Goal: Task Accomplishment & Management: Complete application form

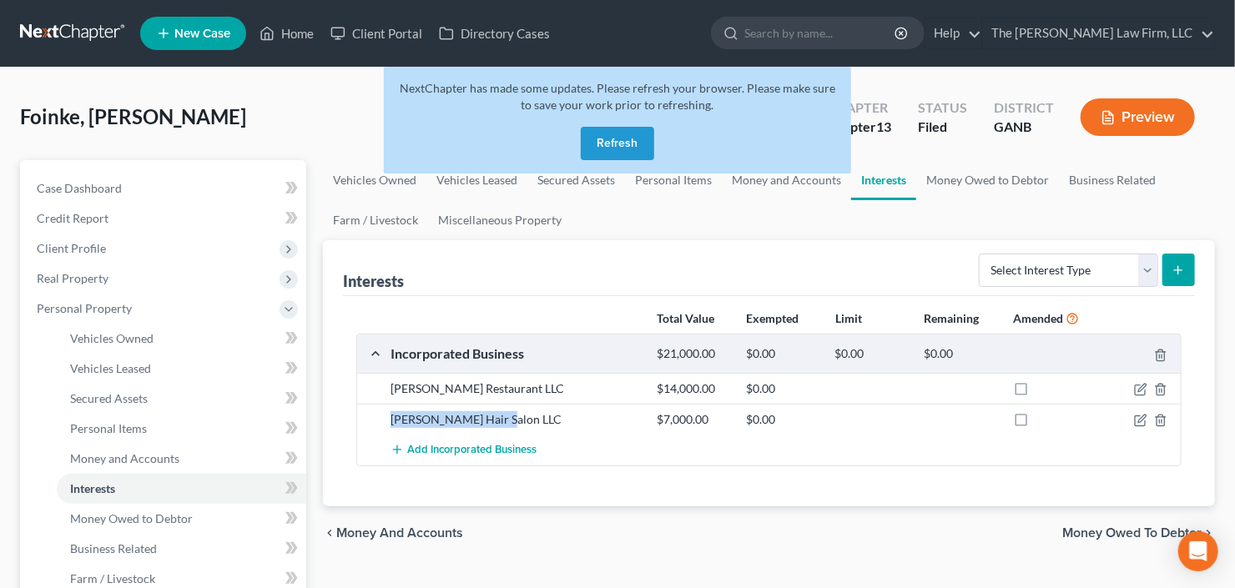
click at [615, 135] on button "Refresh" at bounding box center [617, 143] width 73 height 33
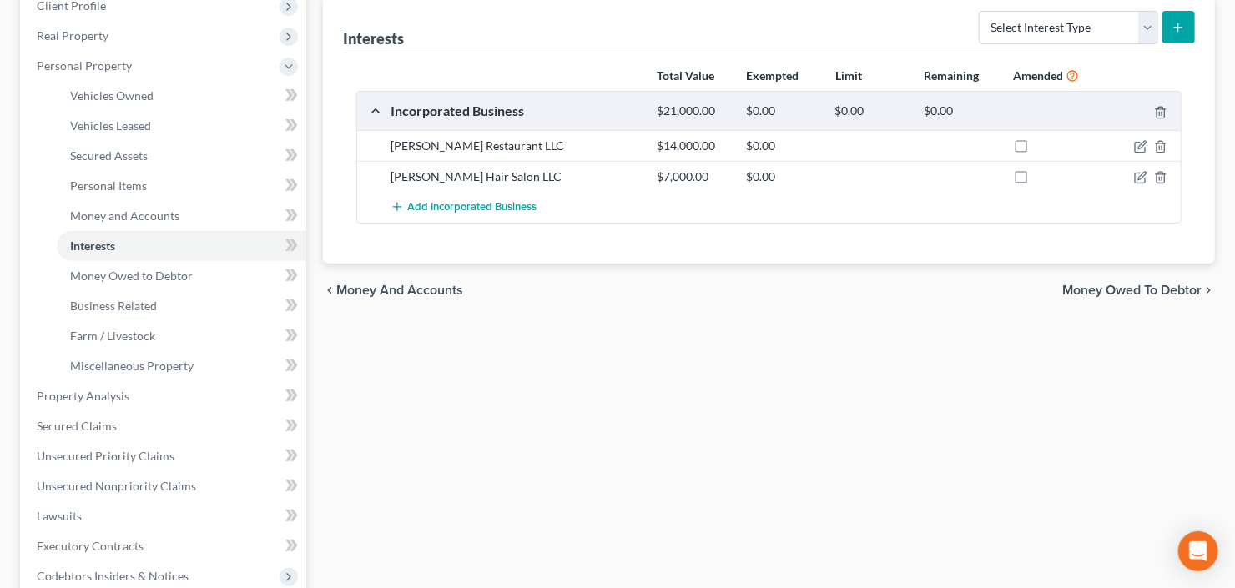
scroll to position [267, 0]
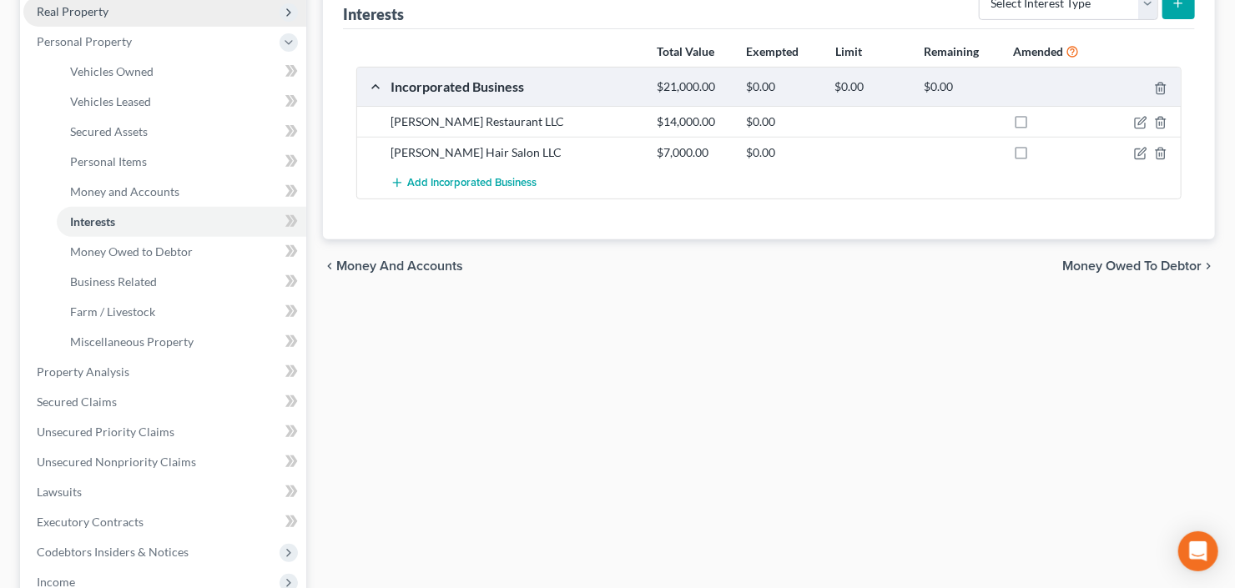
click at [128, 13] on span "Real Property" at bounding box center [164, 12] width 283 height 30
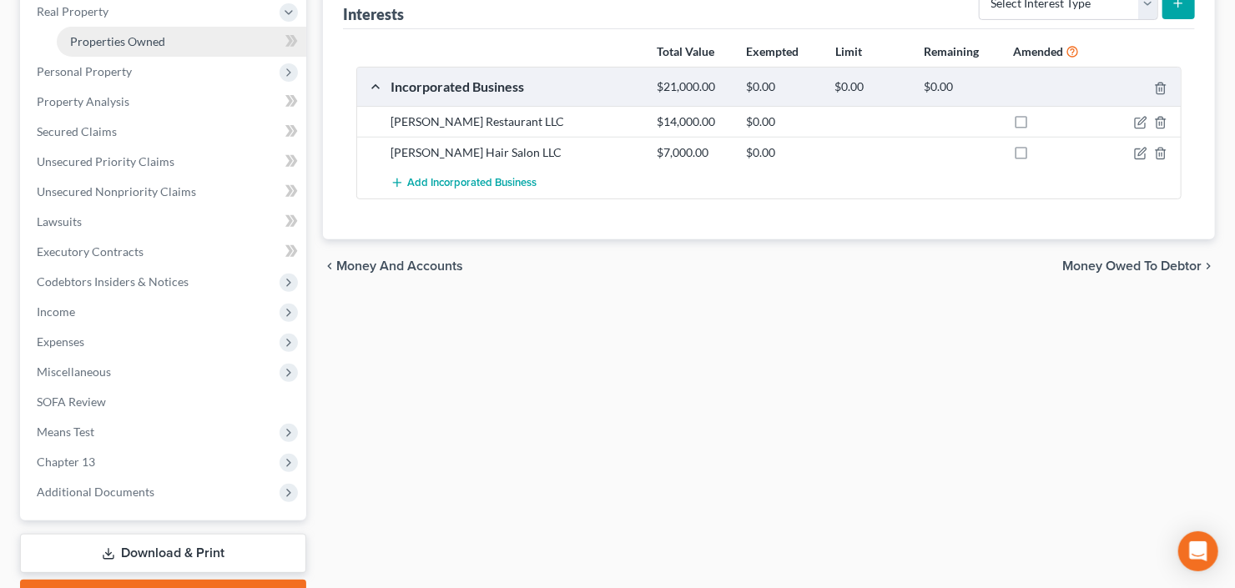
drag, startPoint x: 138, startPoint y: 47, endPoint x: 148, endPoint y: 50, distance: 9.8
click at [138, 47] on link "Properties Owned" at bounding box center [181, 42] width 249 height 30
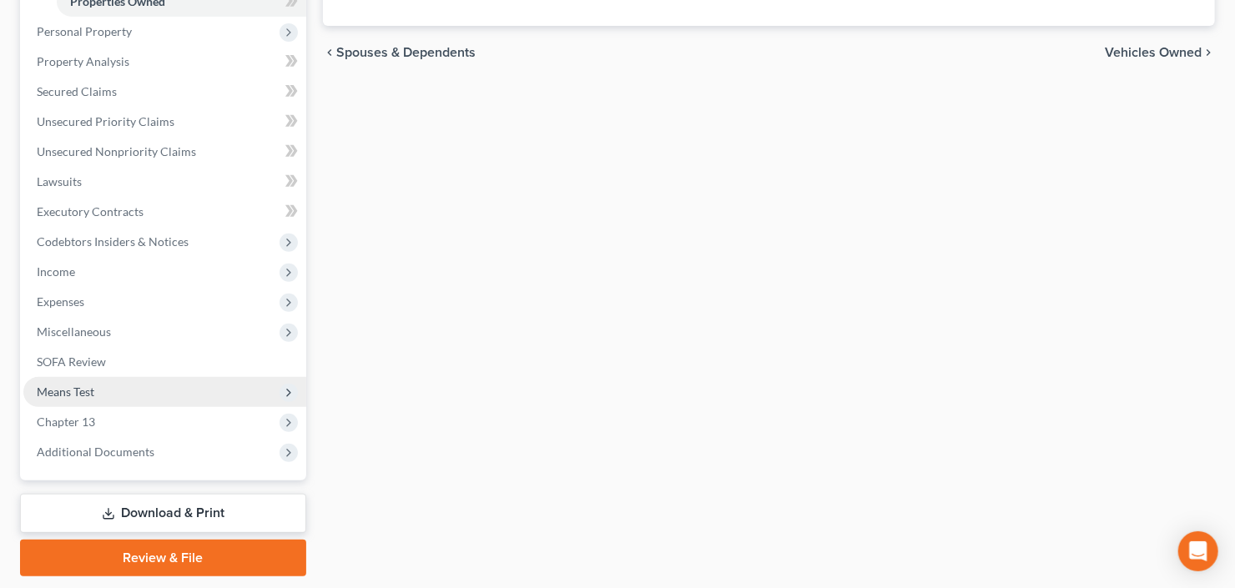
scroll to position [356, 0]
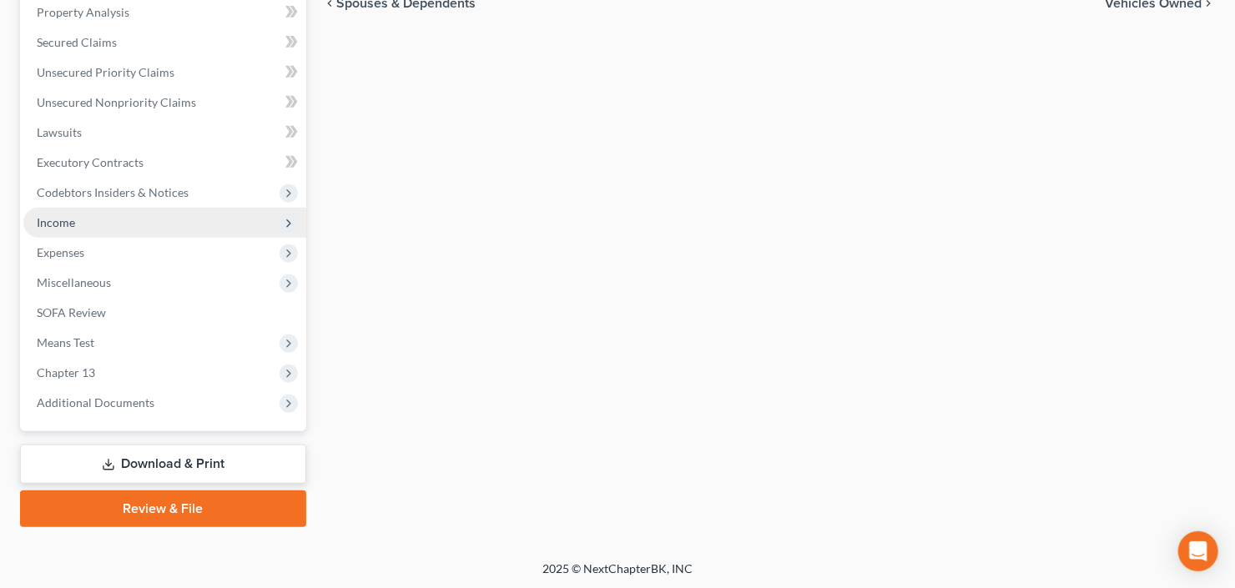
click at [78, 221] on span "Income" at bounding box center [164, 223] width 283 height 30
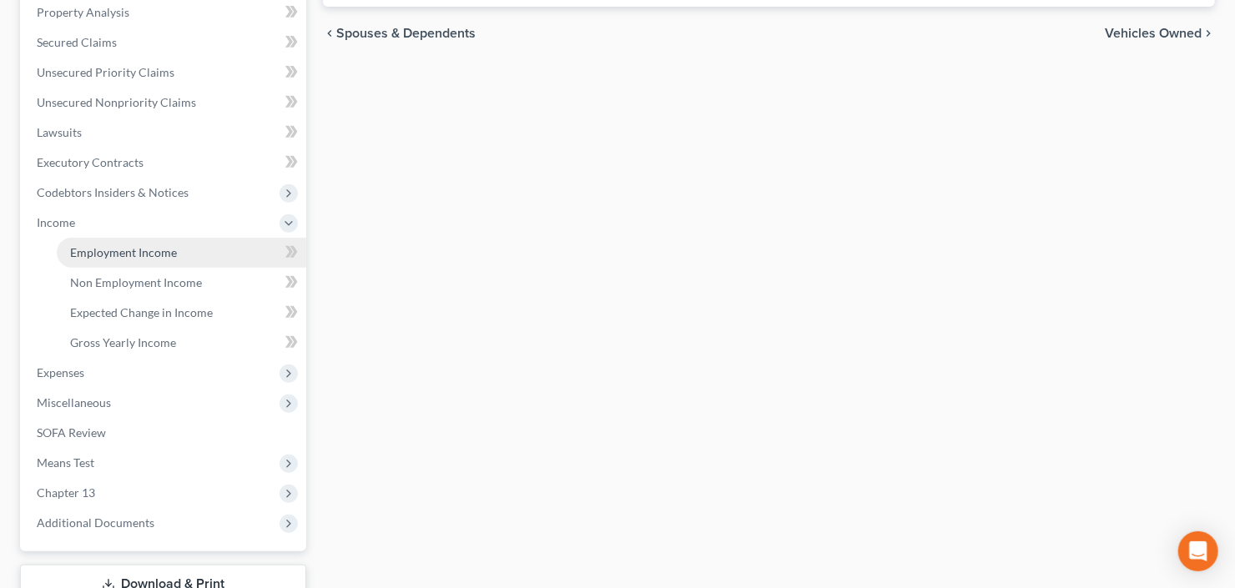
click at [121, 247] on span "Employment Income" at bounding box center [123, 252] width 107 height 14
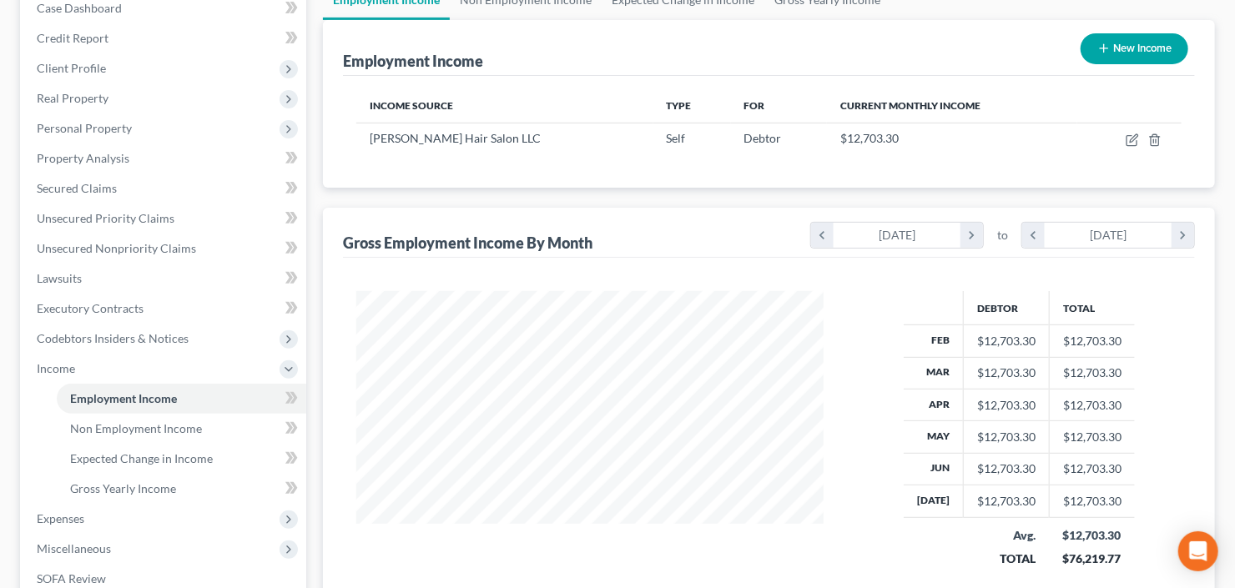
scroll to position [267, 0]
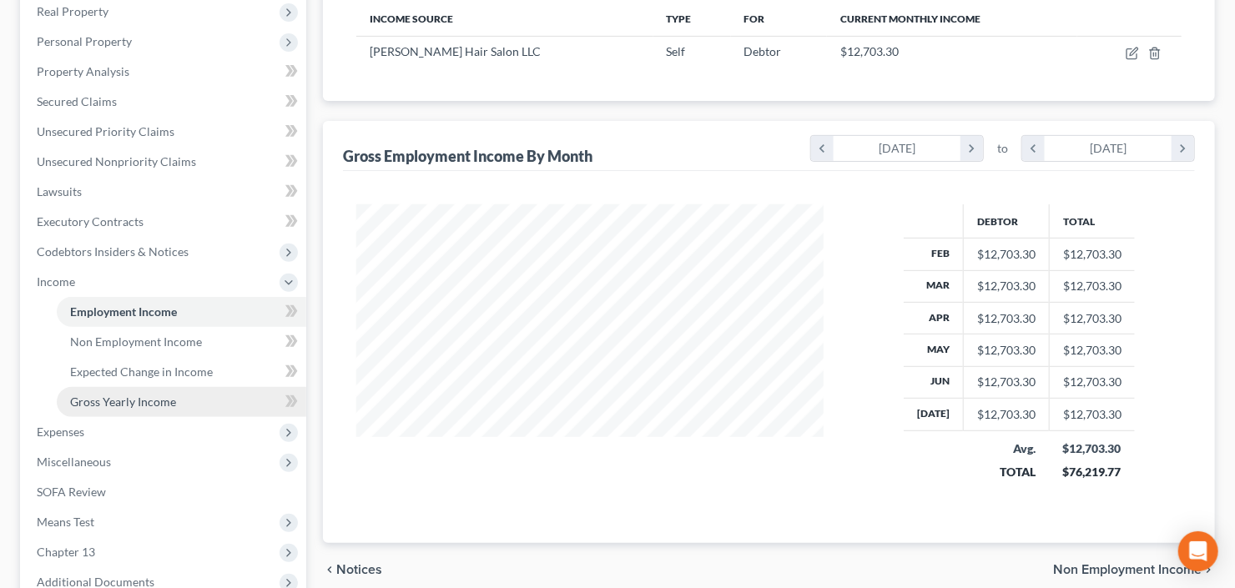
click at [93, 395] on span "Gross Yearly Income" at bounding box center [123, 402] width 106 height 14
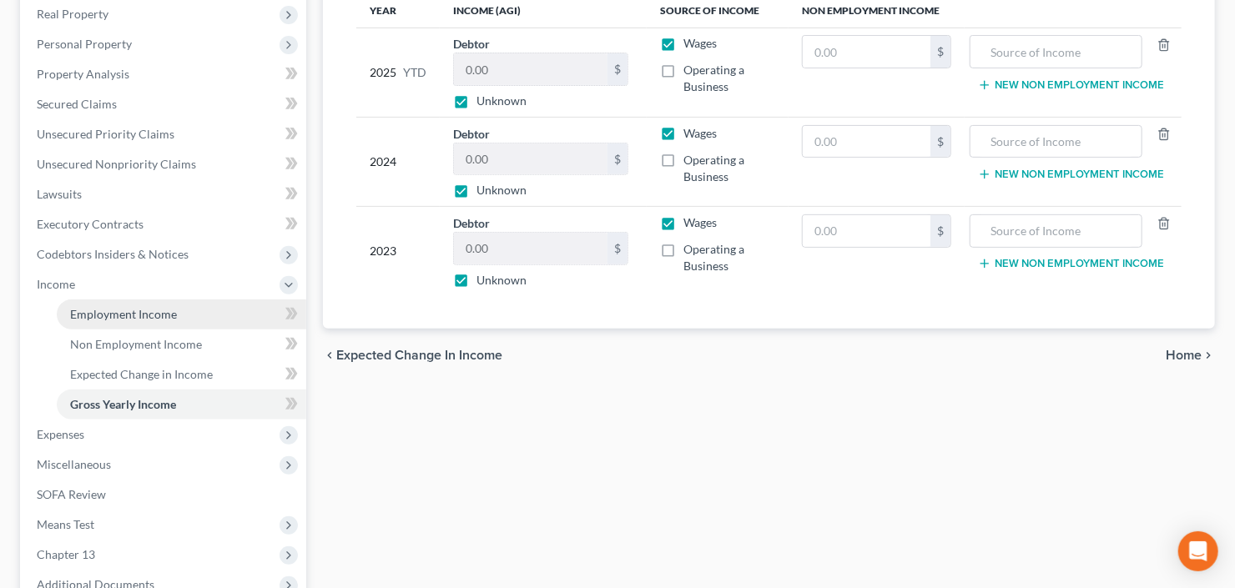
scroll to position [267, 0]
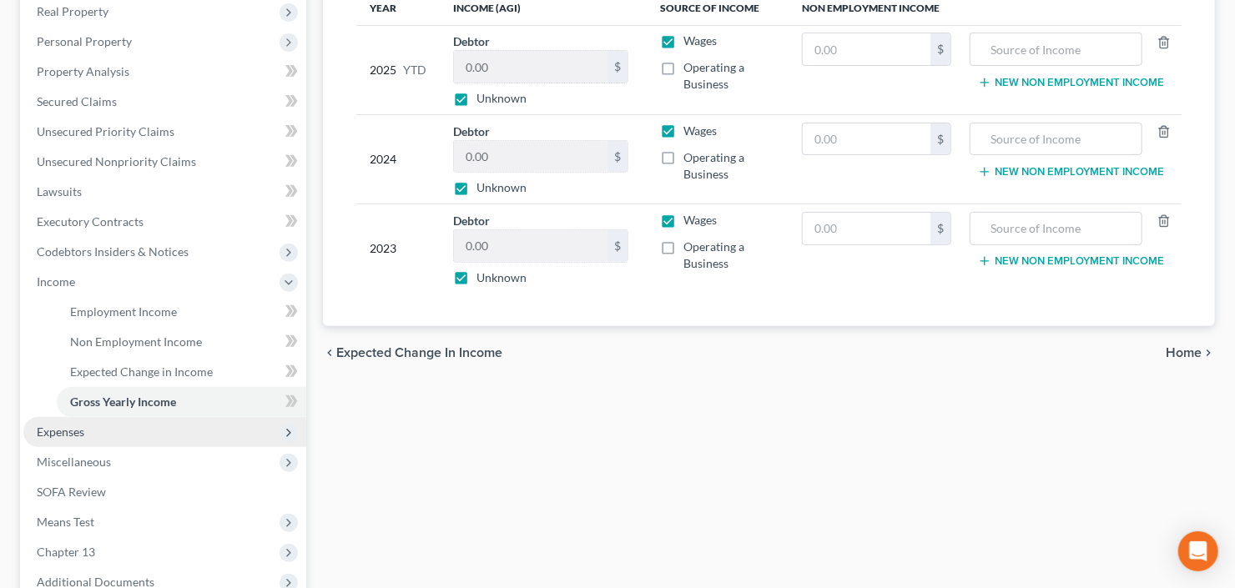
click at [114, 436] on span "Expenses" at bounding box center [164, 432] width 283 height 30
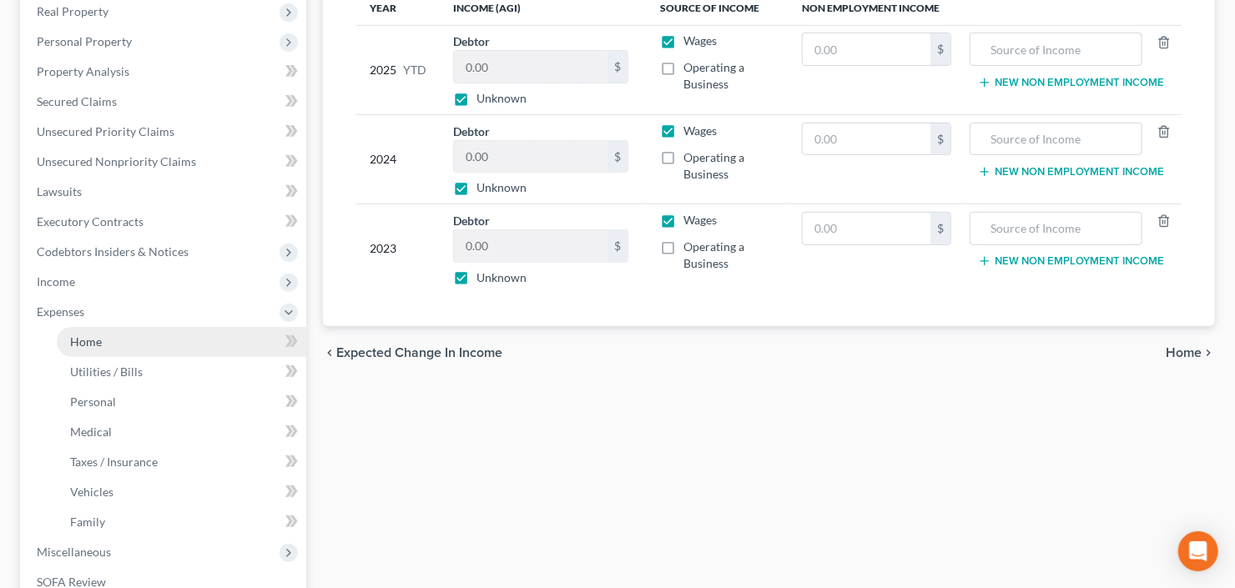
click at [119, 335] on link "Home" at bounding box center [181, 342] width 249 height 30
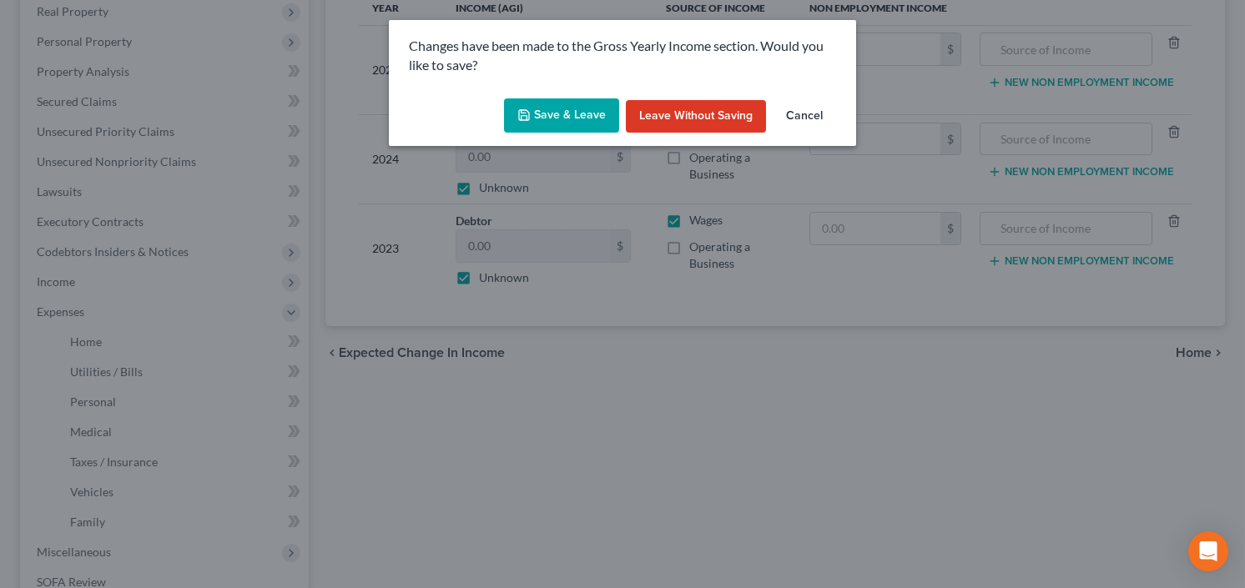
click at [558, 113] on button "Save & Leave" at bounding box center [561, 115] width 115 height 35
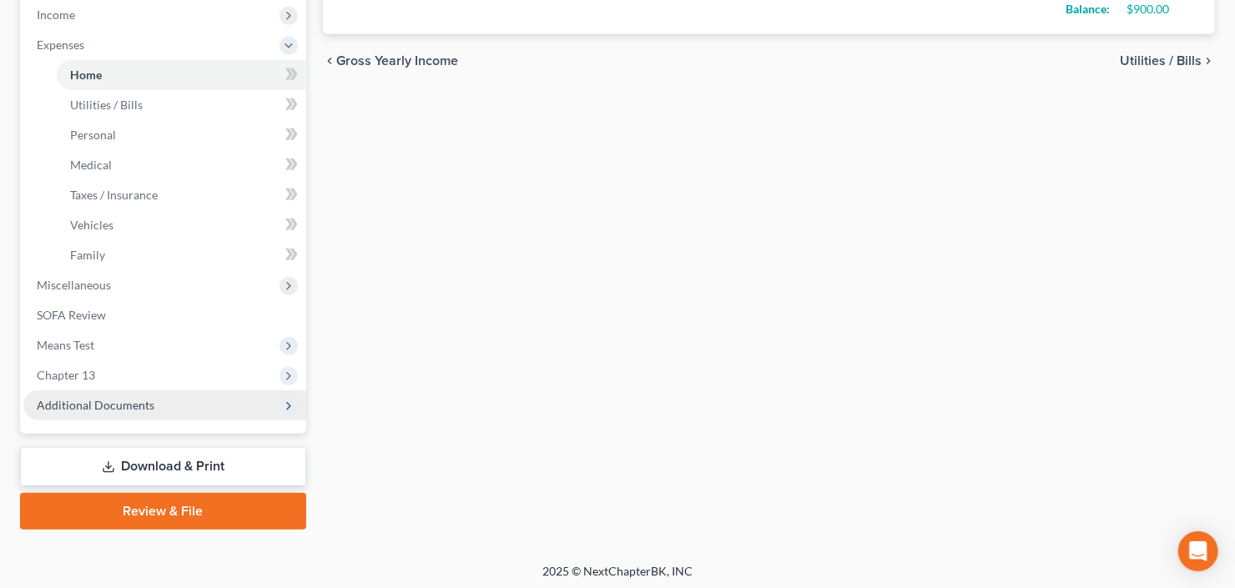
click at [107, 393] on span "Additional Documents" at bounding box center [164, 405] width 283 height 30
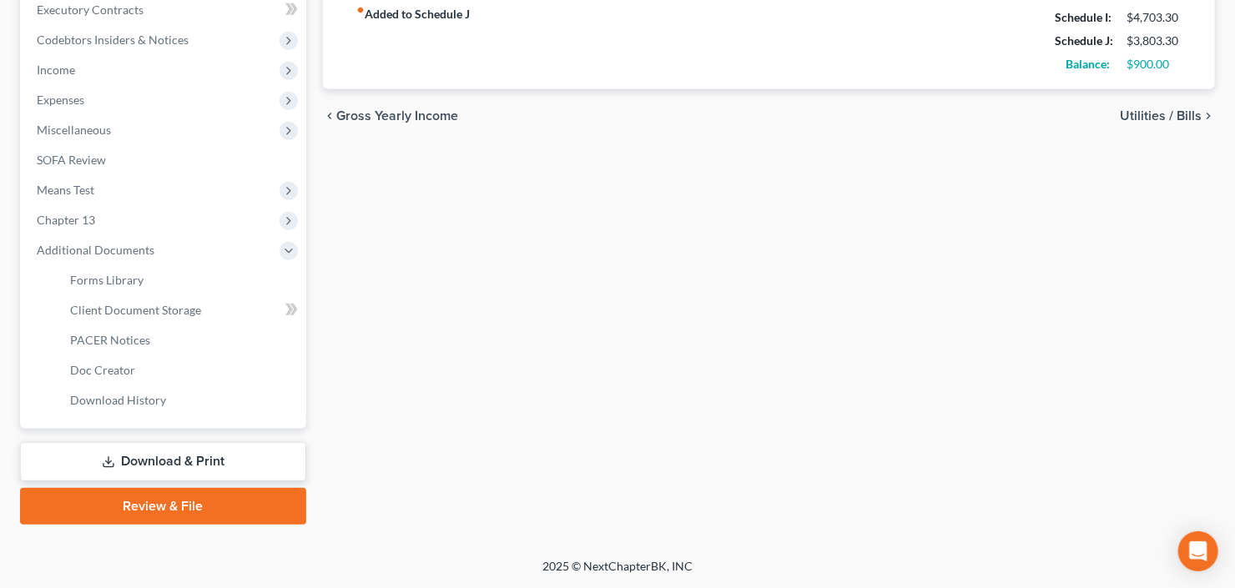
scroll to position [476, 0]
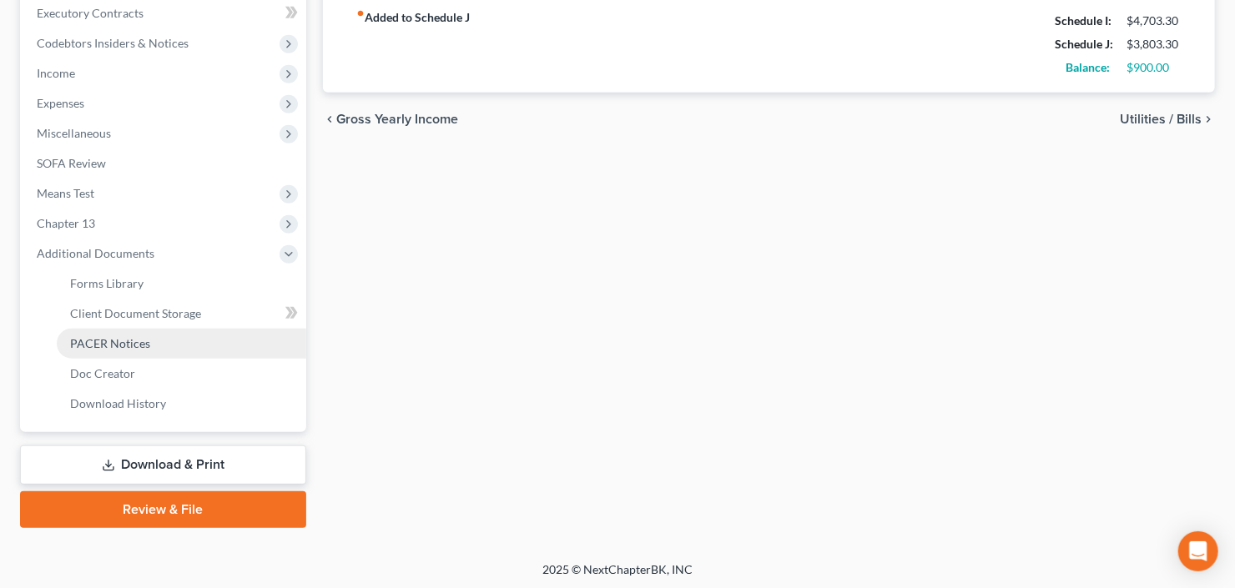
click at [130, 346] on span "PACER Notices" at bounding box center [110, 343] width 80 height 14
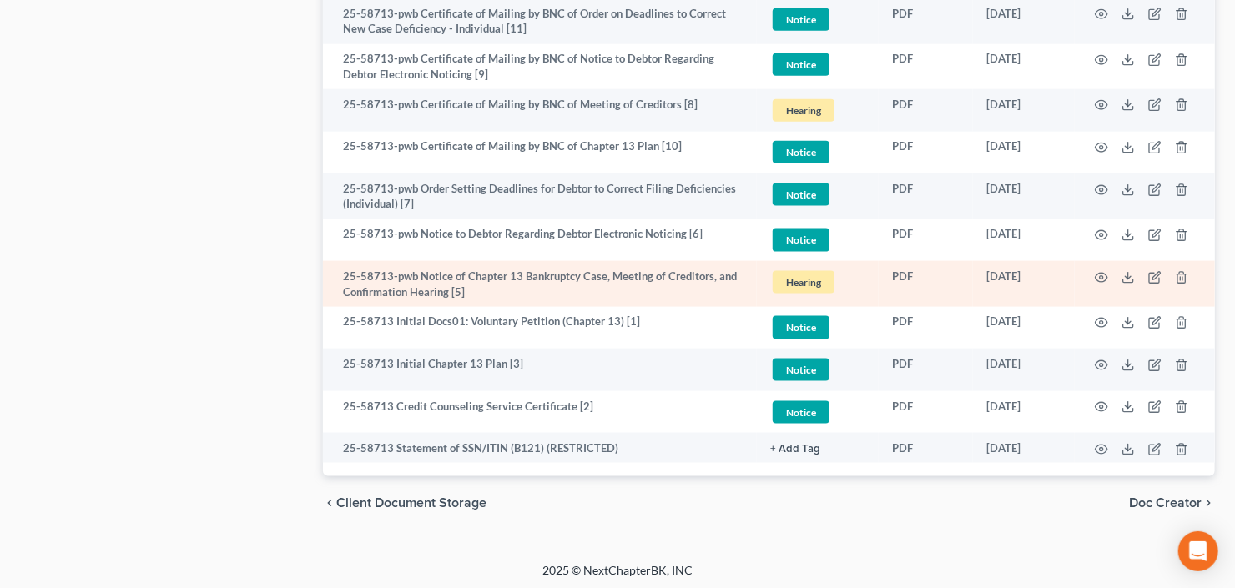
scroll to position [1024, 0]
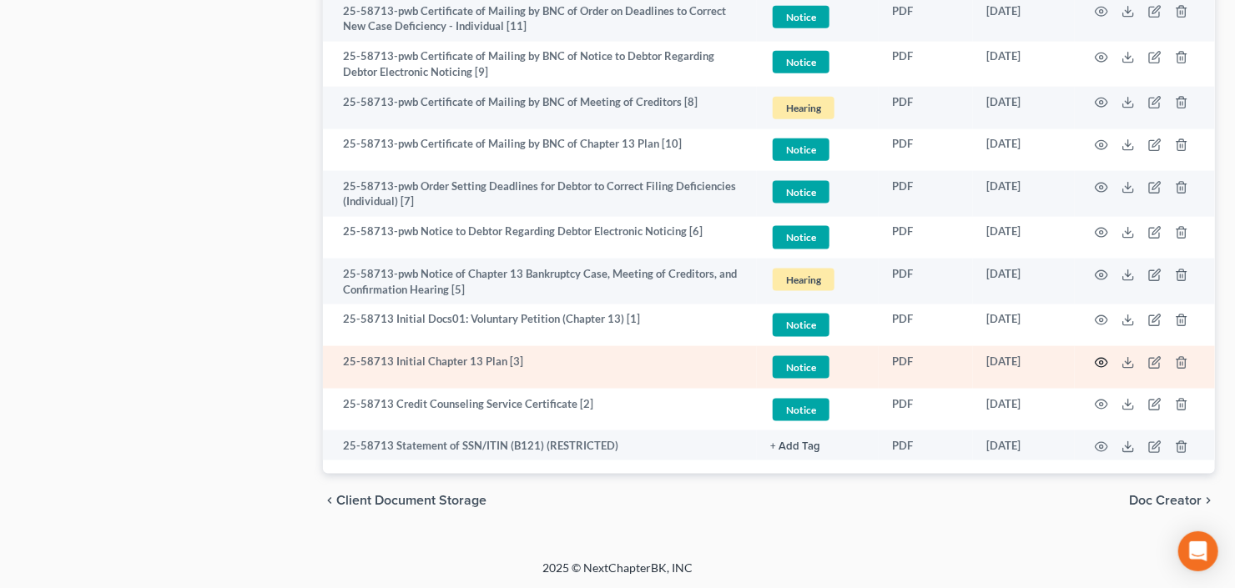
click at [1103, 361] on circle "button" at bounding box center [1101, 362] width 3 height 3
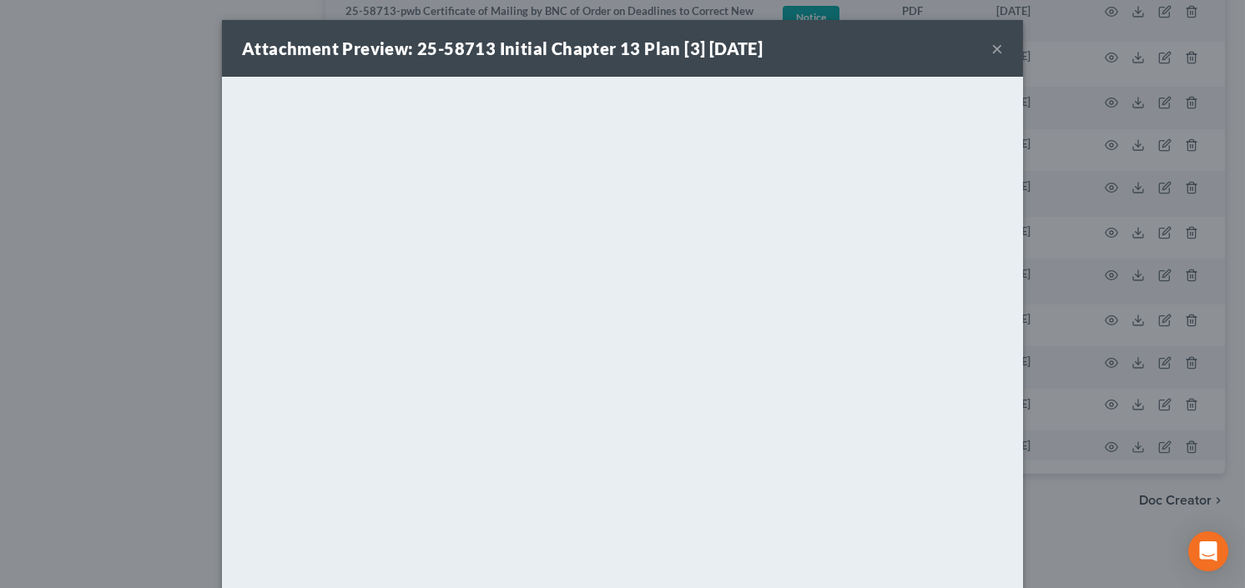
click at [994, 50] on button "×" at bounding box center [997, 48] width 12 height 20
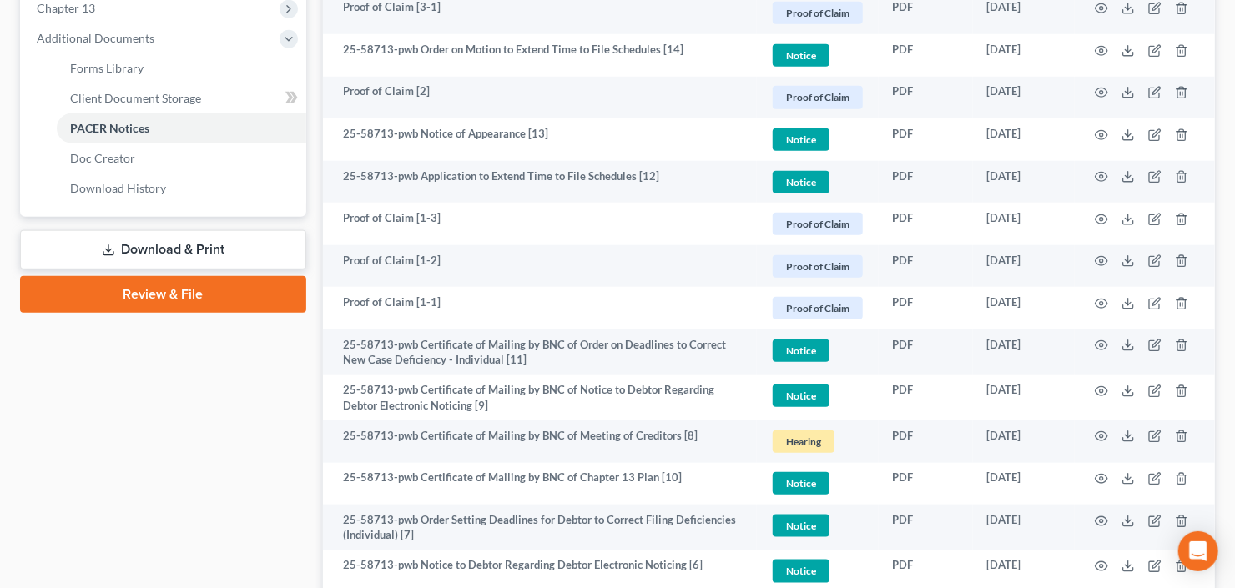
scroll to position [357, 0]
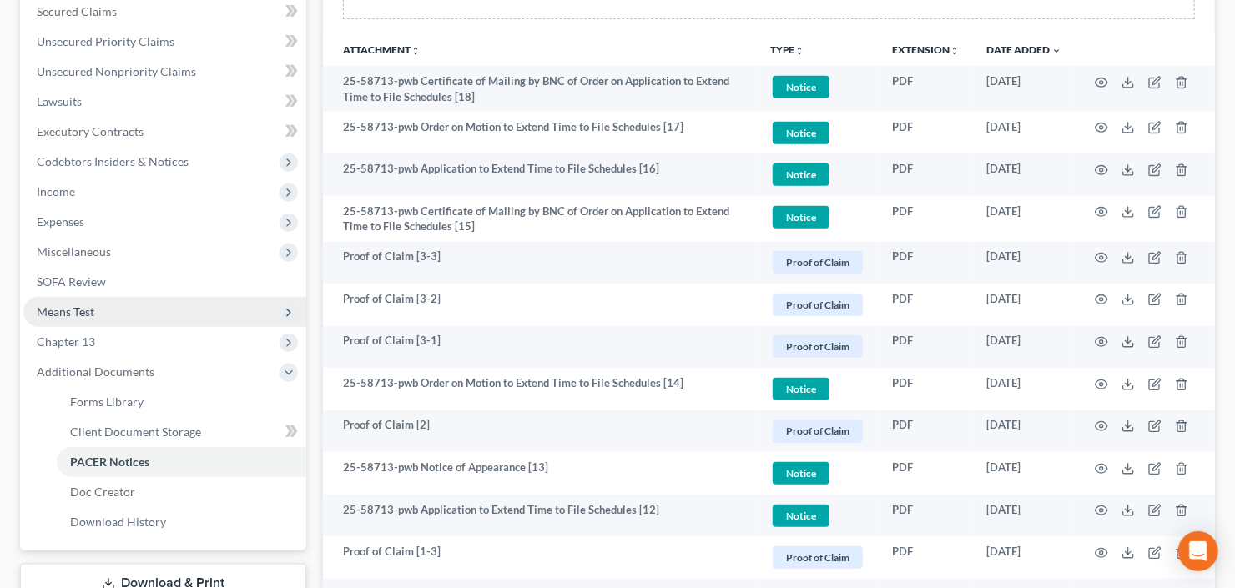
click at [128, 301] on span "Means Test" at bounding box center [164, 312] width 283 height 30
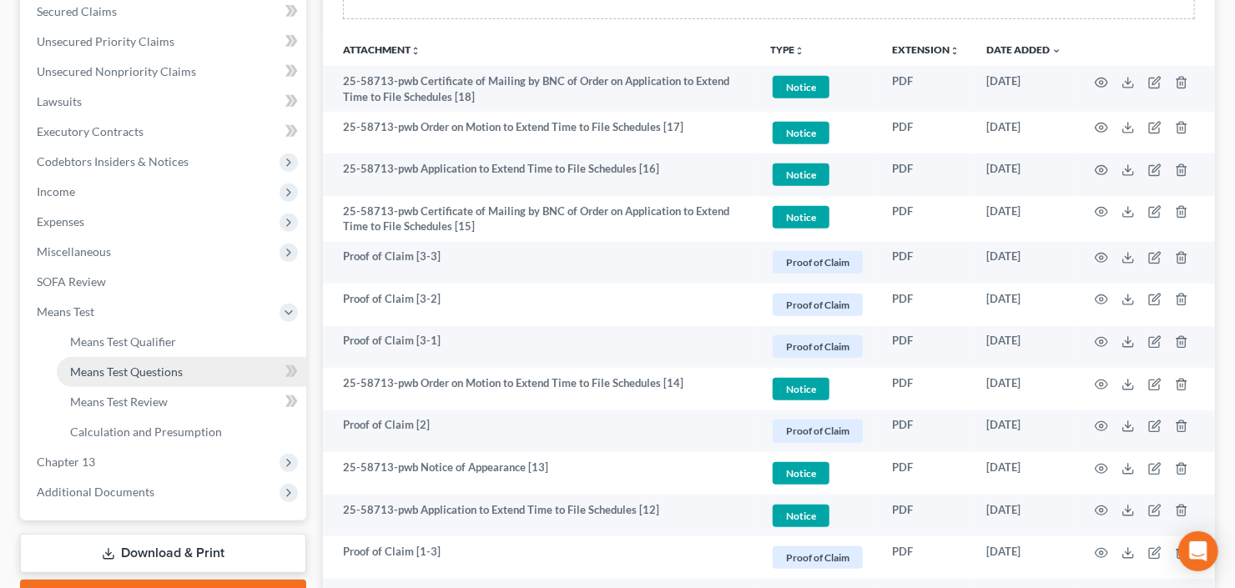
click at [130, 366] on span "Means Test Questions" at bounding box center [126, 372] width 113 height 14
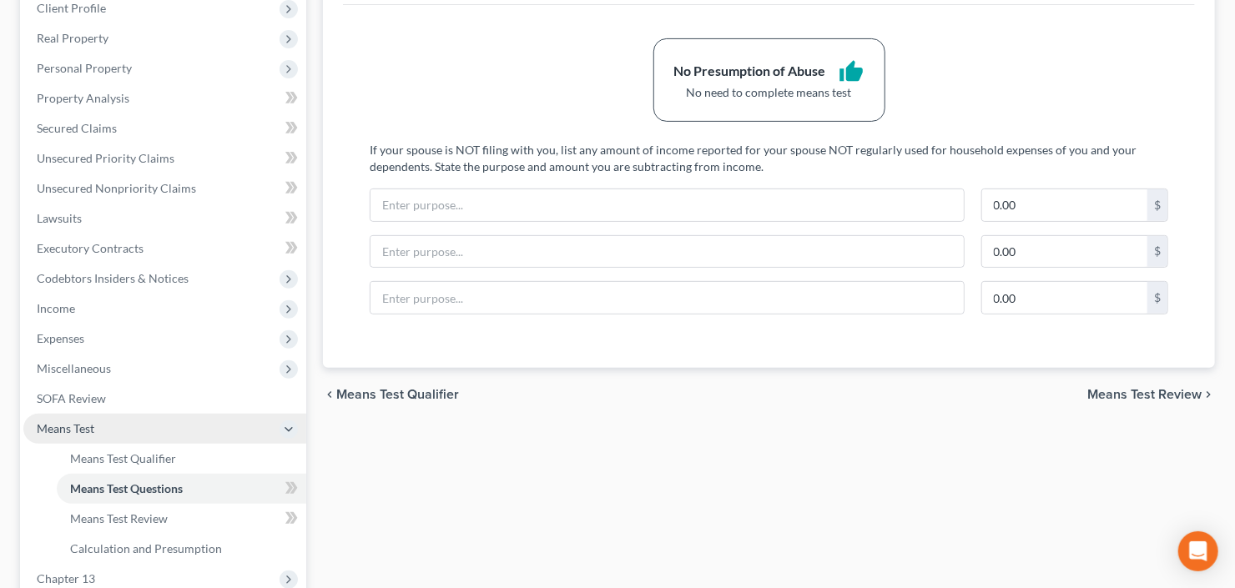
scroll to position [313, 0]
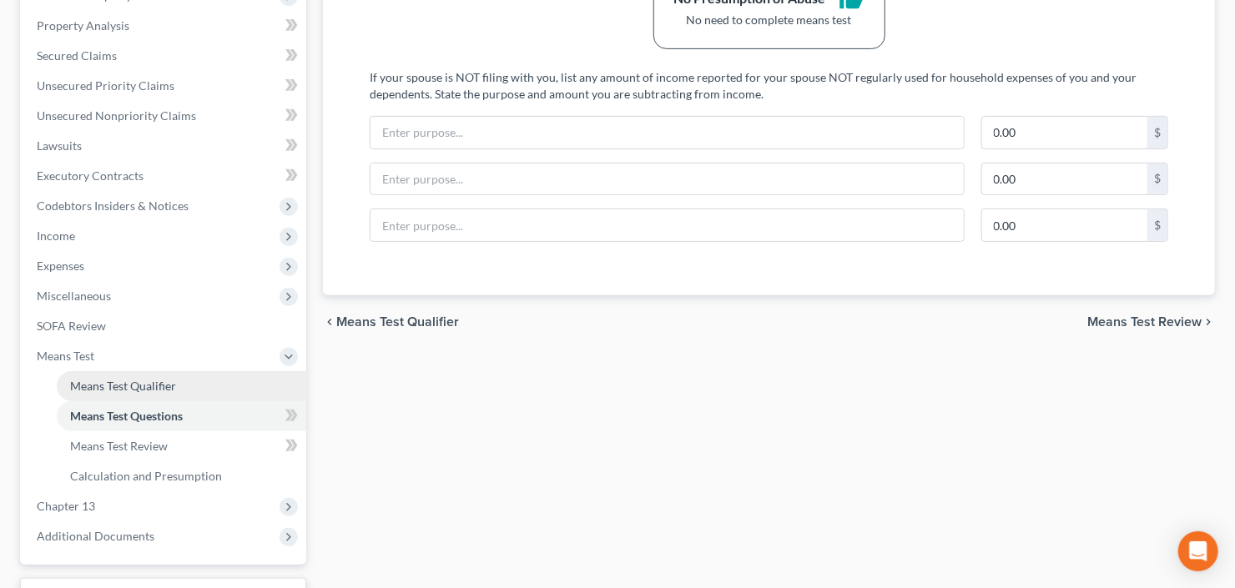
click at [125, 385] on span "Means Test Qualifier" at bounding box center [123, 386] width 106 height 14
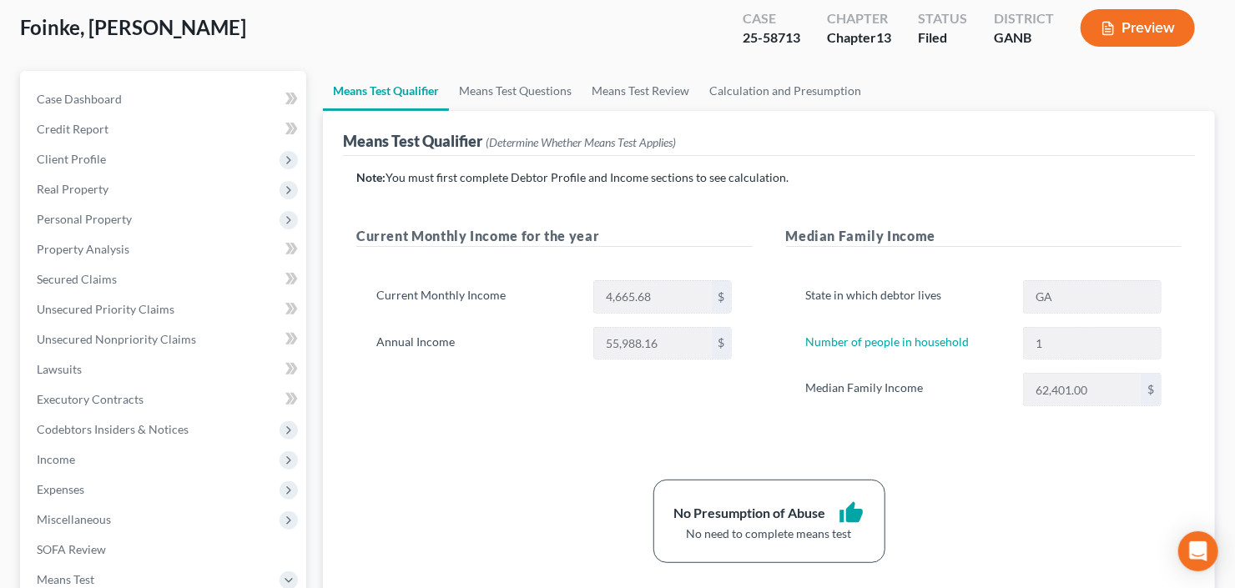
scroll to position [200, 0]
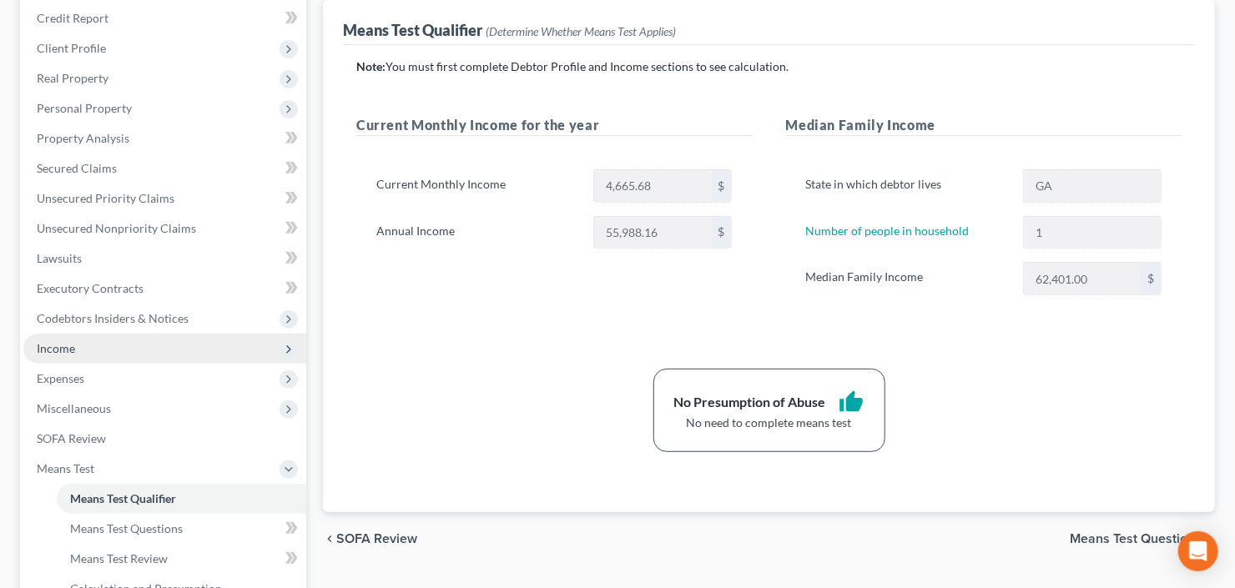
click at [89, 350] on span "Income" at bounding box center [164, 349] width 283 height 30
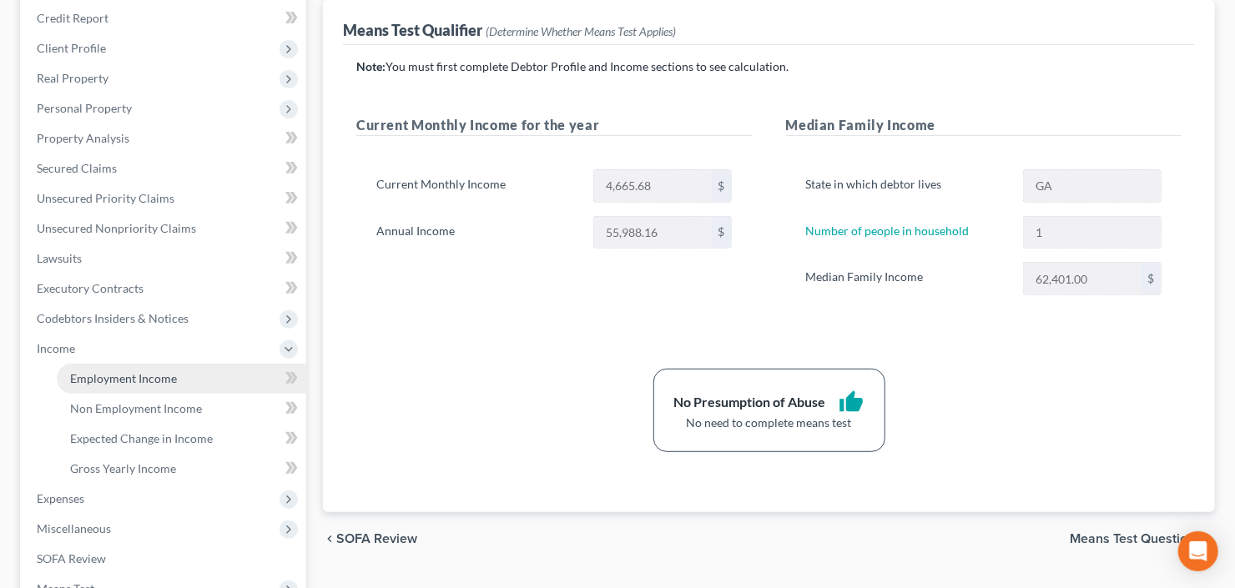
click at [128, 372] on span "Employment Income" at bounding box center [123, 378] width 107 height 14
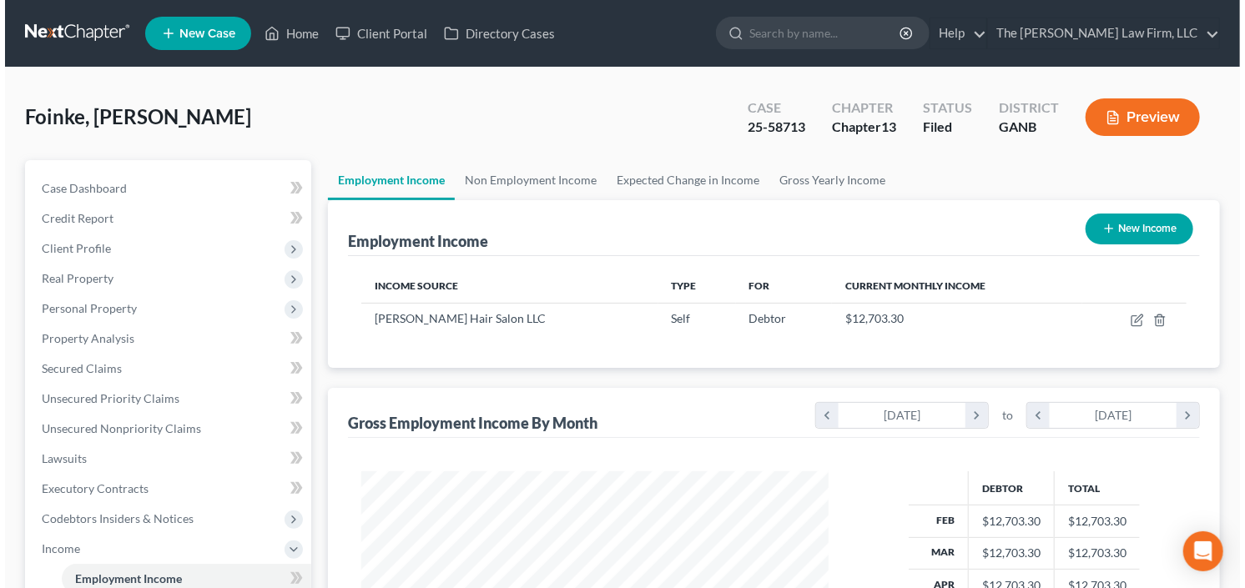
scroll to position [298, 501]
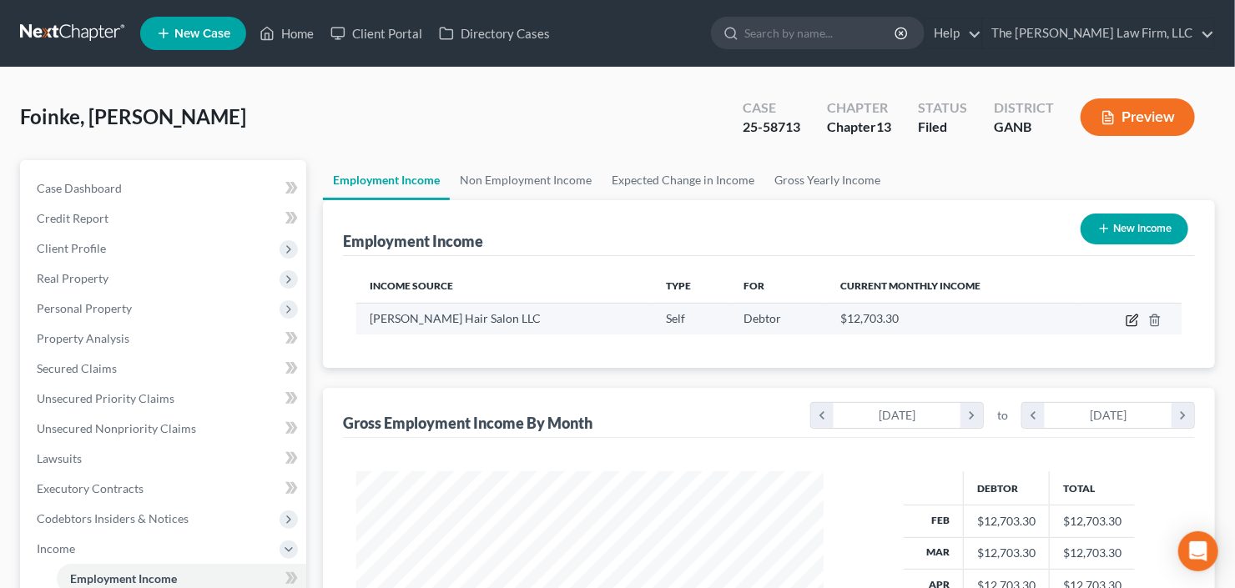
click at [1135, 318] on icon "button" at bounding box center [1131, 320] width 13 height 13
select select "1"
select select "0"
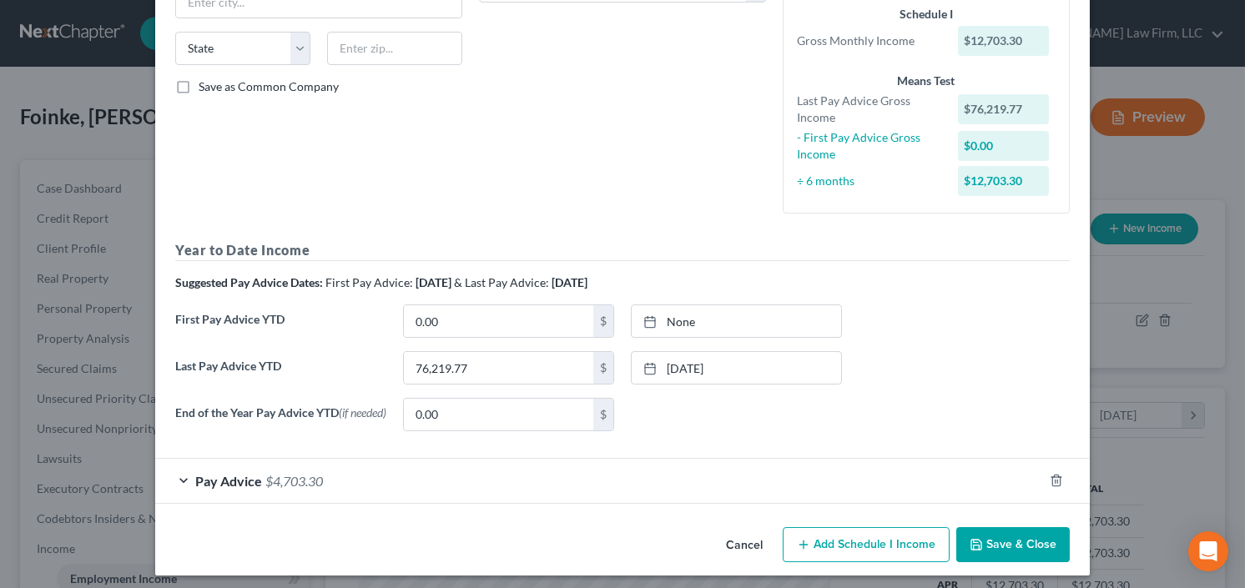
scroll to position [321, 0]
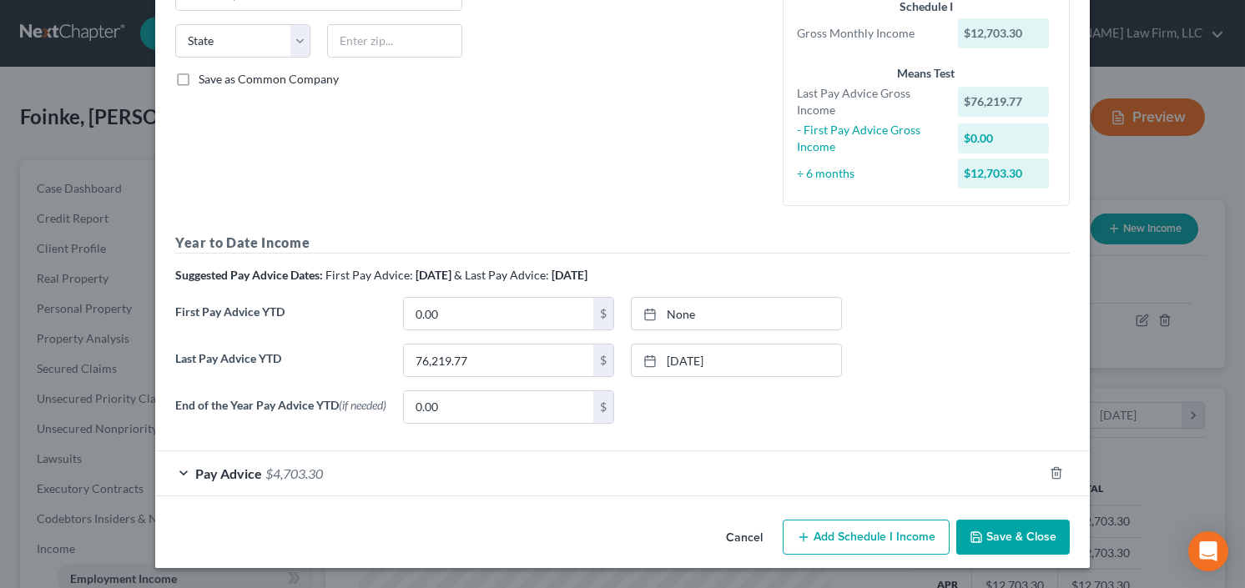
click at [300, 471] on span "$4,703.30" at bounding box center [294, 474] width 58 height 16
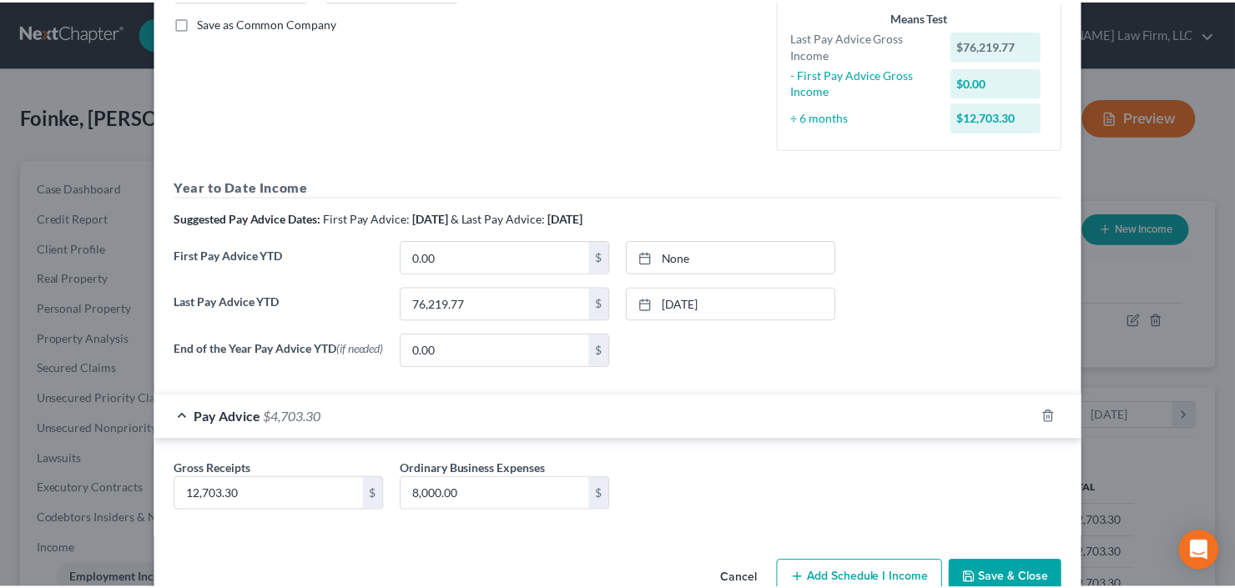
scroll to position [418, 0]
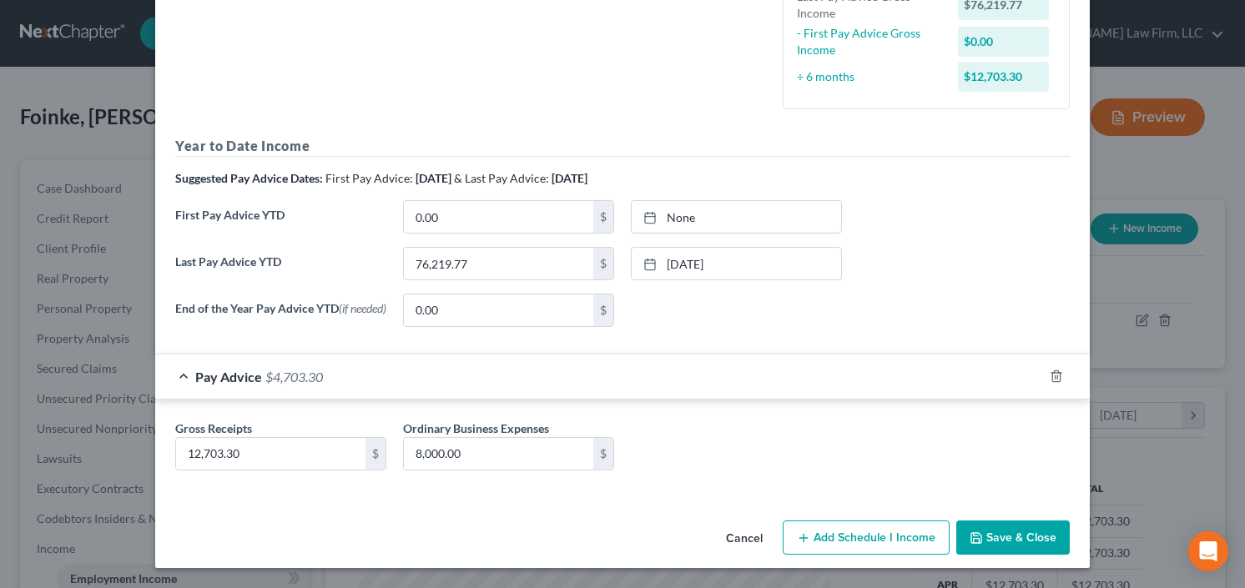
click at [1009, 540] on button "Save & Close" at bounding box center [1012, 538] width 113 height 35
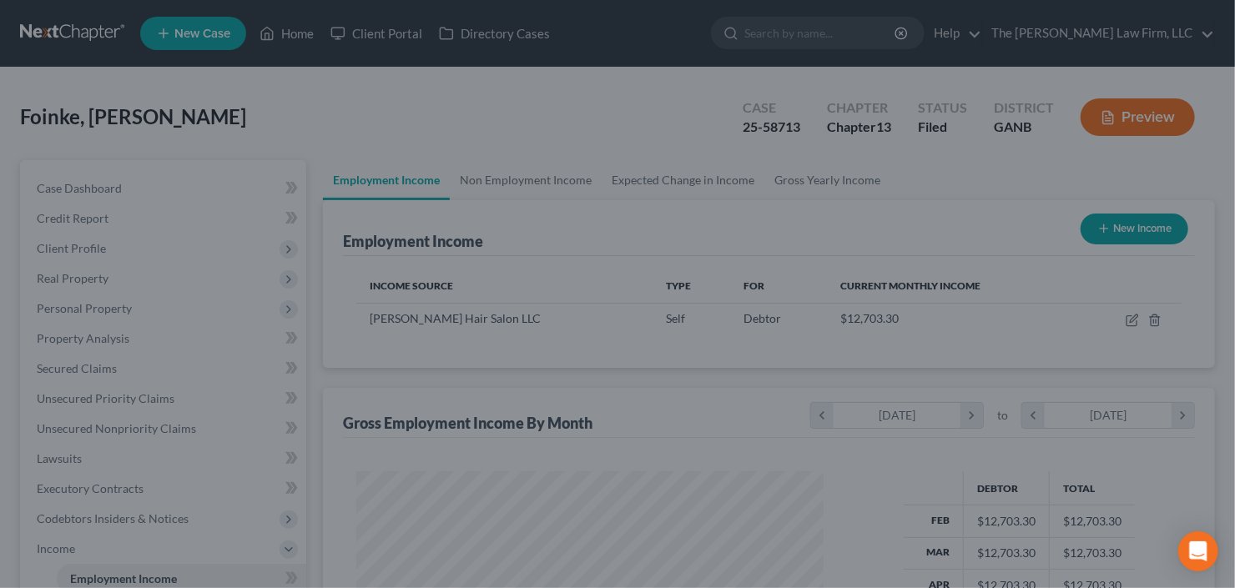
scroll to position [833957, 833753]
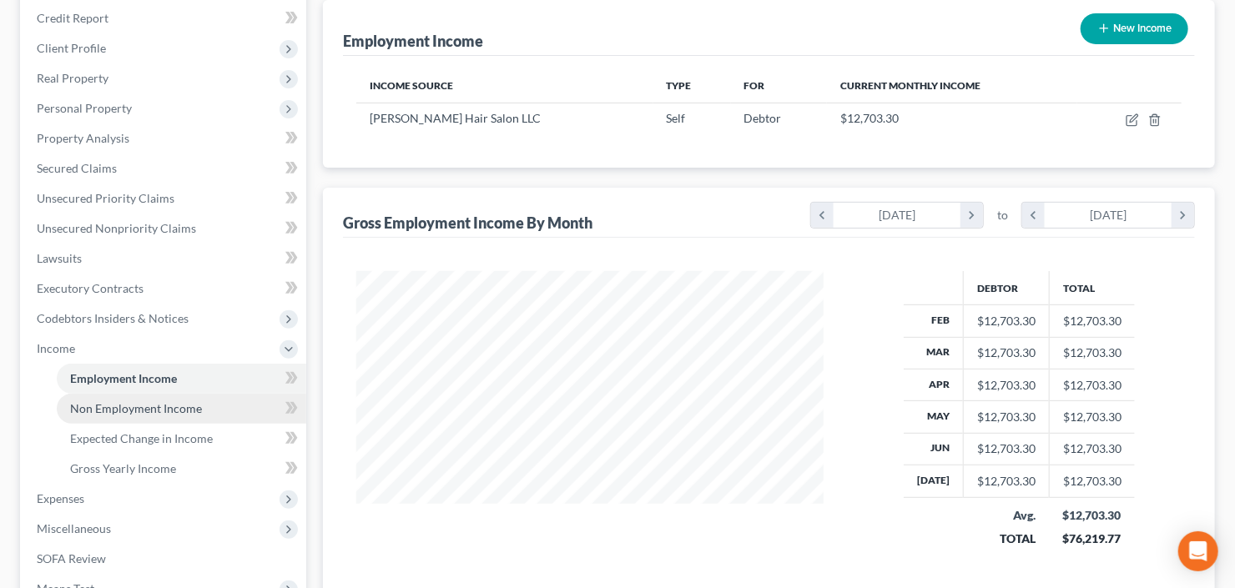
click at [132, 413] on span "Non Employment Income" at bounding box center [136, 408] width 132 height 14
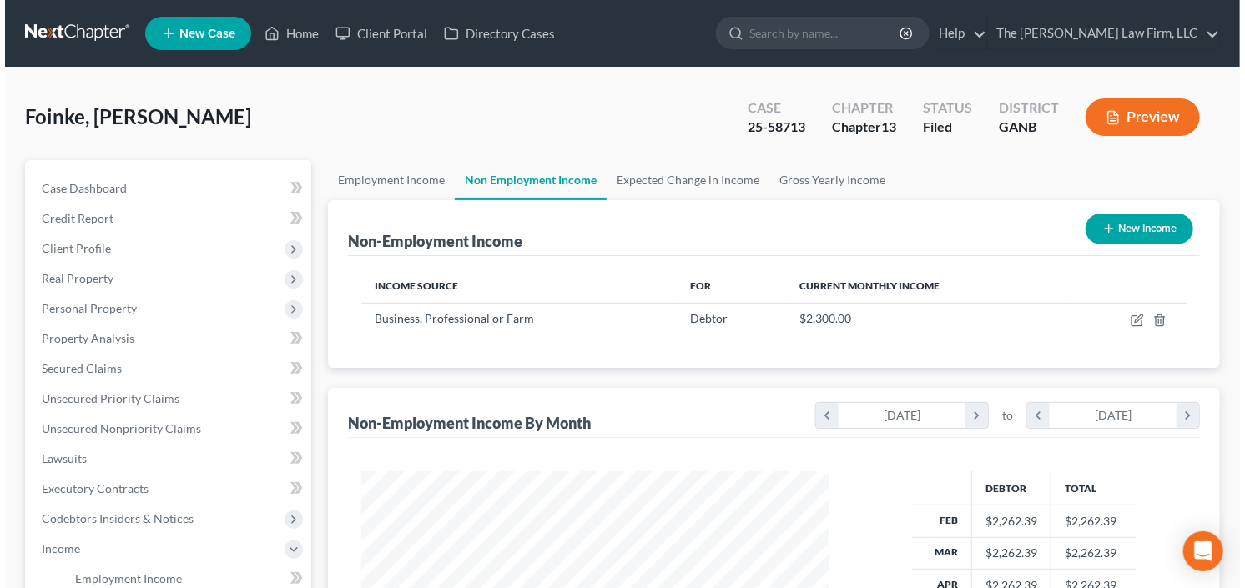
scroll to position [298, 501]
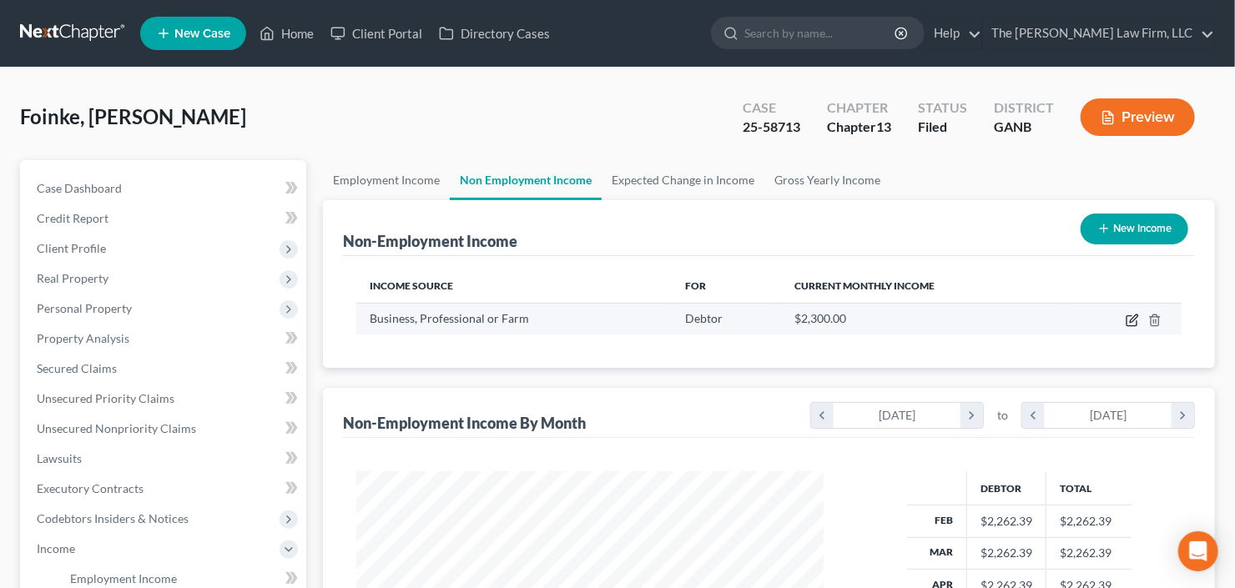
click at [1125, 320] on icon "button" at bounding box center [1131, 320] width 13 height 13
select select "10"
select select "0"
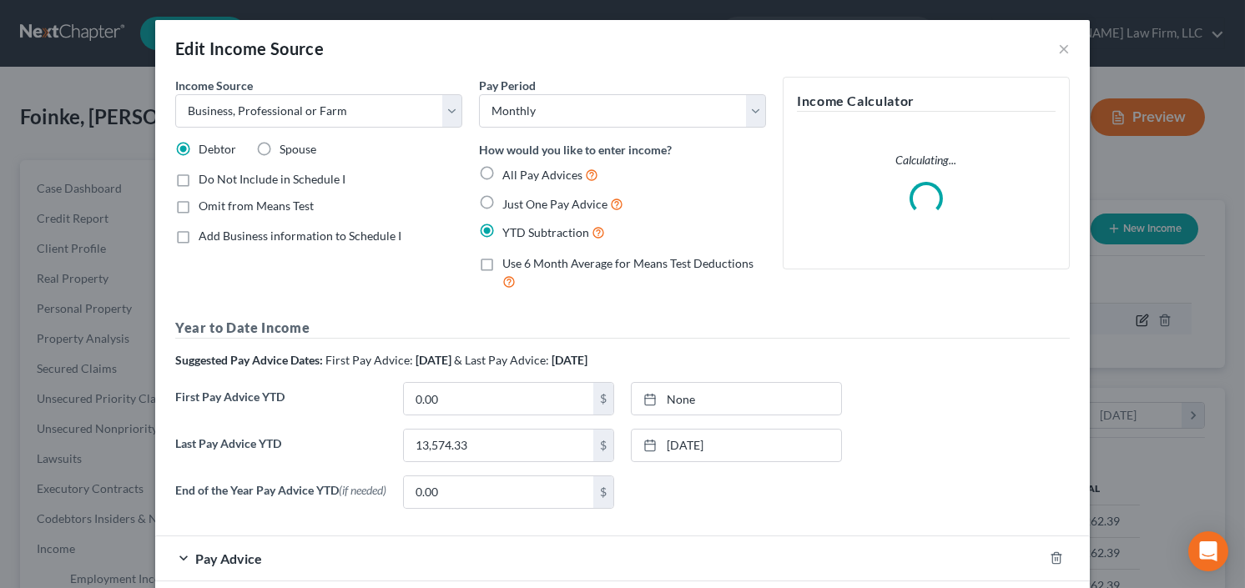
scroll to position [0, 0]
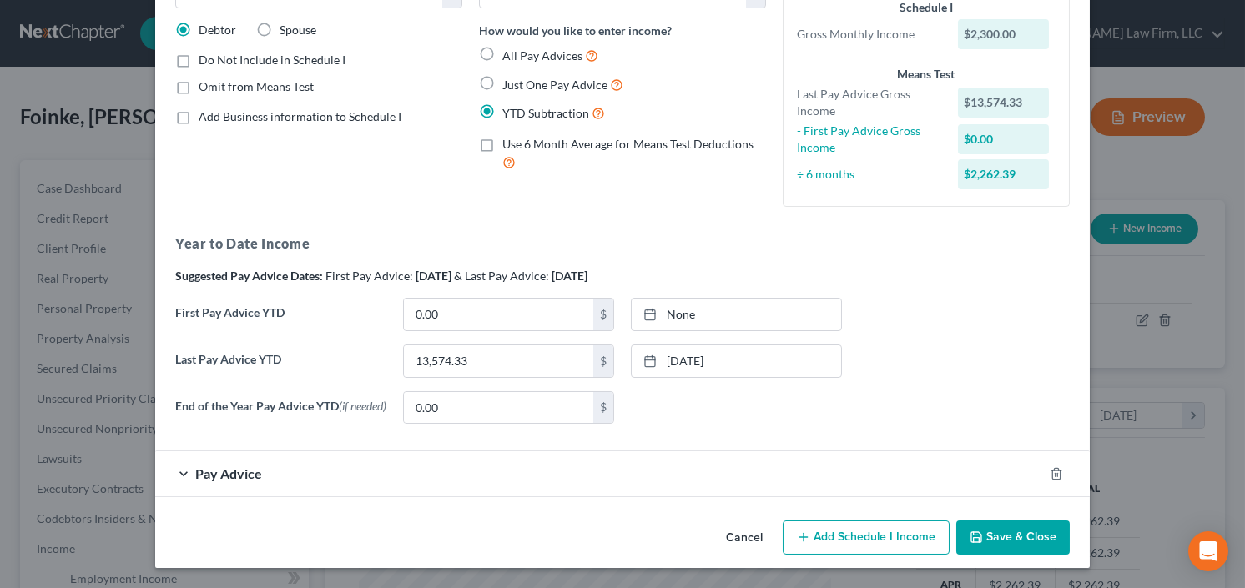
click at [261, 474] on div "Pay Advice" at bounding box center [599, 473] width 888 height 44
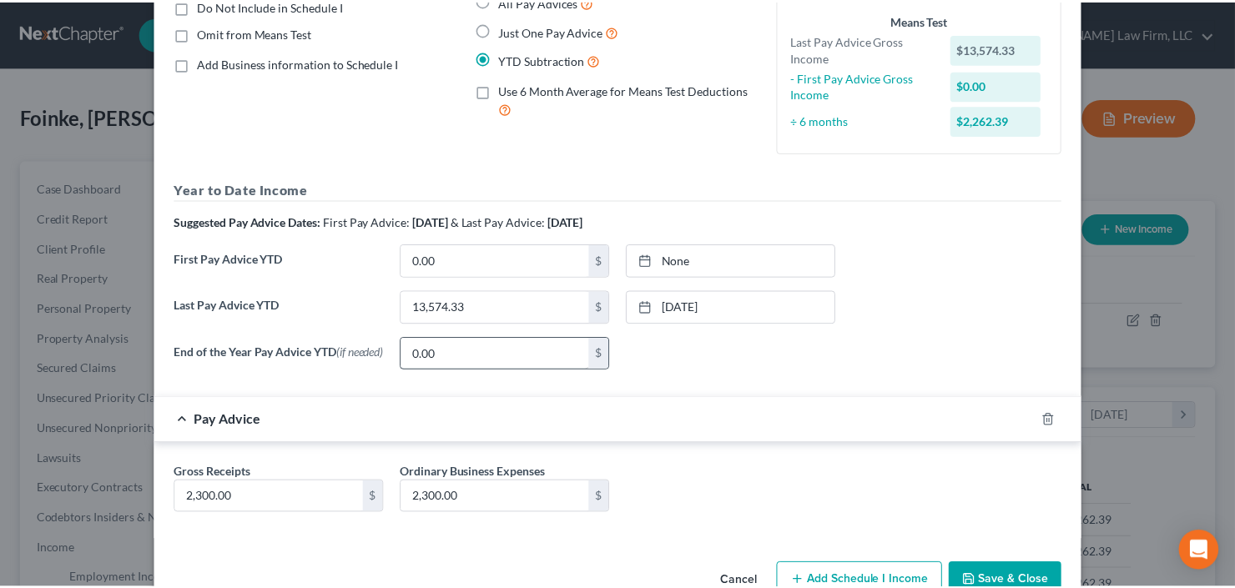
scroll to position [217, 0]
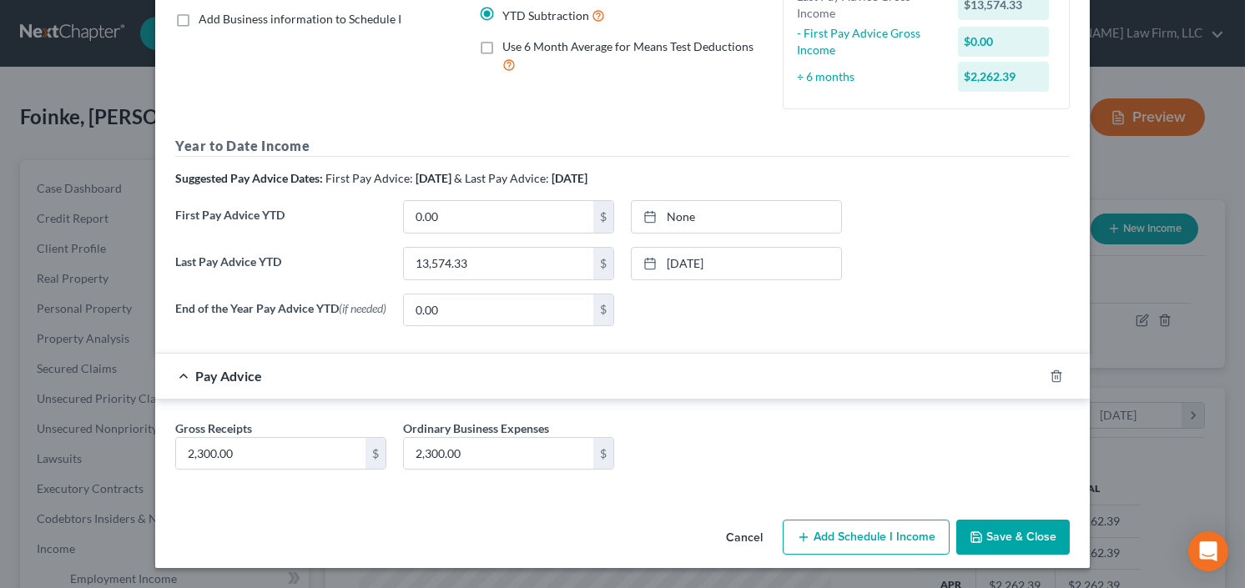
click at [1004, 536] on button "Save & Close" at bounding box center [1012, 537] width 113 height 35
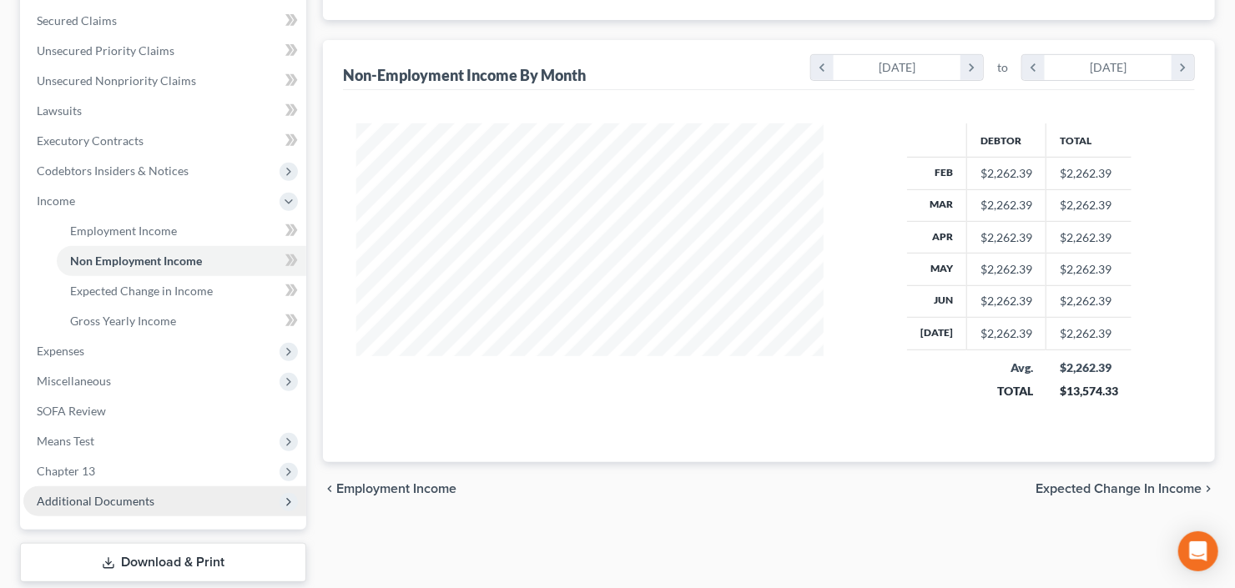
scroll to position [446, 0]
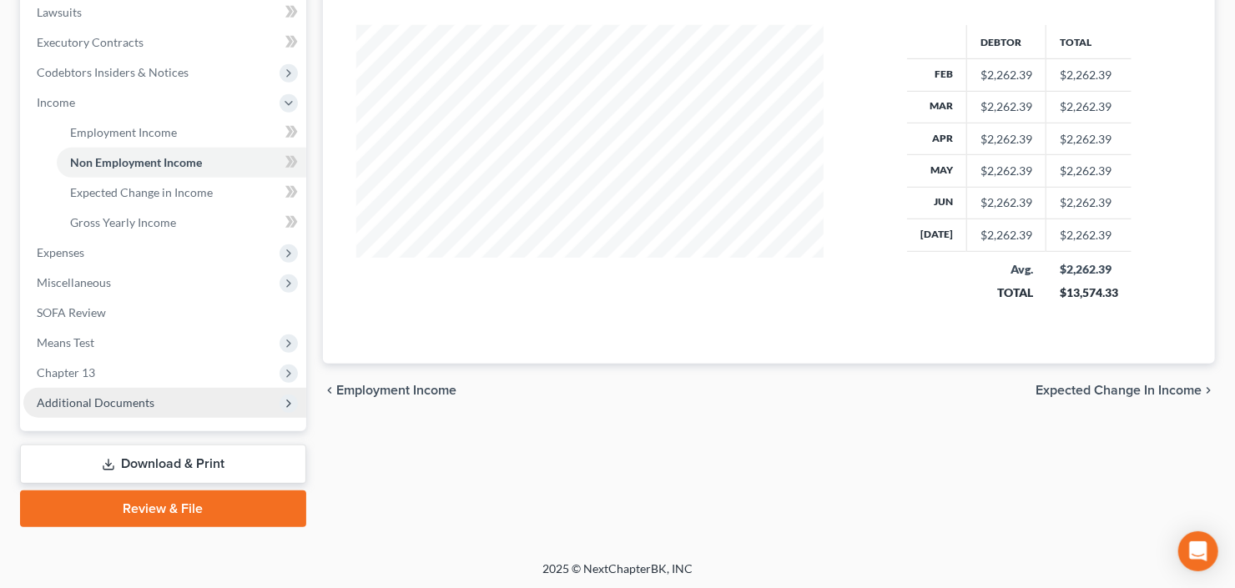
click at [92, 401] on span "Additional Documents" at bounding box center [96, 402] width 118 height 14
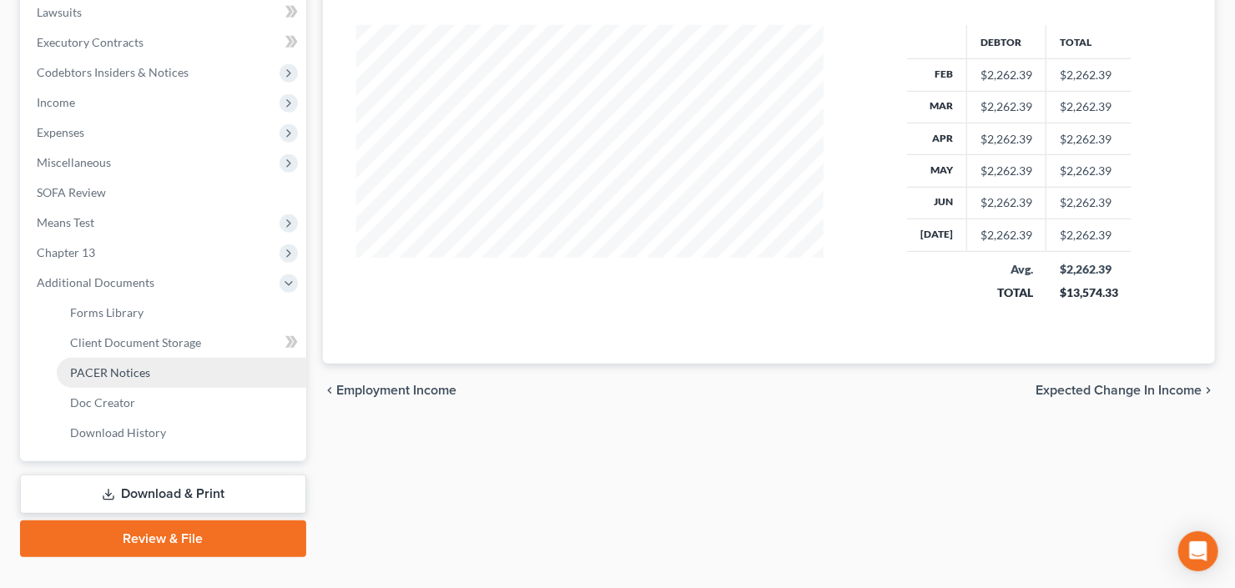
click at [122, 369] on span "PACER Notices" at bounding box center [110, 372] width 80 height 14
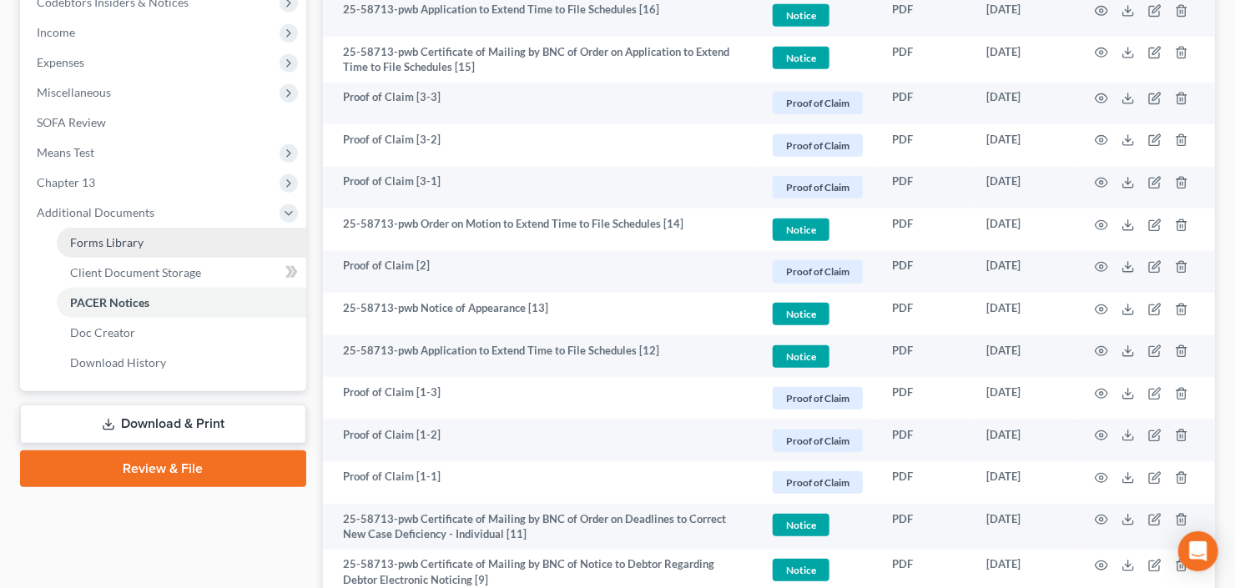
scroll to position [400, 0]
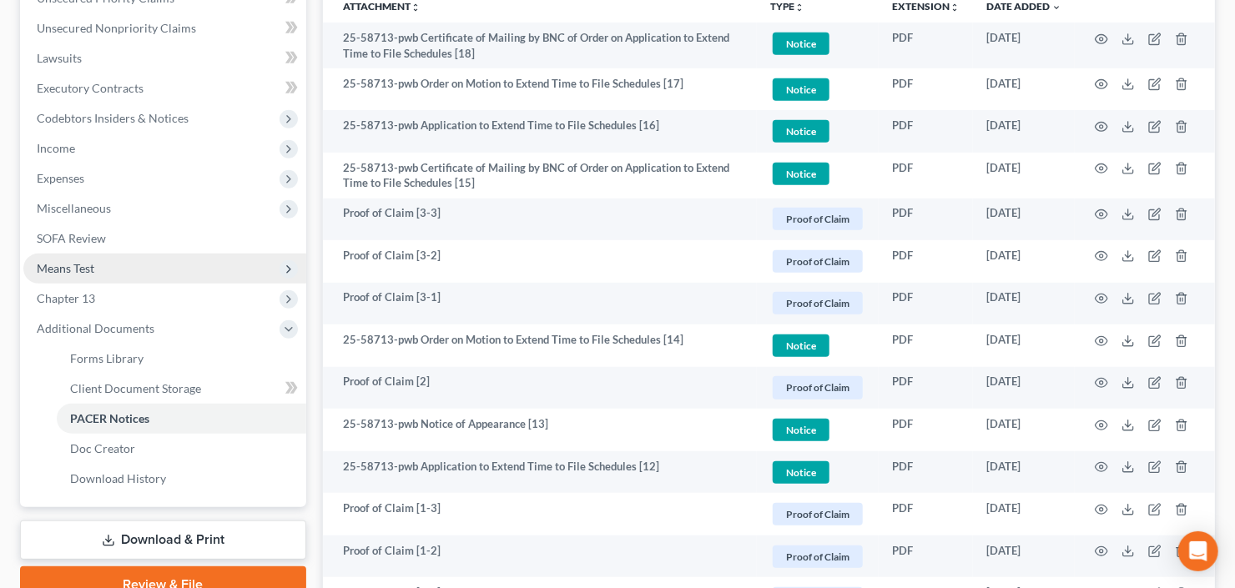
click at [138, 259] on span "Means Test" at bounding box center [164, 269] width 283 height 30
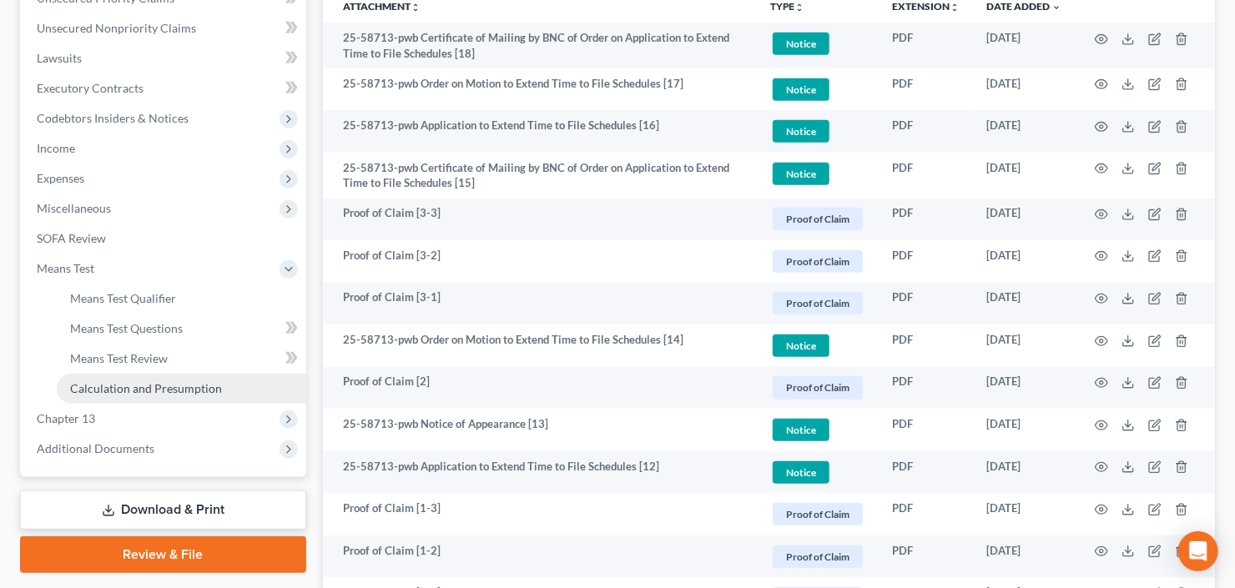
click at [164, 392] on span "Calculation and Presumption" at bounding box center [146, 388] width 152 height 14
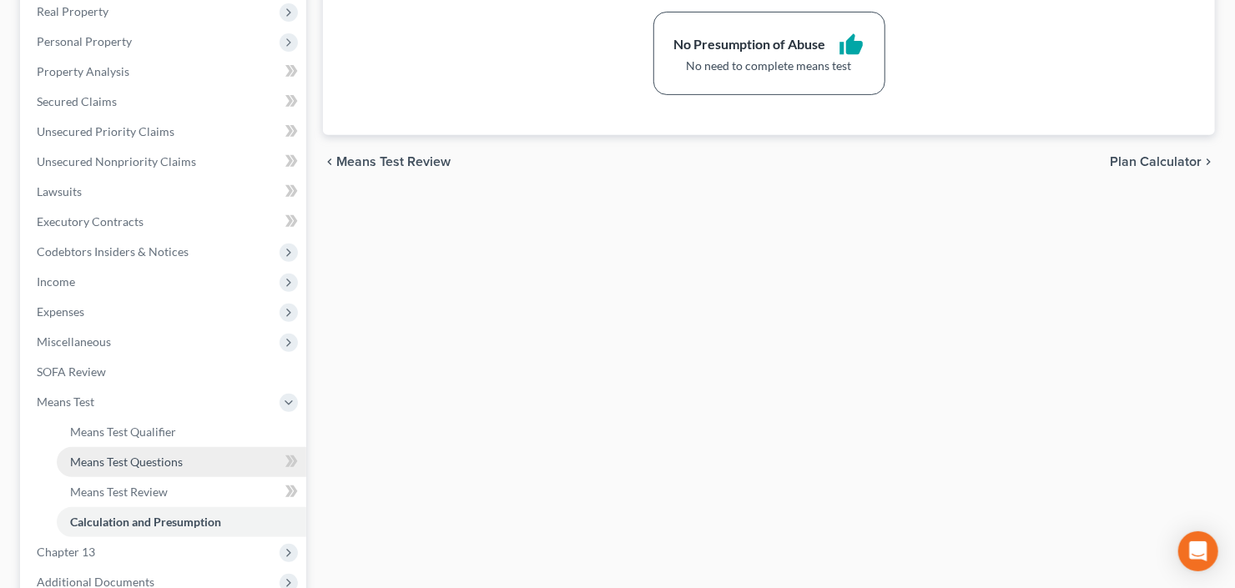
click at [110, 468] on link "Means Test Questions" at bounding box center [181, 462] width 249 height 30
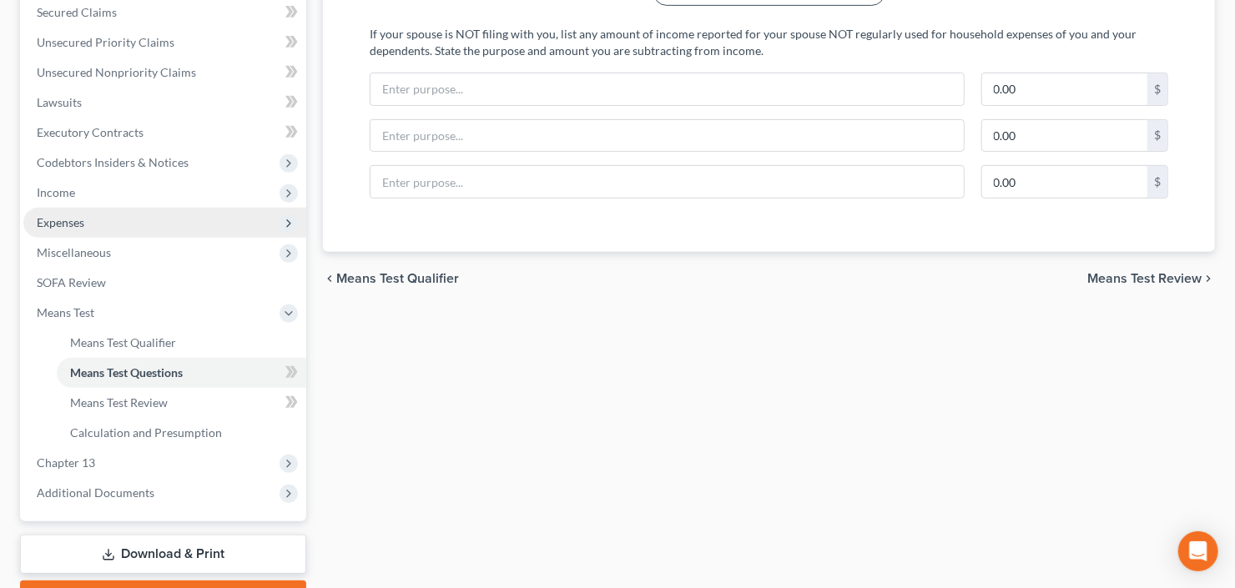
scroll to position [334, 0]
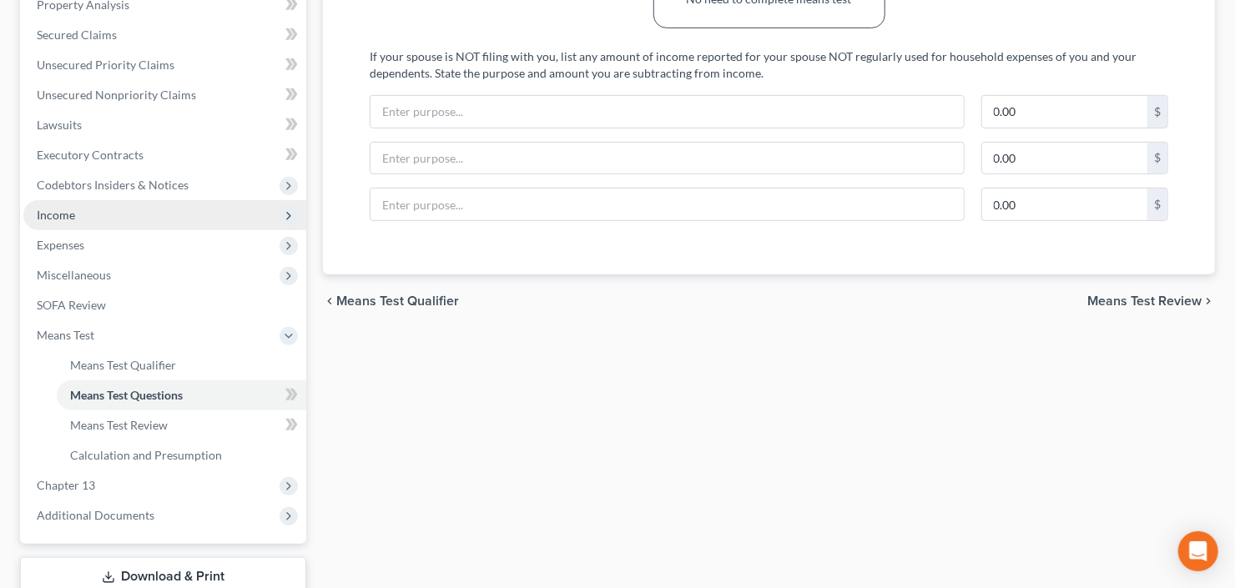
click at [116, 225] on span "Income" at bounding box center [164, 215] width 283 height 30
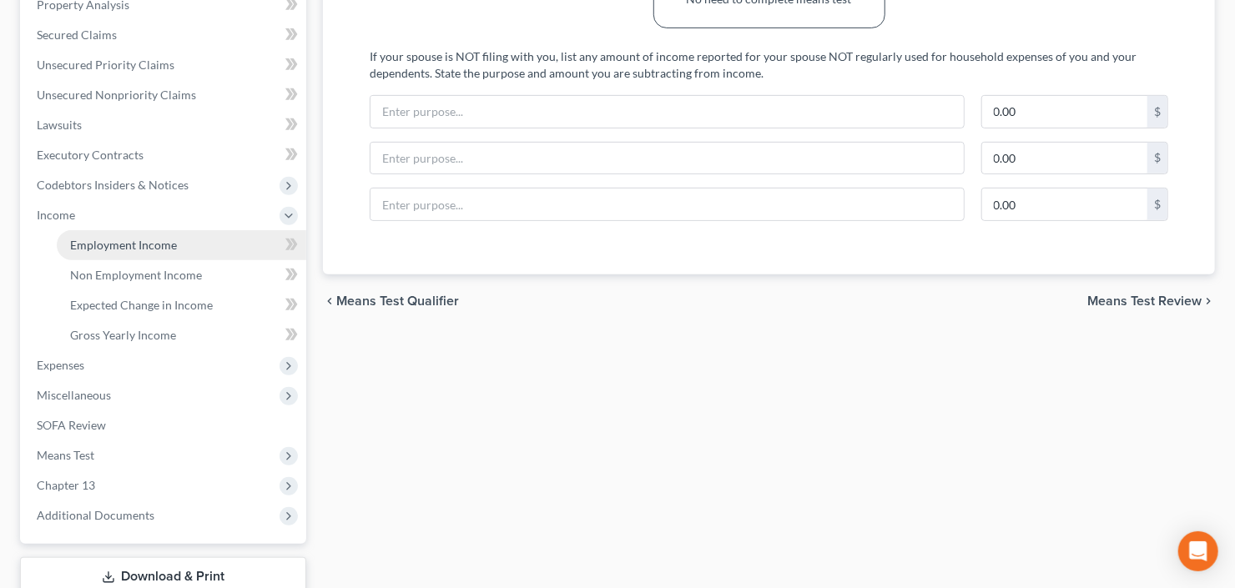
click at [121, 238] on span "Employment Income" at bounding box center [123, 245] width 107 height 14
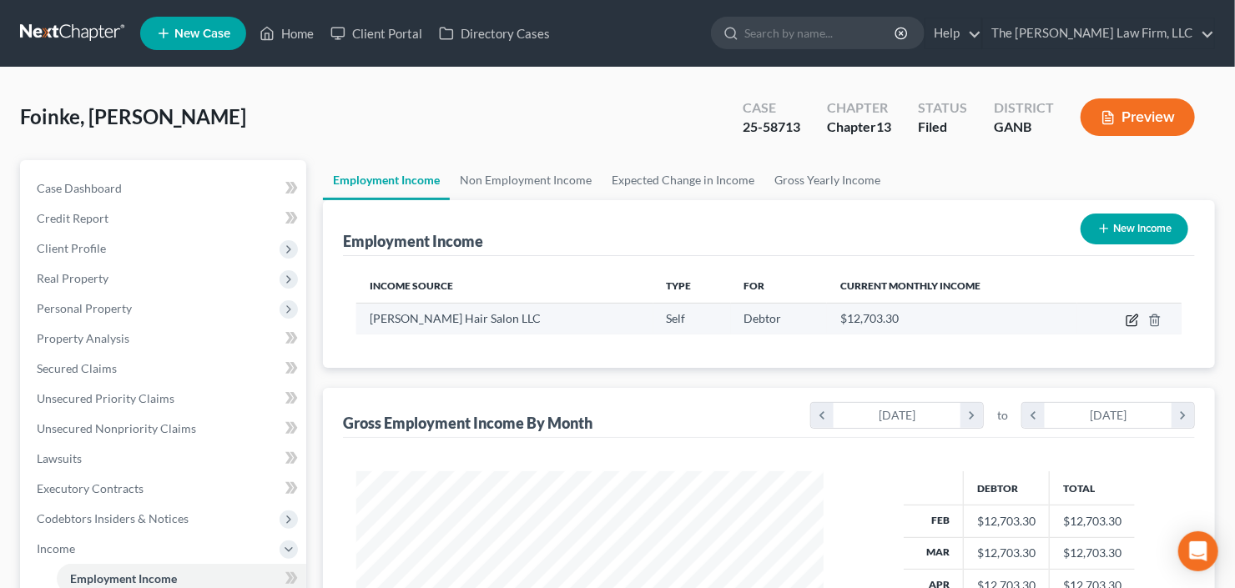
click at [1133, 314] on icon "button" at bounding box center [1131, 320] width 13 height 13
select select "1"
select select "0"
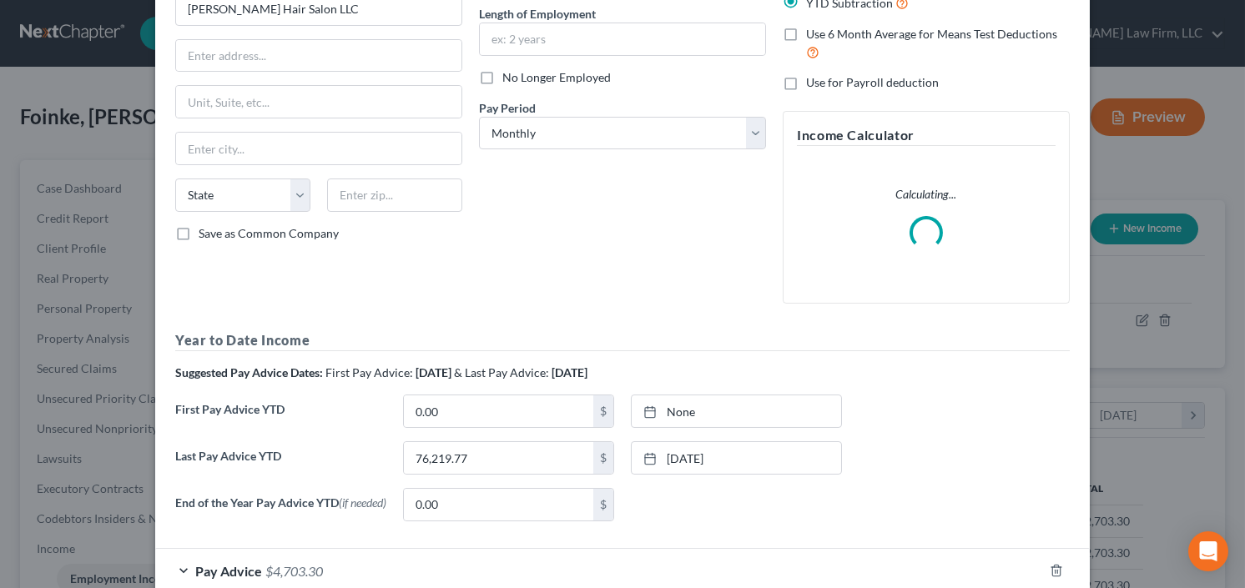
scroll to position [264, 0]
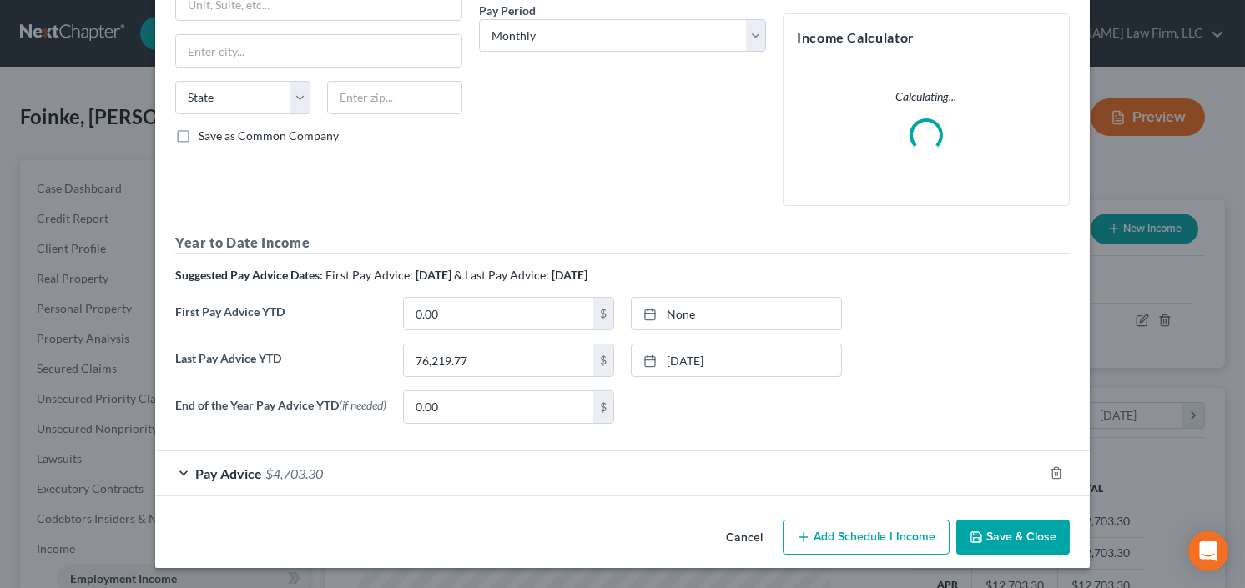
click at [266, 476] on span "$4,703.30" at bounding box center [294, 474] width 58 height 16
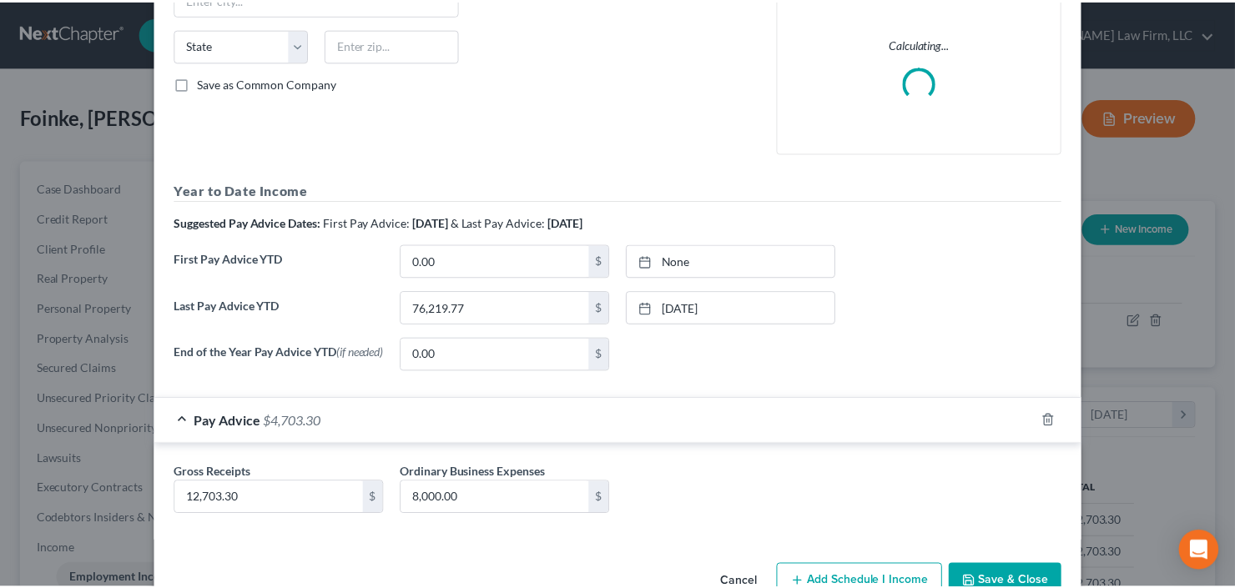
scroll to position [361, 0]
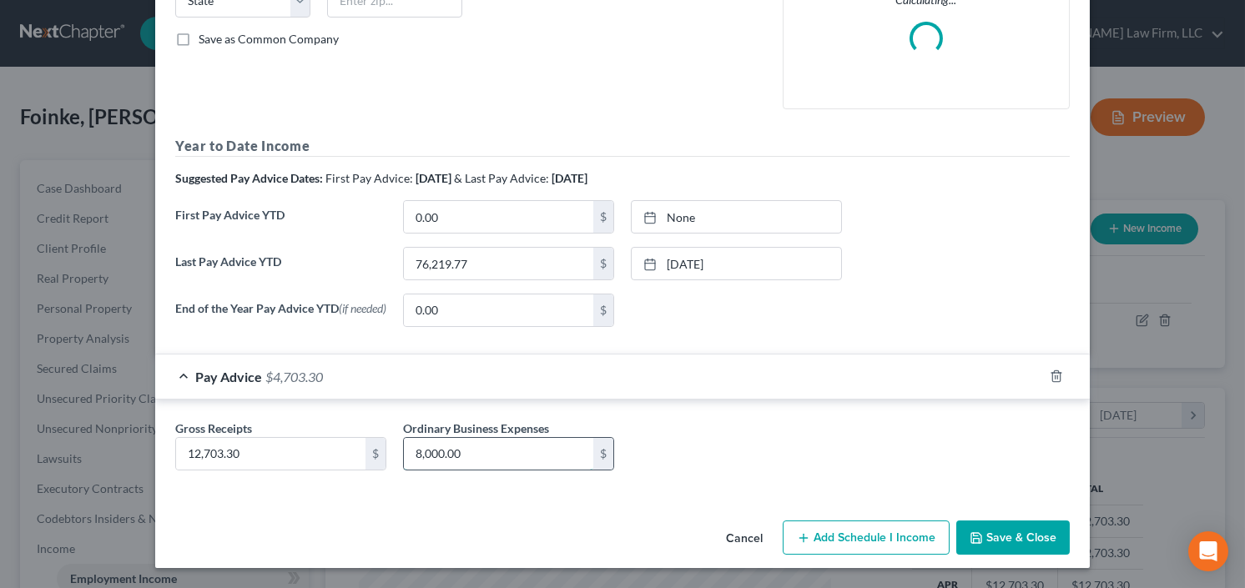
click at [506, 452] on input "8,000.00" at bounding box center [498, 454] width 189 height 32
click at [988, 537] on button "Save & Close" at bounding box center [1012, 538] width 113 height 35
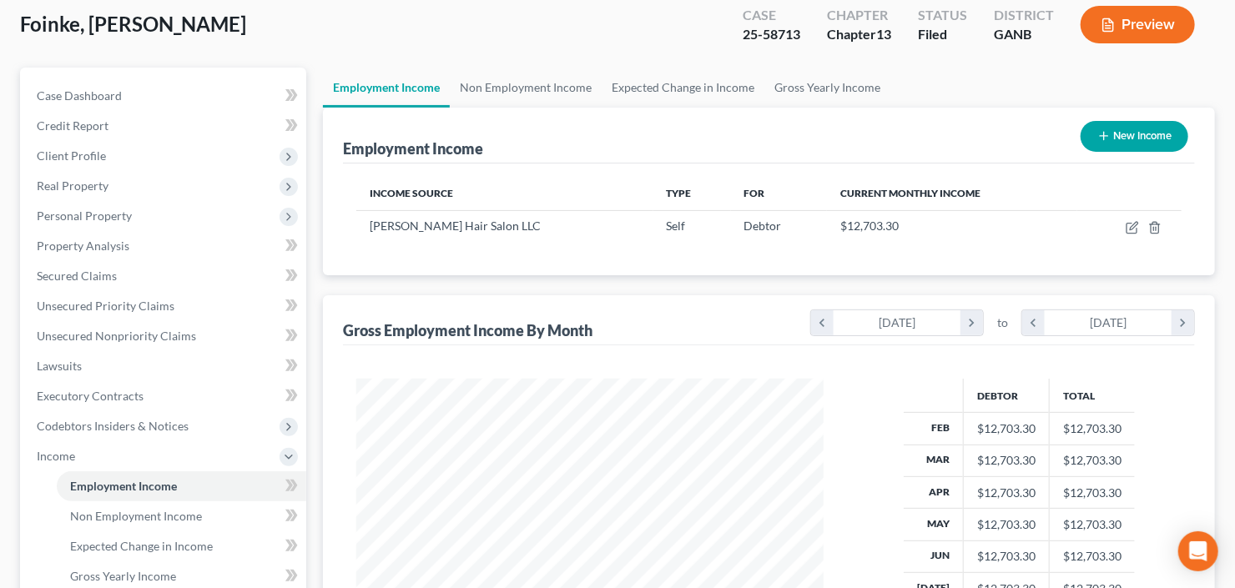
scroll to position [400, 0]
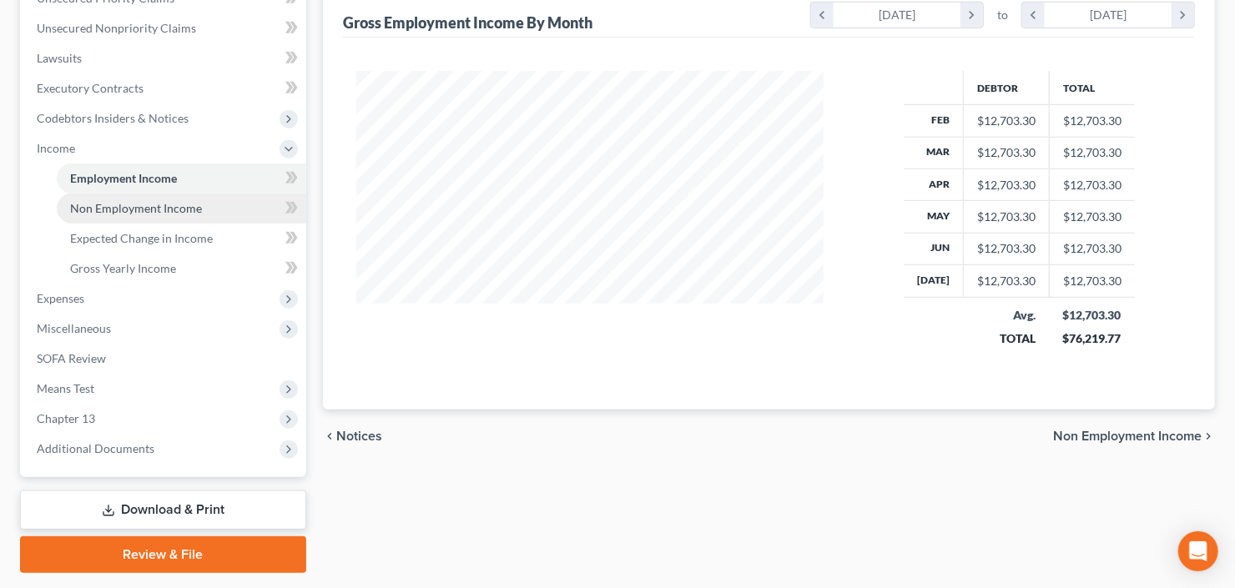
click at [164, 204] on span "Non Employment Income" at bounding box center [136, 208] width 132 height 14
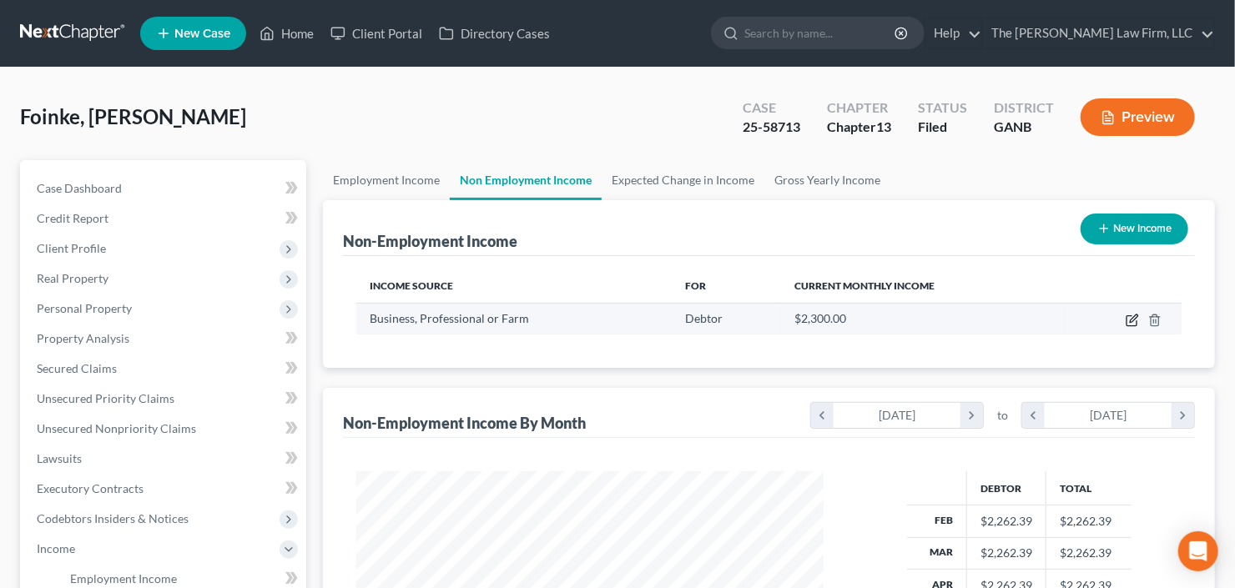
click at [1131, 316] on icon "button" at bounding box center [1131, 320] width 13 height 13
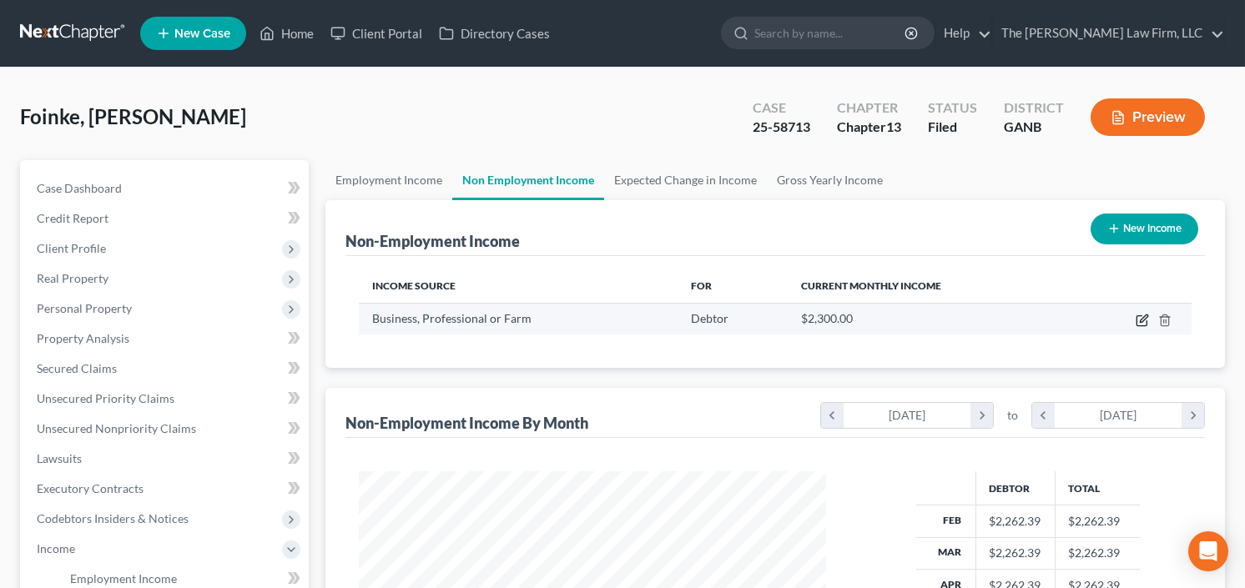
select select "10"
select select "0"
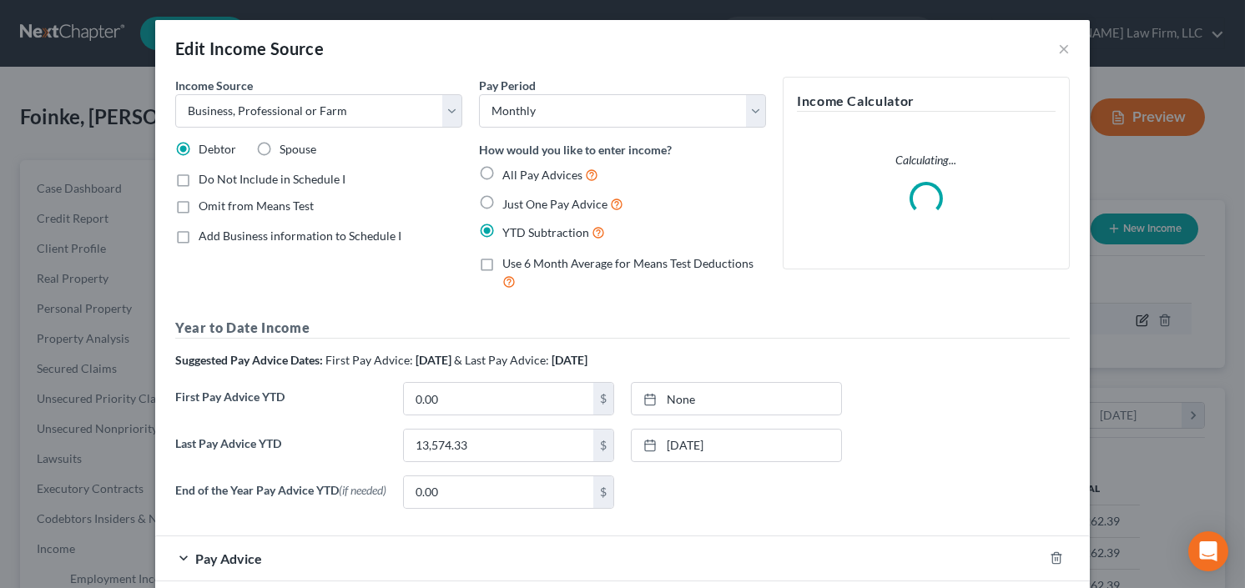
scroll to position [833957, 833749]
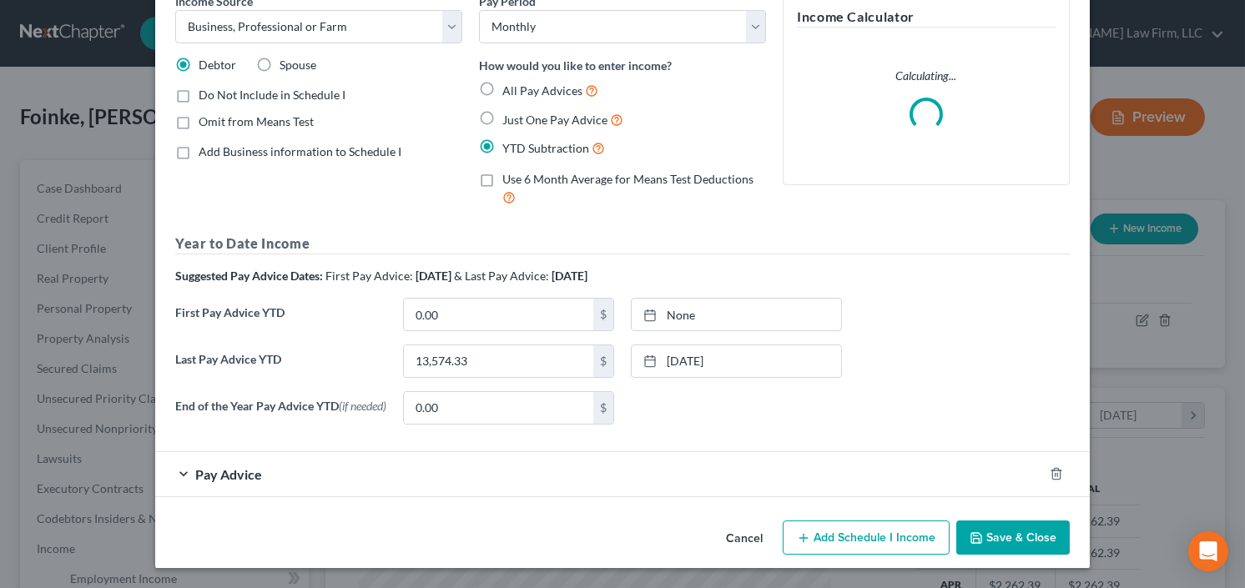
click at [197, 476] on span "Pay Advice" at bounding box center [228, 474] width 67 height 16
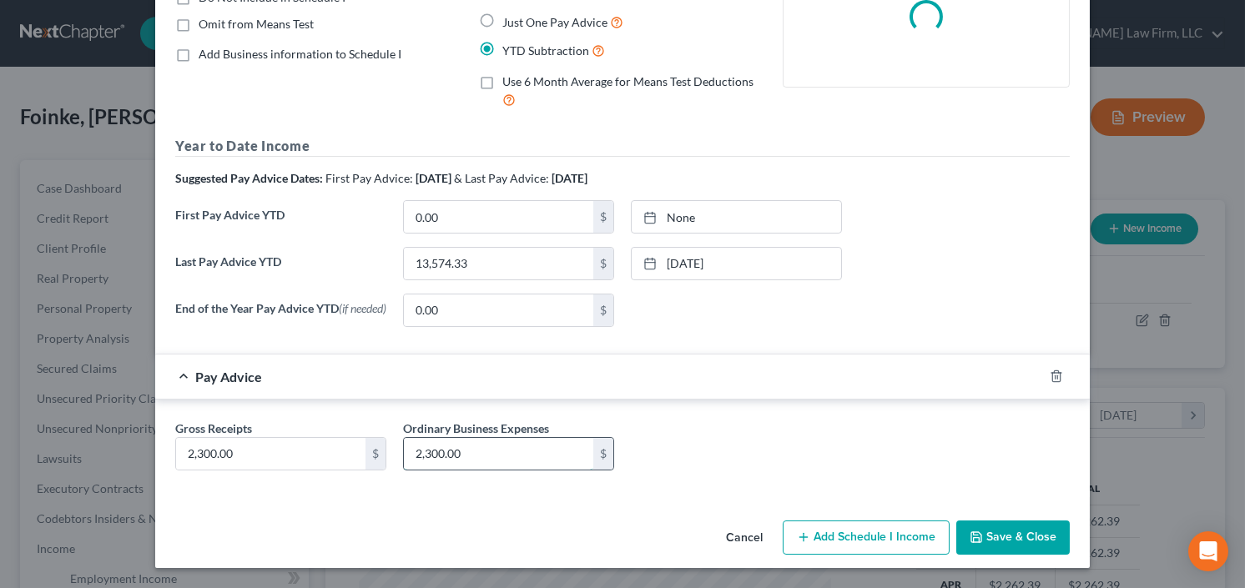
click at [472, 462] on input "2,300.00" at bounding box center [498, 454] width 189 height 32
click at [1004, 535] on button "Save & Close" at bounding box center [1012, 538] width 113 height 35
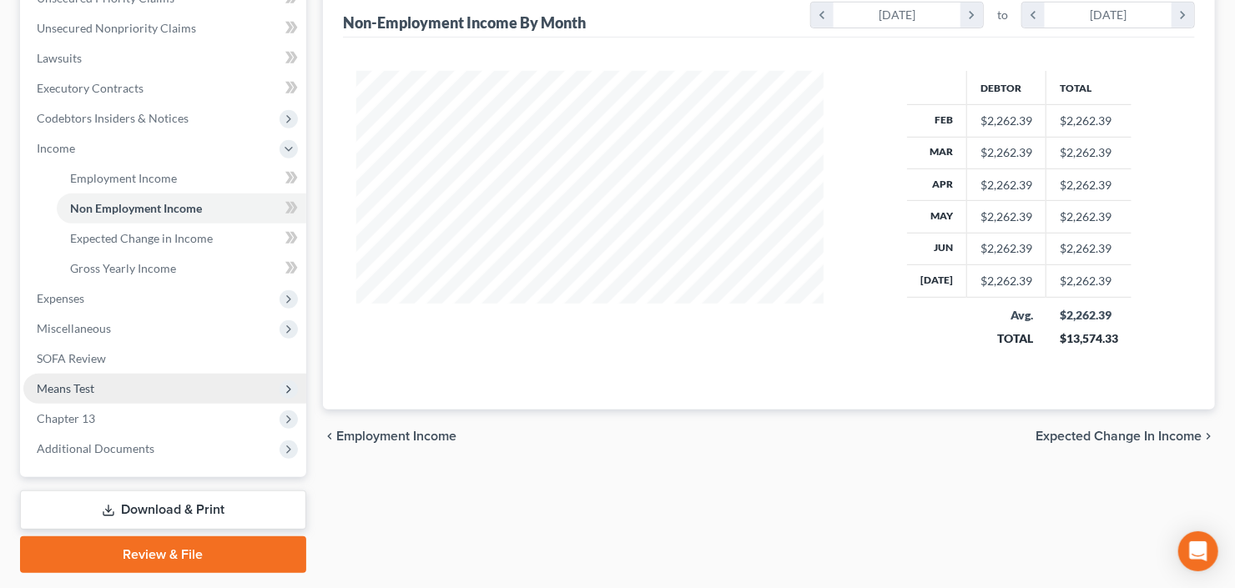
click at [111, 393] on span "Means Test" at bounding box center [164, 389] width 283 height 30
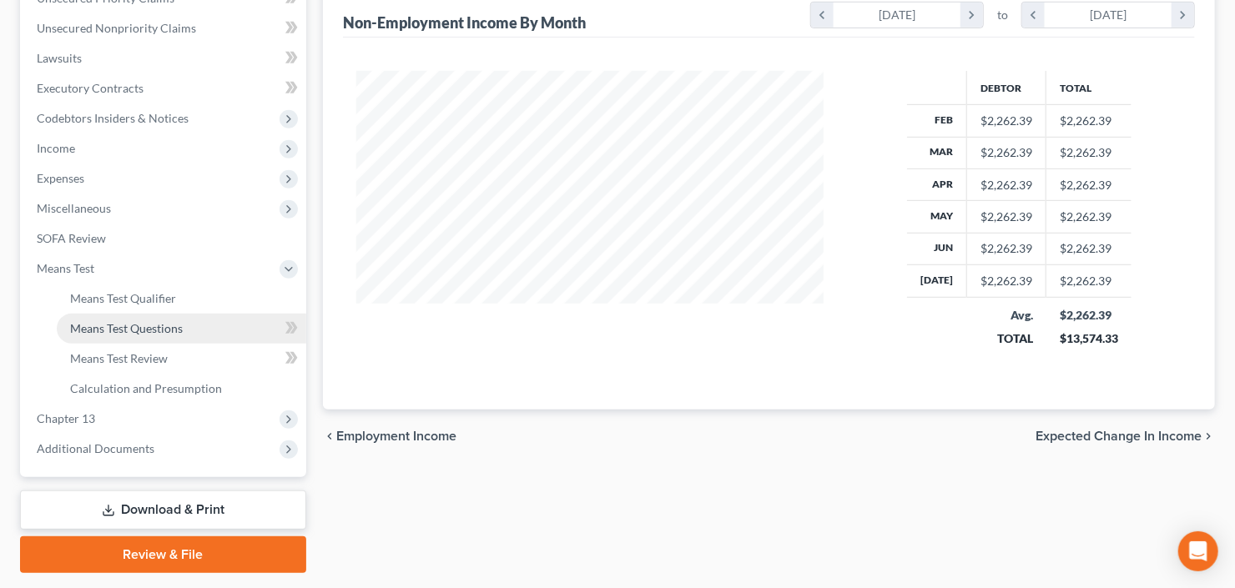
click at [123, 329] on span "Means Test Questions" at bounding box center [126, 328] width 113 height 14
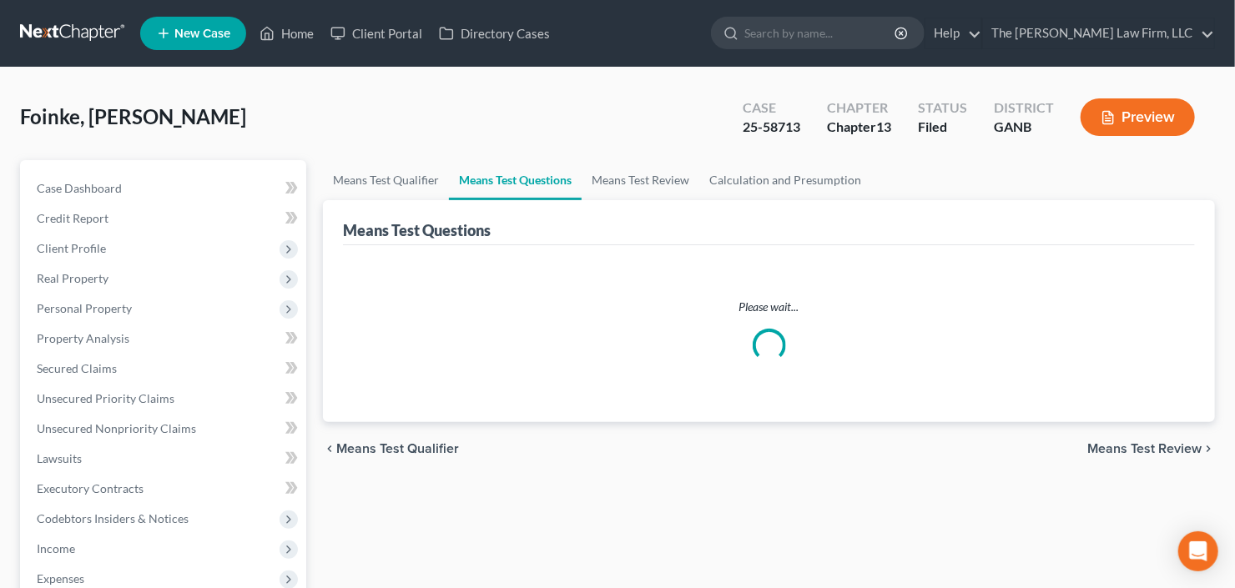
select select "1"
select select "0"
select select "60"
select select "1"
select select "60"
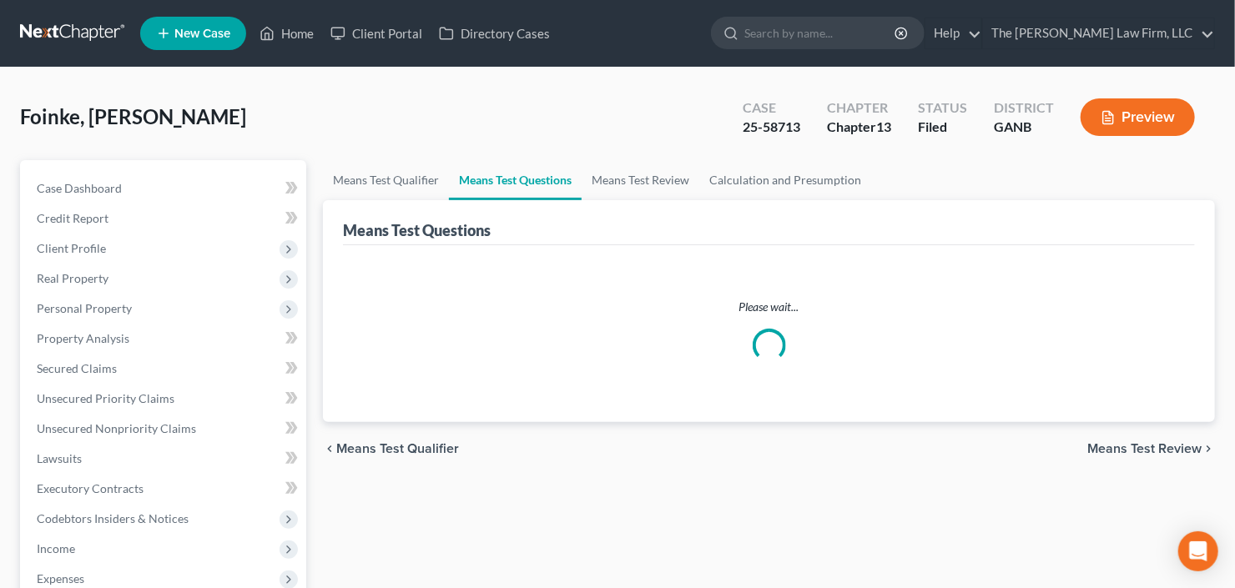
select select "2"
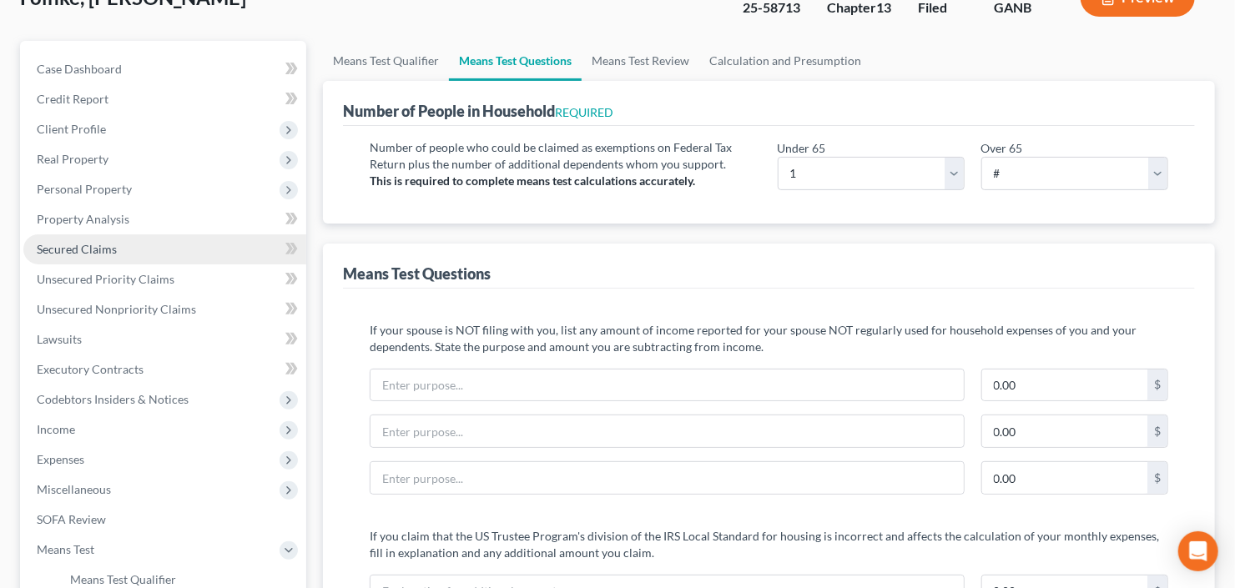
click at [53, 253] on span "Secured Claims" at bounding box center [77, 249] width 80 height 14
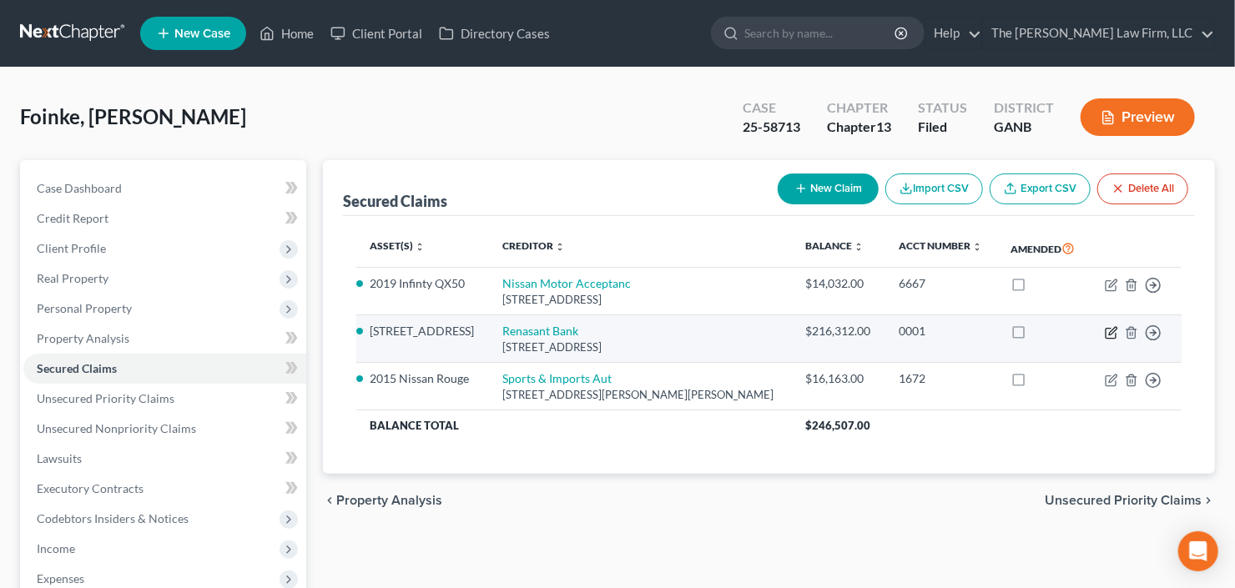
click at [1114, 329] on icon "button" at bounding box center [1113, 331] width 8 height 8
select select "25"
select select "0"
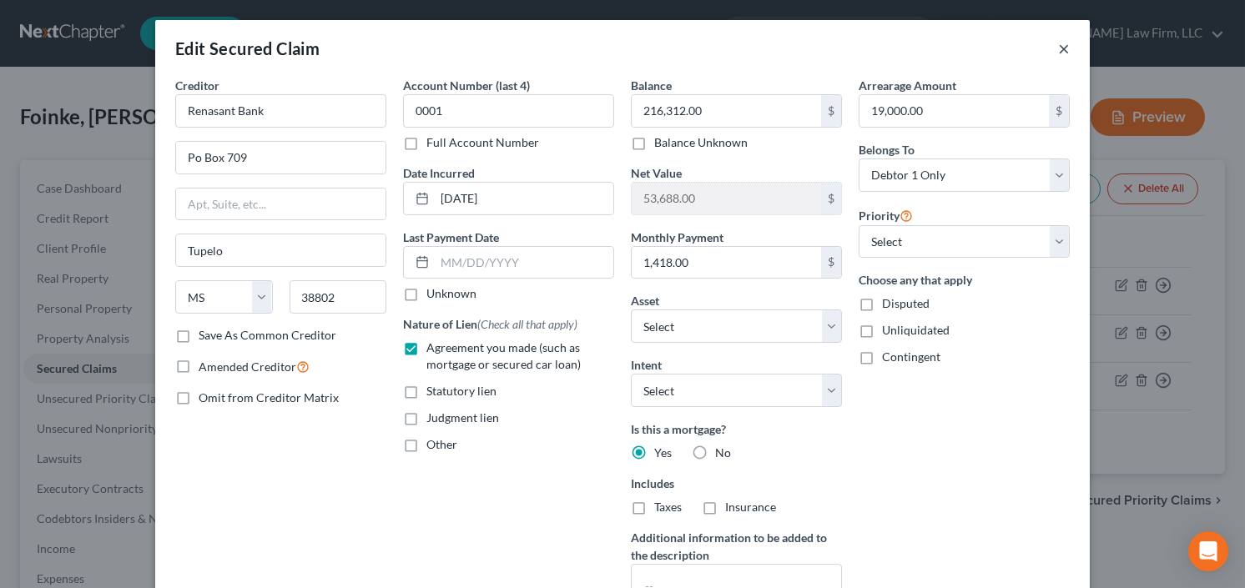
click at [1058, 44] on button "×" at bounding box center [1064, 48] width 12 height 20
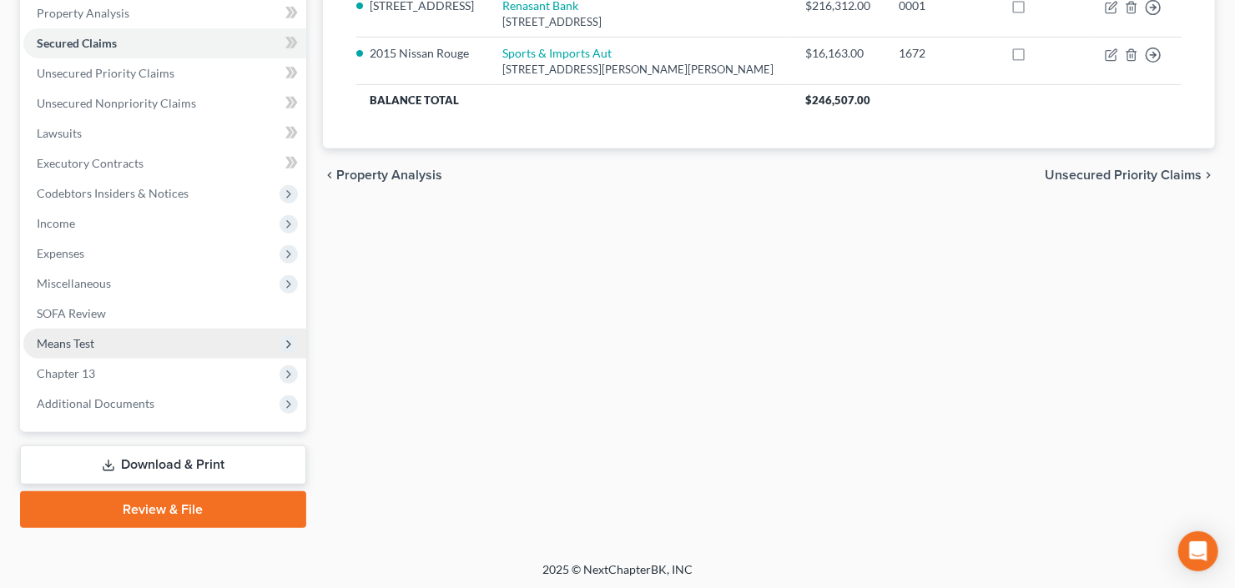
click at [136, 334] on span "Means Test" at bounding box center [164, 344] width 283 height 30
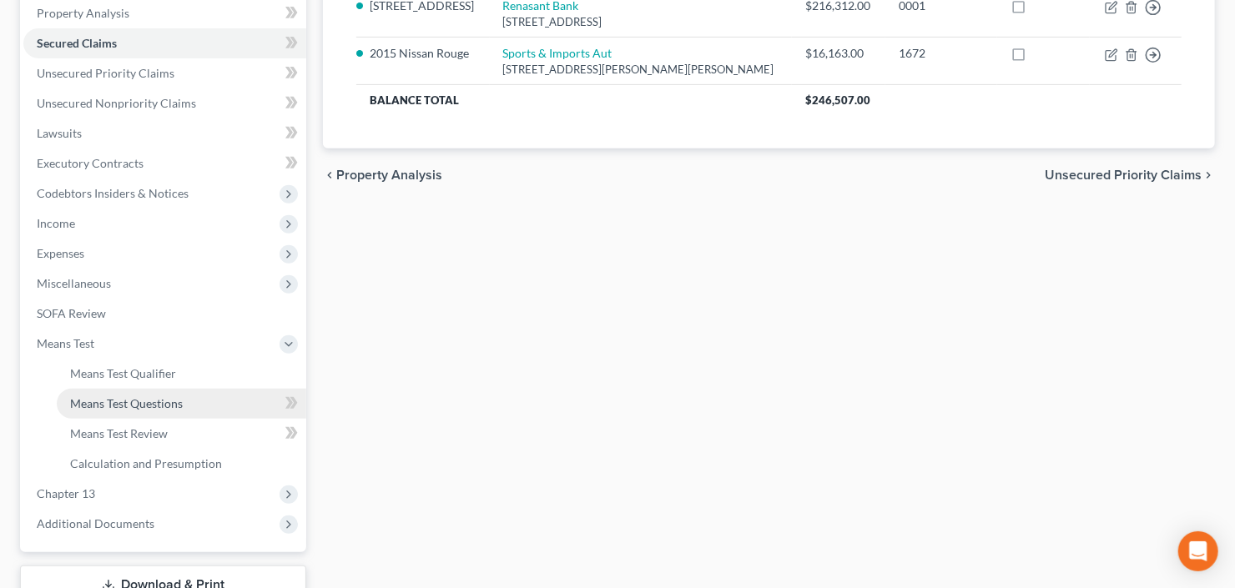
click at [169, 407] on span "Means Test Questions" at bounding box center [126, 403] width 113 height 14
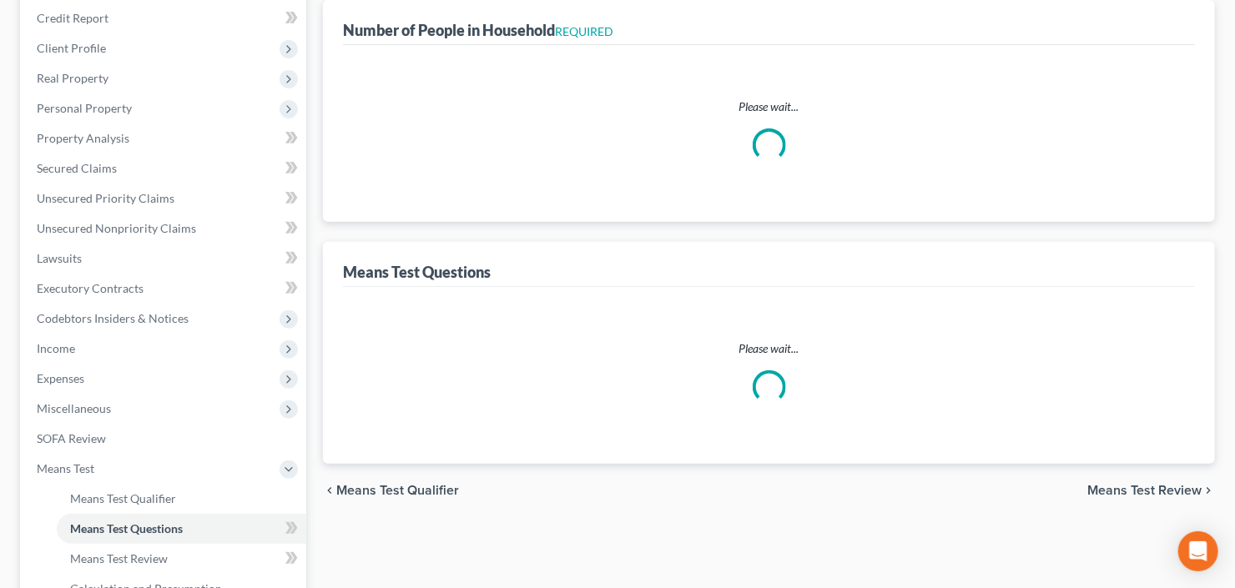
select select "0"
select select "60"
select select "1"
select select "60"
select select "2"
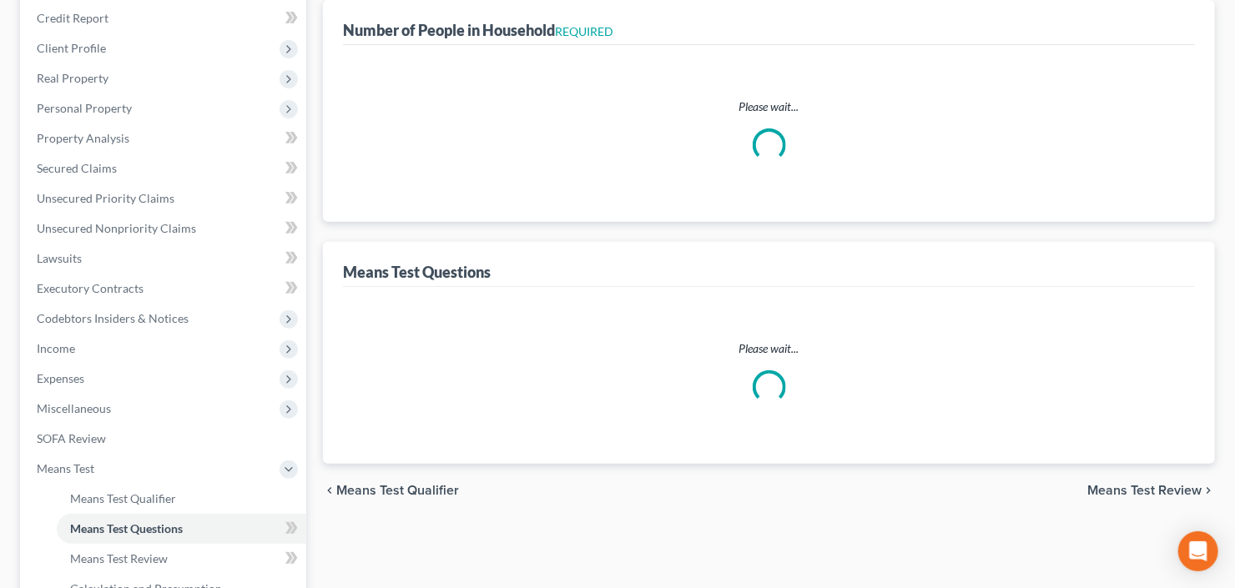
select select "1"
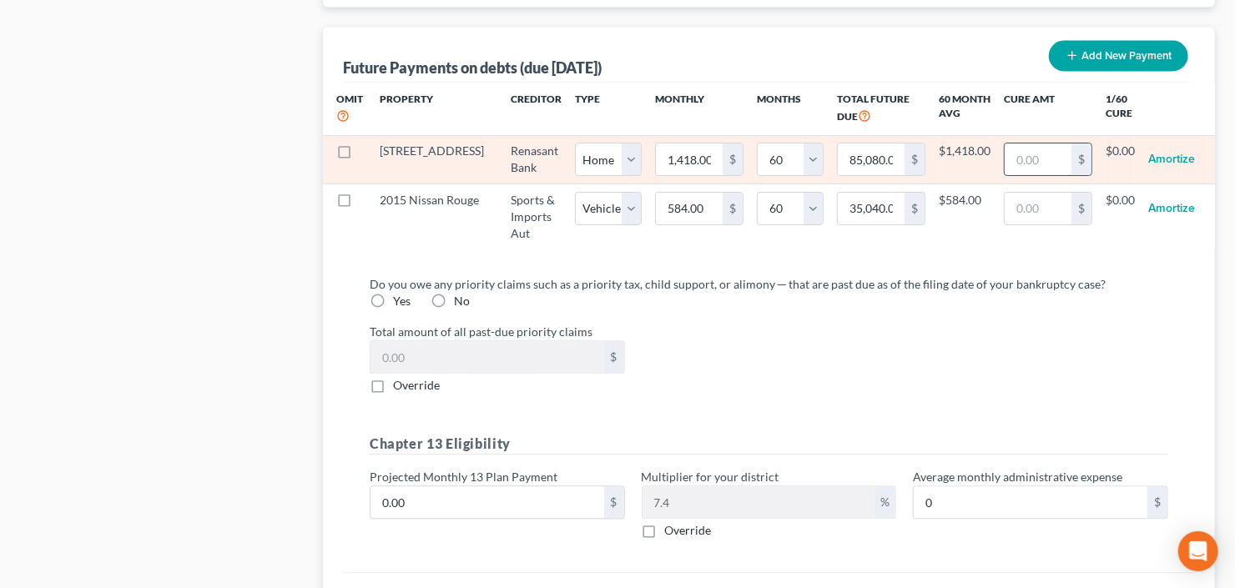
click at [1029, 143] on input "text" at bounding box center [1037, 159] width 67 height 32
click at [1015, 158] on input "text" at bounding box center [1037, 159] width 67 height 32
type input "19,000"
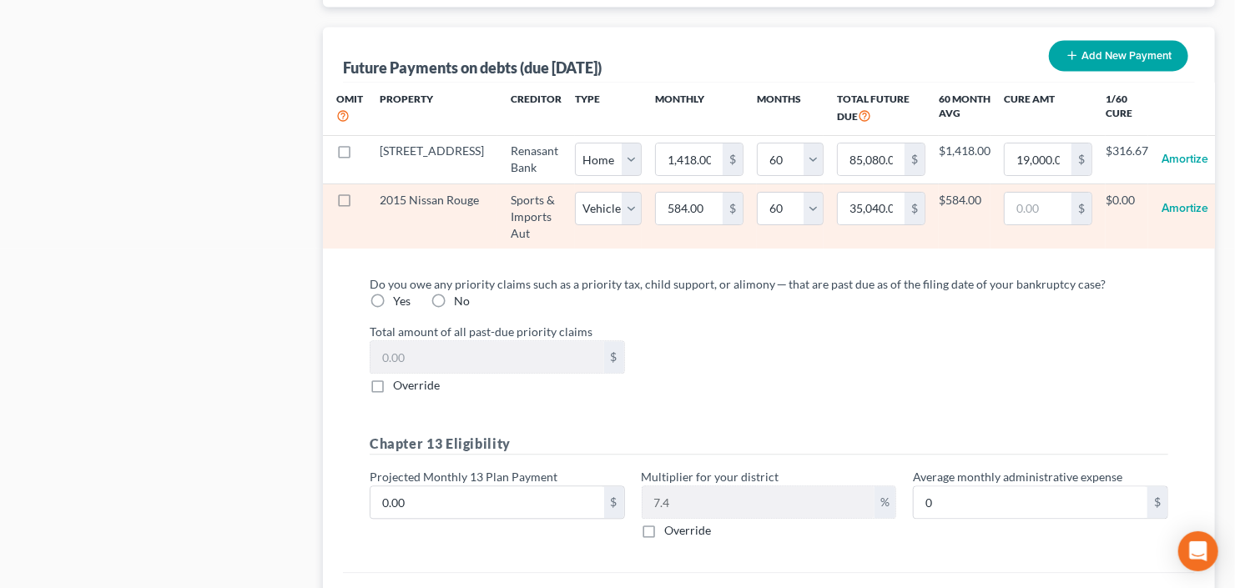
select select "0"
select select "60"
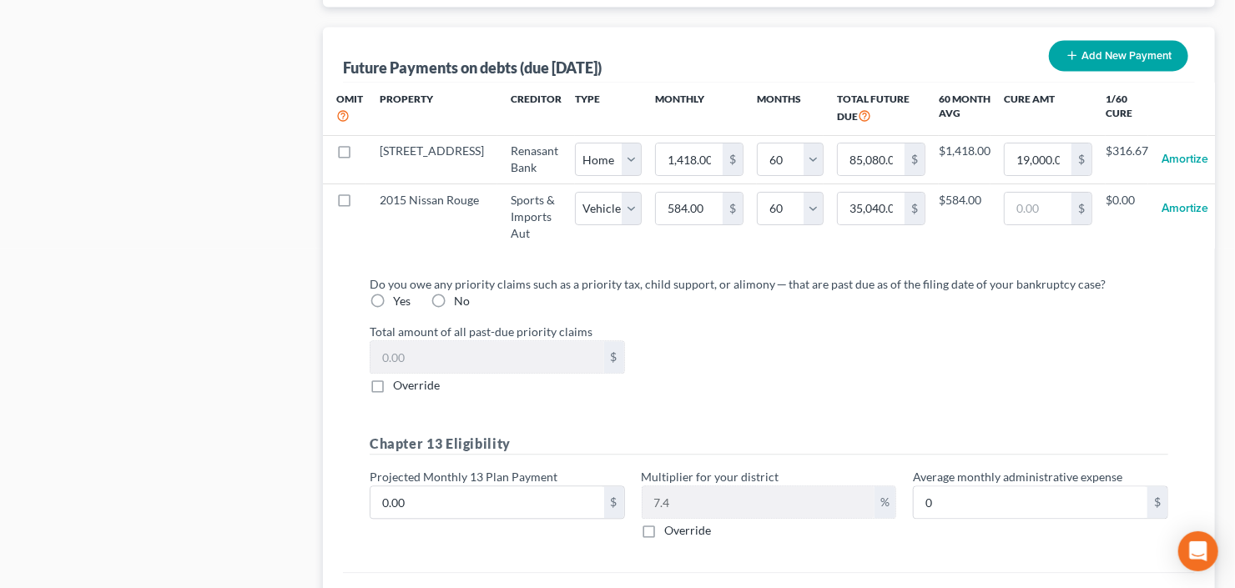
select select "0"
select select "60"
click at [446, 504] on input "0.00" at bounding box center [487, 502] width 234 height 32
type input "9"
type input "0.66"
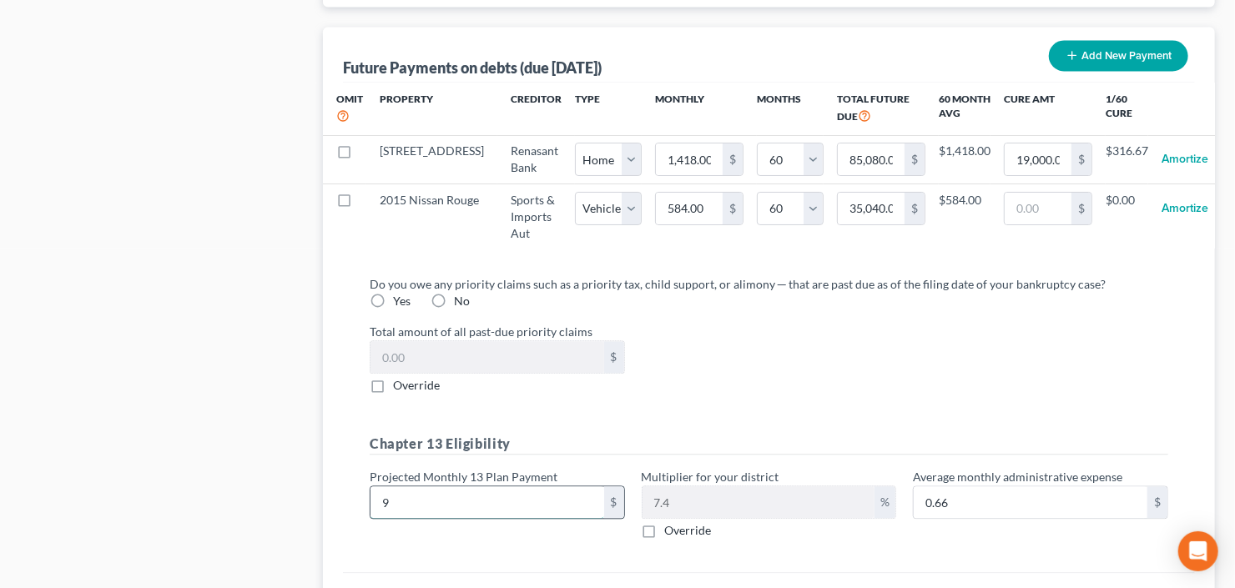
type input "90"
type input "6.66"
type input "900"
type input "66.60"
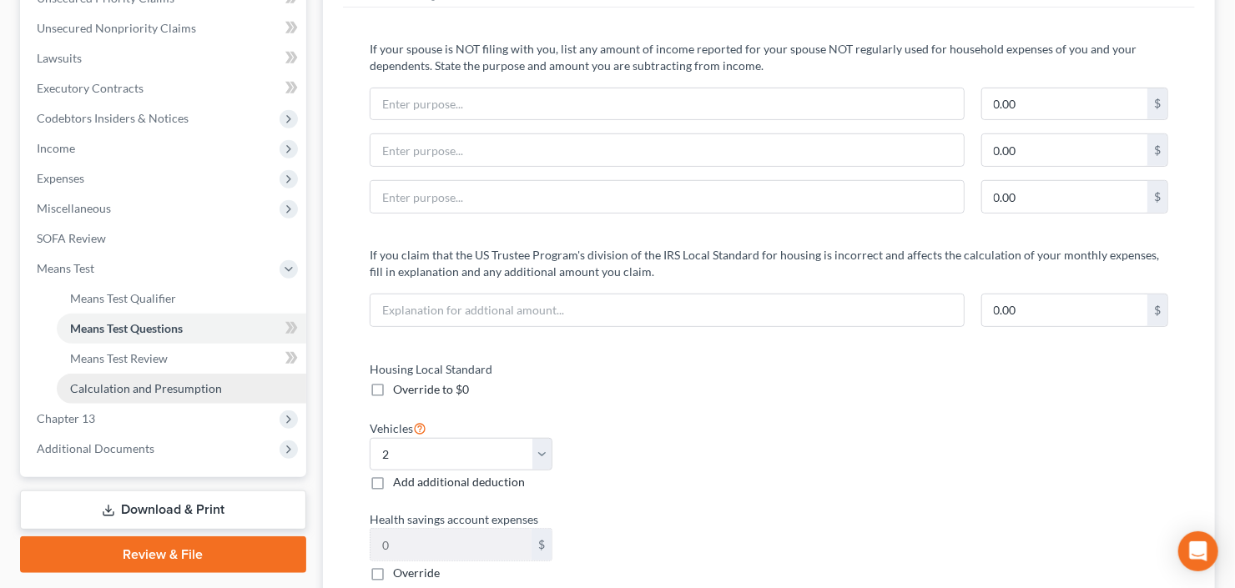
type input "900"
click at [148, 387] on span "Calculation and Presumption" at bounding box center [146, 388] width 152 height 14
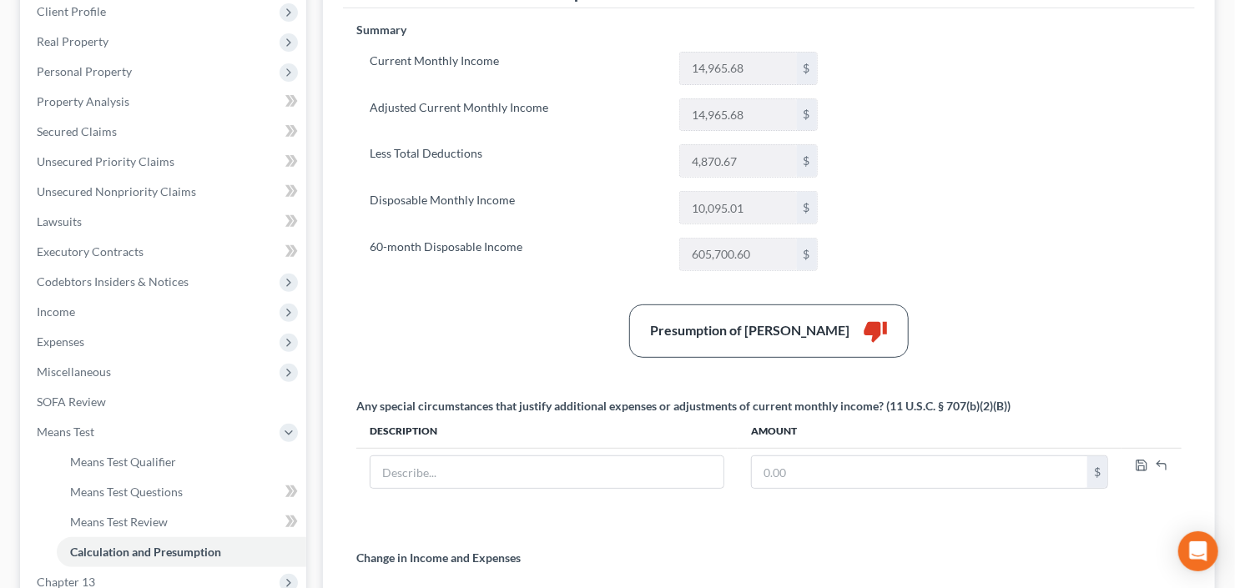
scroll to position [267, 0]
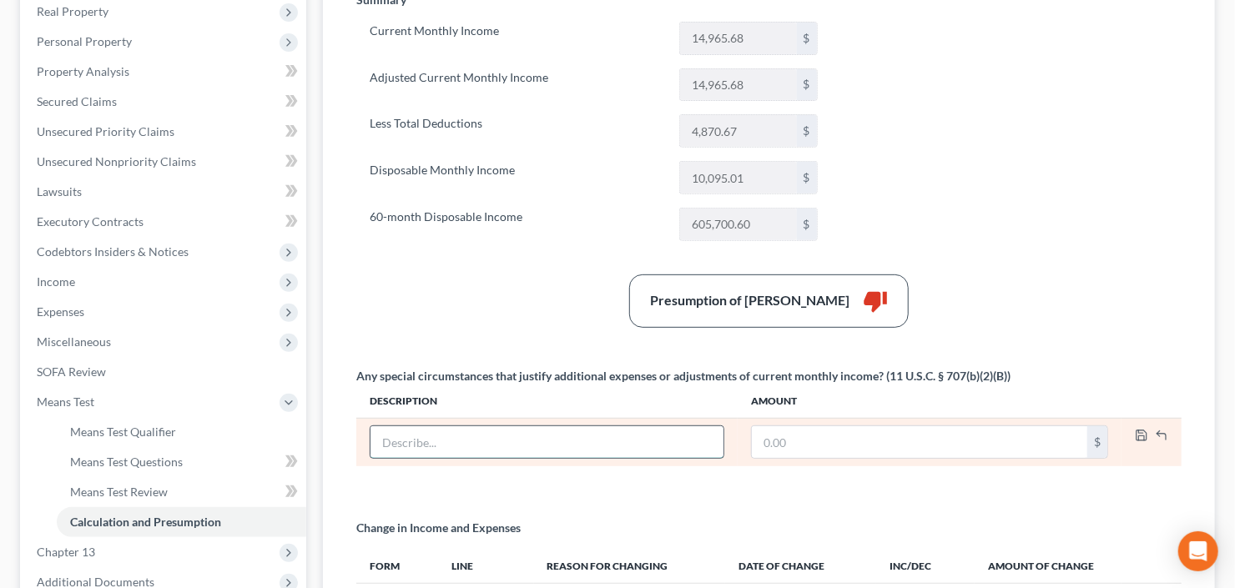
click at [438, 448] on input "text" at bounding box center [546, 442] width 353 height 32
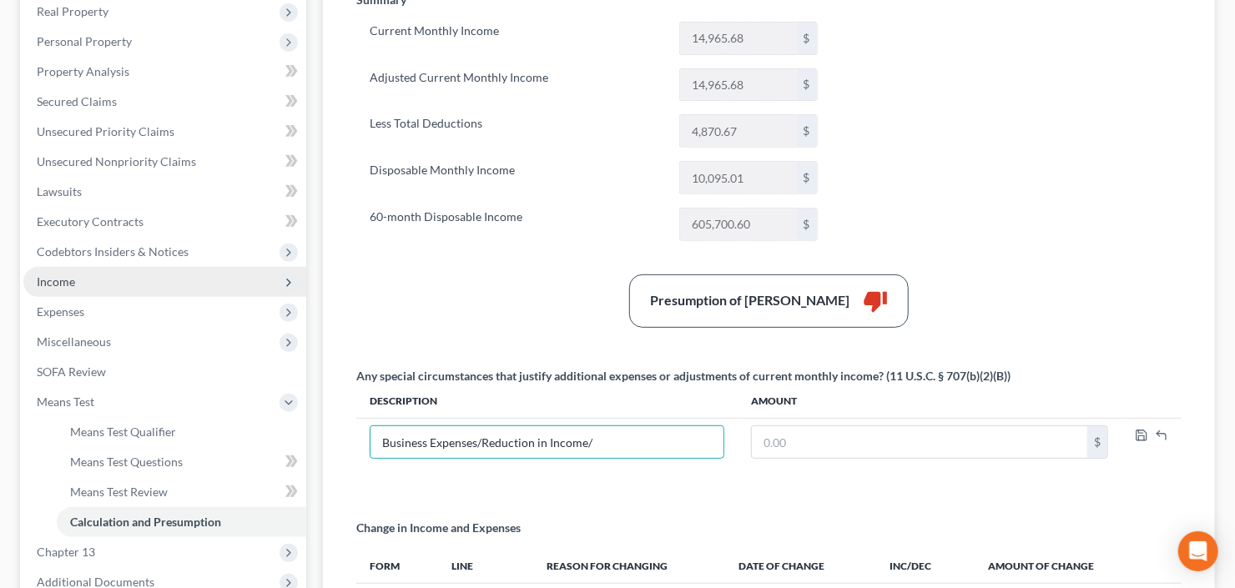
click at [85, 288] on span "Income" at bounding box center [164, 282] width 283 height 30
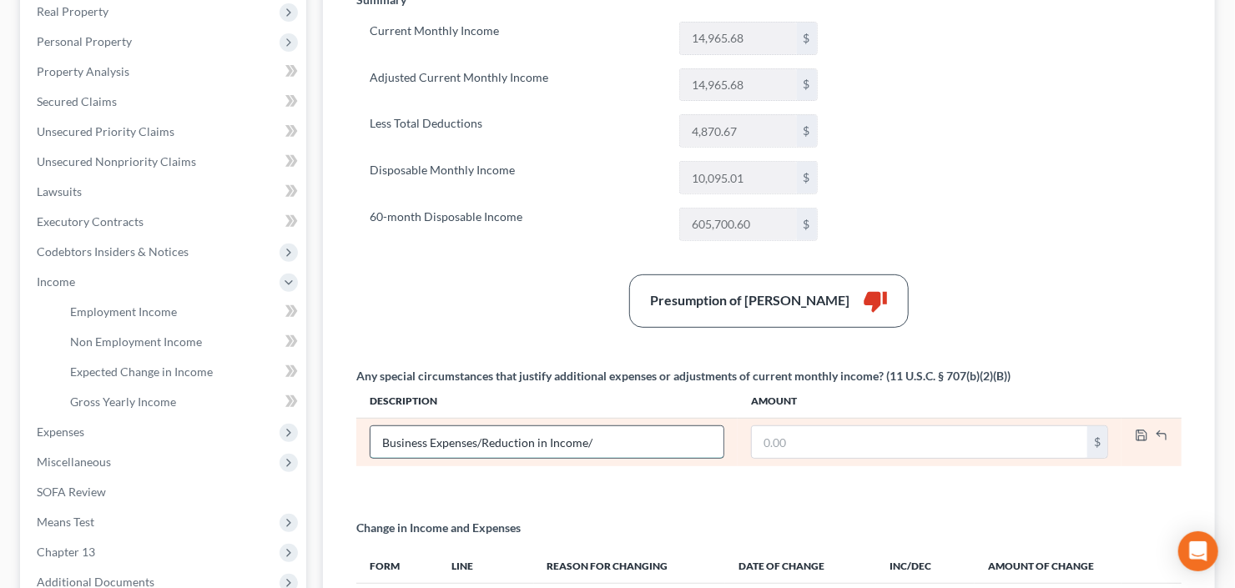
click at [629, 445] on input "Business Expenses/Reduction in Income/" at bounding box center [546, 442] width 353 height 32
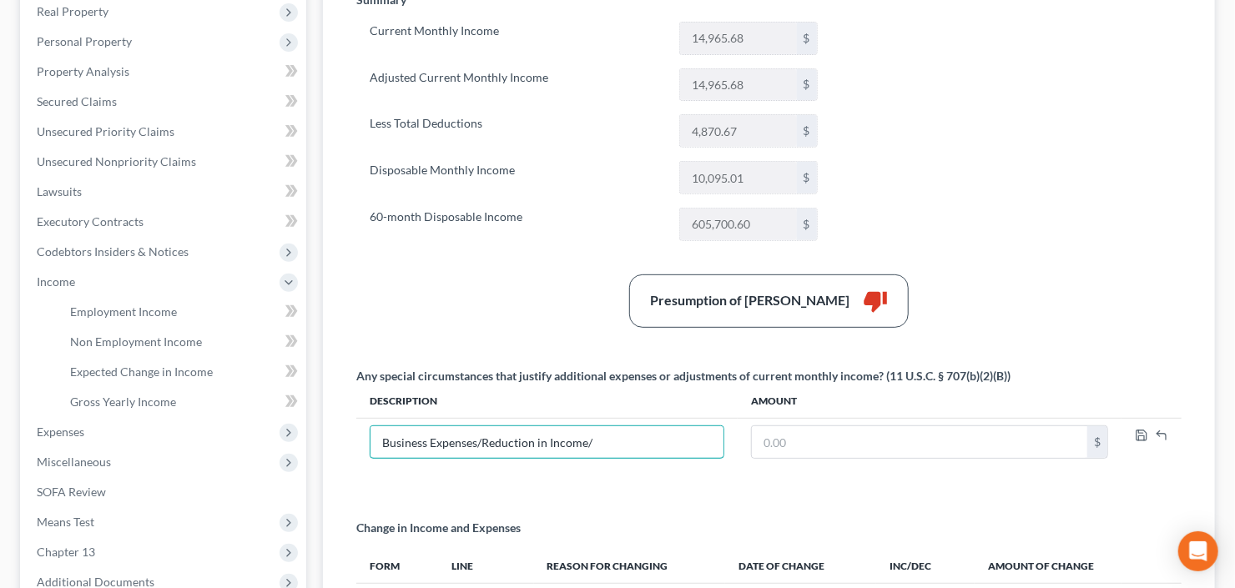
drag, startPoint x: 627, startPoint y: 441, endPoint x: 329, endPoint y: 439, distance: 297.8
click at [329, 441] on div "Means Test Calculations & Presumption of Abuse Summary Current Monthly Income 1…" at bounding box center [769, 314] width 892 height 762
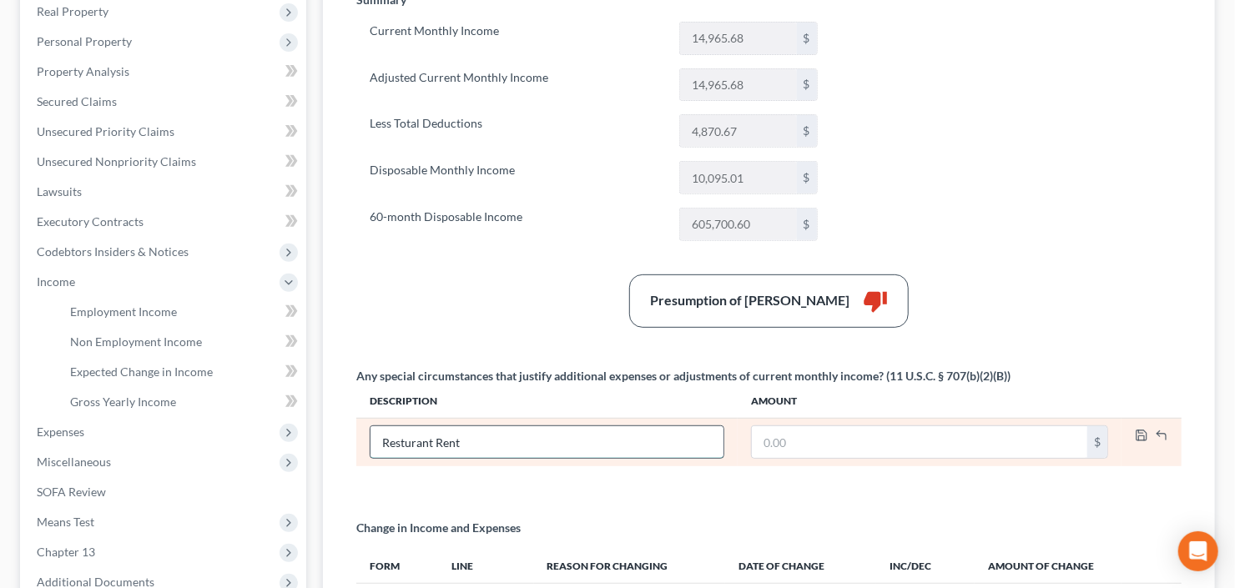
type input "Resturant Rent"
type input "2,550"
click at [1139, 430] on icon "button" at bounding box center [1141, 435] width 13 height 13
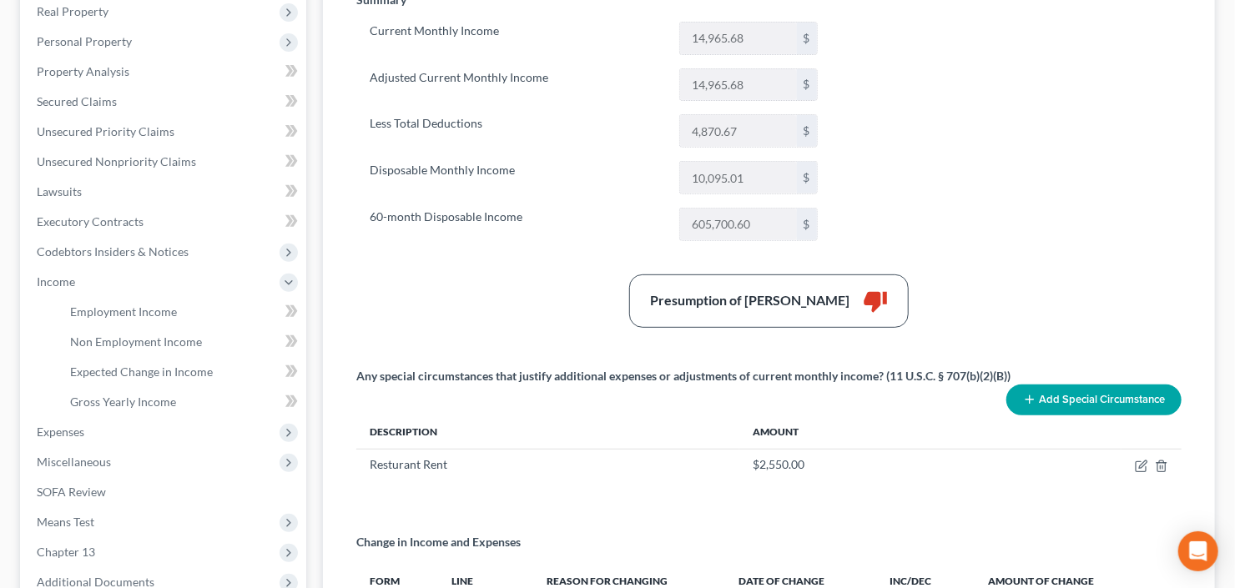
click at [1076, 405] on button "Add Special Circumstance" at bounding box center [1093, 400] width 175 height 31
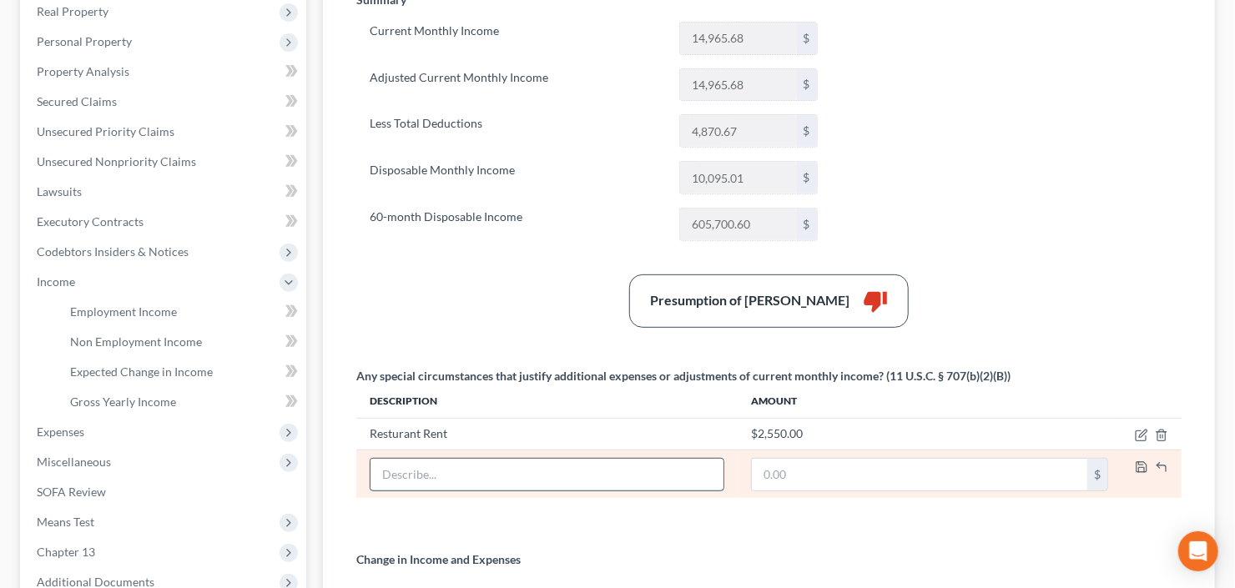
click at [487, 472] on input "text" at bounding box center [546, 475] width 353 height 32
type input "Salon Rent"
type input "2,100"
click at [1139, 468] on polyline "button" at bounding box center [1142, 470] width 6 height 4
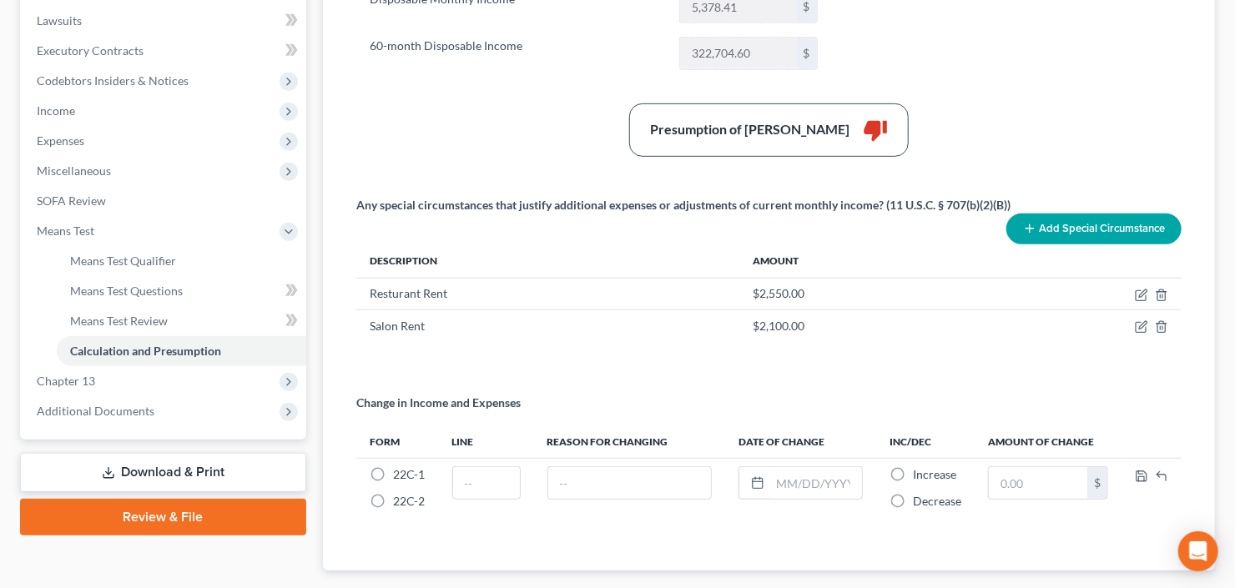
scroll to position [200, 0]
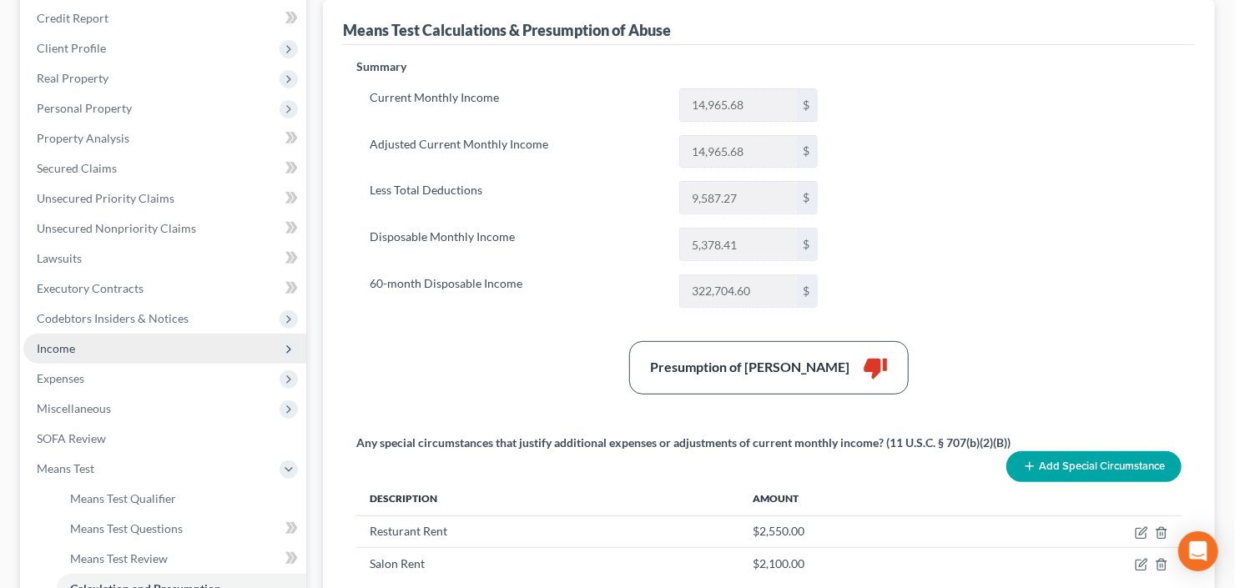
click at [93, 351] on span "Income" at bounding box center [164, 349] width 283 height 30
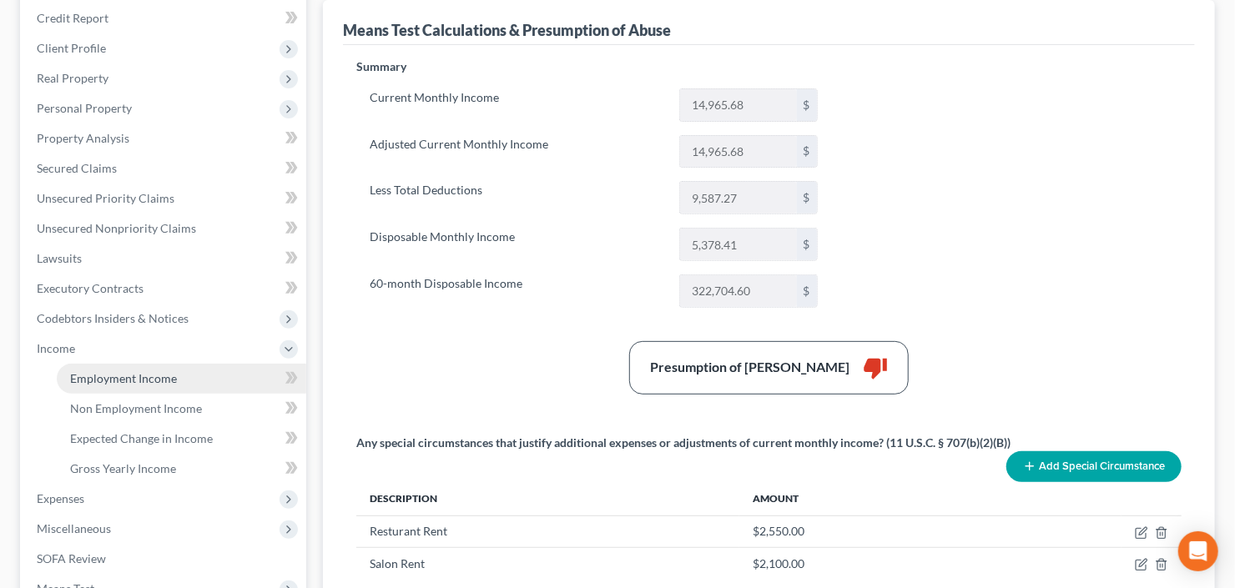
click at [156, 375] on span "Employment Income" at bounding box center [123, 378] width 107 height 14
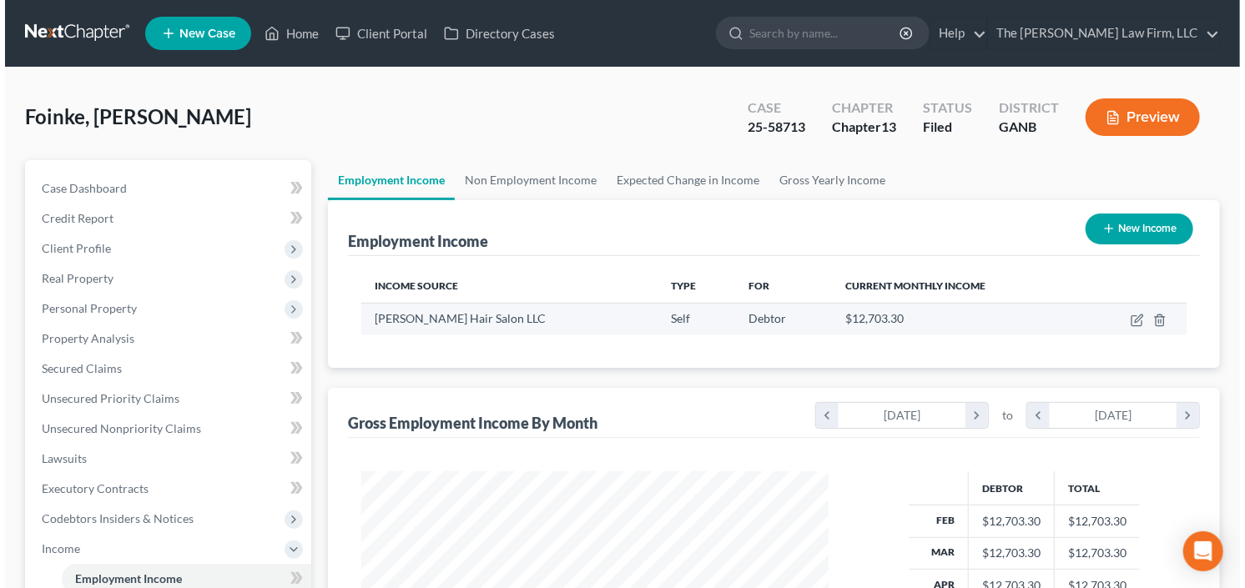
scroll to position [298, 501]
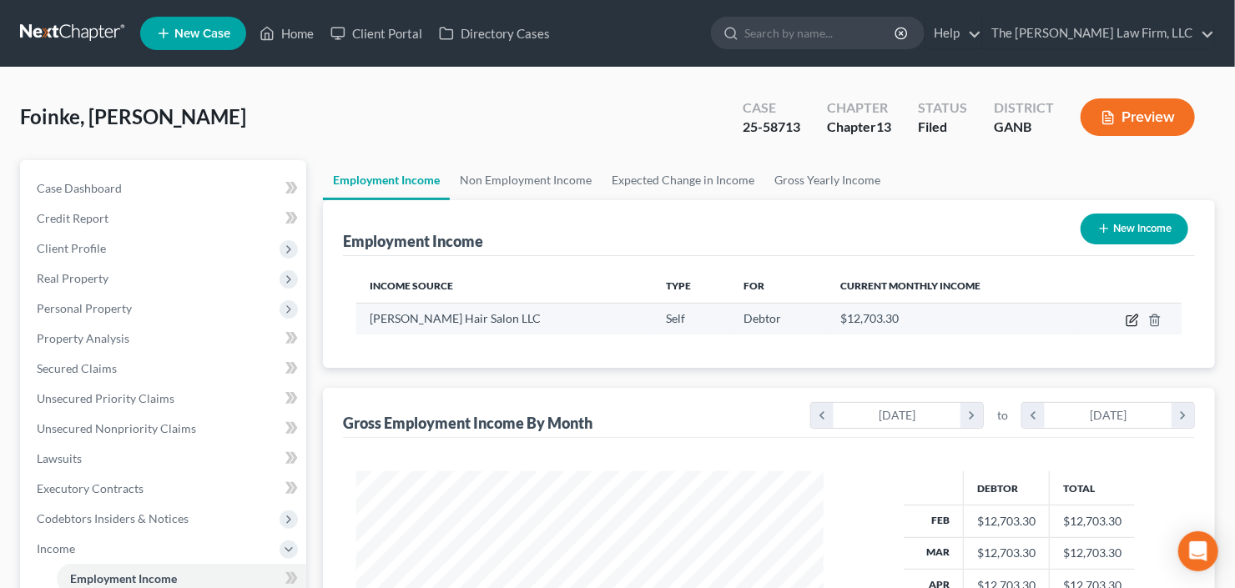
click at [1131, 320] on icon "button" at bounding box center [1134, 319] width 8 height 8
select select "1"
select select "0"
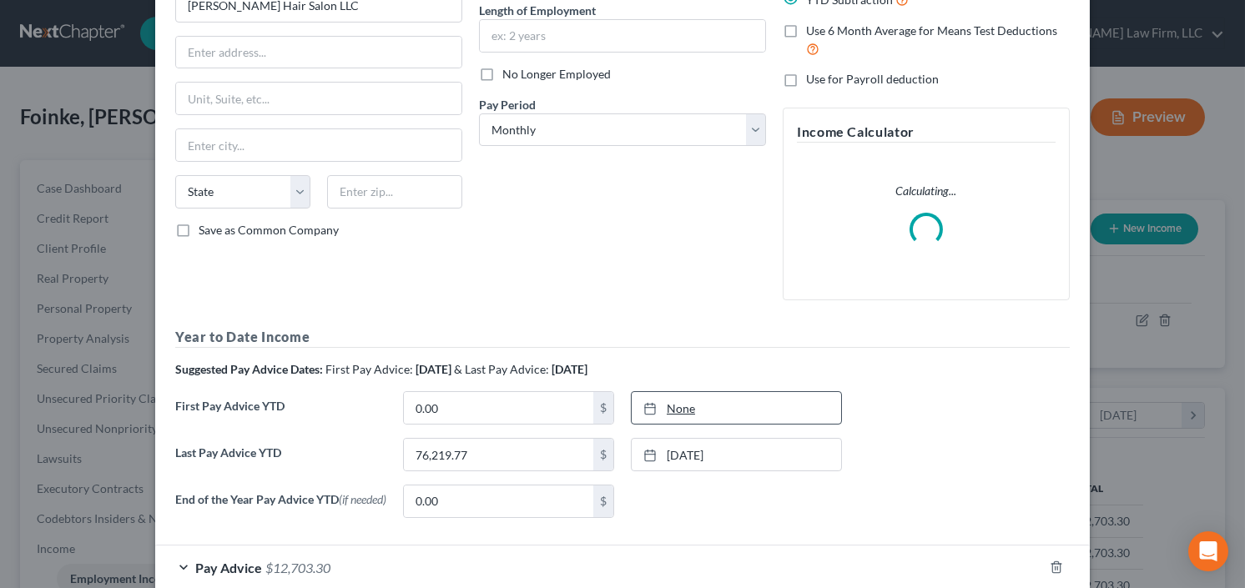
scroll to position [264, 0]
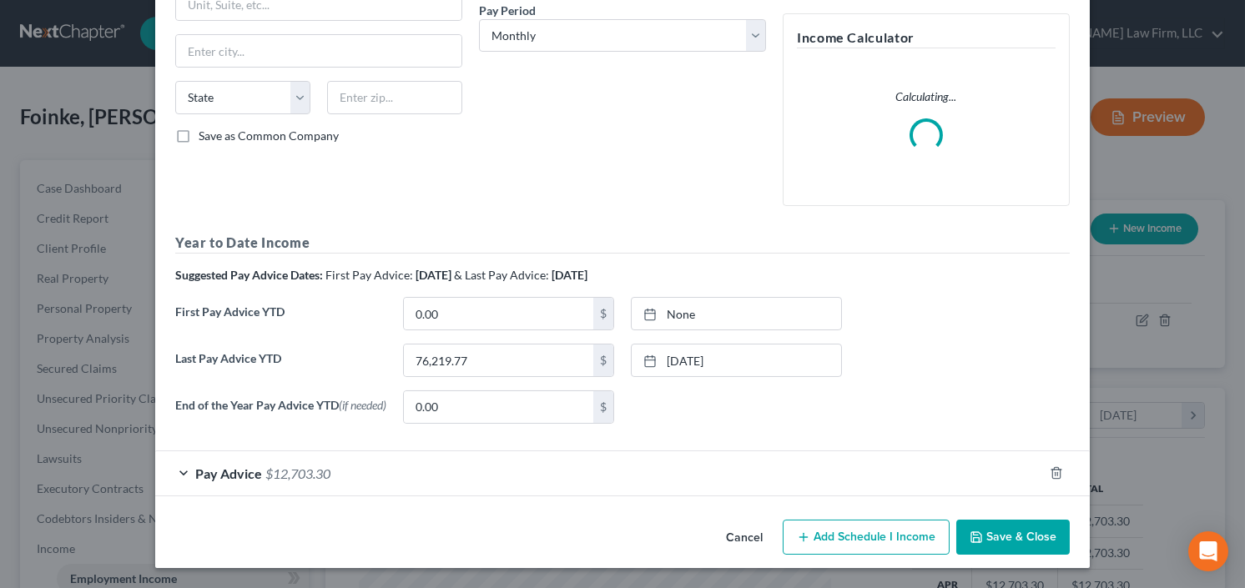
click at [258, 480] on div "Pay Advice $12,703.30" at bounding box center [599, 473] width 888 height 44
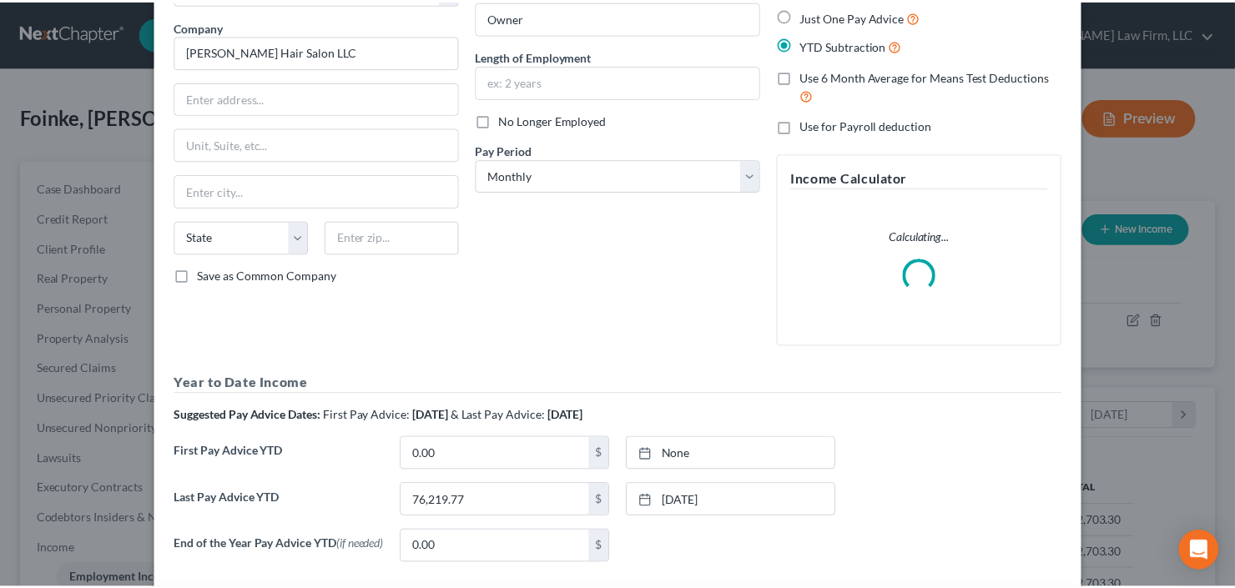
scroll to position [28, 0]
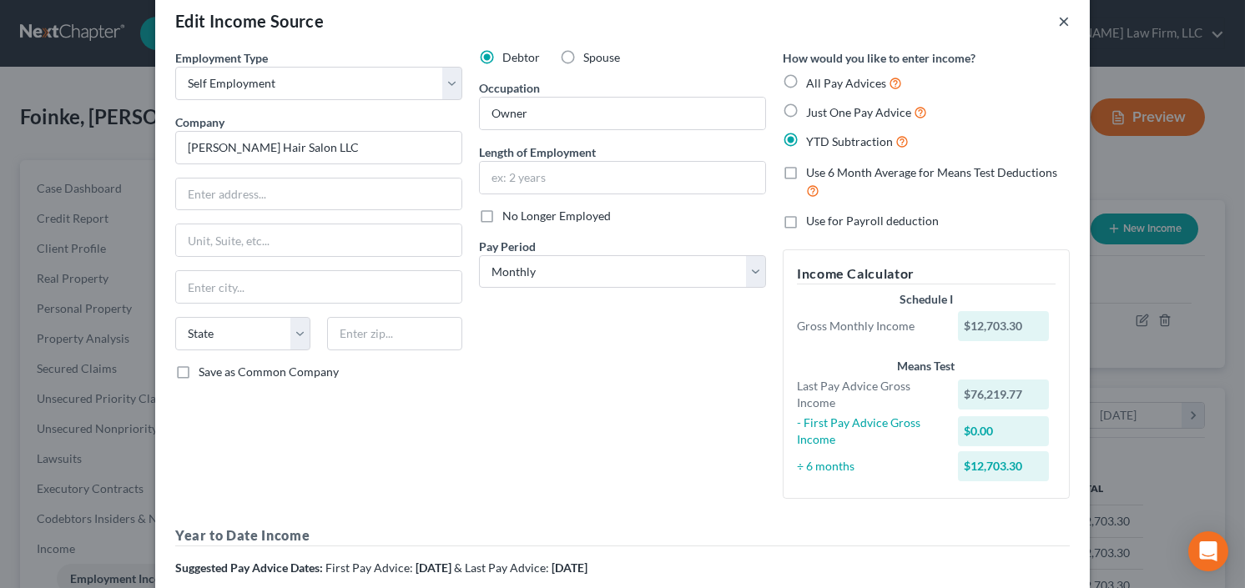
drag, startPoint x: 1056, startPoint y: 16, endPoint x: 1039, endPoint y: 19, distance: 17.8
click at [1058, 16] on button "×" at bounding box center [1064, 21] width 12 height 20
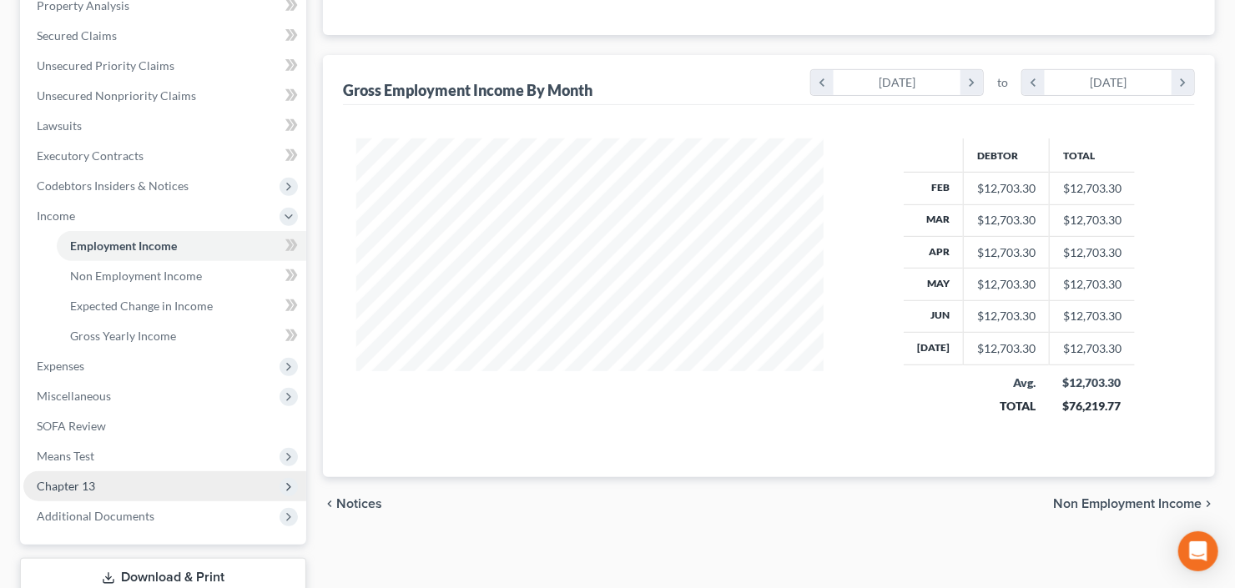
scroll to position [446, 0]
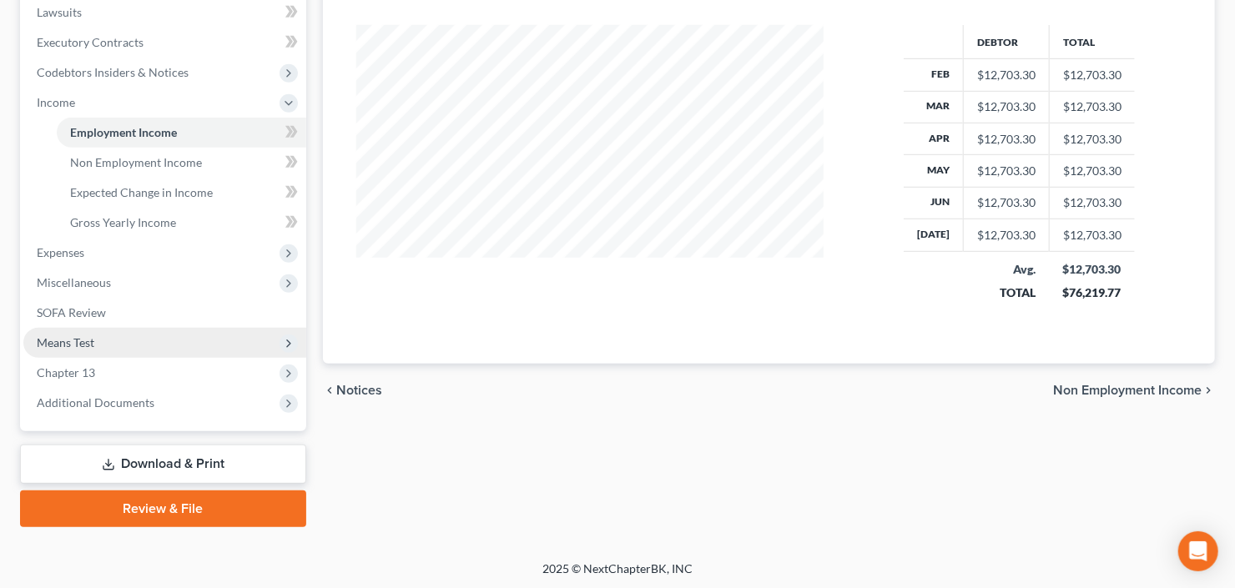
click at [122, 345] on span "Means Test" at bounding box center [164, 343] width 283 height 30
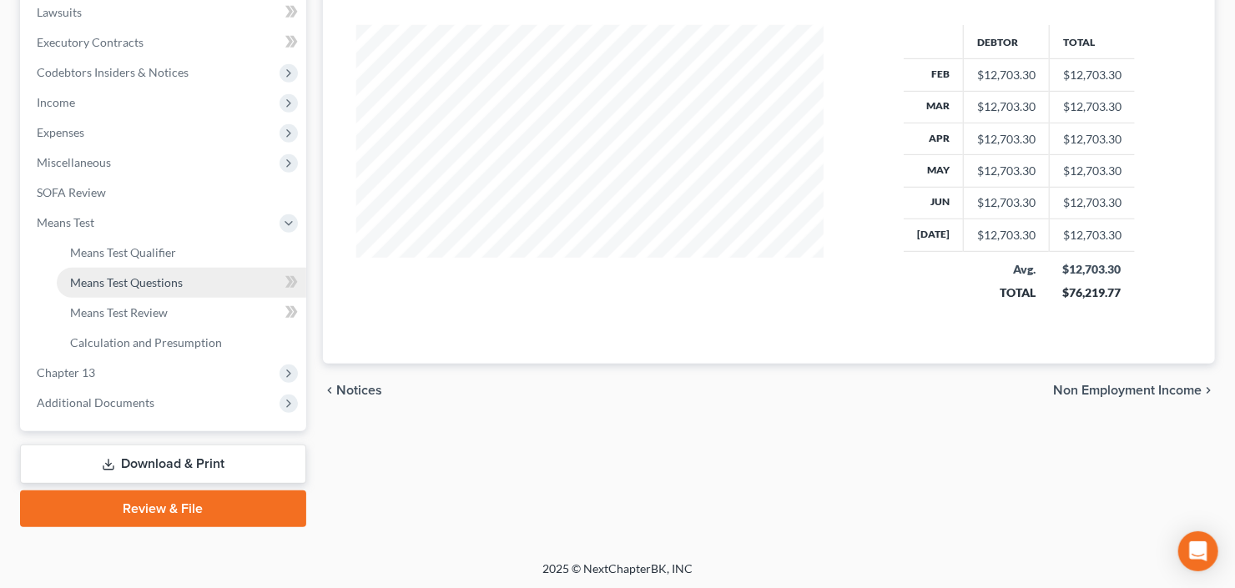
click at [162, 281] on span "Means Test Questions" at bounding box center [126, 282] width 113 height 14
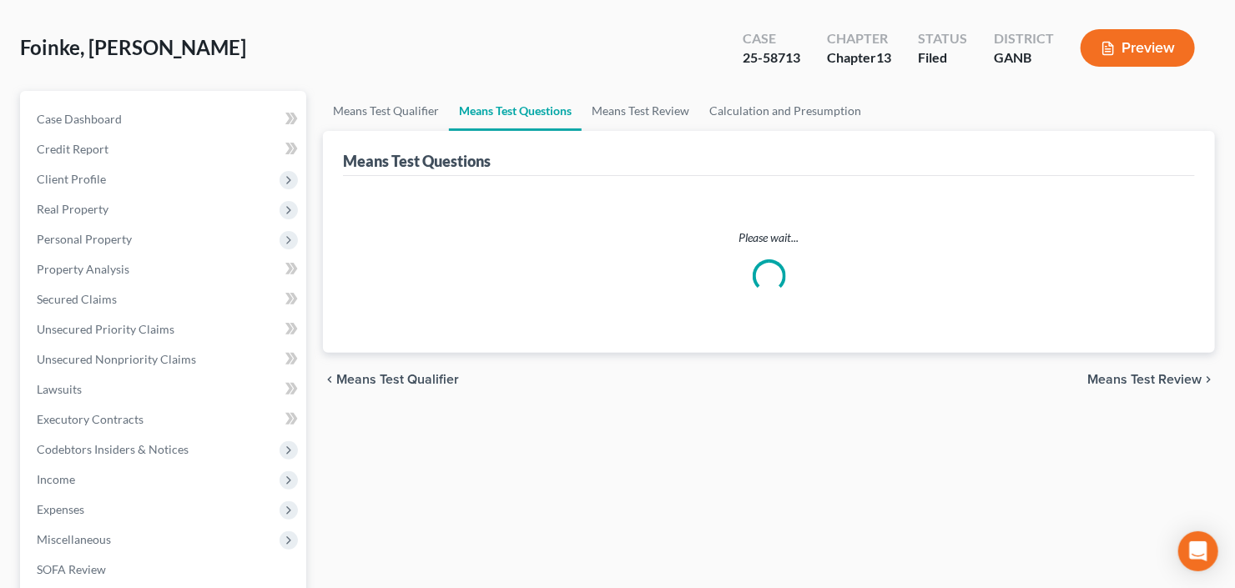
scroll to position [133, 0]
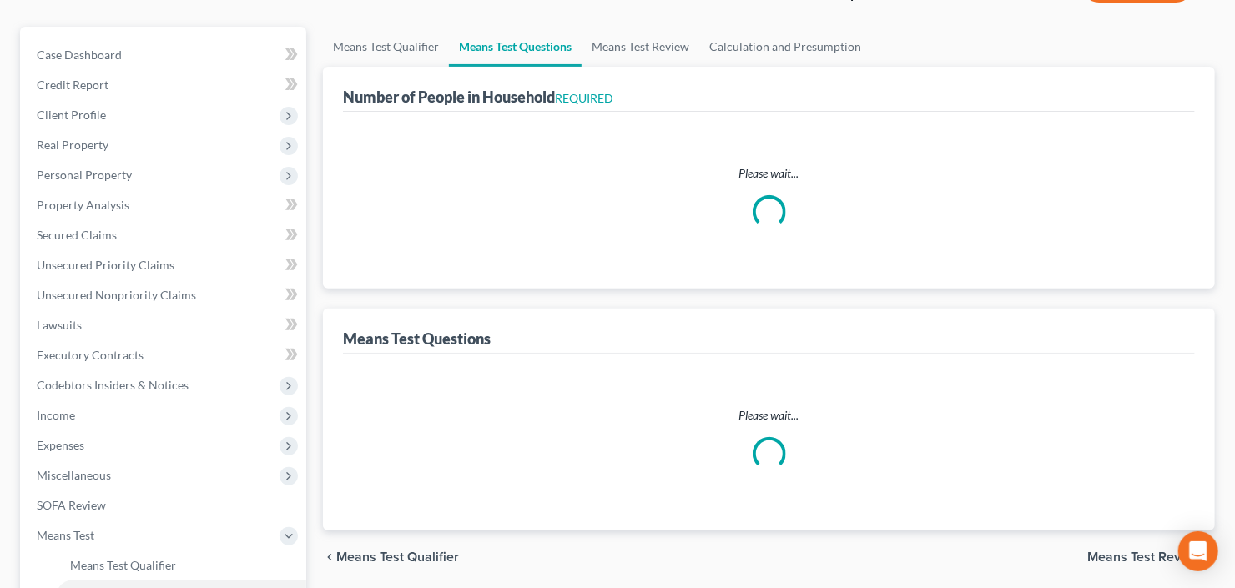
select select "0"
select select "60"
select select "1"
select select "60"
select select "2"
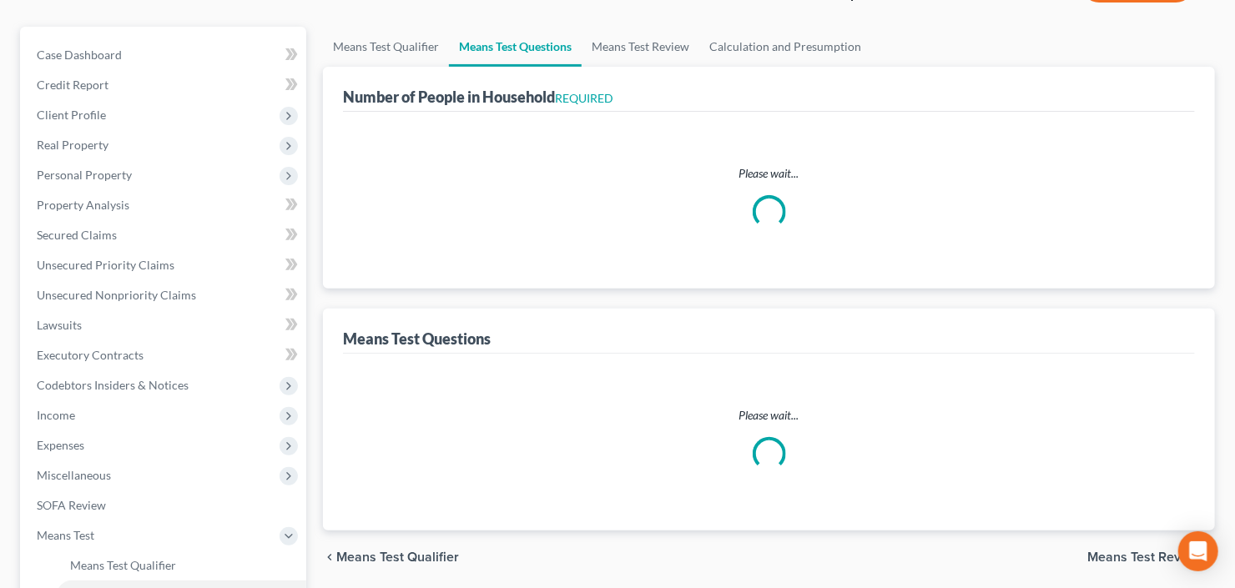
select select "1"
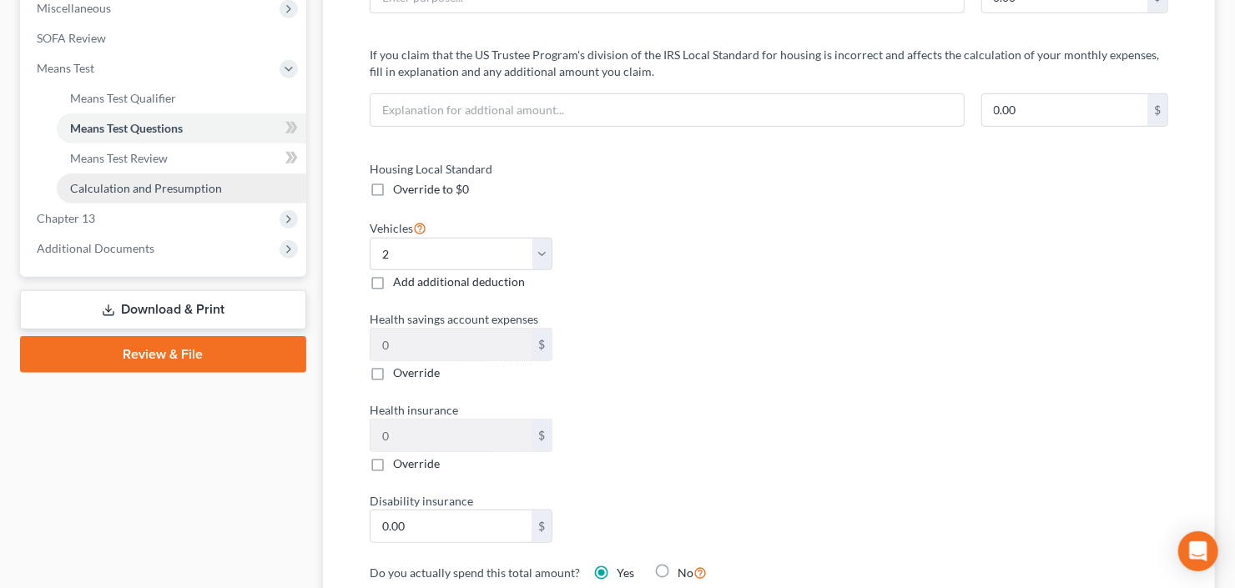
click at [154, 193] on span "Calculation and Presumption" at bounding box center [146, 188] width 152 height 14
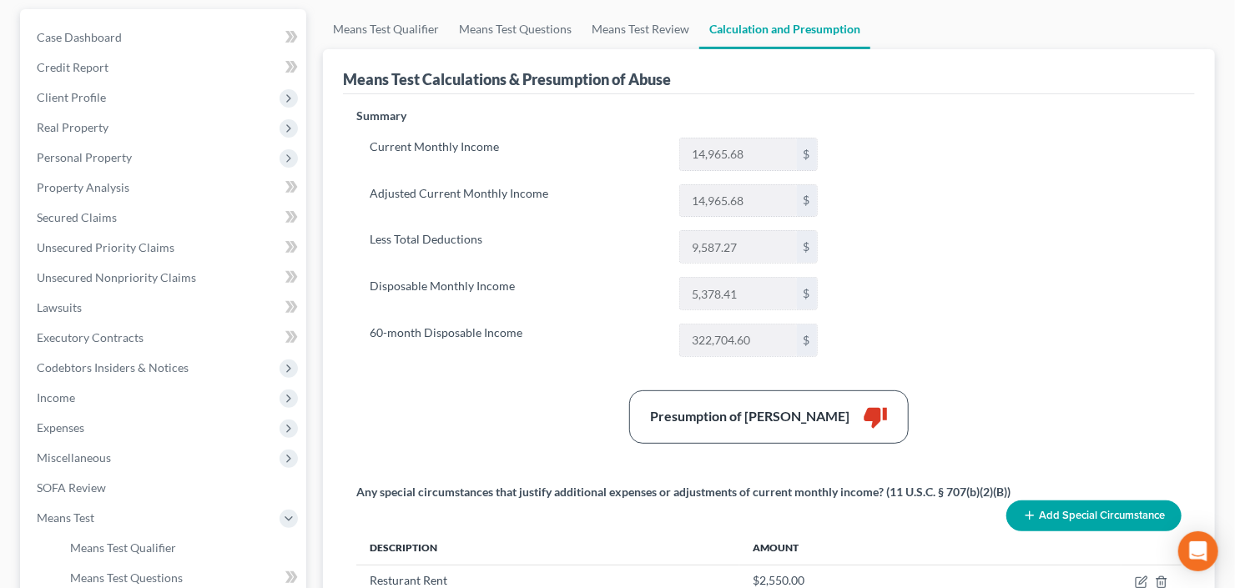
scroll to position [532, 0]
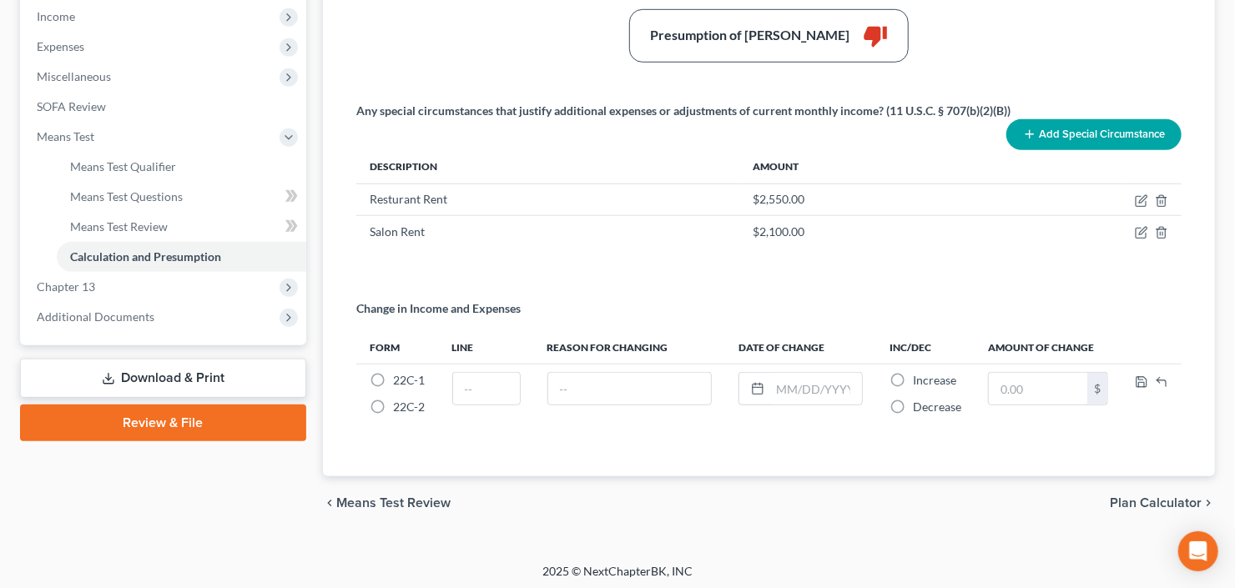
click at [1080, 119] on button "Add Special Circumstance" at bounding box center [1093, 134] width 175 height 31
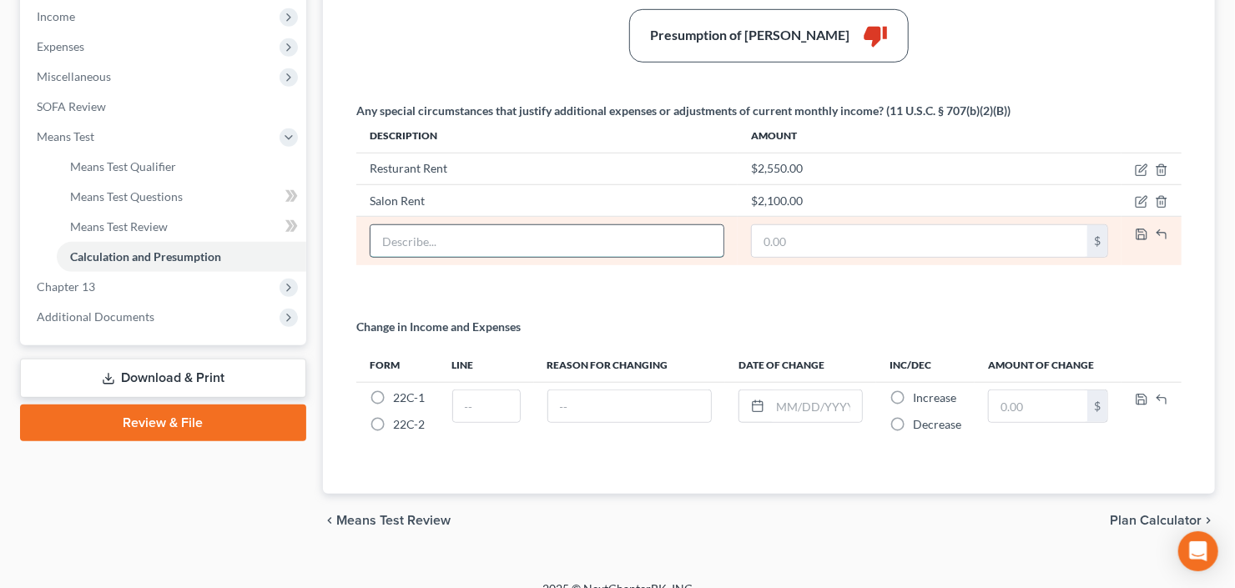
click at [463, 239] on input "text" at bounding box center [546, 241] width 353 height 32
type input "1099 Employees for Salon"
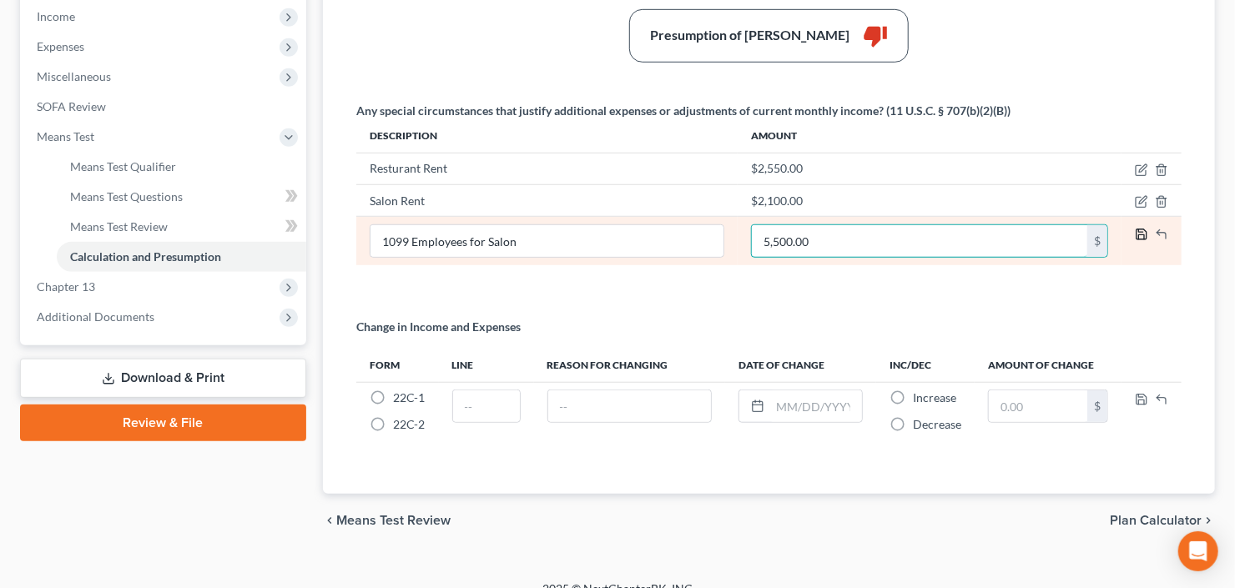
type input "5,500.00"
click at [1141, 234] on polyline "button" at bounding box center [1142, 236] width 6 height 4
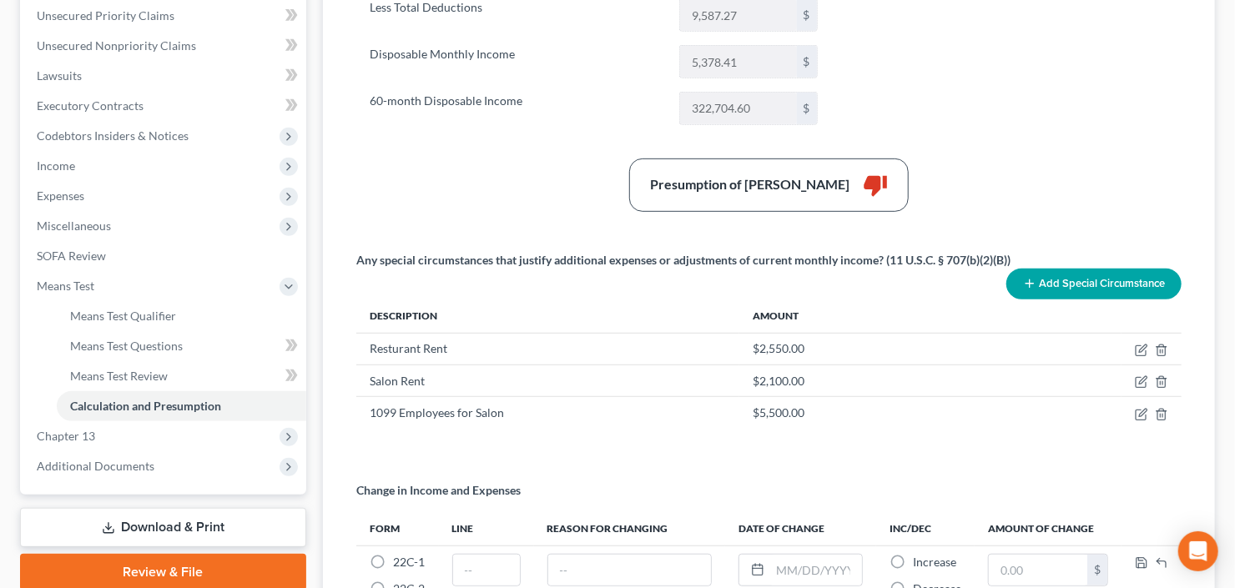
scroll to position [466, 0]
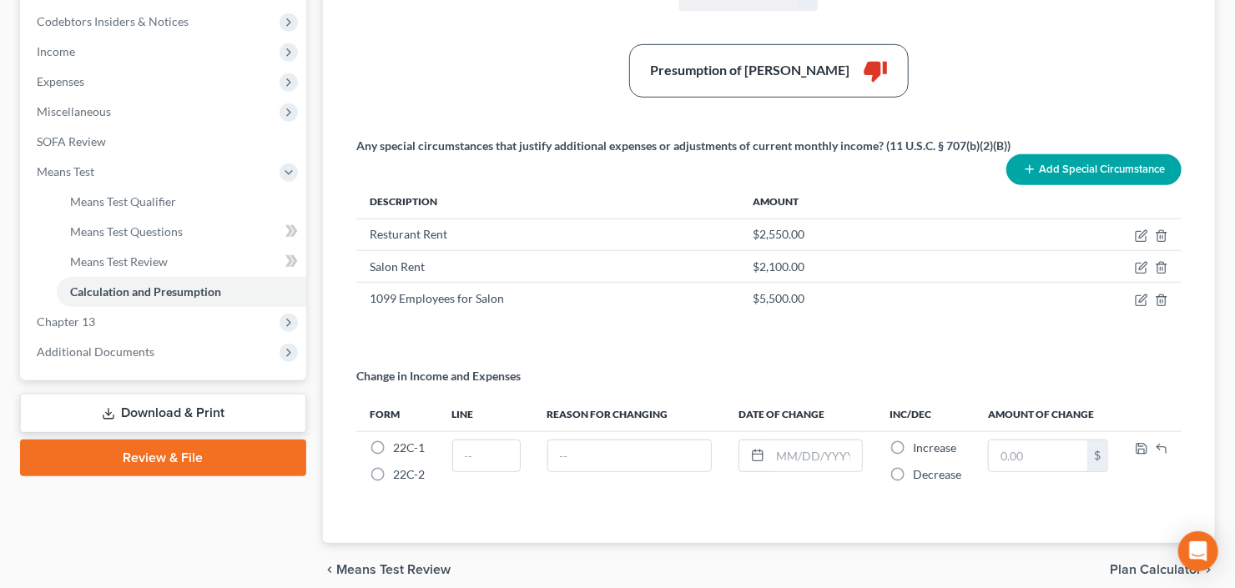
scroll to position [297, 0]
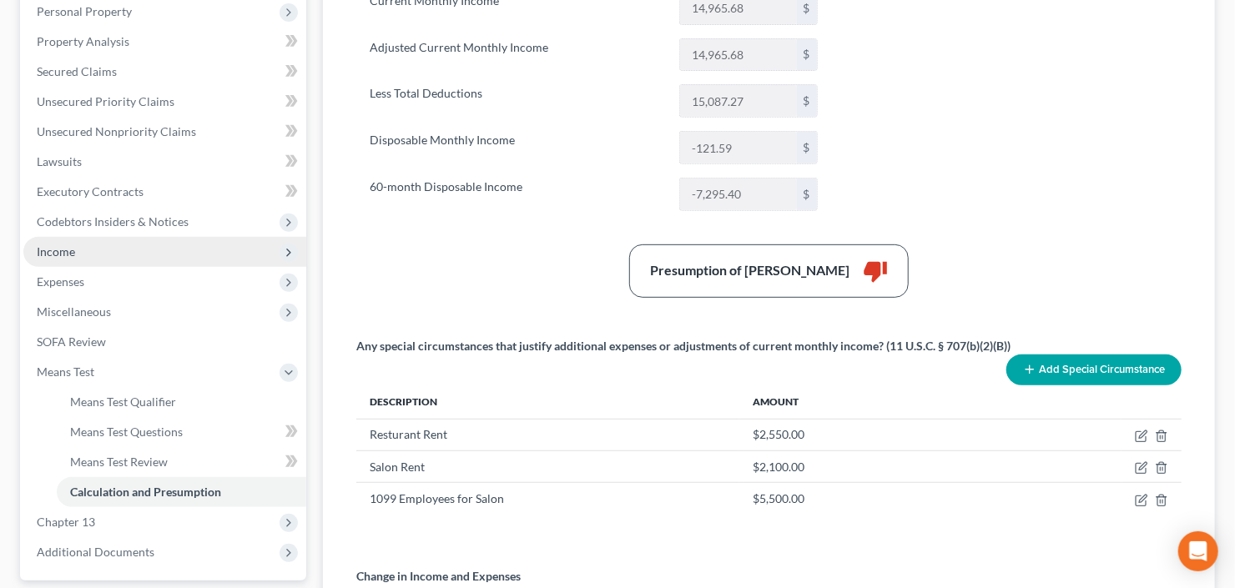
click at [121, 240] on span "Income" at bounding box center [164, 252] width 283 height 30
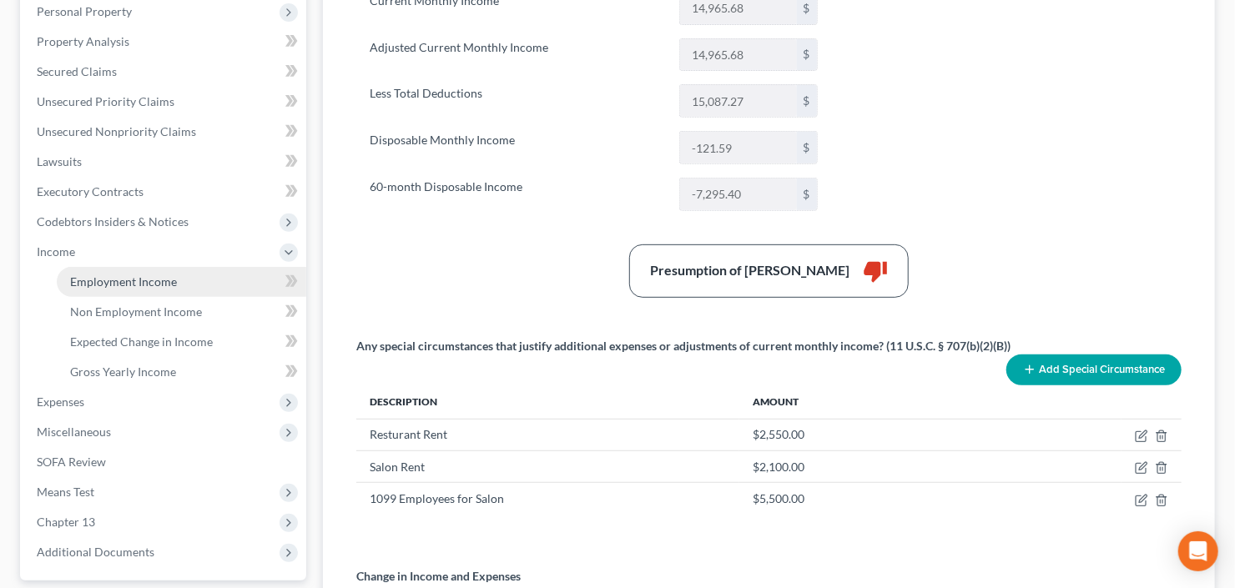
click at [150, 274] on span "Employment Income" at bounding box center [123, 281] width 107 height 14
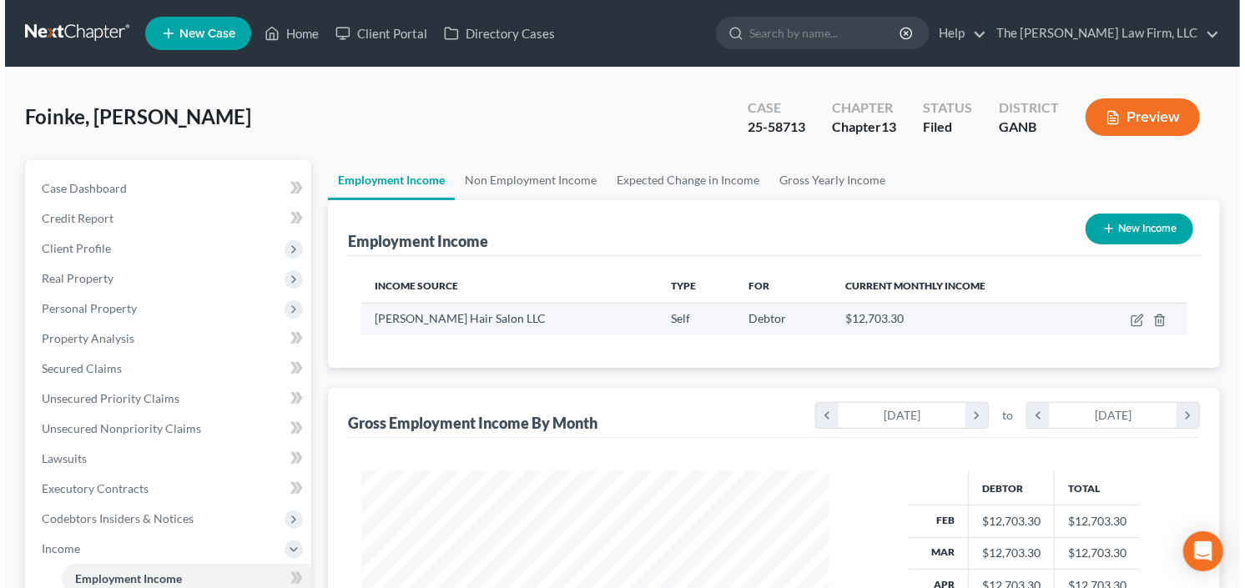
scroll to position [298, 501]
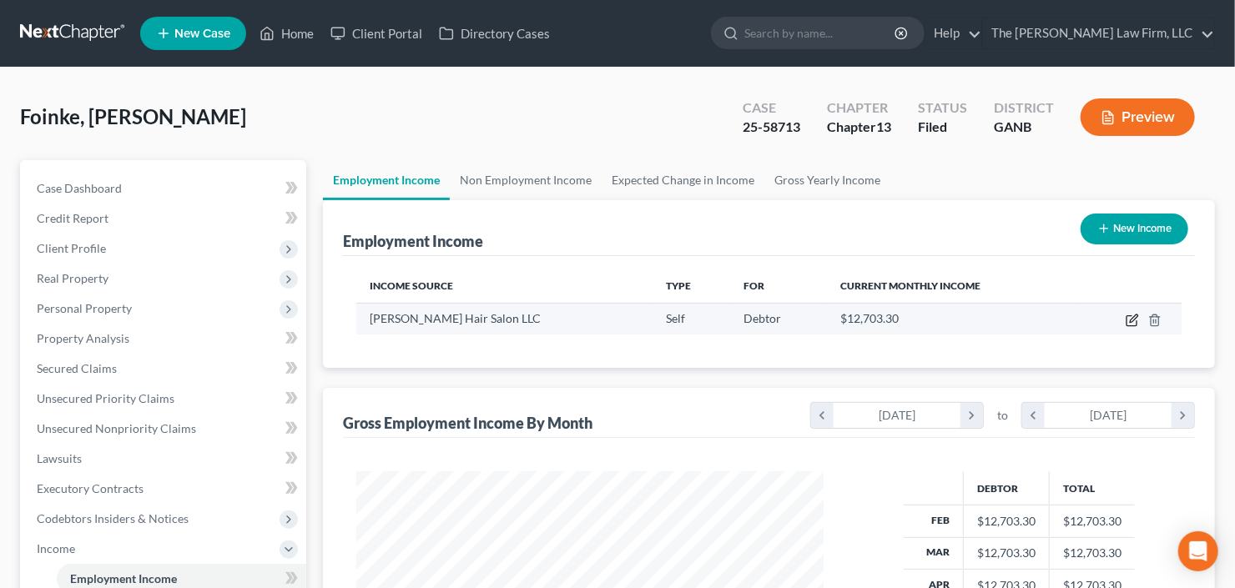
click at [1130, 323] on icon "button" at bounding box center [1131, 320] width 13 height 13
select select "1"
select select "0"
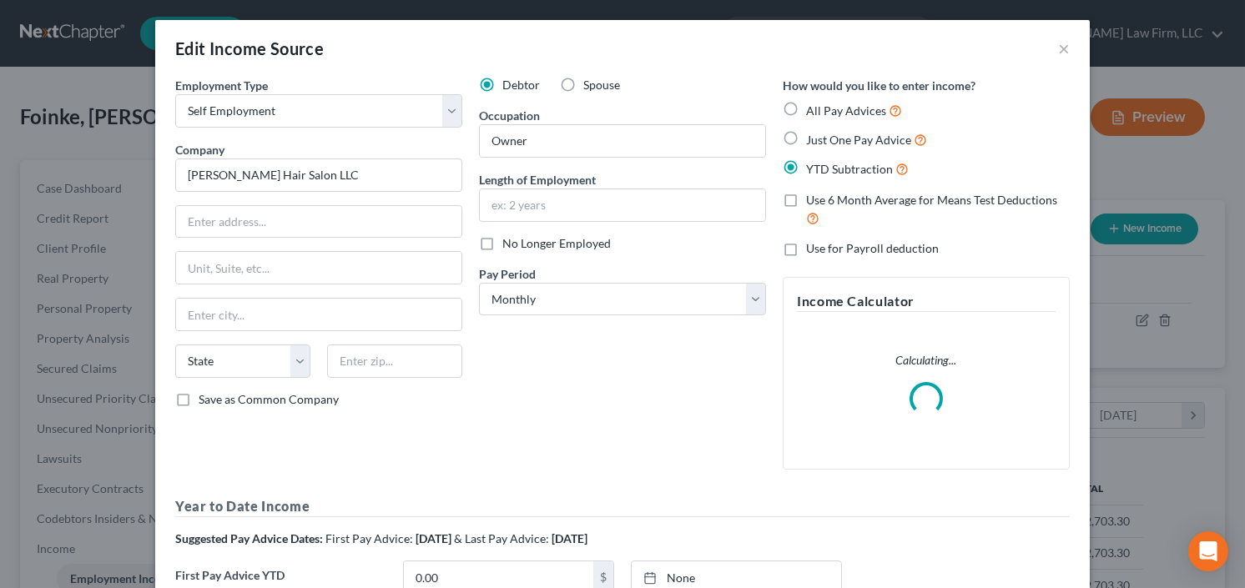
scroll to position [264, 0]
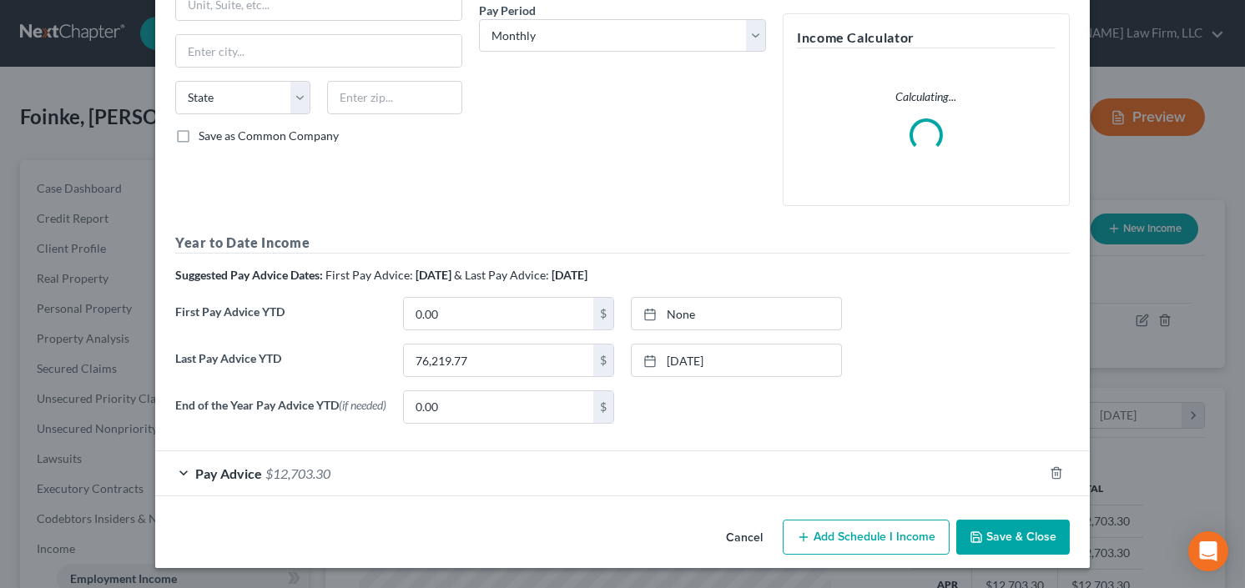
click at [281, 471] on span "$12,703.30" at bounding box center [297, 474] width 65 height 16
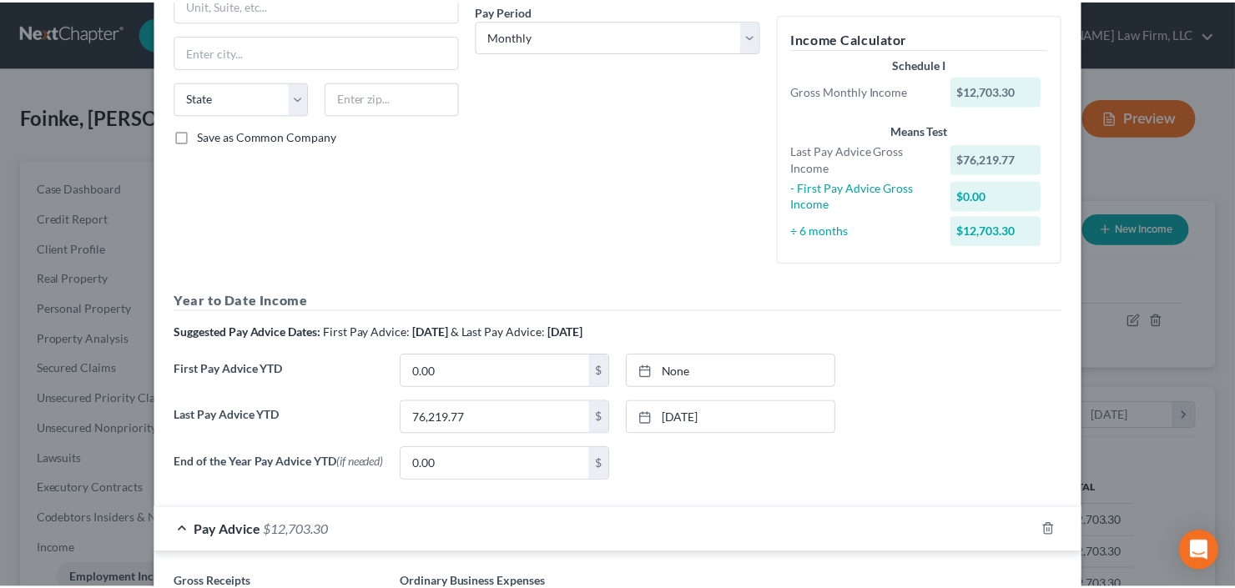
scroll to position [418, 0]
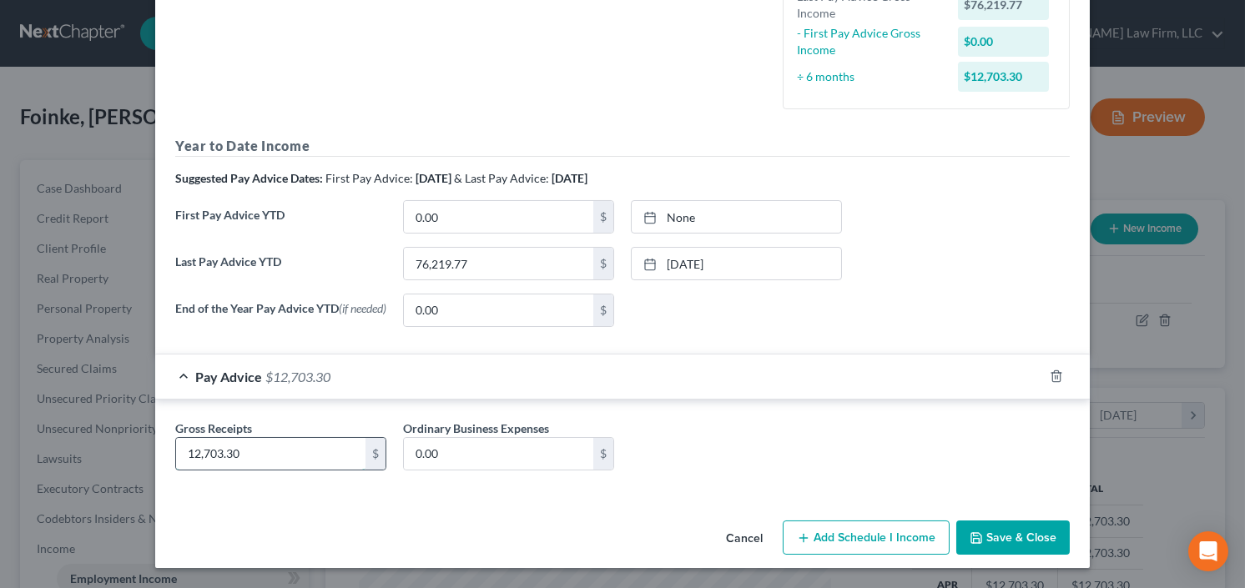
click at [269, 453] on input "12,703.30" at bounding box center [270, 454] width 189 height 32
click at [257, 459] on input "12,703.30" at bounding box center [270, 454] width 189 height 32
click at [259, 454] on input "12,703.30" at bounding box center [270, 454] width 189 height 32
drag, startPoint x: 269, startPoint y: 451, endPoint x: 111, endPoint y: 460, distance: 158.7
click at [134, 460] on div "Edit Income Source × Employment Type * Select Full or Part Time Employment Self…" at bounding box center [622, 294] width 1245 height 588
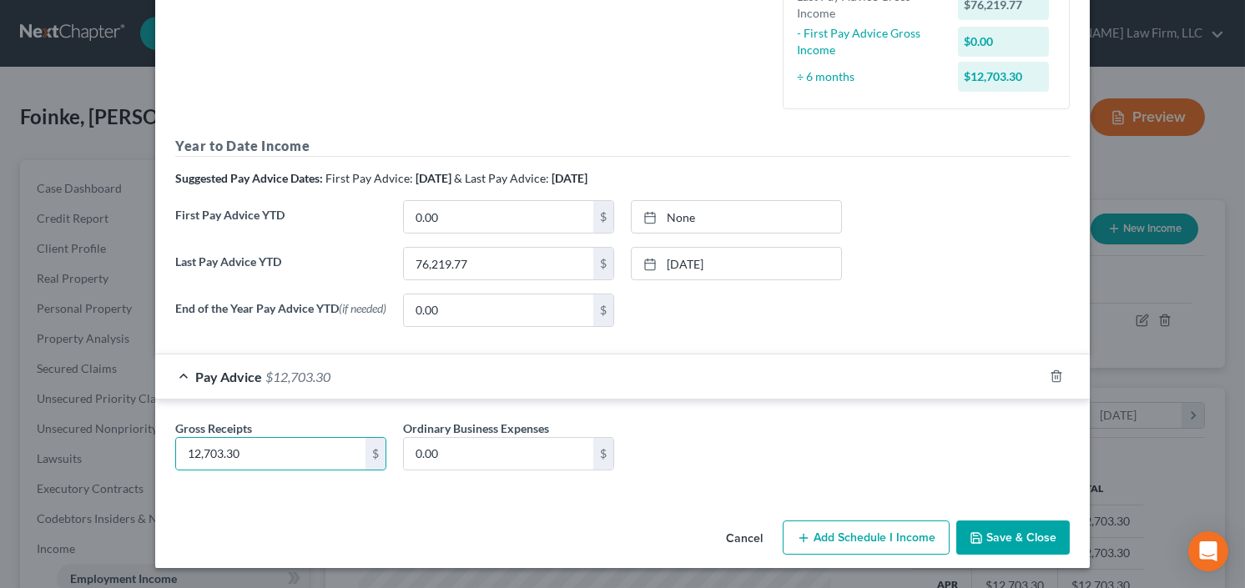
click at [1000, 526] on button "Save & Close" at bounding box center [1012, 538] width 113 height 35
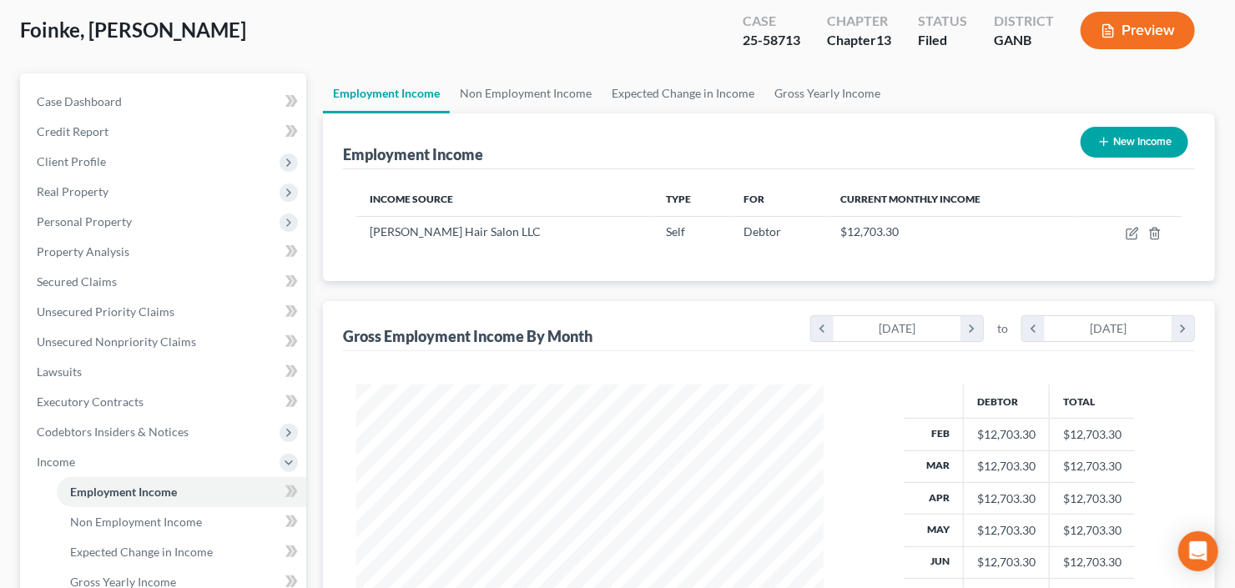
scroll to position [334, 0]
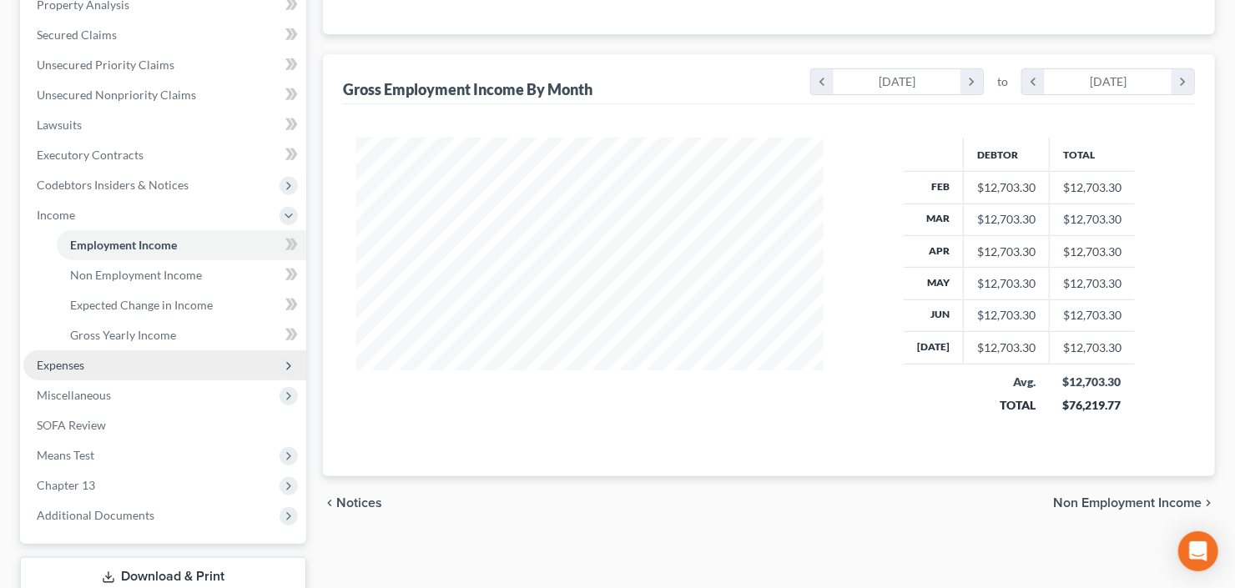
drag, startPoint x: 62, startPoint y: 358, endPoint x: 85, endPoint y: 369, distance: 25.8
click at [63, 358] on span "Expenses" at bounding box center [61, 365] width 48 height 14
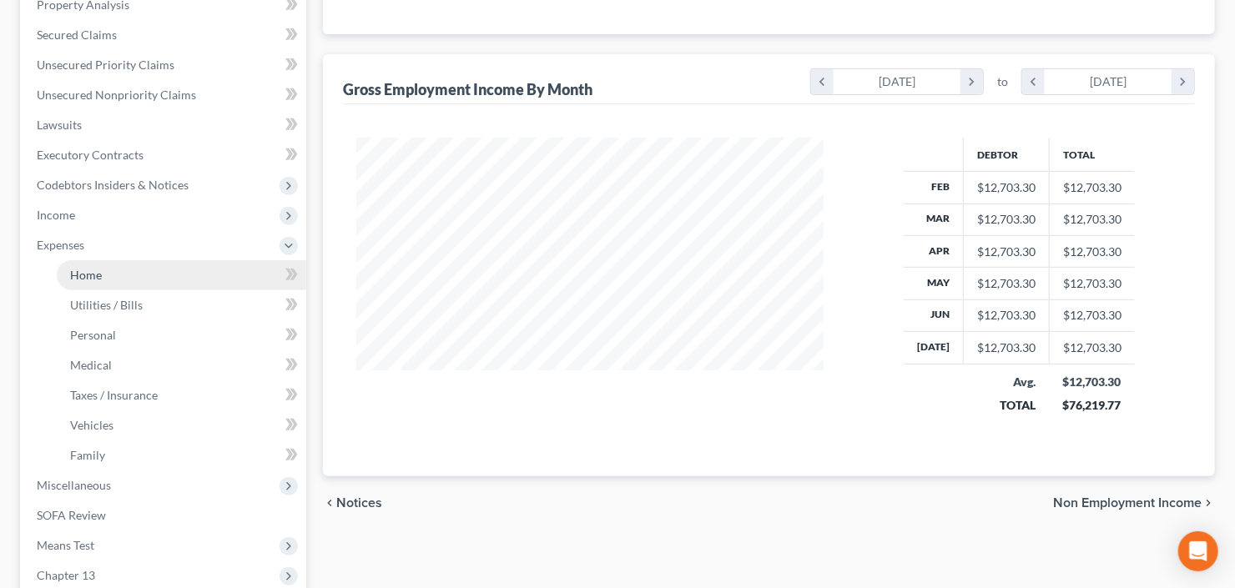
drag, startPoint x: 99, startPoint y: 274, endPoint x: 167, endPoint y: 272, distance: 67.6
click at [99, 274] on span "Home" at bounding box center [86, 275] width 32 height 14
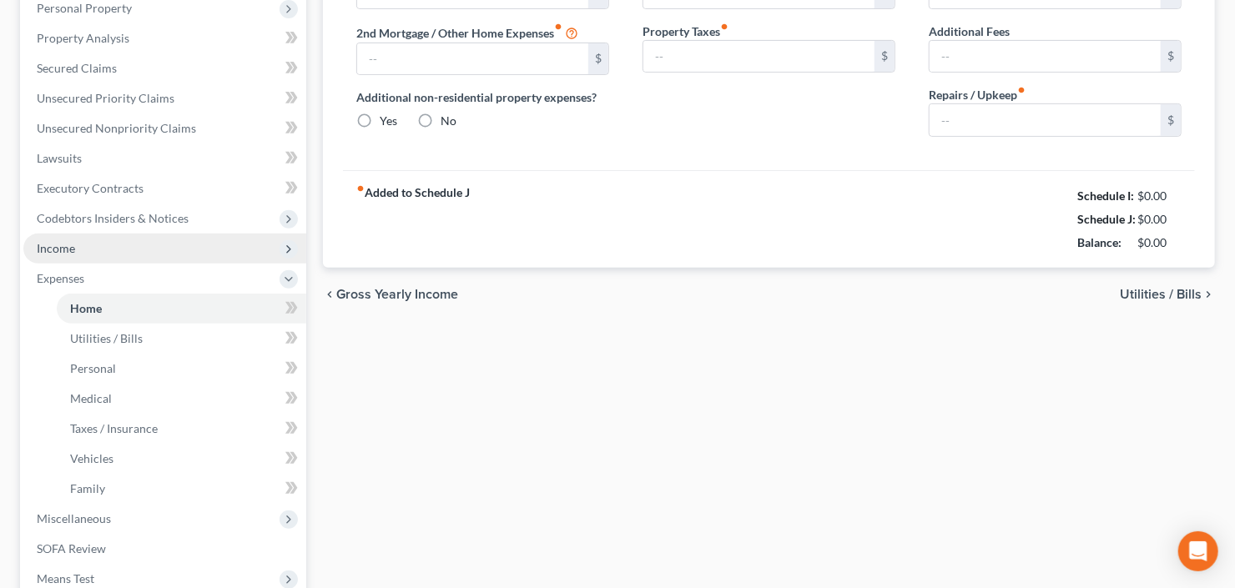
type input "1,418.00"
type input "0.00"
radio input "true"
type input "0.00"
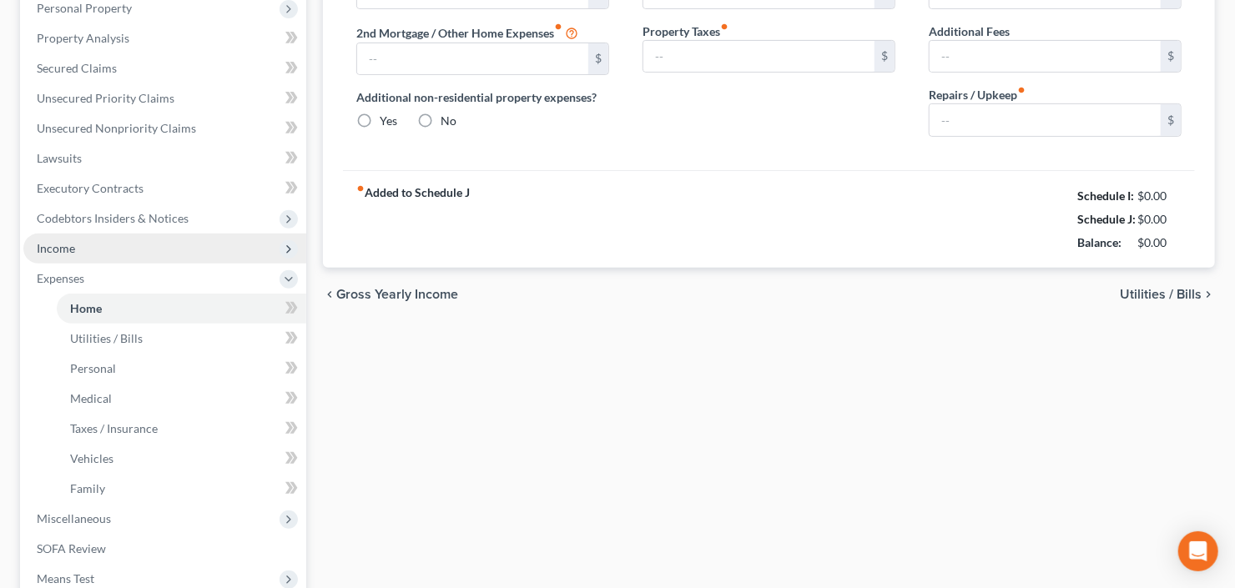
type input "0.00"
type input "50.00"
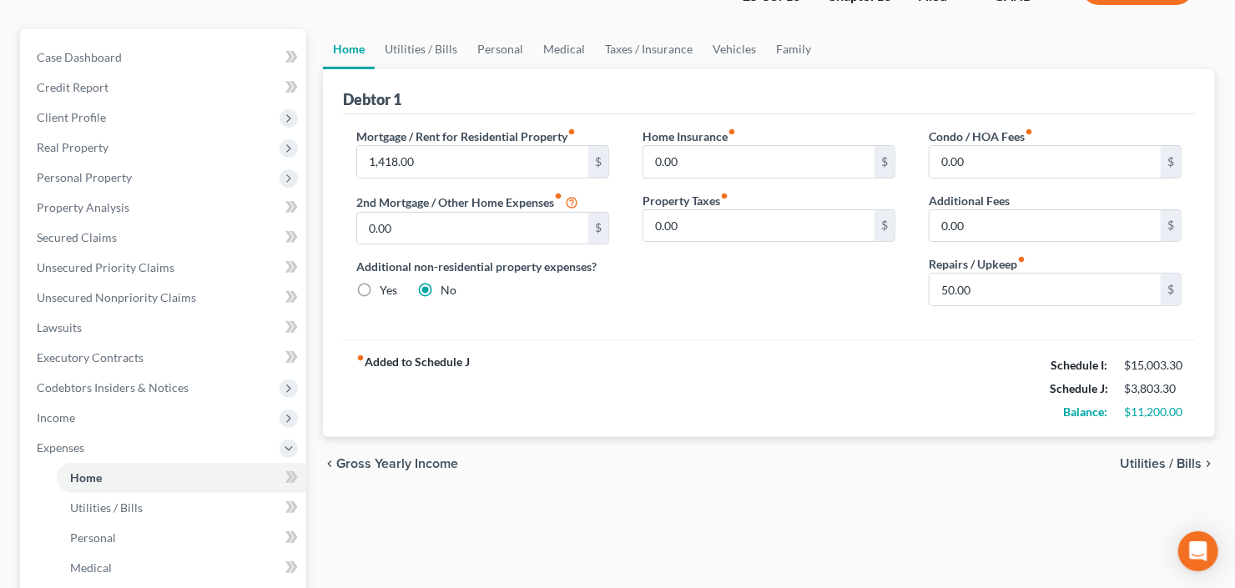
scroll to position [133, 0]
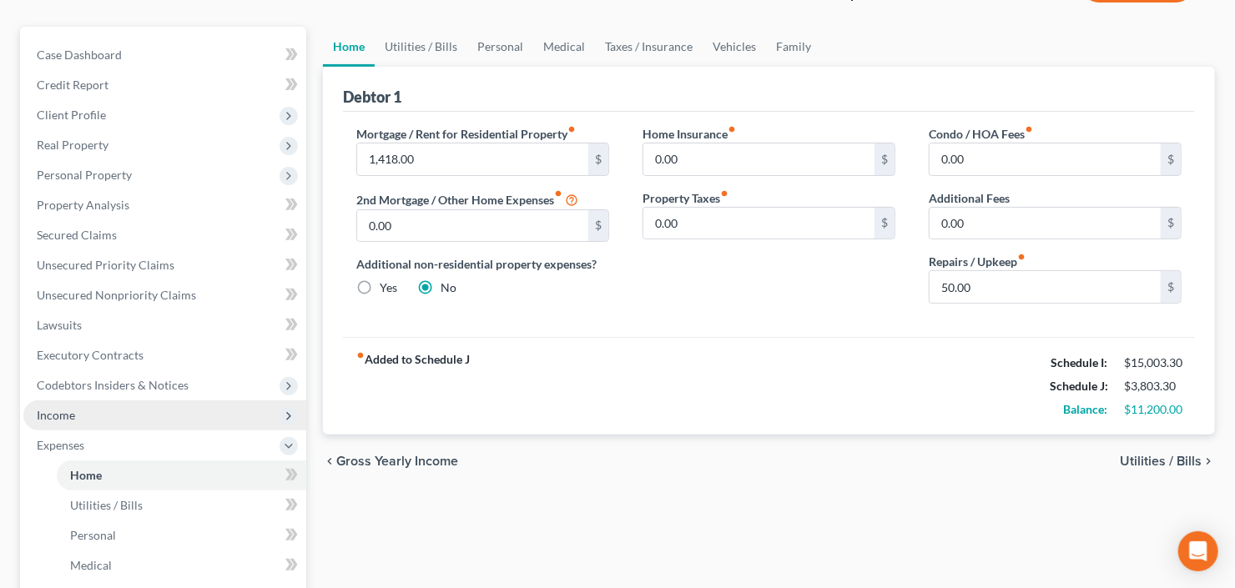
click at [83, 403] on span "Income" at bounding box center [164, 415] width 283 height 30
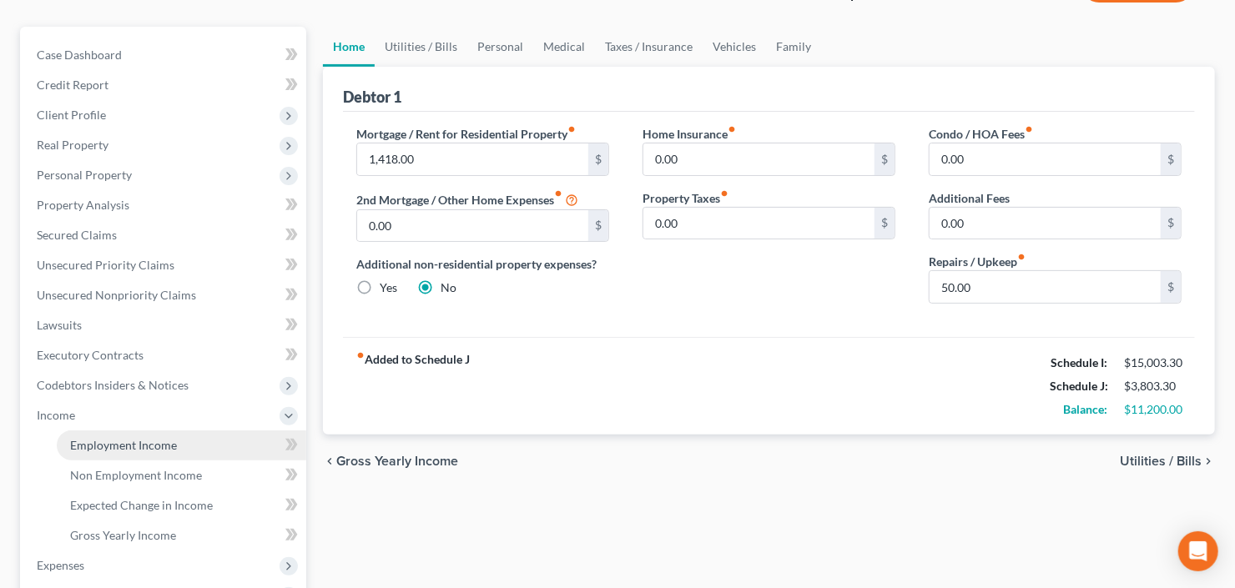
click at [147, 441] on span "Employment Income" at bounding box center [123, 445] width 107 height 14
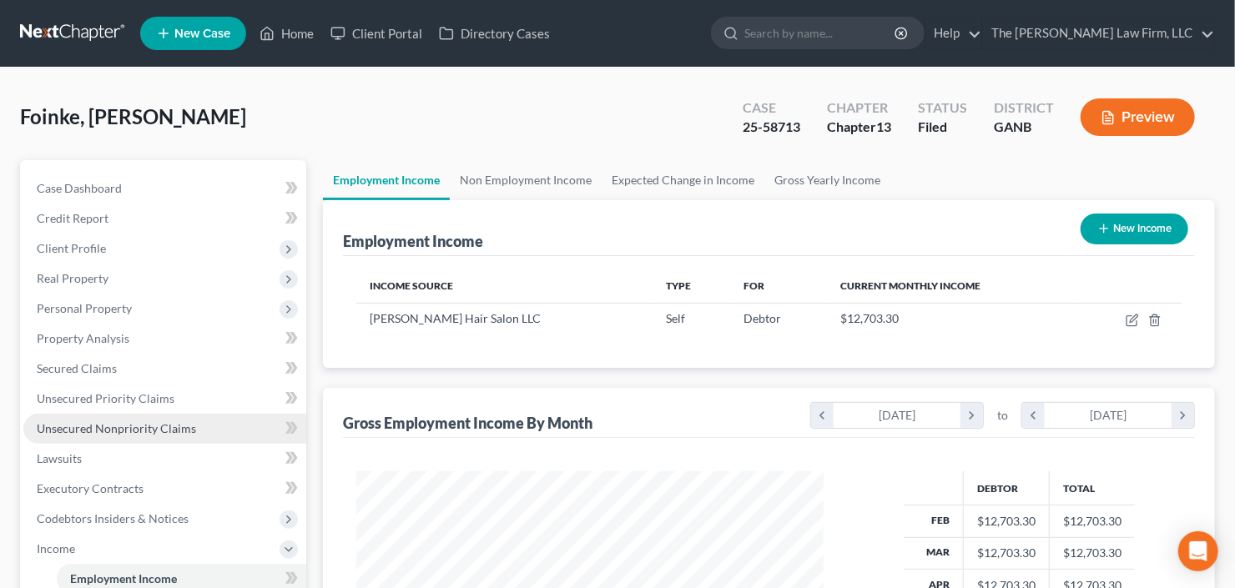
scroll to position [298, 501]
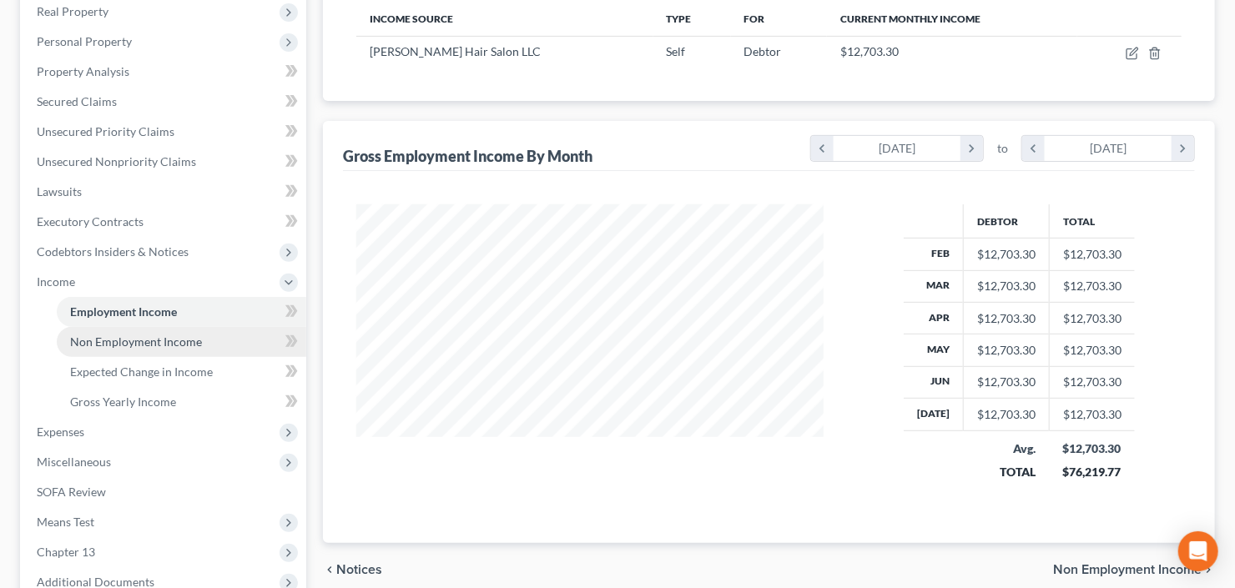
click at [136, 335] on span "Non Employment Income" at bounding box center [136, 342] width 132 height 14
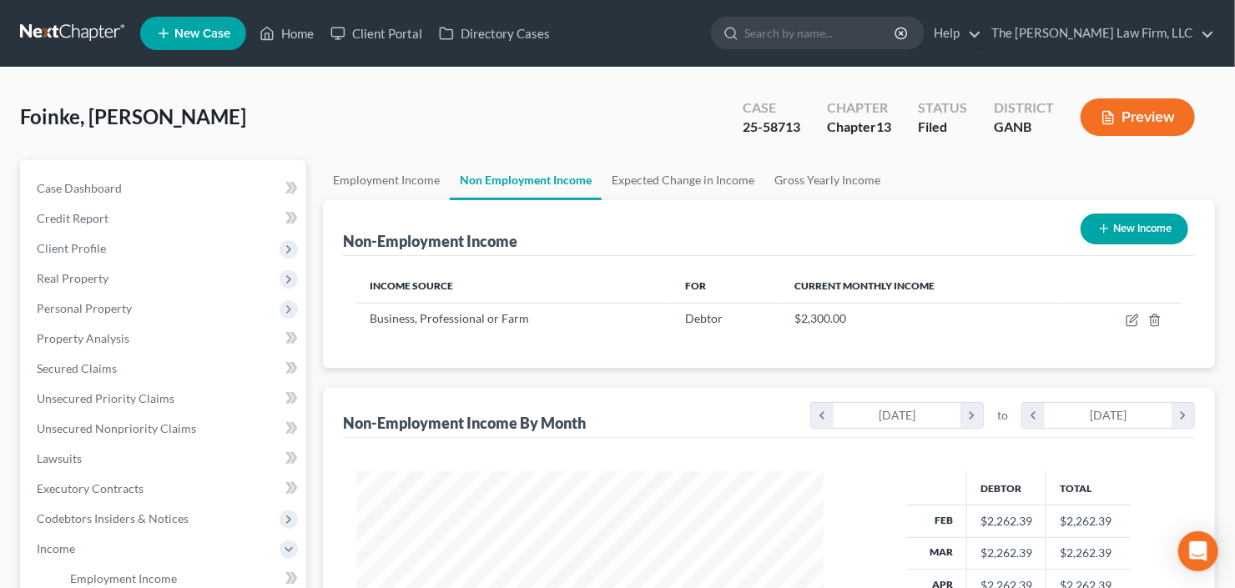
scroll to position [298, 501]
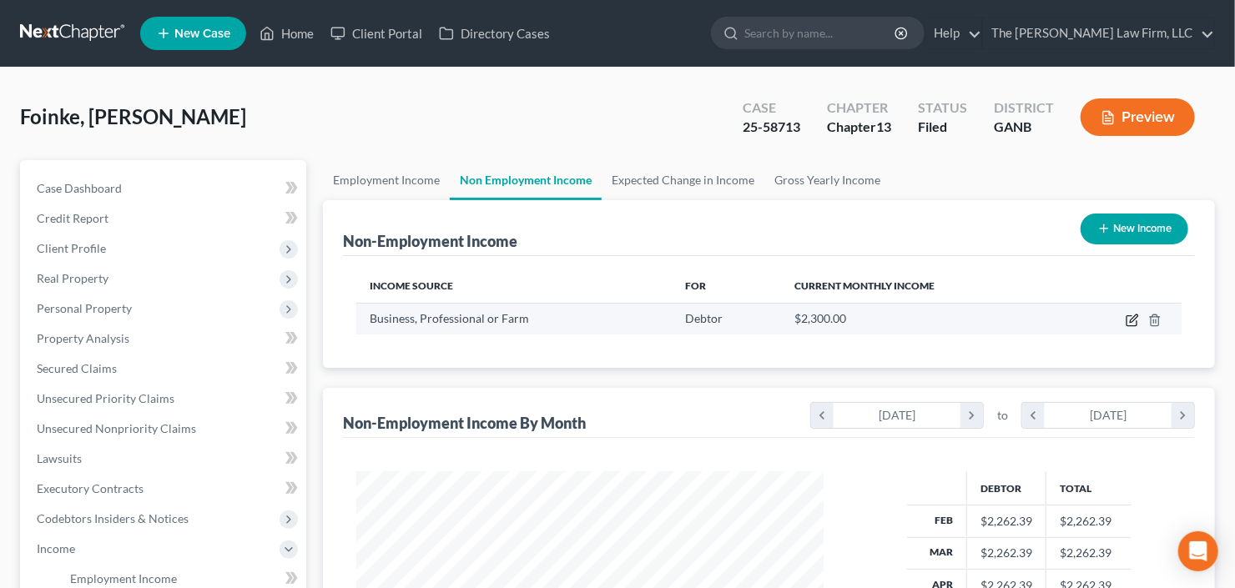
click at [1128, 321] on icon "button" at bounding box center [1131, 320] width 13 height 13
select select "10"
select select "0"
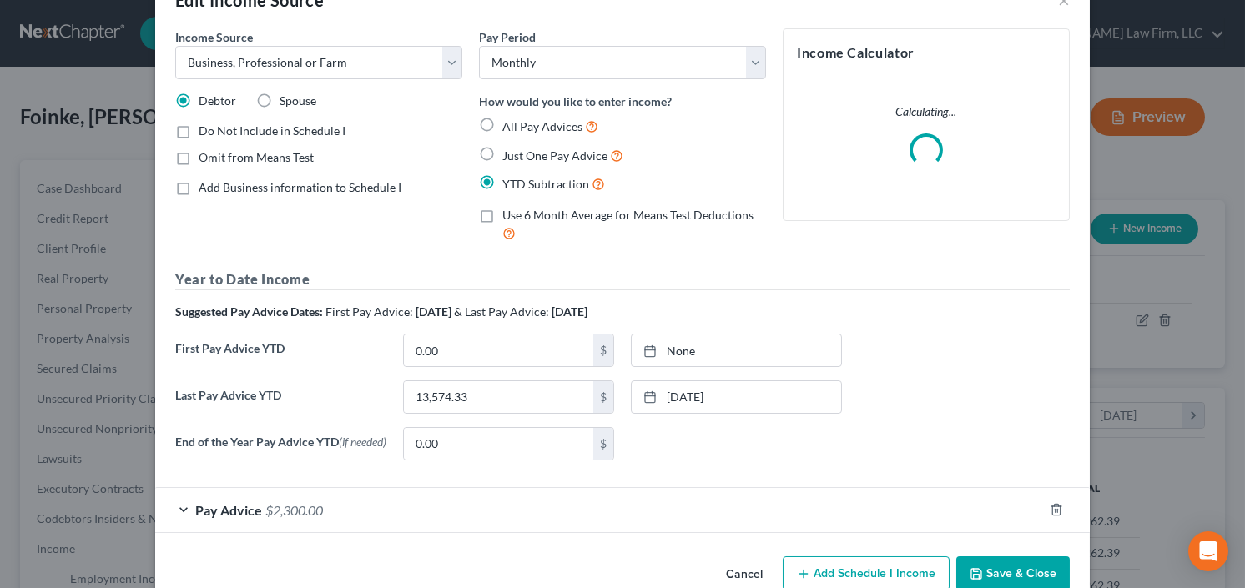
scroll to position [86, 0]
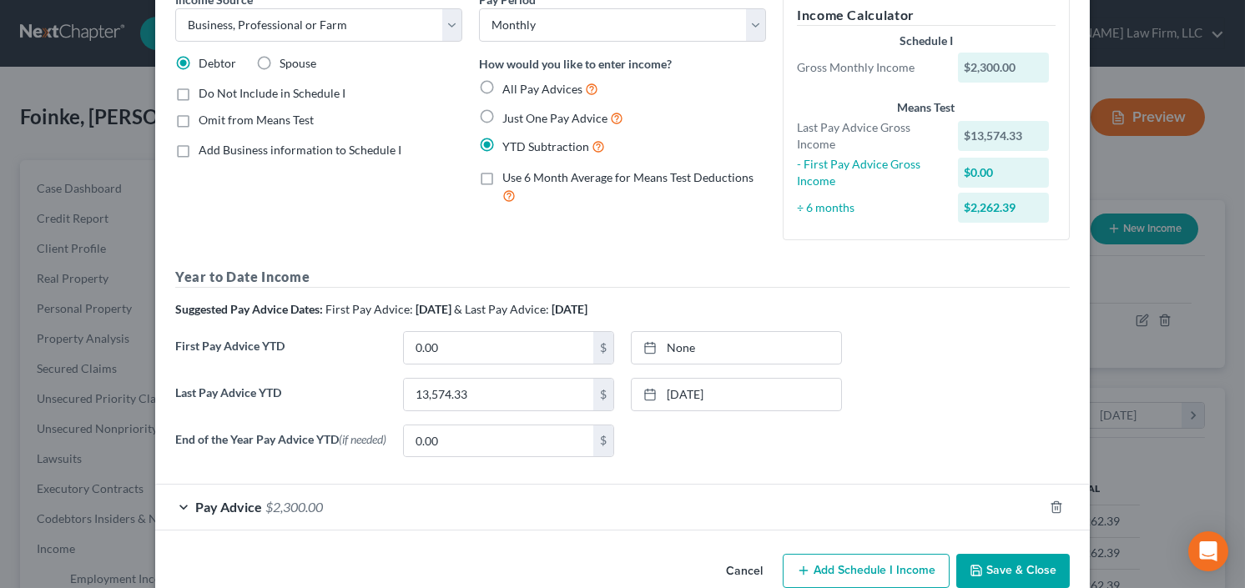
click at [284, 511] on span "$2,300.00" at bounding box center [294, 507] width 58 height 16
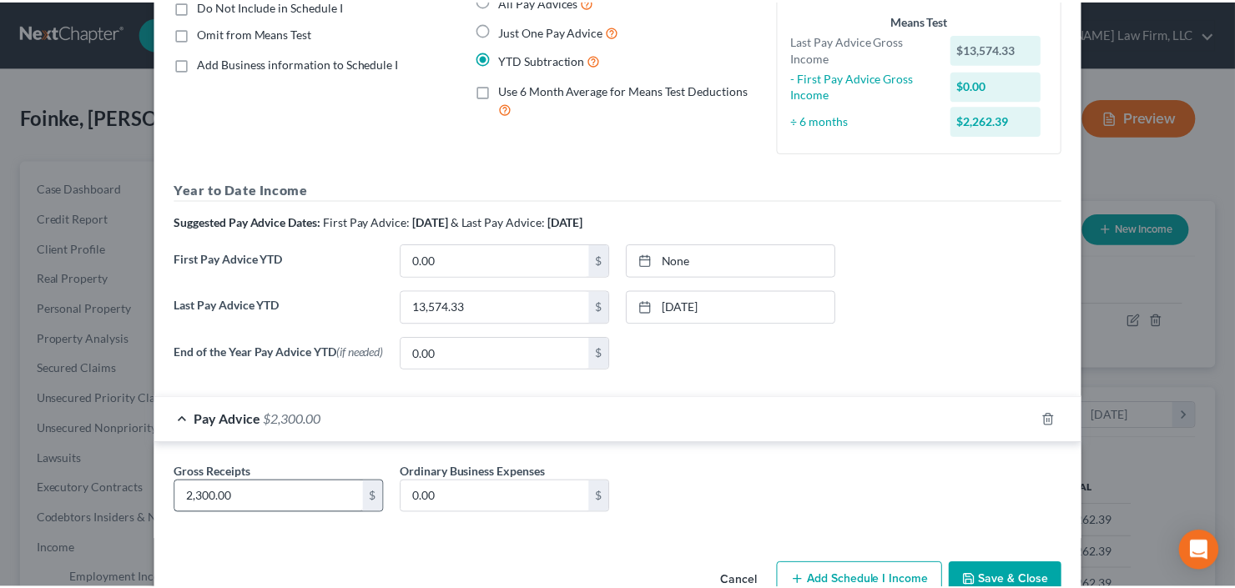
scroll to position [217, 0]
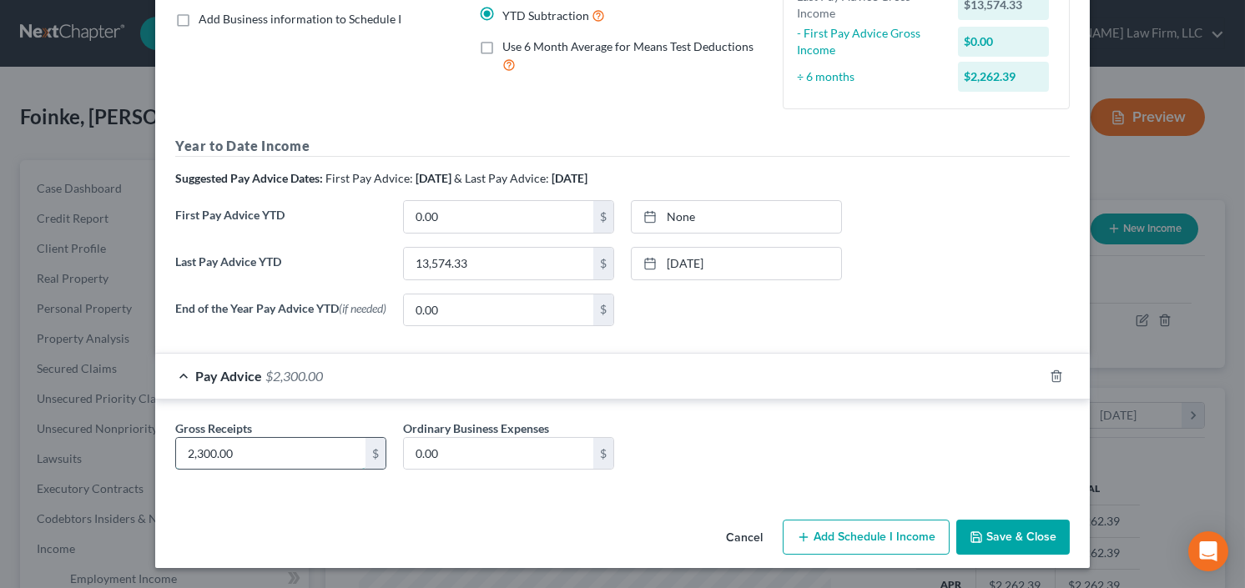
click at [273, 446] on input "2,300.00" at bounding box center [270, 454] width 189 height 32
click at [229, 450] on input "2,000" at bounding box center [270, 454] width 189 height 32
type input "2,900"
type input "2,100"
click at [1019, 520] on button "Save & Close" at bounding box center [1012, 537] width 113 height 35
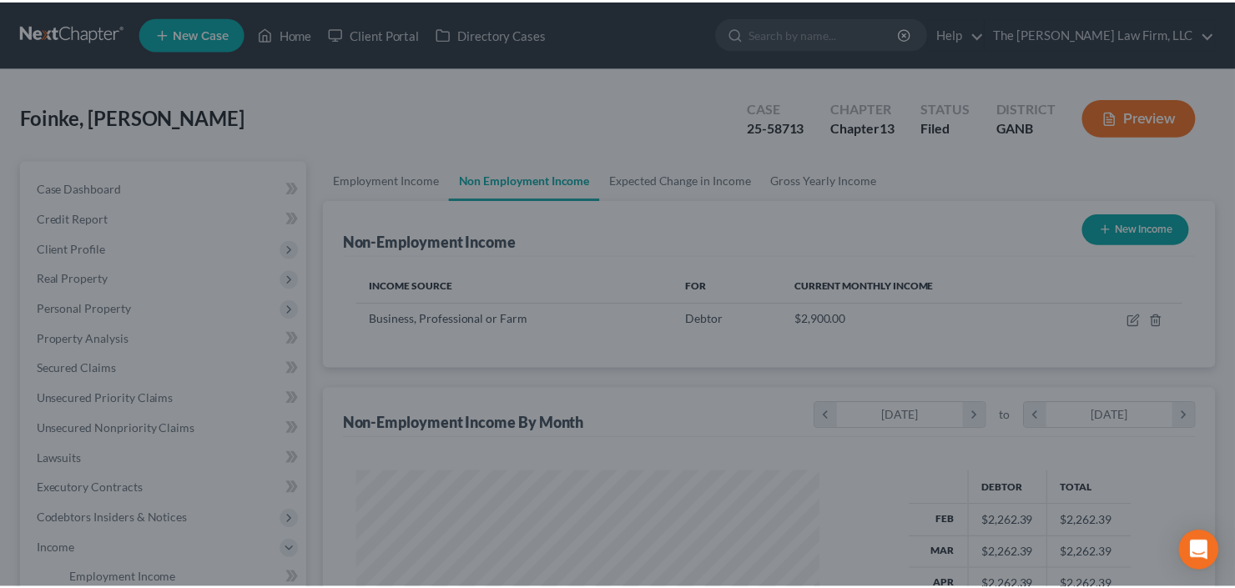
scroll to position [833957, 833753]
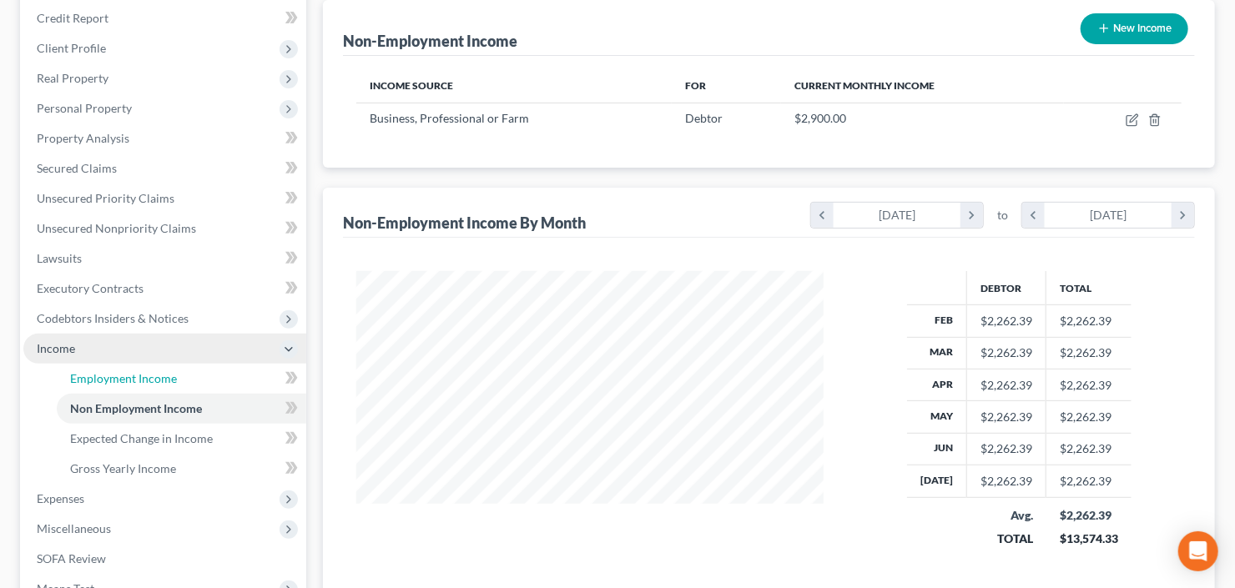
drag, startPoint x: 137, startPoint y: 380, endPoint x: 164, endPoint y: 380, distance: 27.5
click at [137, 380] on span "Employment Income" at bounding box center [123, 378] width 107 height 14
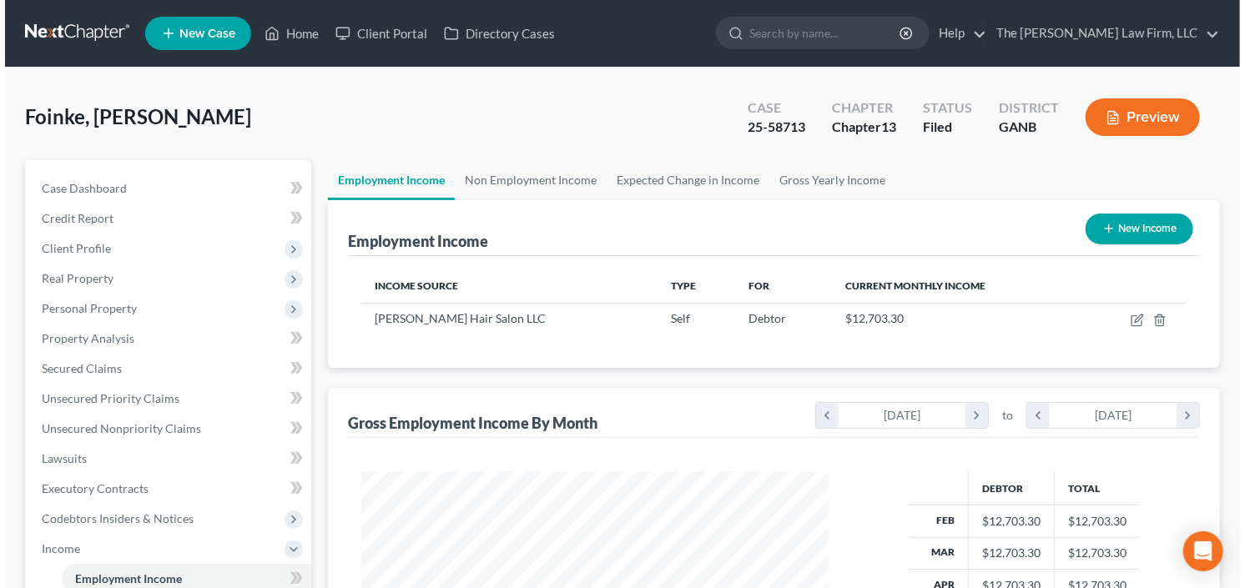
scroll to position [298, 501]
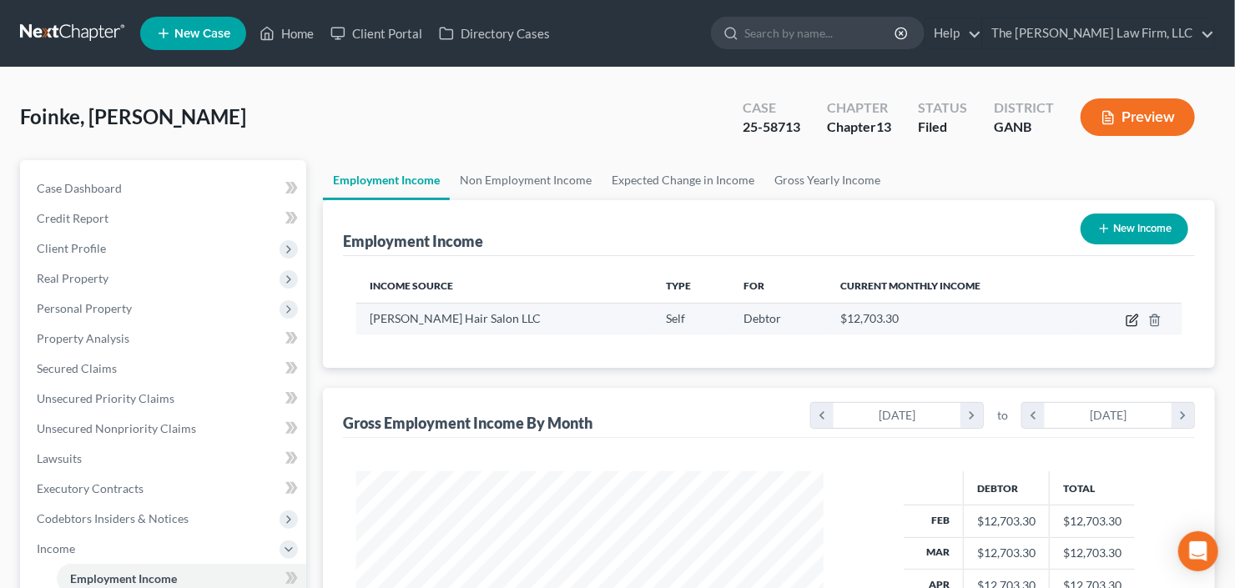
click at [1134, 320] on icon "button" at bounding box center [1131, 320] width 13 height 13
select select "1"
select select "0"
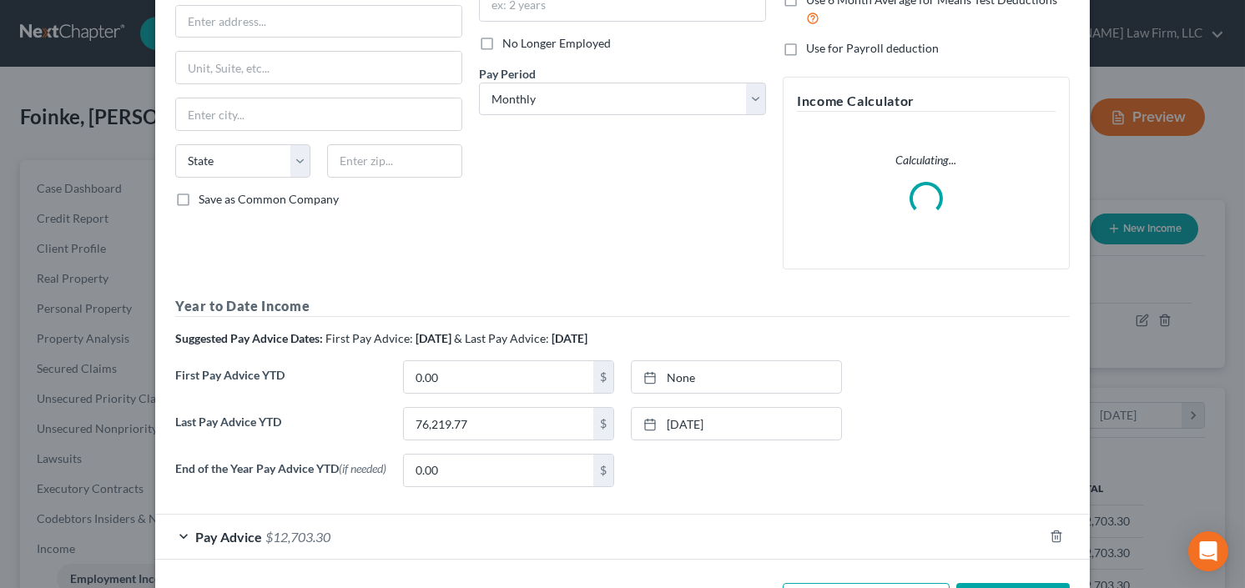
scroll to position [264, 0]
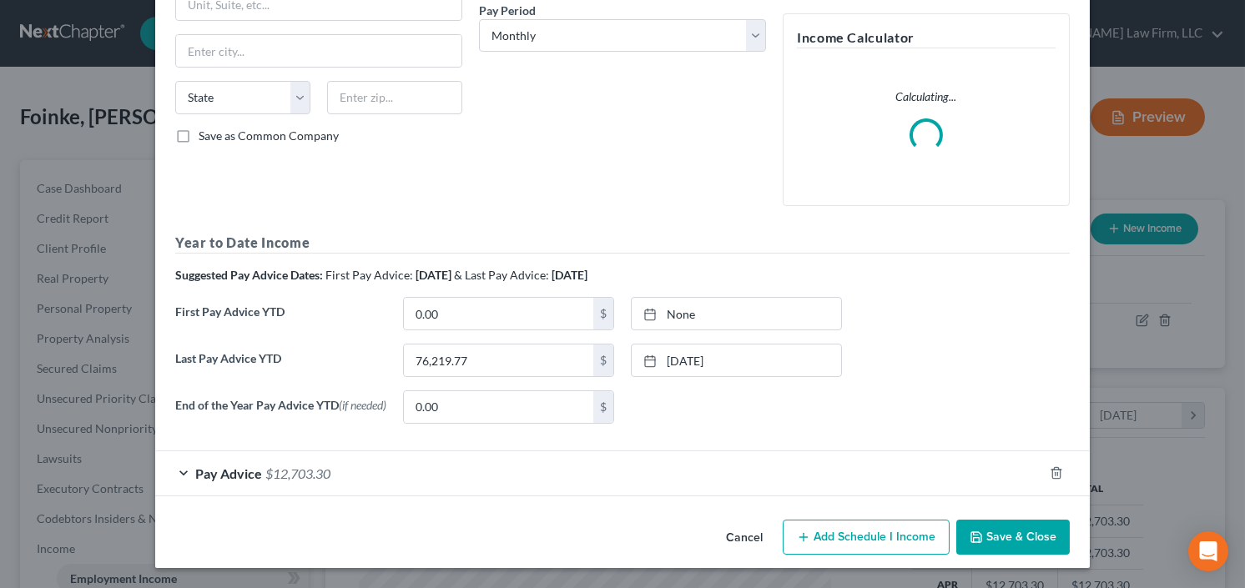
click at [251, 474] on span "Pay Advice" at bounding box center [228, 474] width 67 height 16
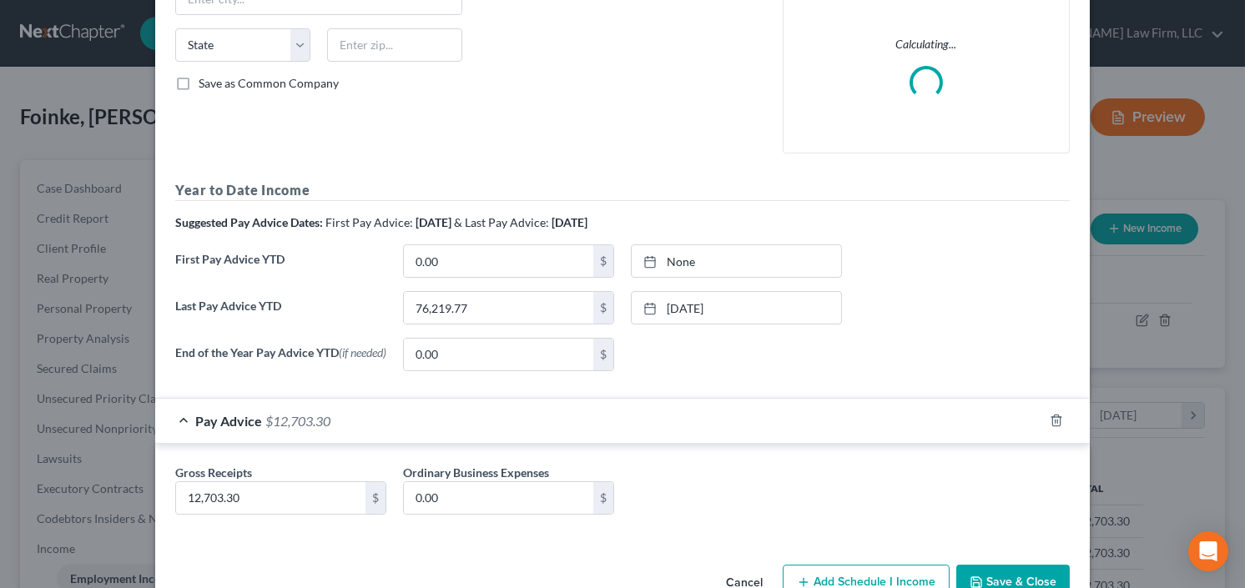
scroll to position [361, 0]
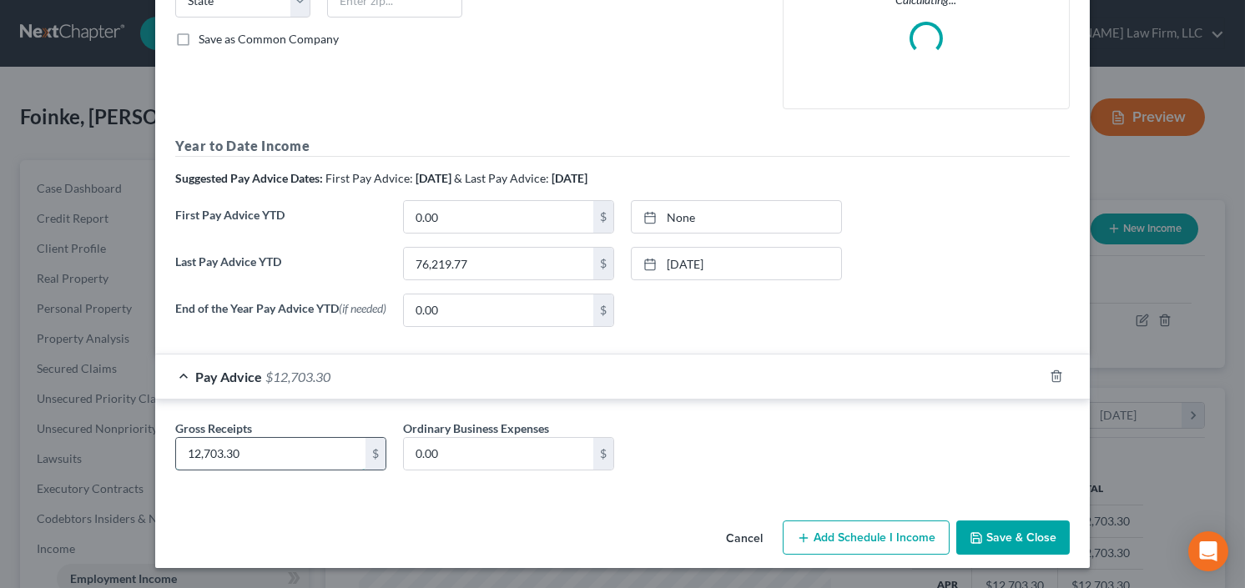
click at [257, 460] on input "12,703.30" at bounding box center [270, 454] width 189 height 32
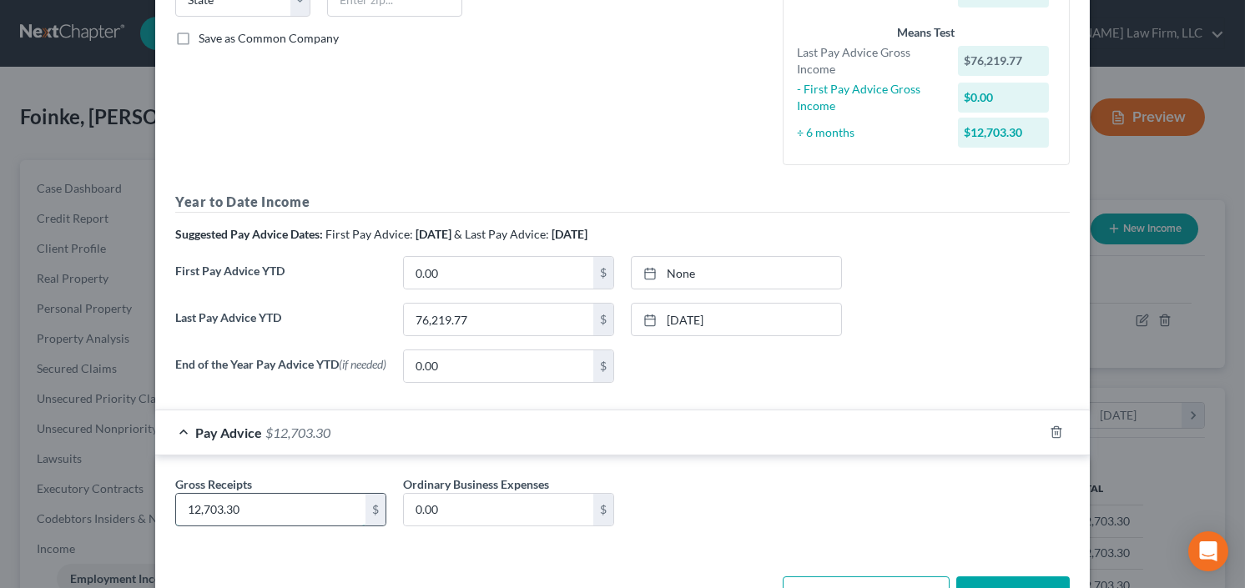
click at [278, 502] on input "12,703.30" at bounding box center [270, 510] width 189 height 32
drag, startPoint x: 271, startPoint y: 506, endPoint x: 138, endPoint y: 508, distance: 133.5
click at [128, 511] on div "Edit Income Source × Employment Type * Select Full or Part Time Employment Self…" at bounding box center [622, 294] width 1245 height 588
type input "8,500"
type input "4,000"
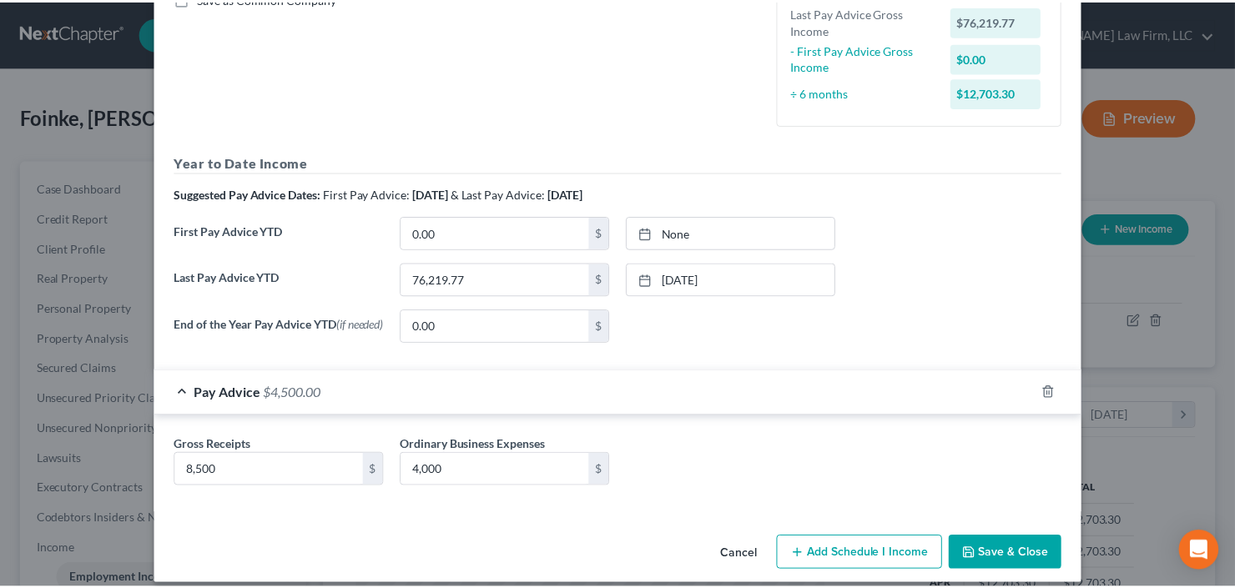
scroll to position [418, 0]
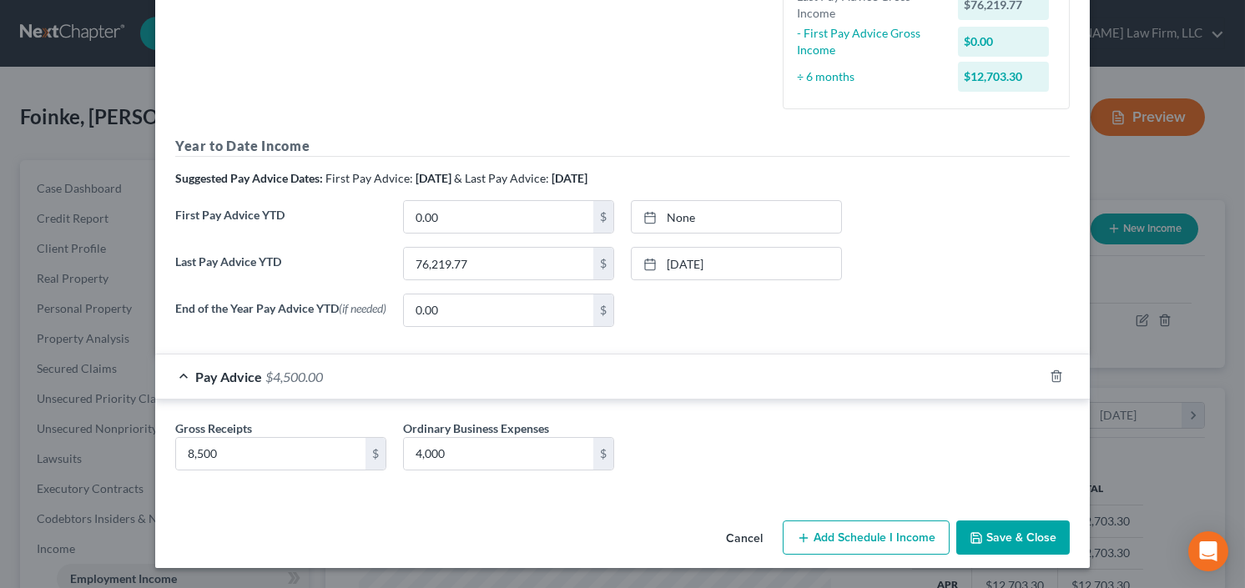
click at [1009, 521] on div "Cancel Add Schedule I Income Save & Close" at bounding box center [622, 541] width 934 height 55
click at [1009, 526] on button "Save & Close" at bounding box center [1012, 538] width 113 height 35
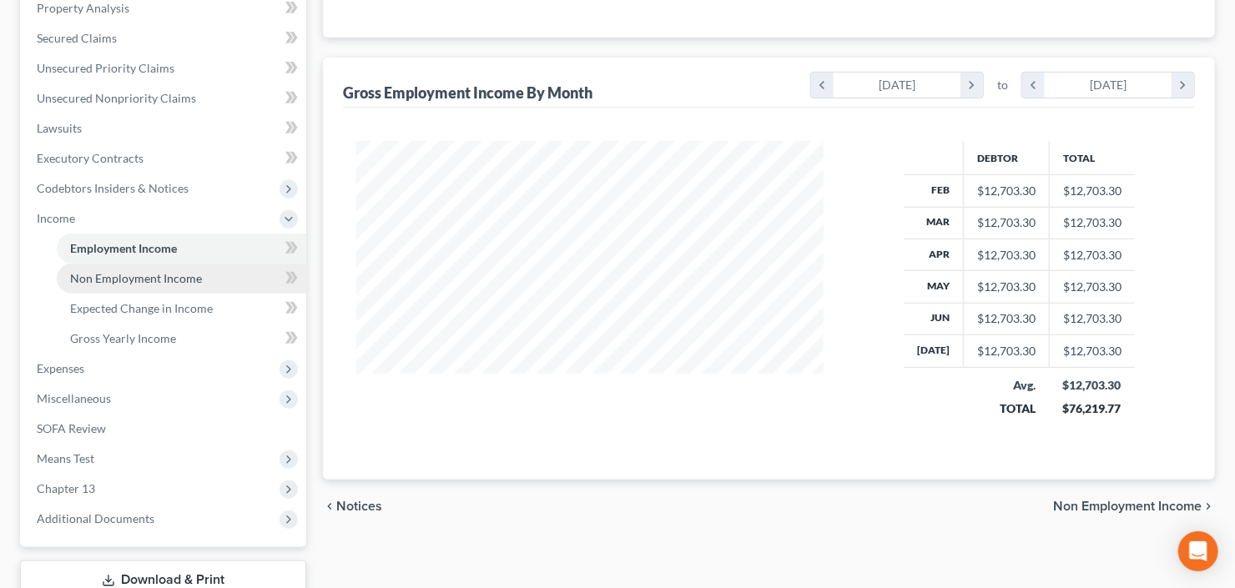
scroll to position [334, 0]
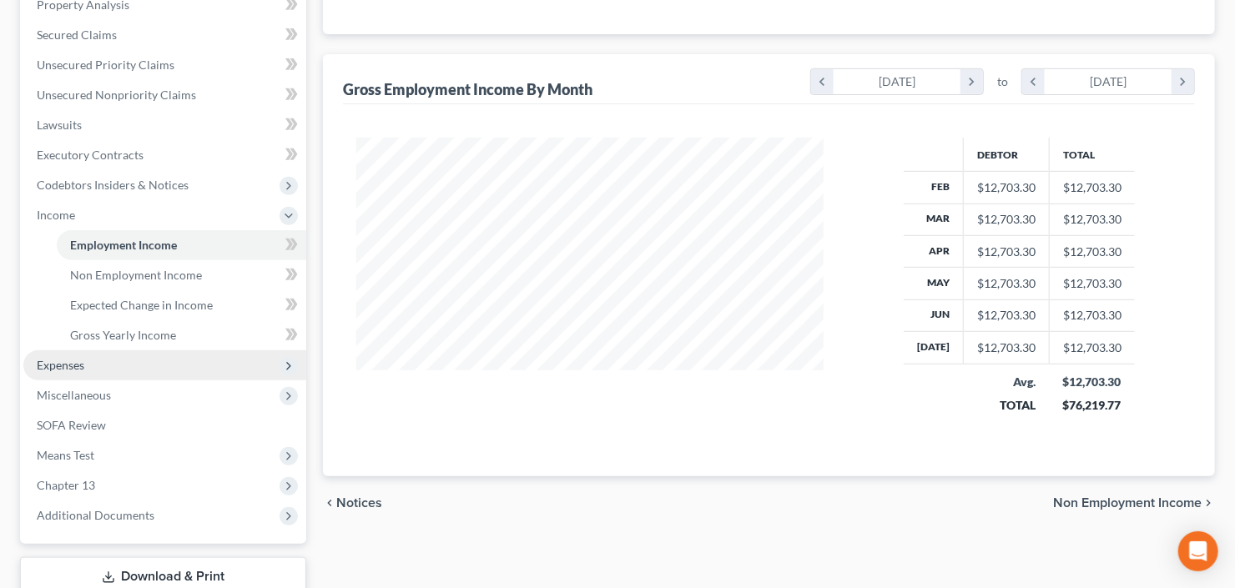
click at [101, 369] on span "Expenses" at bounding box center [164, 365] width 283 height 30
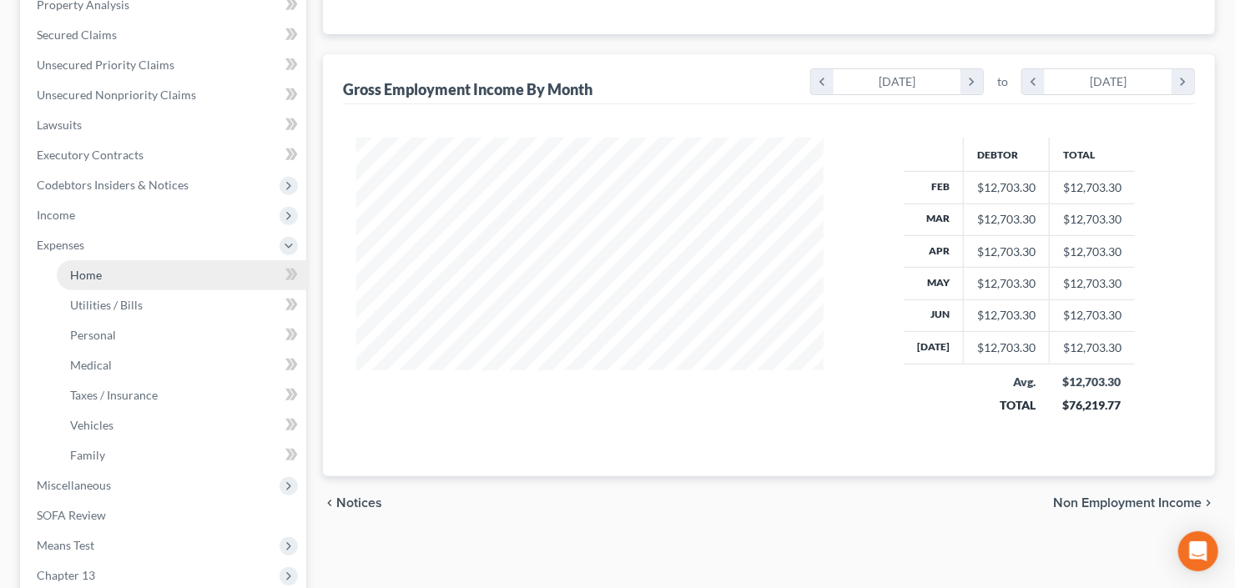
click at [98, 269] on span "Home" at bounding box center [86, 275] width 32 height 14
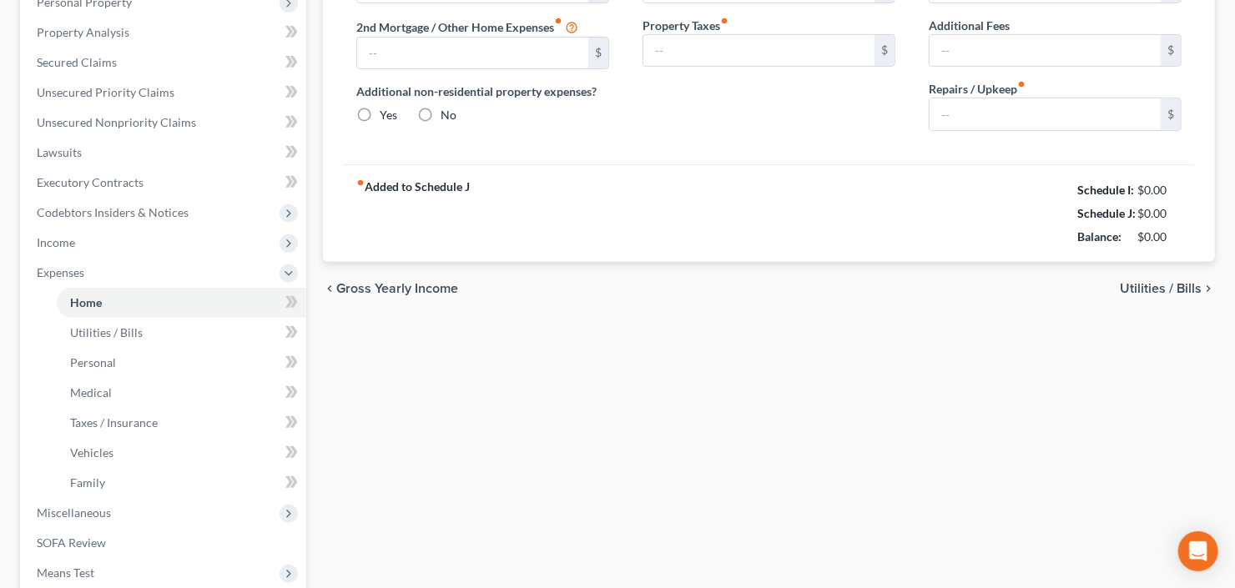
type input "1,418.00"
type input "0.00"
radio input "true"
type input "0.00"
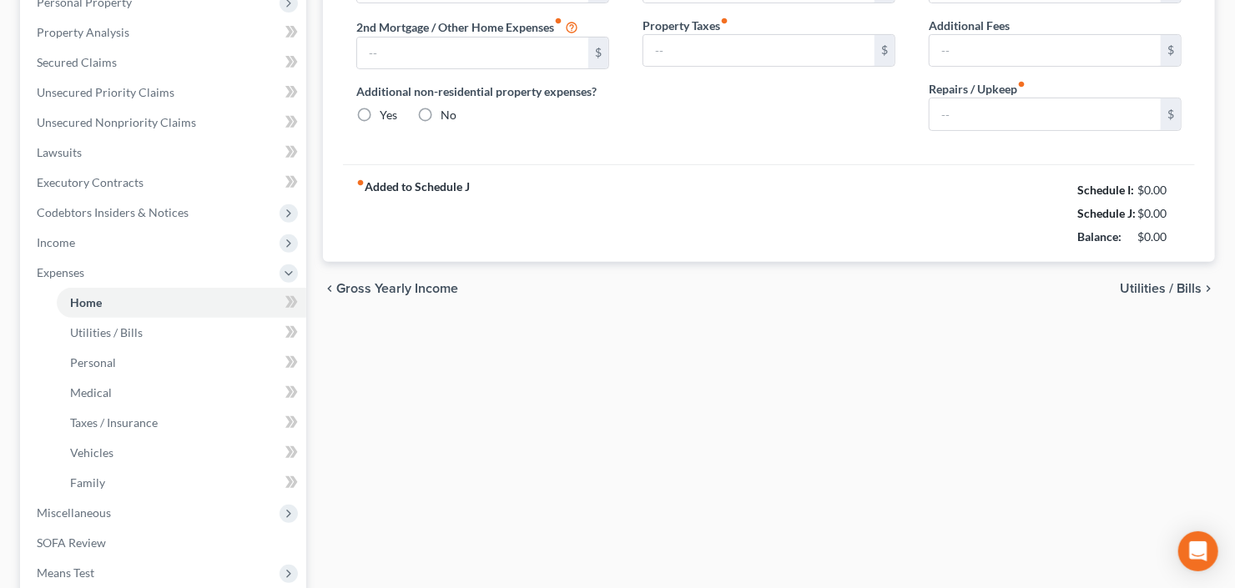
type input "0.00"
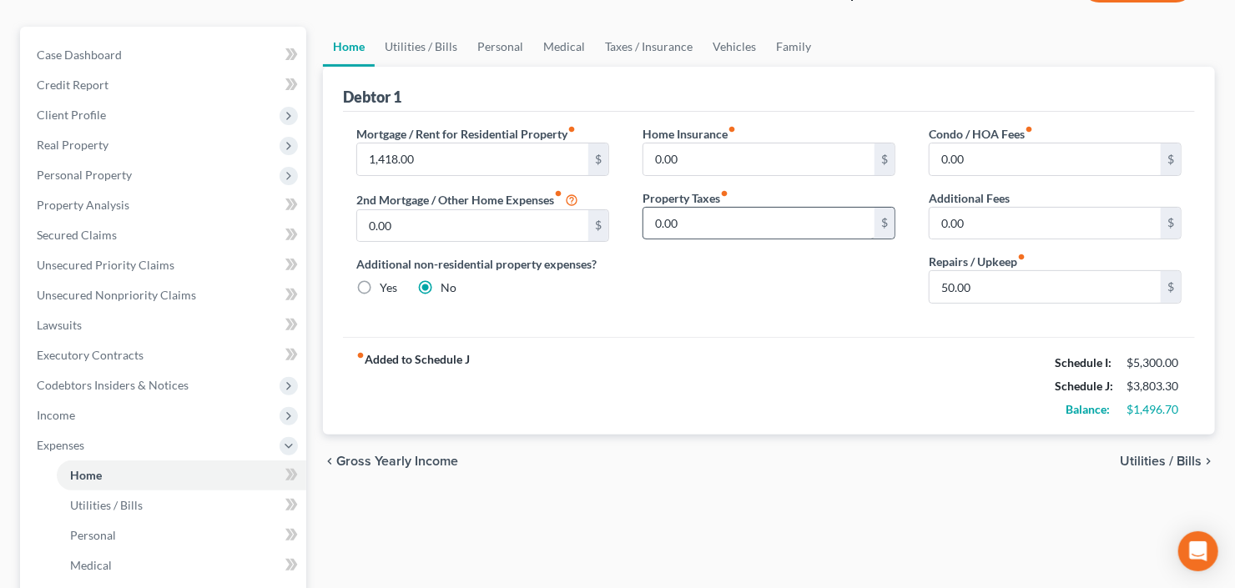
scroll to position [67, 0]
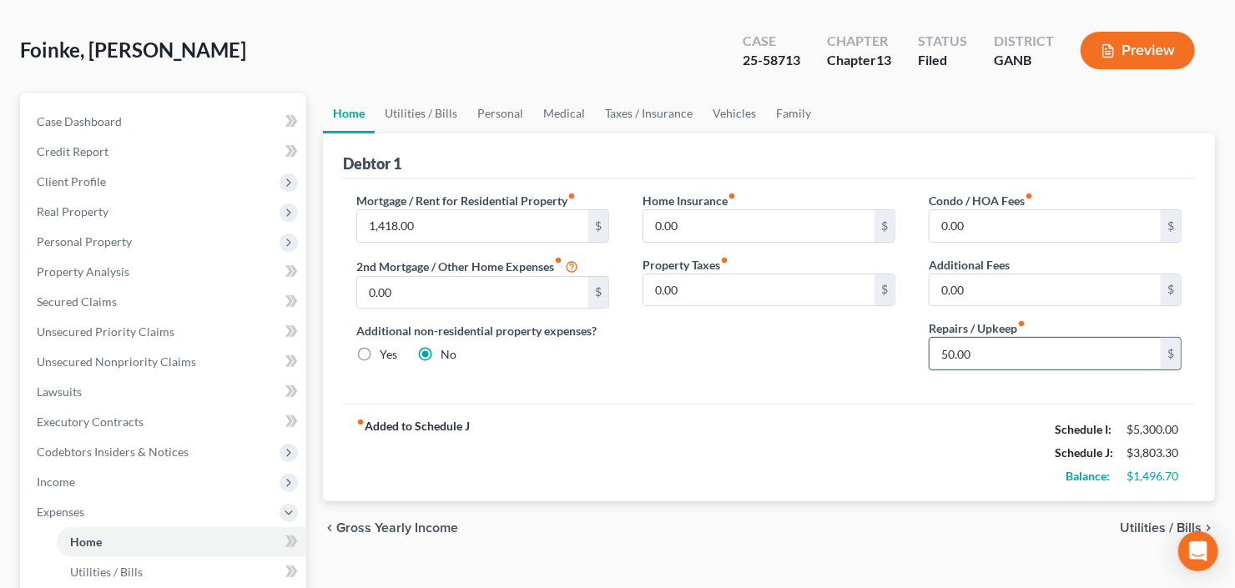
click at [1006, 355] on input "50.00" at bounding box center [1044, 354] width 231 height 32
type input "100"
click at [404, 107] on link "Utilities / Bills" at bounding box center [421, 113] width 93 height 40
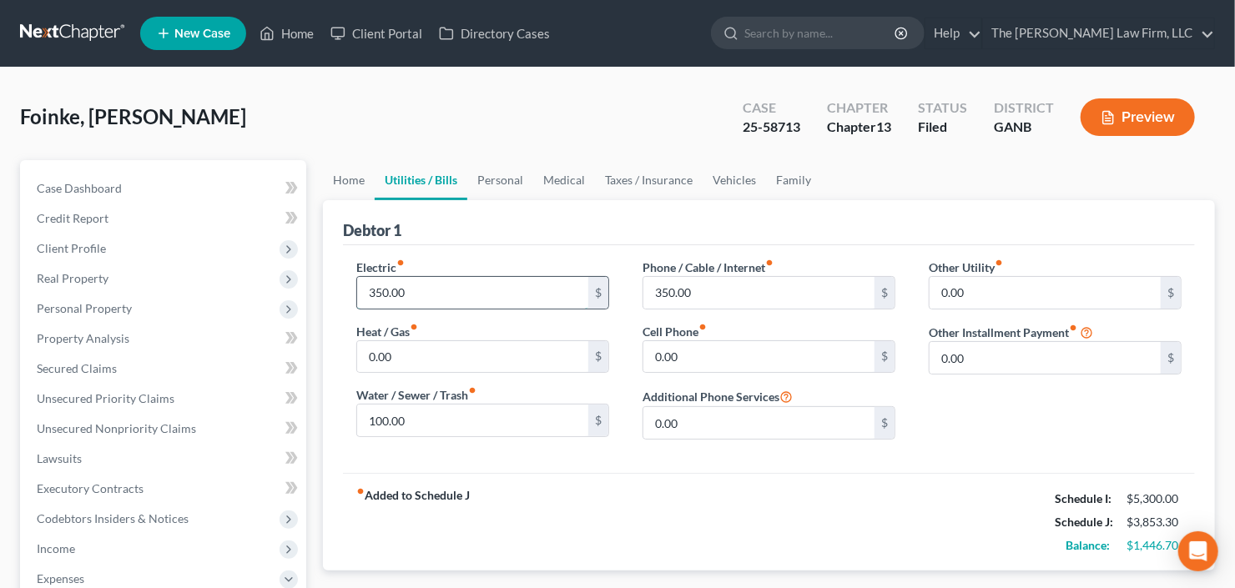
click at [460, 289] on input "350.00" at bounding box center [472, 293] width 231 height 32
type input "375"
click at [493, 188] on link "Personal" at bounding box center [500, 180] width 66 height 40
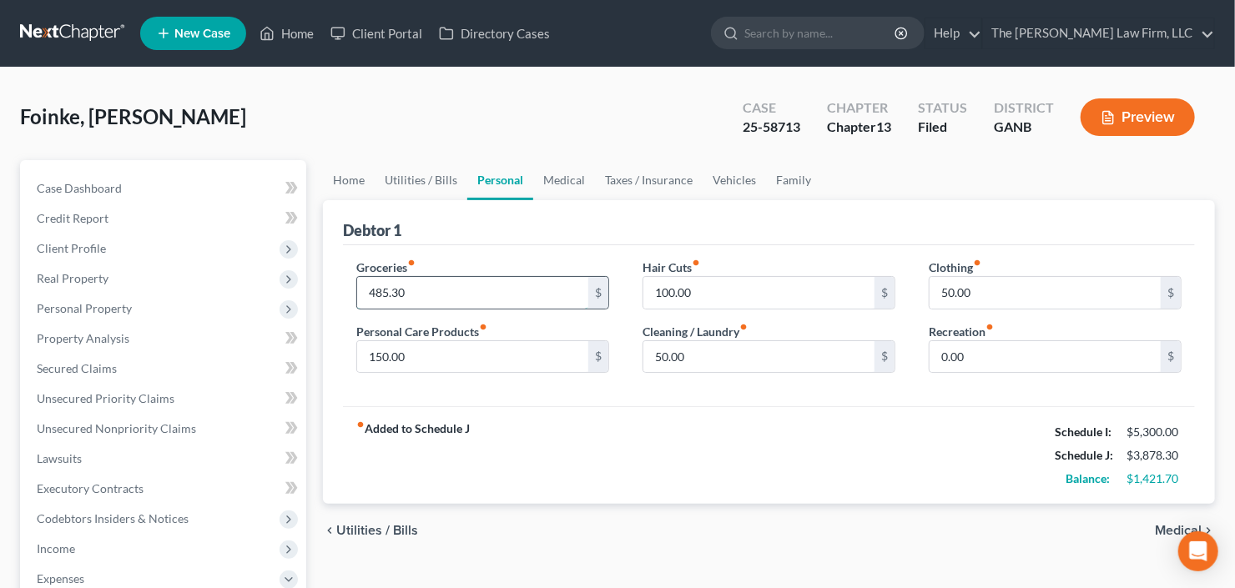
click at [441, 278] on input "485.30" at bounding box center [472, 293] width 231 height 32
type input "500"
click at [712, 179] on link "Vehicles" at bounding box center [733, 180] width 63 height 40
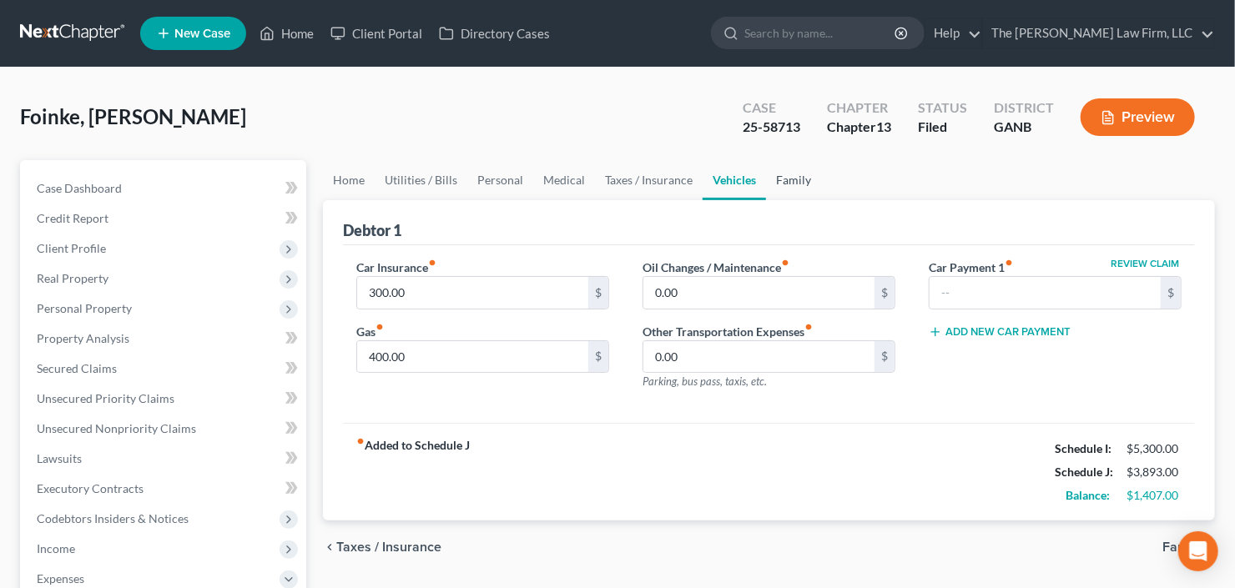
click at [780, 180] on link "Family" at bounding box center [793, 180] width 55 height 40
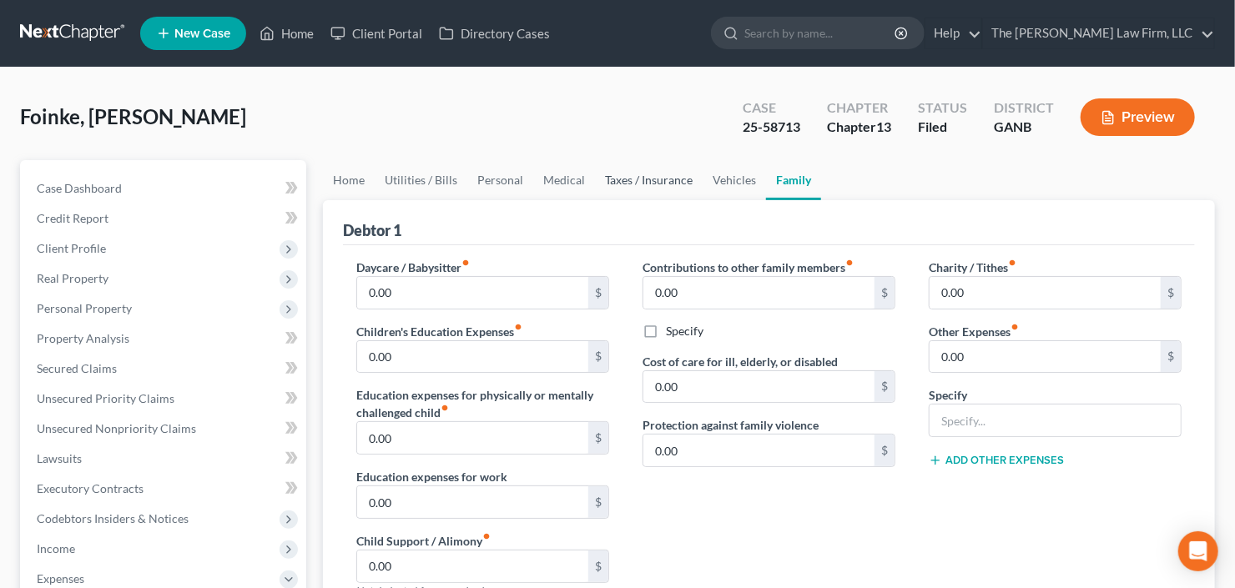
click at [664, 178] on link "Taxes / Insurance" at bounding box center [649, 180] width 108 height 40
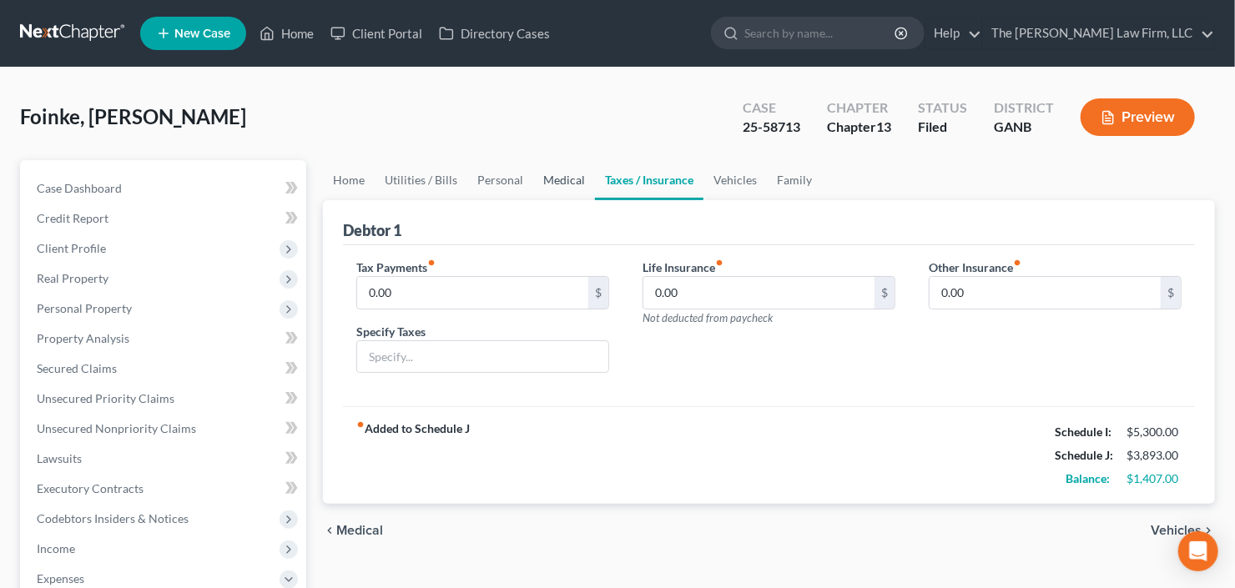
click at [560, 179] on link "Medical" at bounding box center [564, 180] width 62 height 40
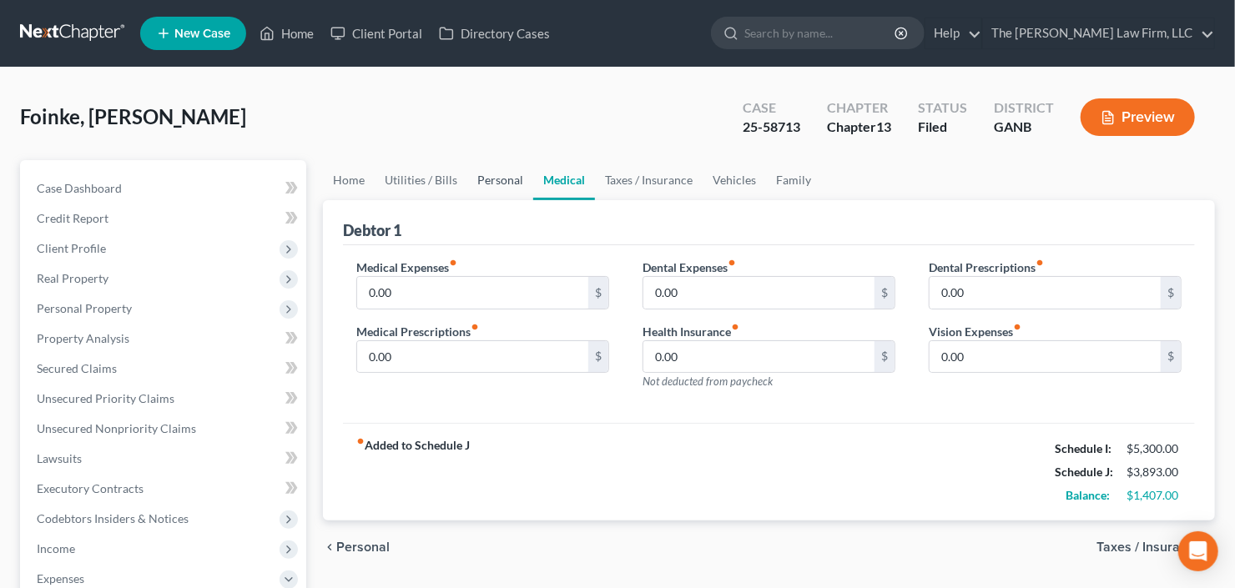
click at [496, 184] on link "Personal" at bounding box center [500, 180] width 66 height 40
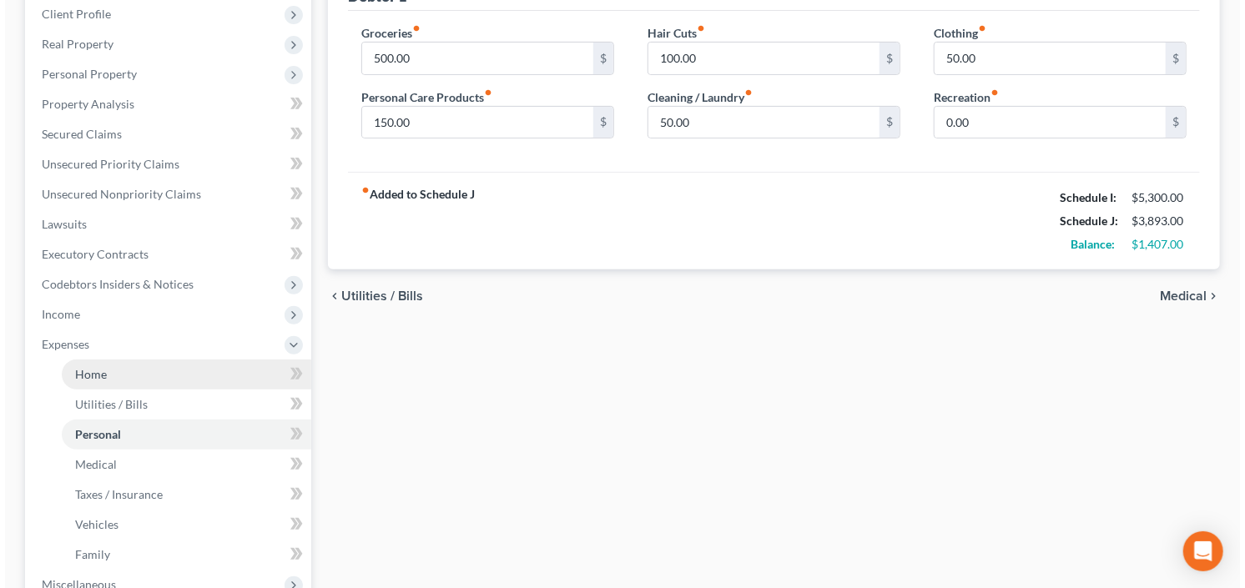
scroll to position [267, 0]
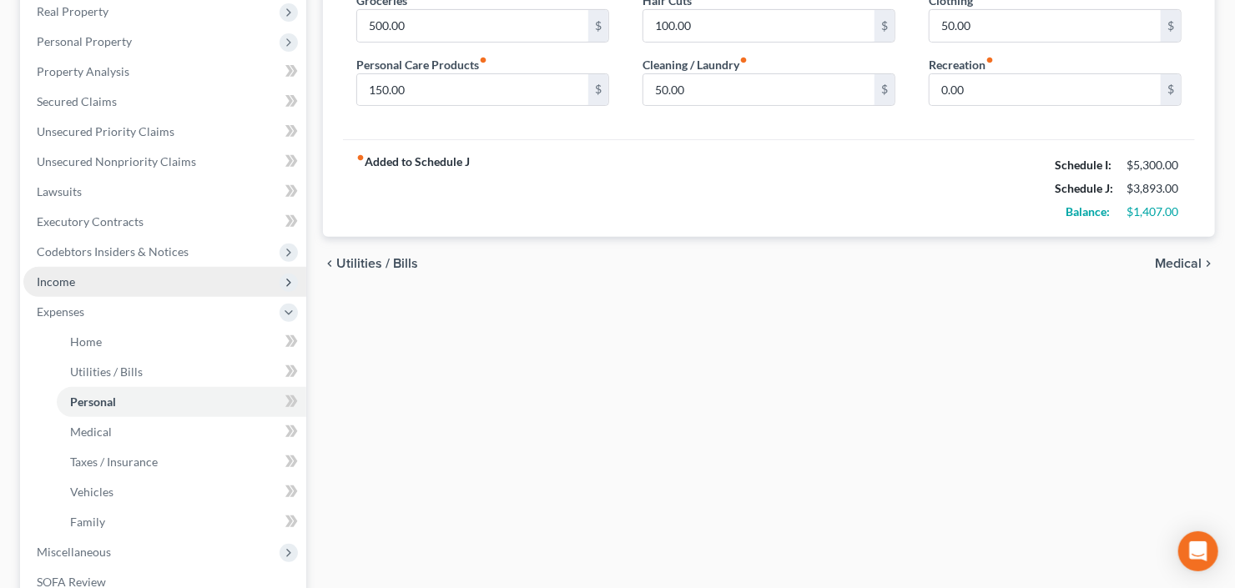
click at [98, 287] on span "Income" at bounding box center [164, 282] width 283 height 30
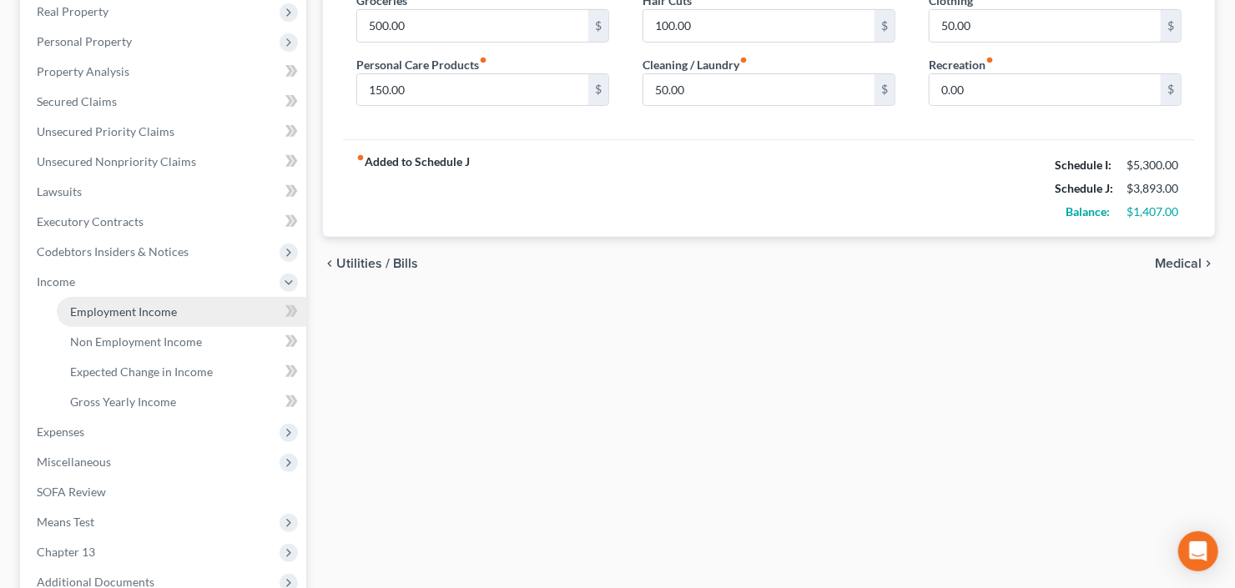
click at [113, 300] on link "Employment Income" at bounding box center [181, 312] width 249 height 30
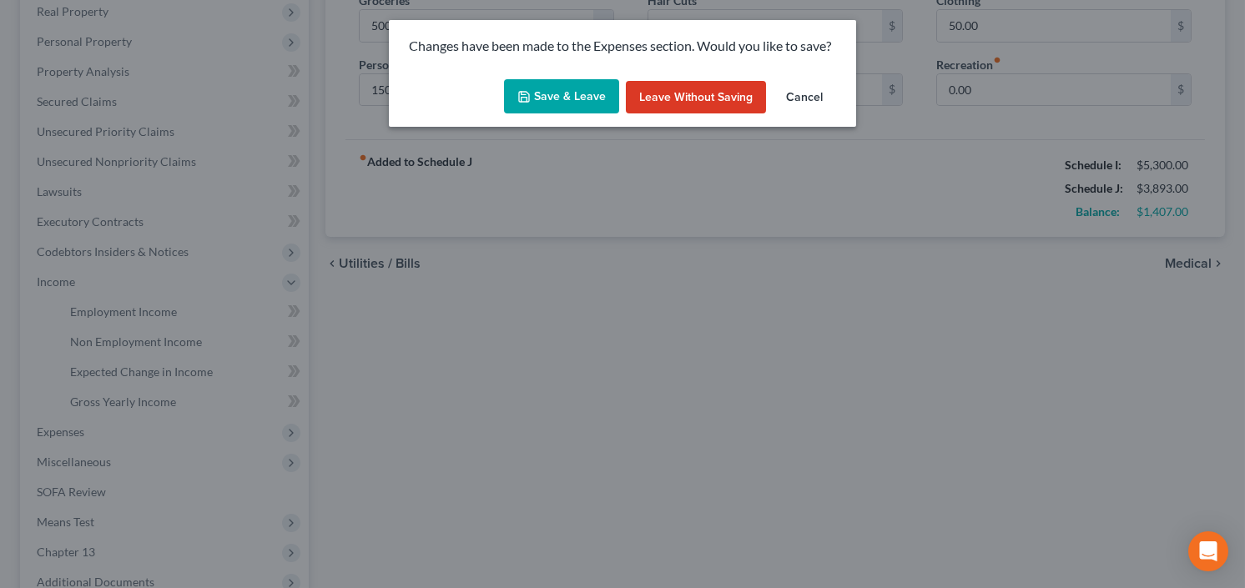
click at [539, 88] on button "Save & Leave" at bounding box center [561, 96] width 115 height 35
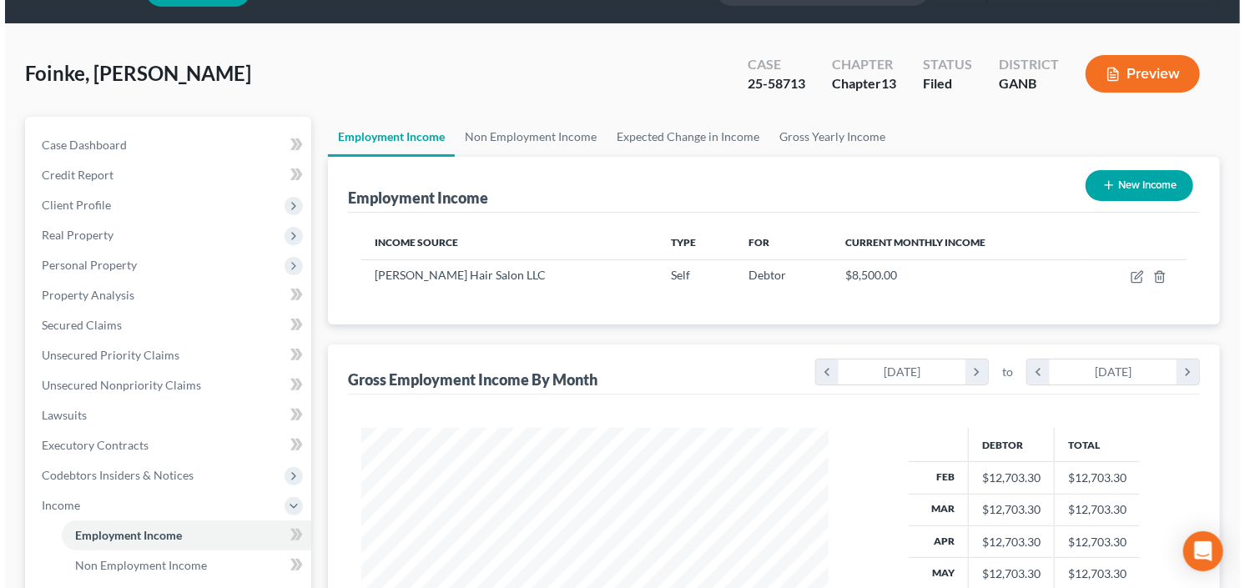
scroll to position [67, 0]
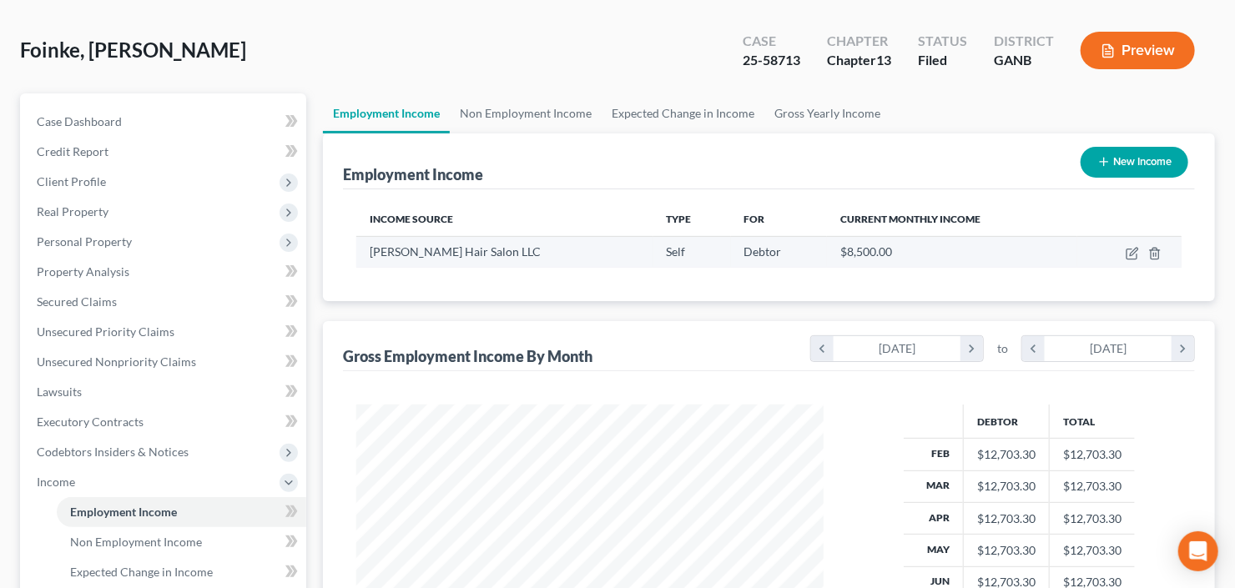
click at [1131, 259] on td at bounding box center [1129, 252] width 104 height 32
click at [1132, 253] on icon "button" at bounding box center [1134, 252] width 8 height 8
select select "1"
select select "0"
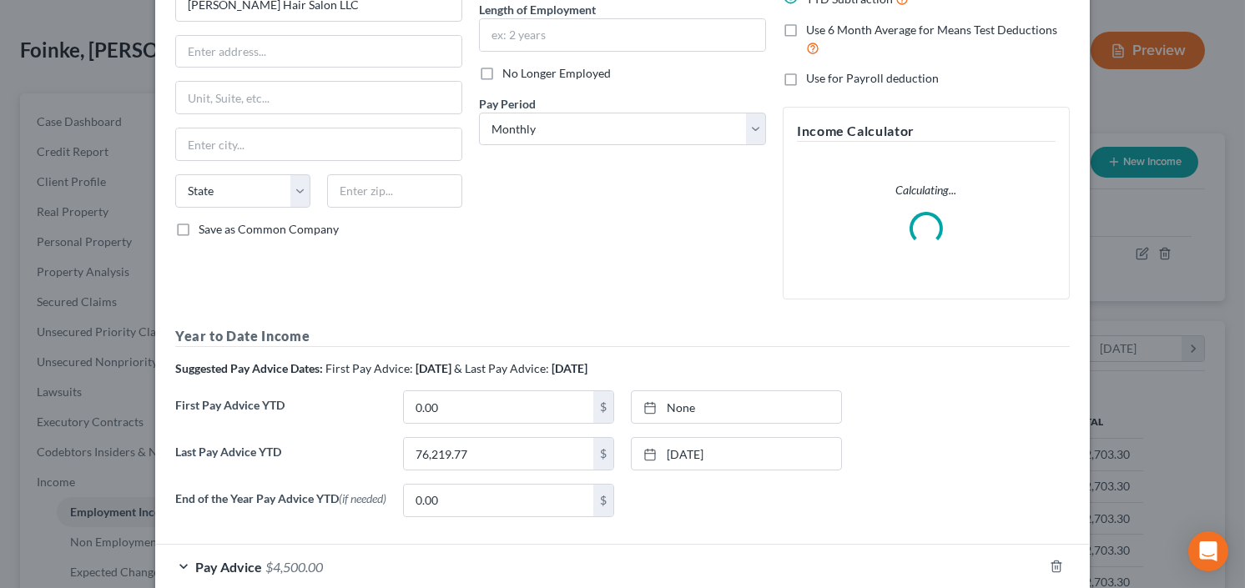
scroll to position [200, 0]
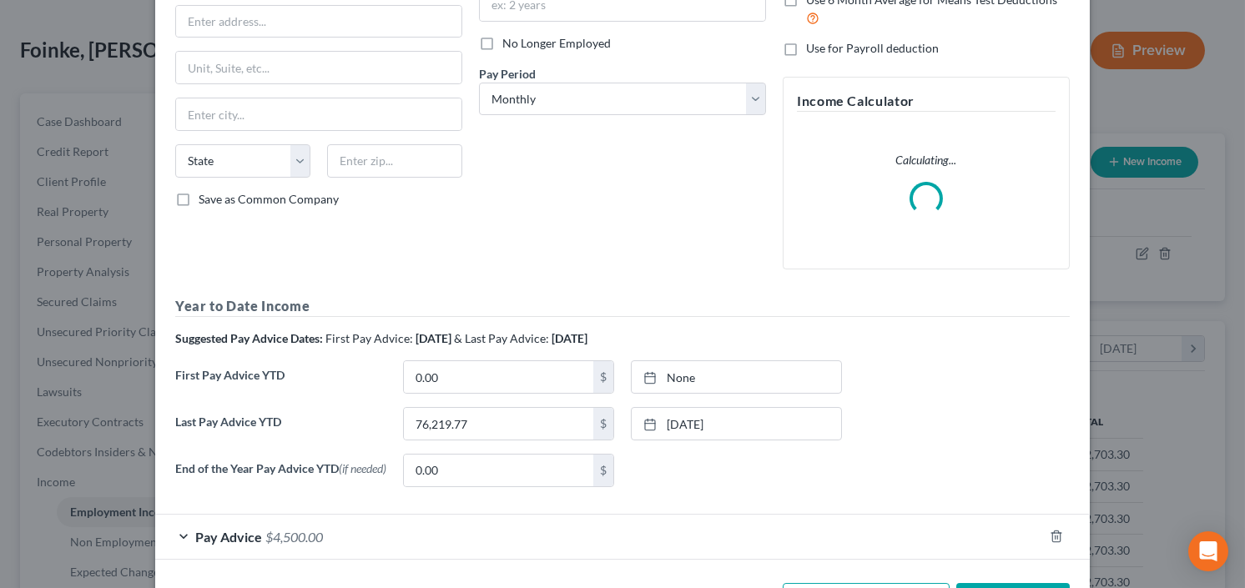
click at [265, 530] on span "$4,500.00" at bounding box center [294, 537] width 58 height 16
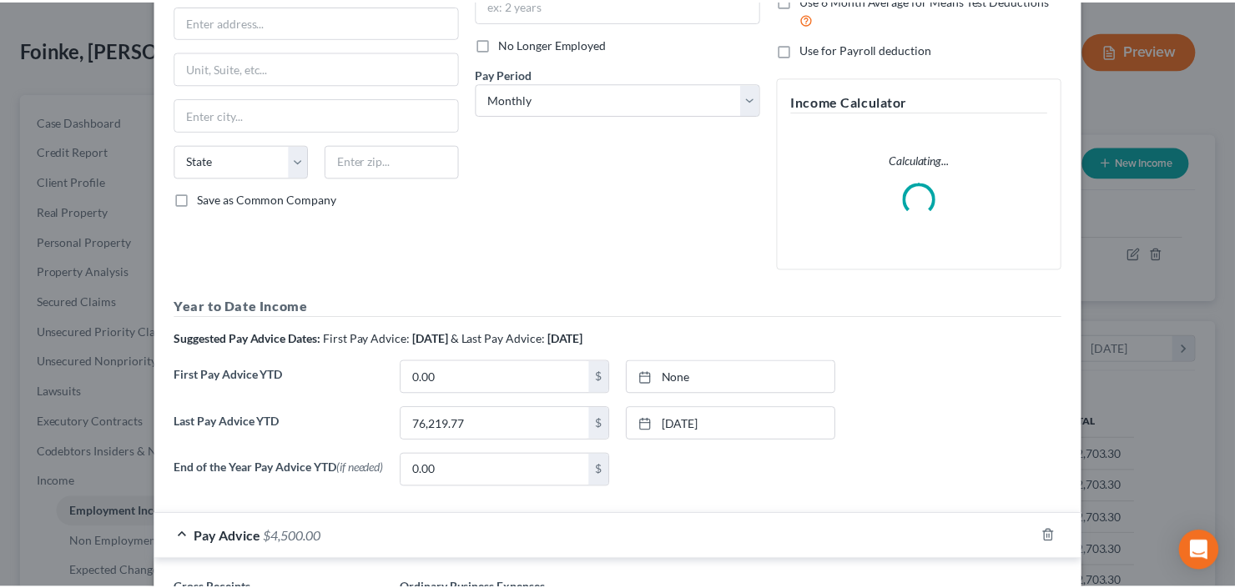
scroll to position [334, 0]
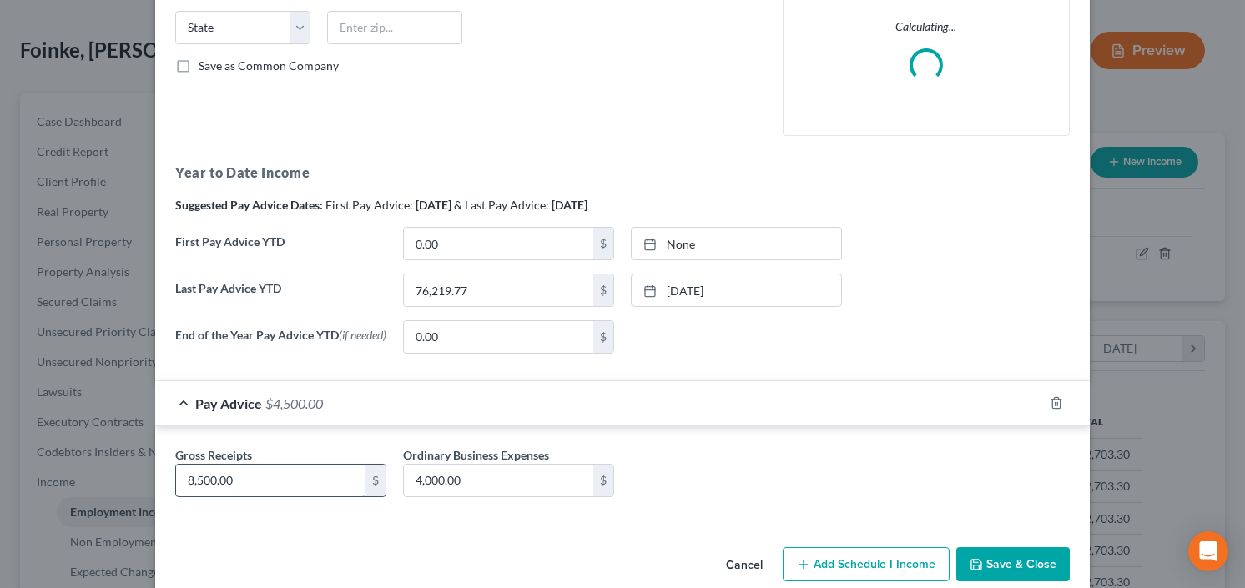
click at [256, 476] on input "8,500.00" at bounding box center [270, 481] width 189 height 32
type input "8,000.00"
click at [983, 565] on button "Save & Close" at bounding box center [1012, 564] width 113 height 35
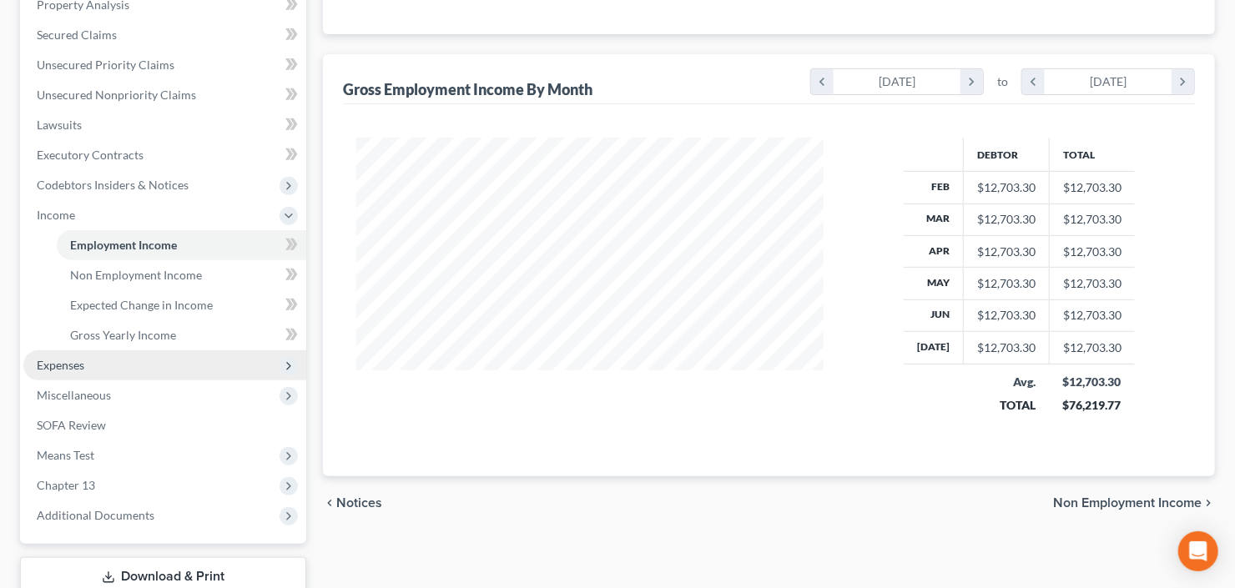
click at [108, 364] on span "Expenses" at bounding box center [164, 365] width 283 height 30
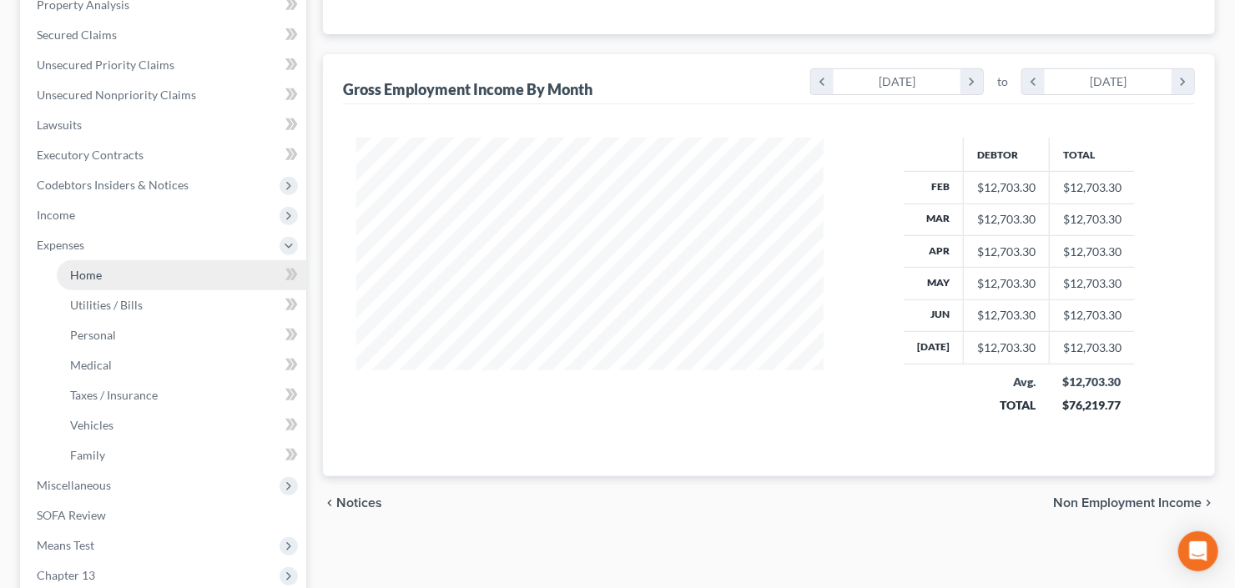
click at [98, 279] on span "Home" at bounding box center [86, 275] width 32 height 14
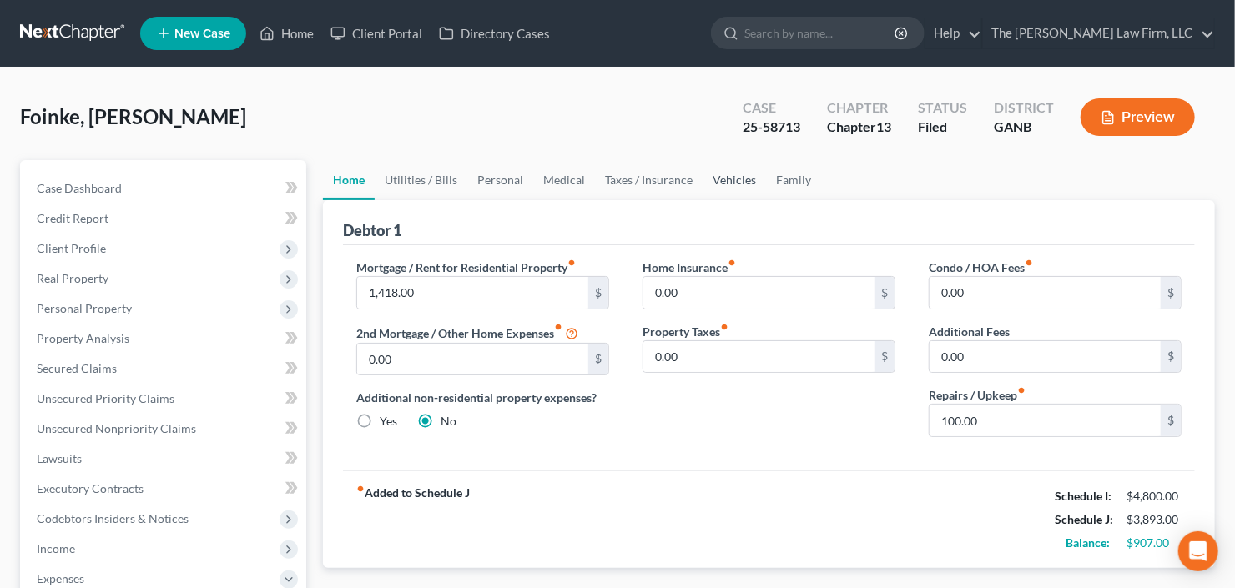
click at [722, 181] on link "Vehicles" at bounding box center [733, 180] width 63 height 40
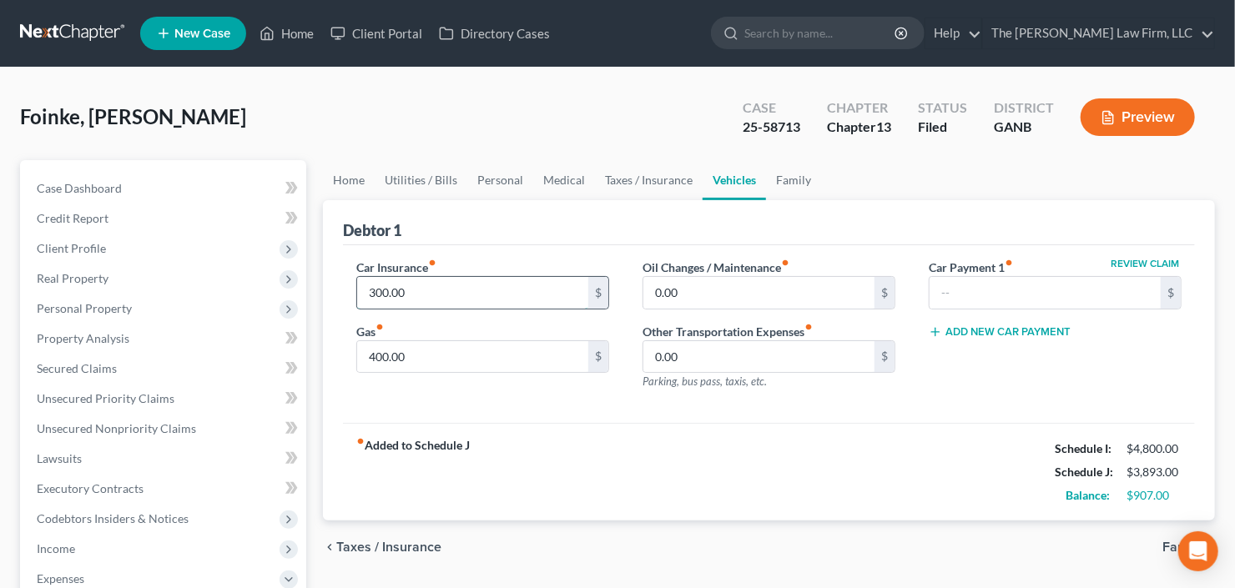
click at [466, 296] on input "300.00" at bounding box center [472, 293] width 231 height 32
type input "283.00"
click at [450, 361] on input "400.00" at bounding box center [472, 357] width 231 height 32
click at [497, 174] on link "Personal" at bounding box center [500, 180] width 66 height 40
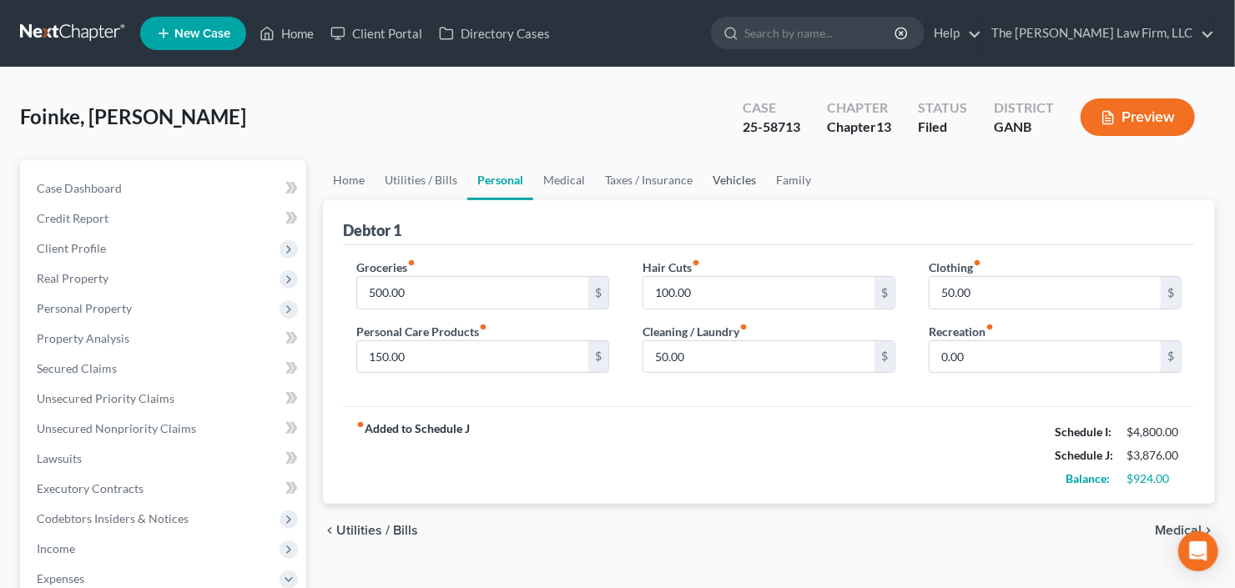
click at [707, 179] on link "Vehicles" at bounding box center [733, 180] width 63 height 40
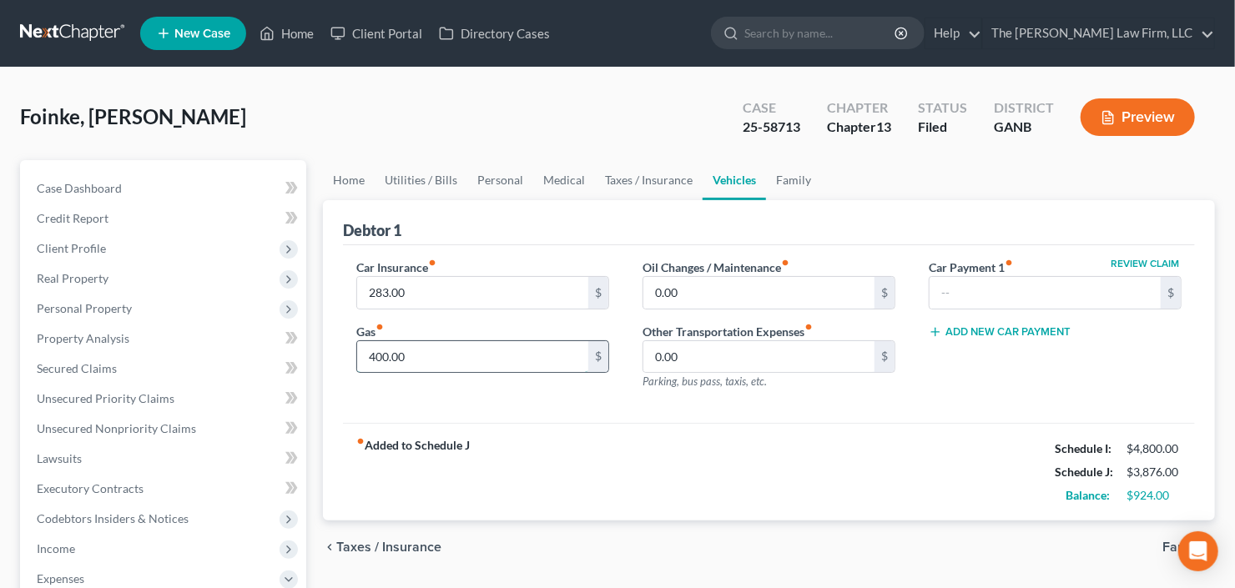
click at [435, 358] on input "400.00" at bounding box center [472, 357] width 231 height 32
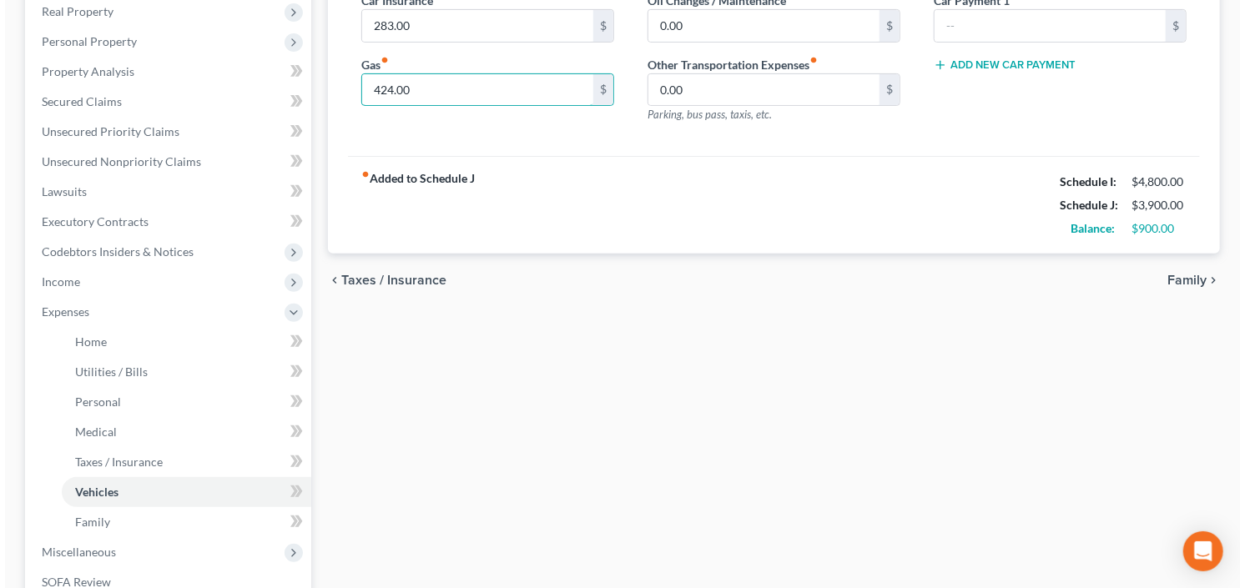
scroll to position [534, 0]
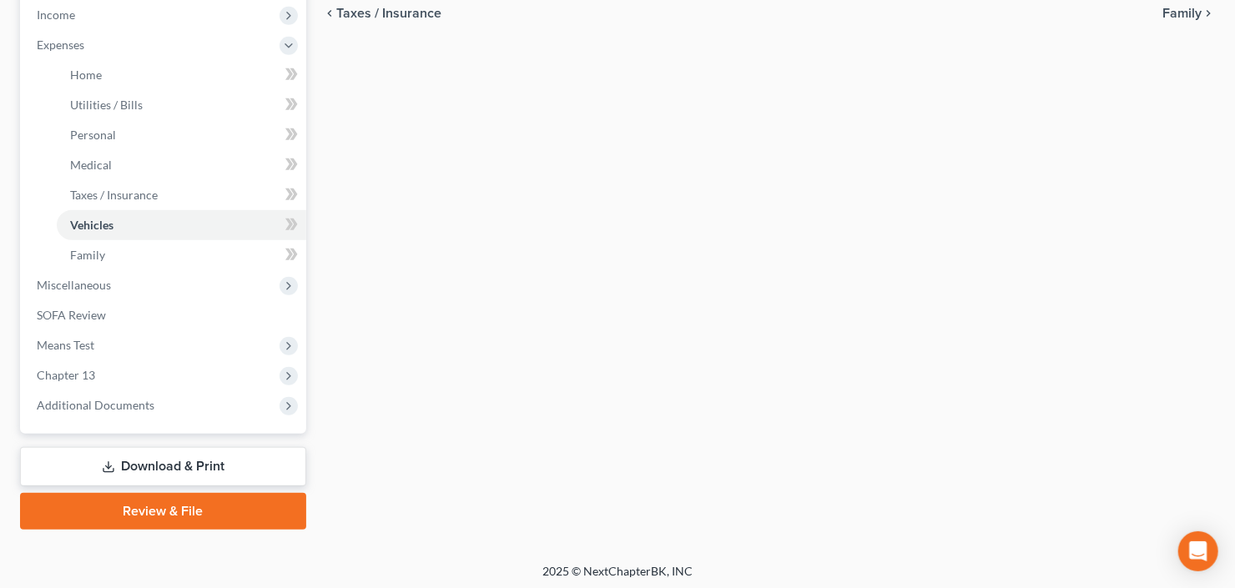
type input "424.00"
click at [128, 460] on link "Download & Print" at bounding box center [163, 466] width 286 height 39
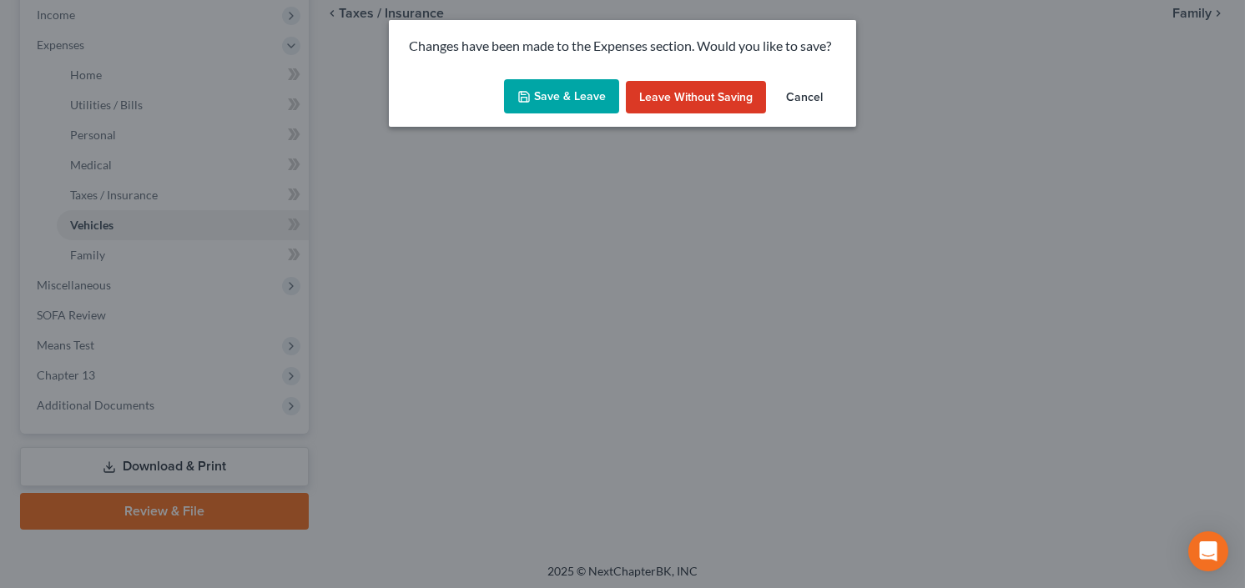
click at [547, 83] on button "Save & Leave" at bounding box center [561, 96] width 115 height 35
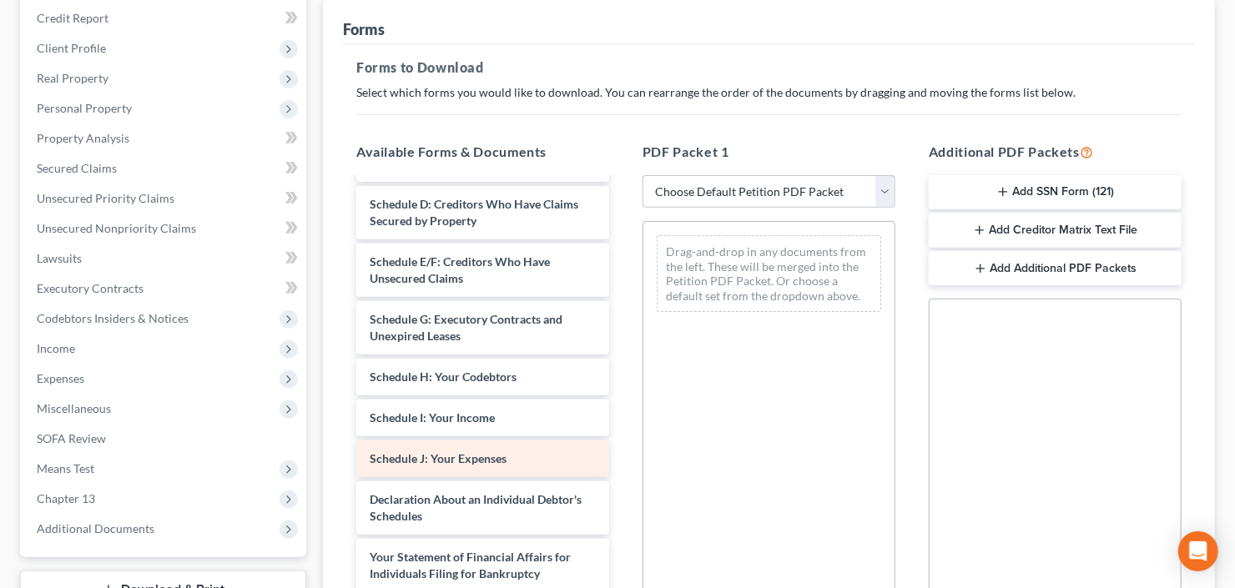
scroll to position [334, 0]
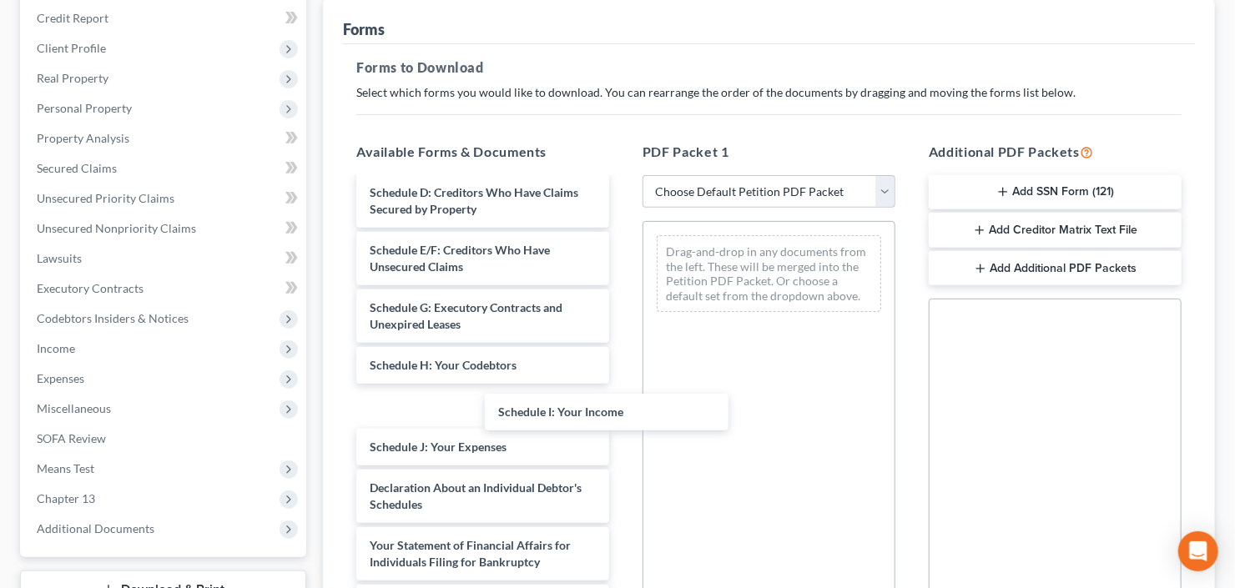
drag, startPoint x: 431, startPoint y: 400, endPoint x: 650, endPoint y: 264, distance: 257.4
click at [622, 264] on div "Schedule I: Your Income 202508Foinke_FatoumataB_06531_GAN_CC_039937623-pdf Chap…" at bounding box center [482, 361] width 279 height 1030
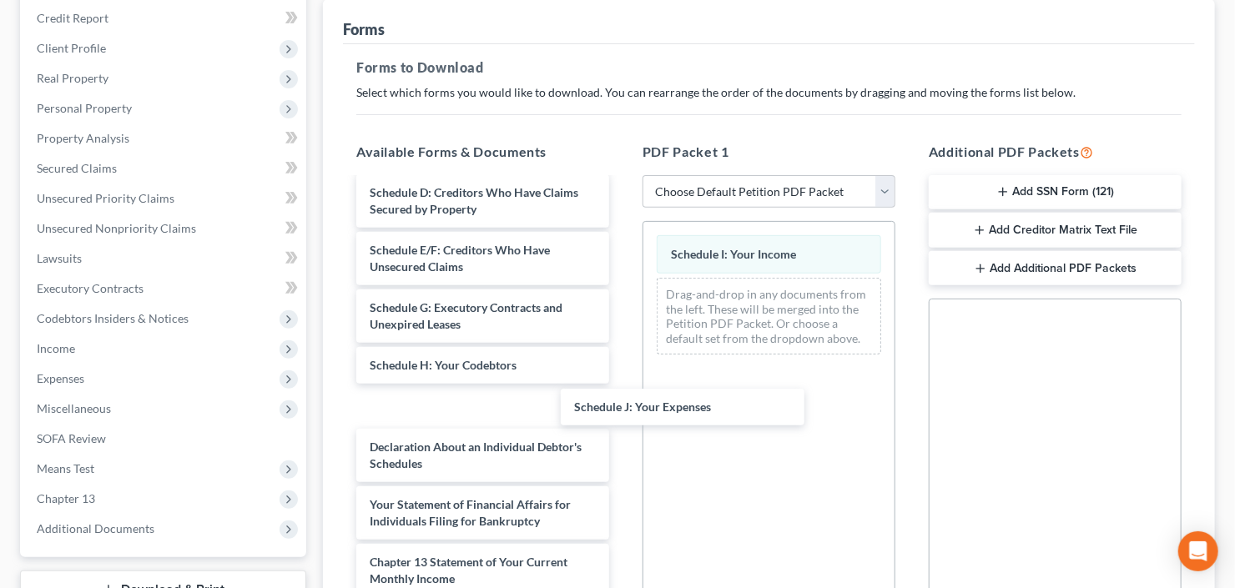
drag, startPoint x: 407, startPoint y: 405, endPoint x: 693, endPoint y: 305, distance: 303.2
click at [622, 372] on div "Schedule J: Your Expenses 202508Foinke_FatoumataB_06531_GAN_CC_039937623-pdf Ch…" at bounding box center [482, 340] width 279 height 989
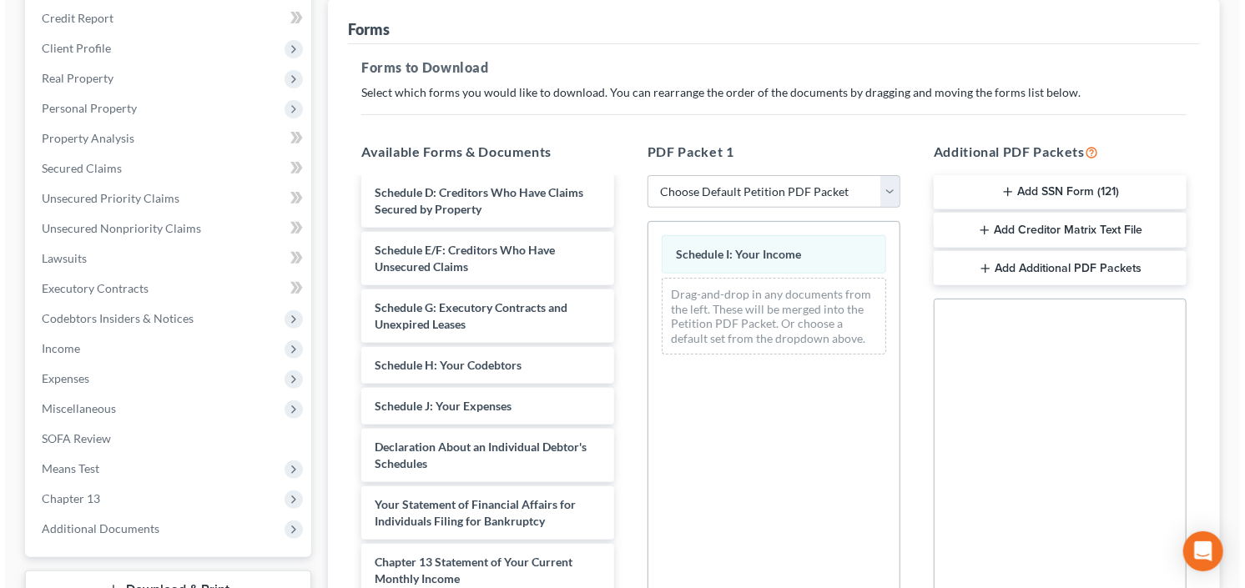
scroll to position [0, 0]
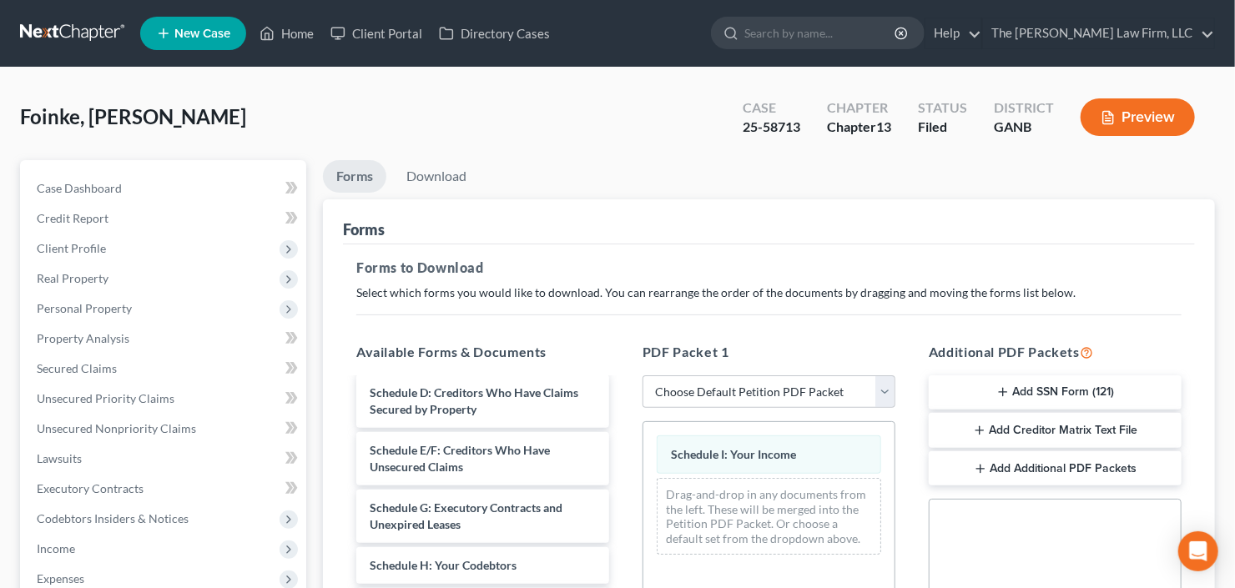
click at [1120, 113] on button "Preview" at bounding box center [1137, 117] width 114 height 38
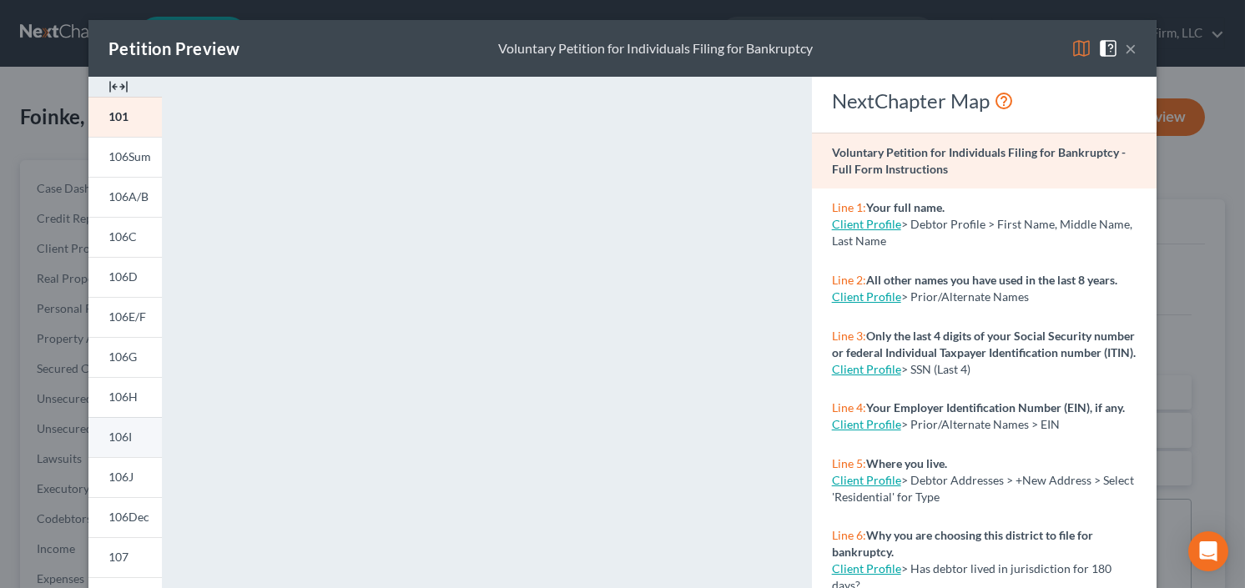
click at [112, 438] on span "106I" at bounding box center [119, 437] width 23 height 14
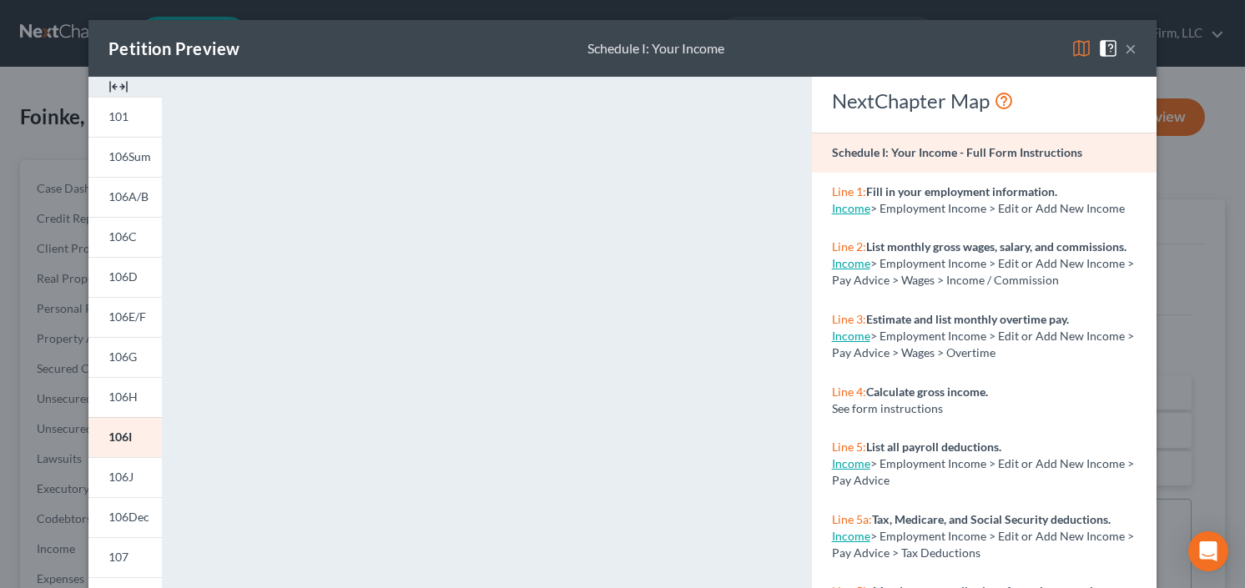
click at [1125, 47] on button "×" at bounding box center [1131, 48] width 12 height 20
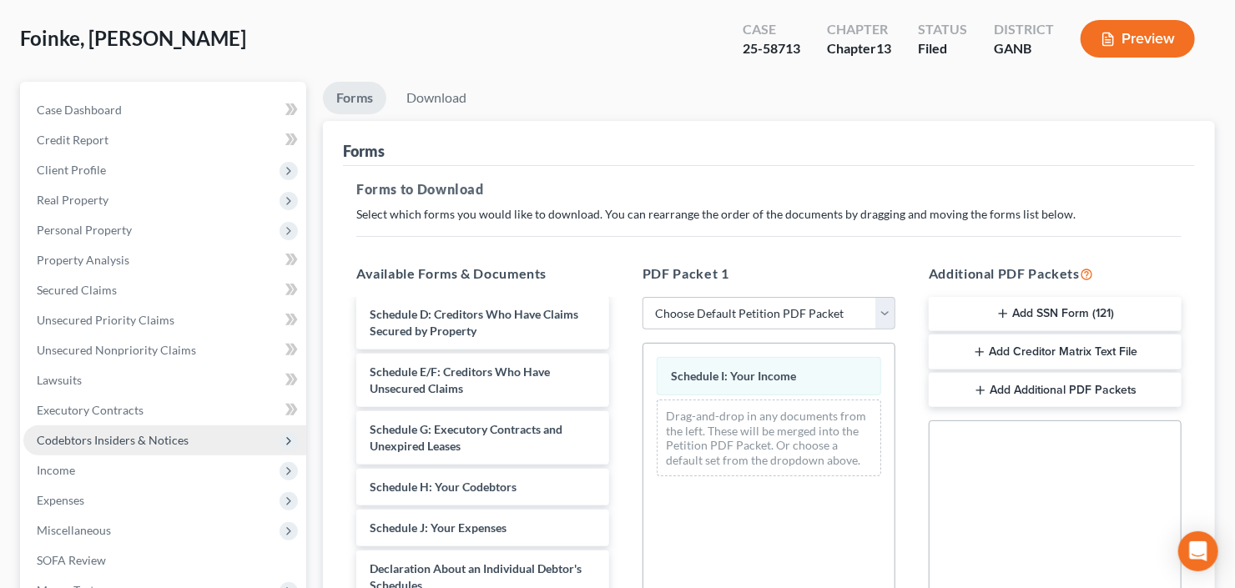
scroll to position [133, 0]
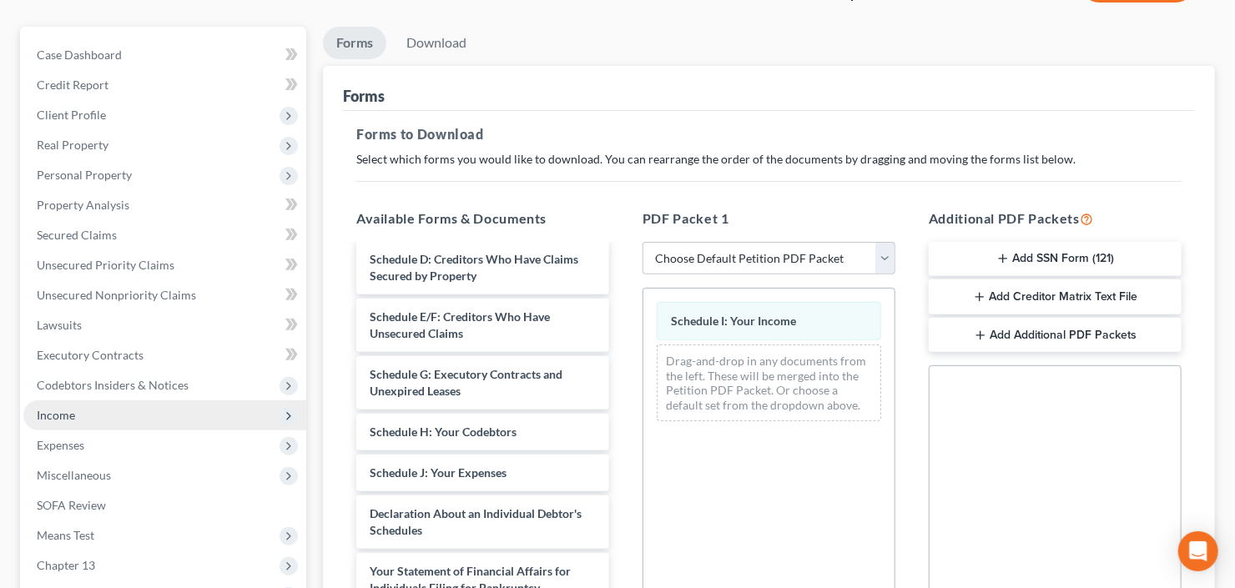
click at [84, 407] on span "Income" at bounding box center [164, 415] width 283 height 30
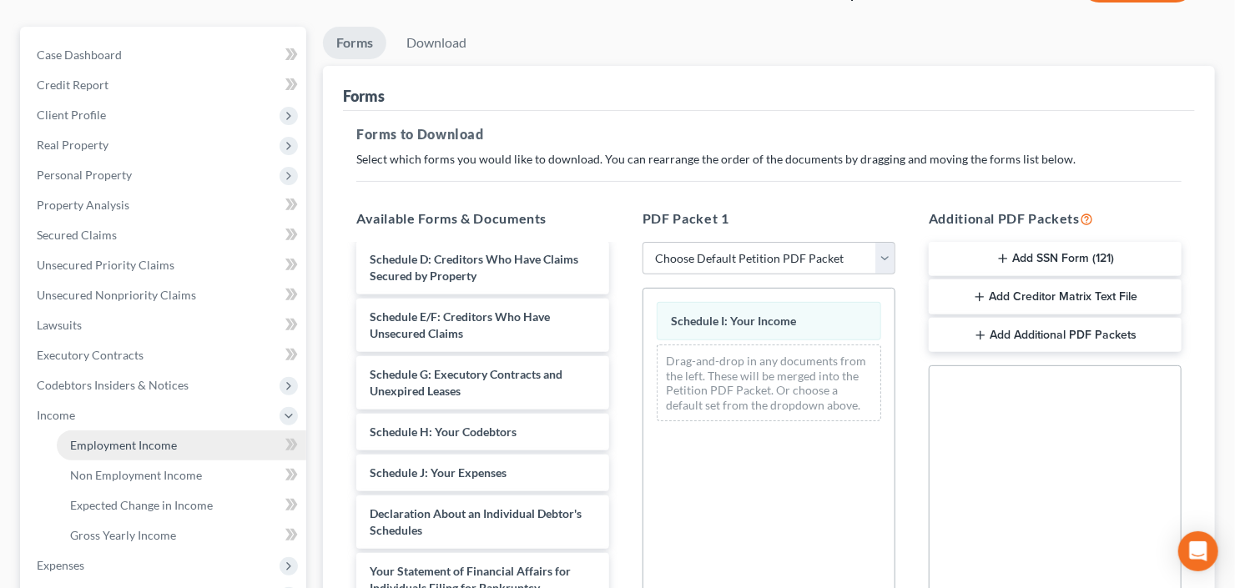
click at [118, 444] on span "Employment Income" at bounding box center [123, 445] width 107 height 14
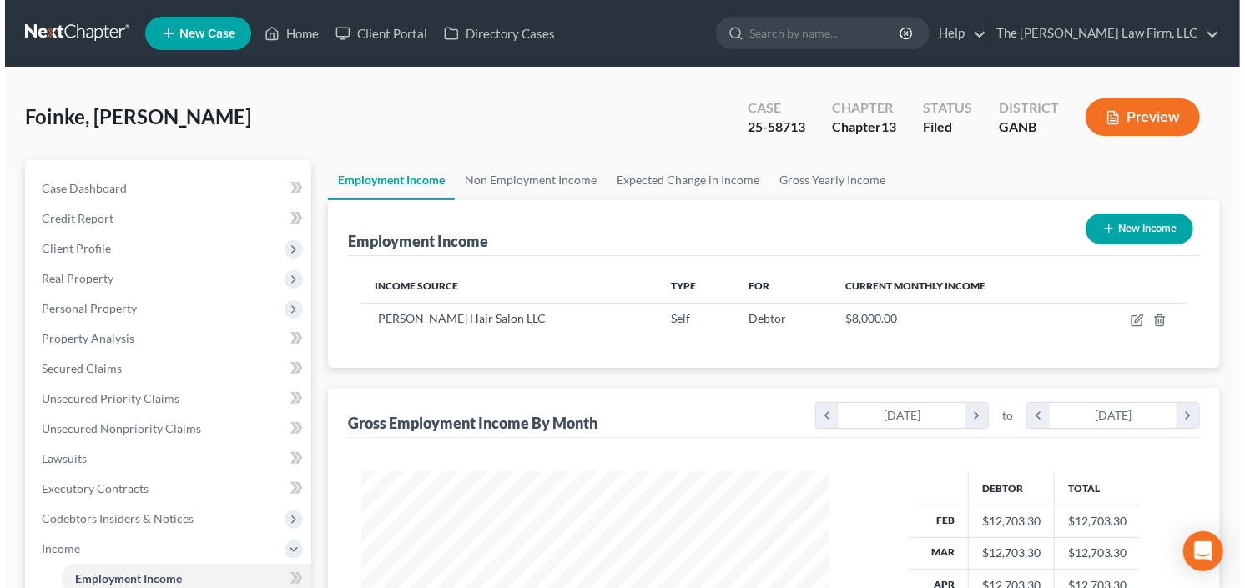
scroll to position [298, 501]
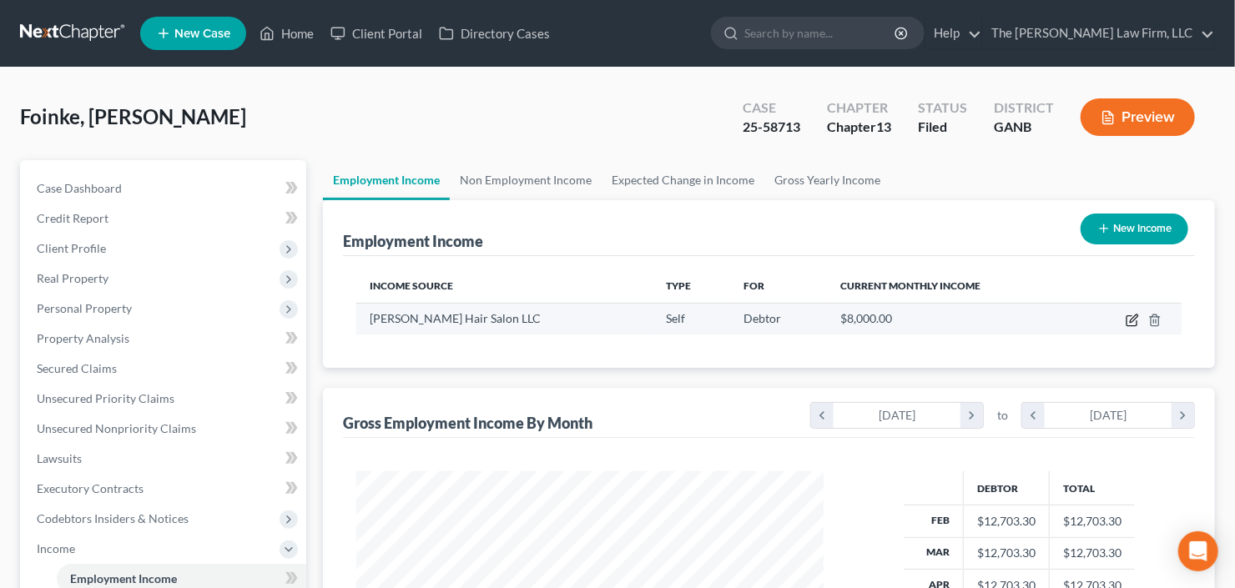
click at [1130, 316] on icon "button" at bounding box center [1131, 320] width 13 height 13
select select "1"
select select "0"
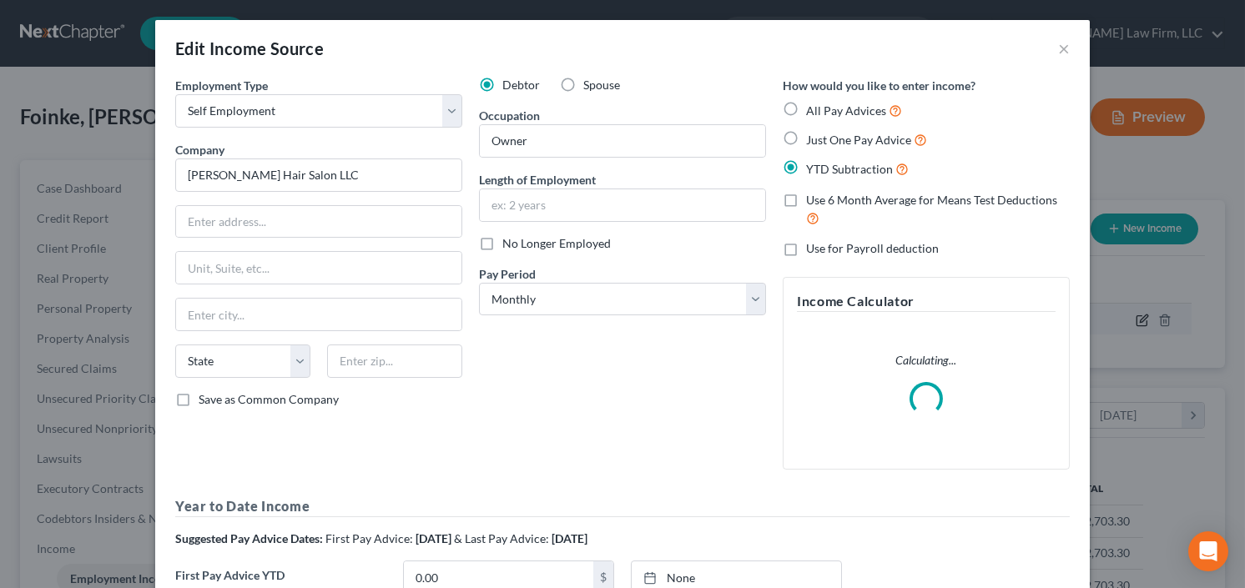
scroll to position [298, 505]
click at [335, 222] on input "text" at bounding box center [318, 222] width 285 height 32
type input "5135 Old National Highway"
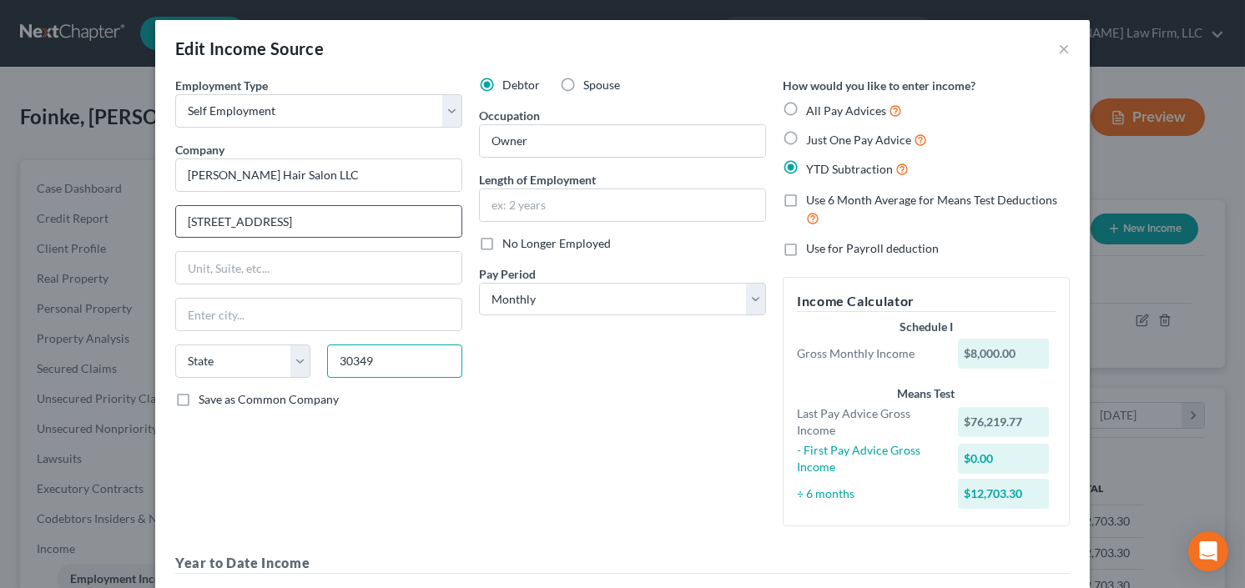
type input "30349"
type input "Atlanta"
select select "10"
click at [561, 201] on input "text" at bounding box center [622, 205] width 285 height 32
type input "I"
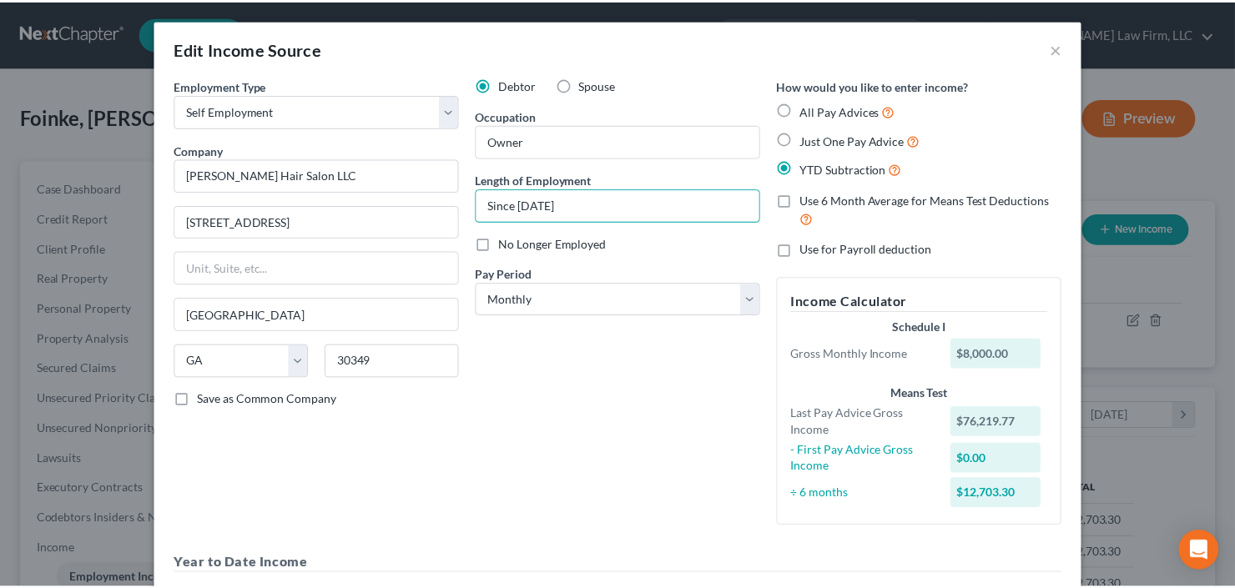
scroll to position [321, 0]
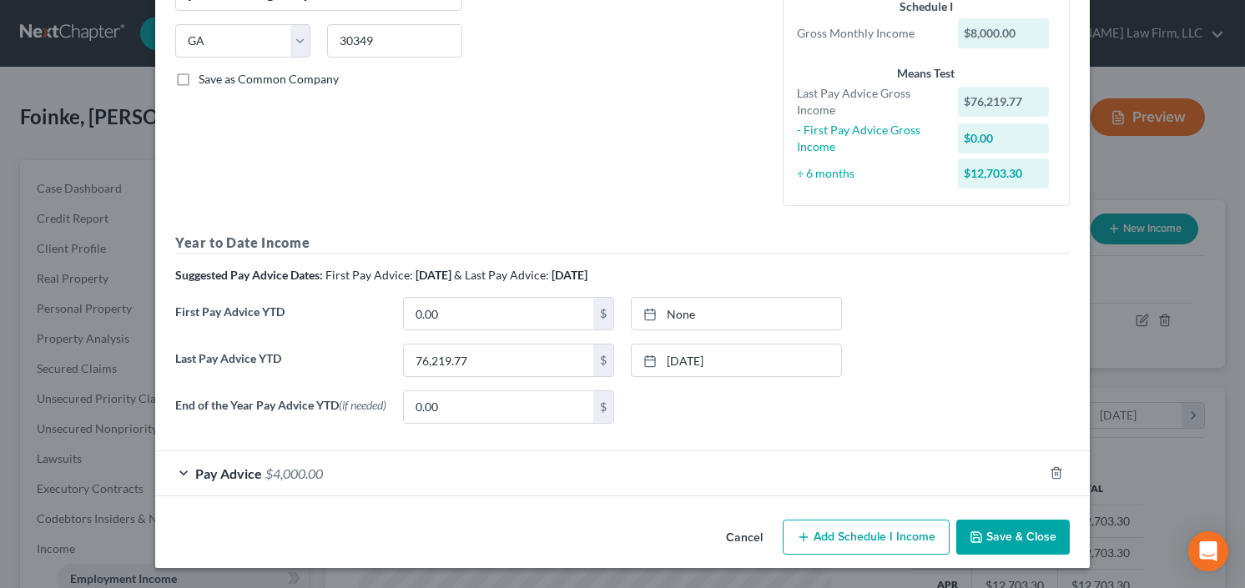
type input "Since Jan 2021"
drag, startPoint x: 983, startPoint y: 541, endPoint x: 984, endPoint y: 508, distance: 32.5
click at [983, 537] on button "Save & Close" at bounding box center [1012, 537] width 113 height 35
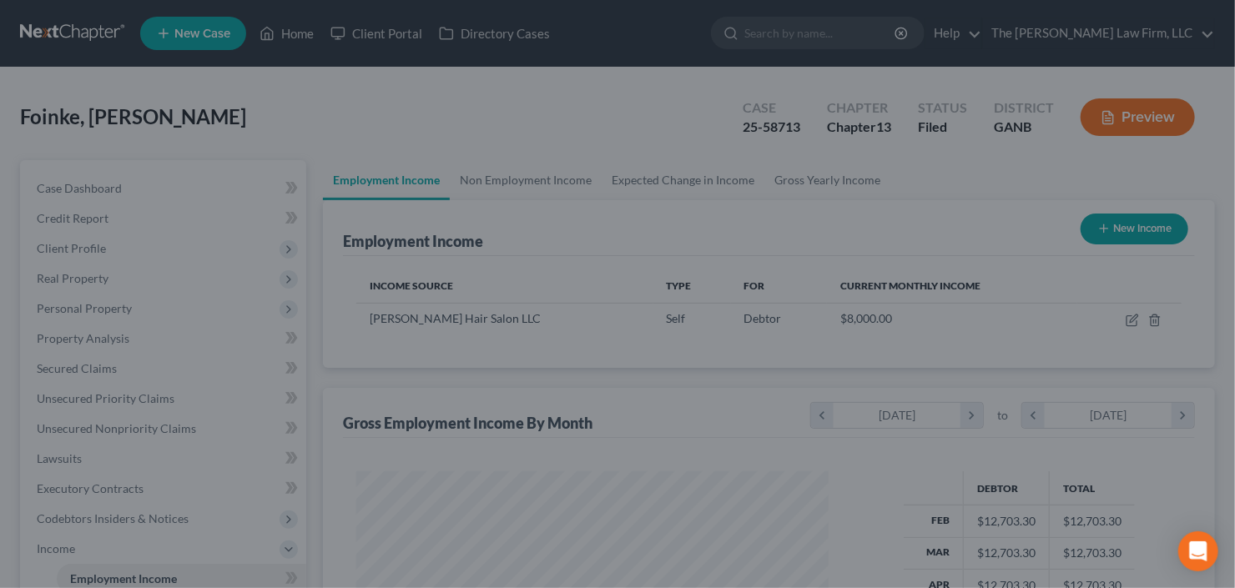
scroll to position [298, 501]
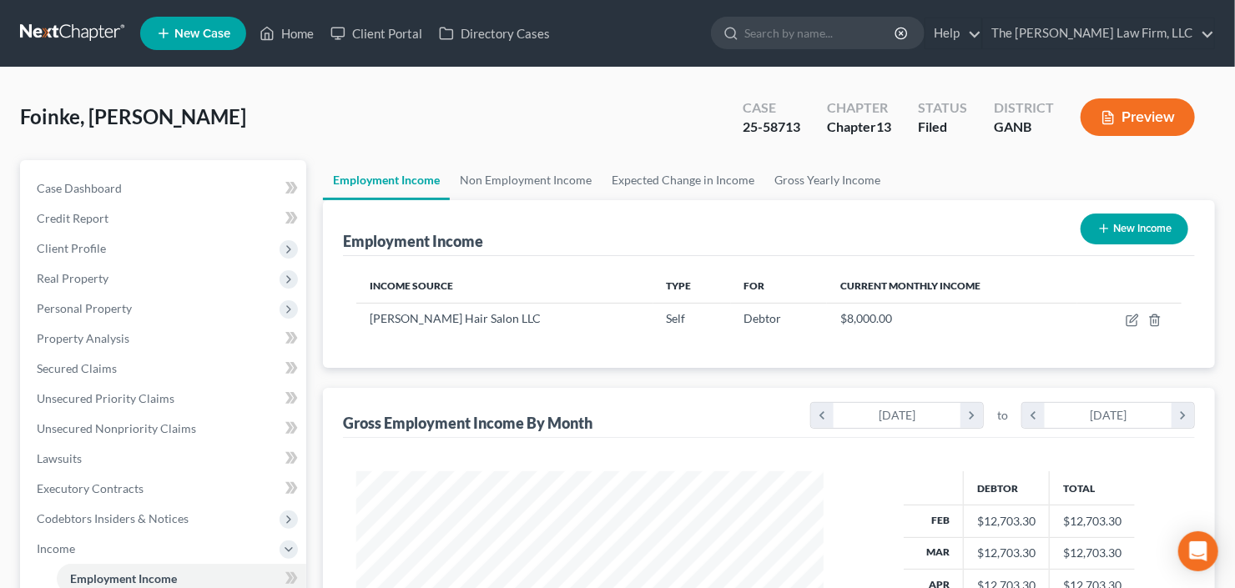
click at [1111, 116] on icon "button" at bounding box center [1107, 117] width 15 height 15
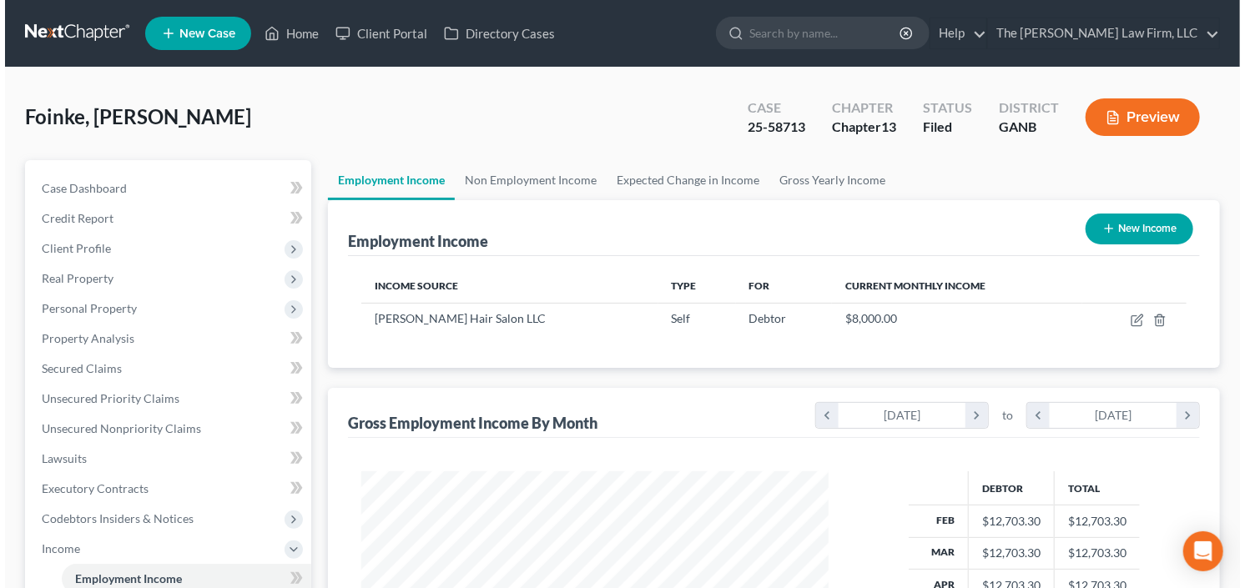
scroll to position [298, 505]
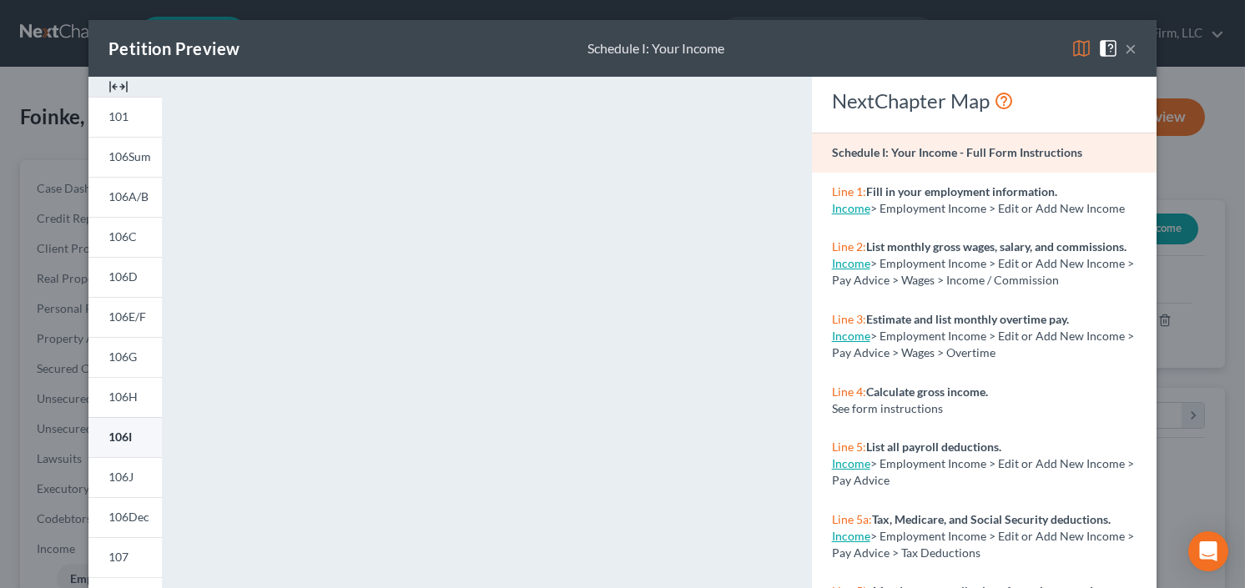
click at [122, 436] on span "106I" at bounding box center [119, 437] width 23 height 14
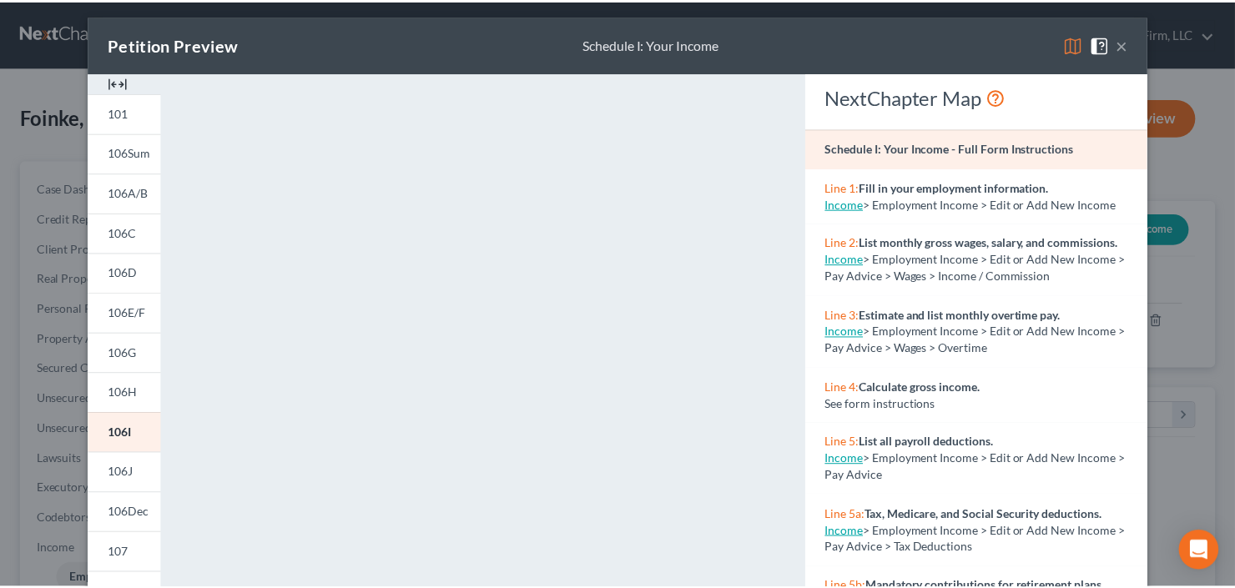
scroll to position [0, 0]
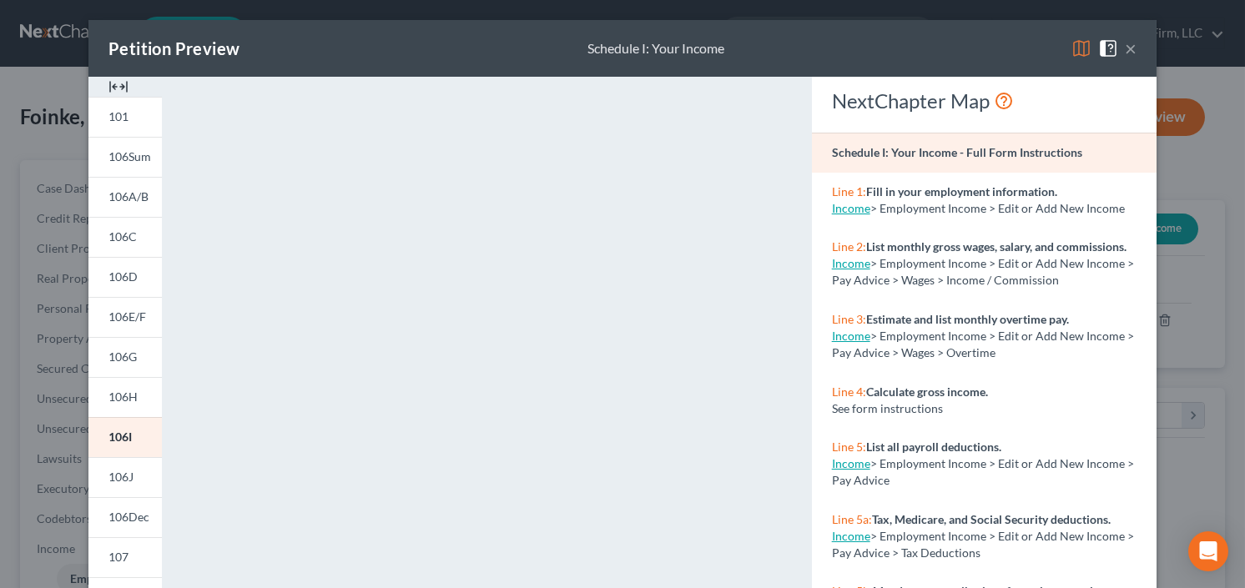
click at [1128, 50] on button "×" at bounding box center [1131, 48] width 12 height 20
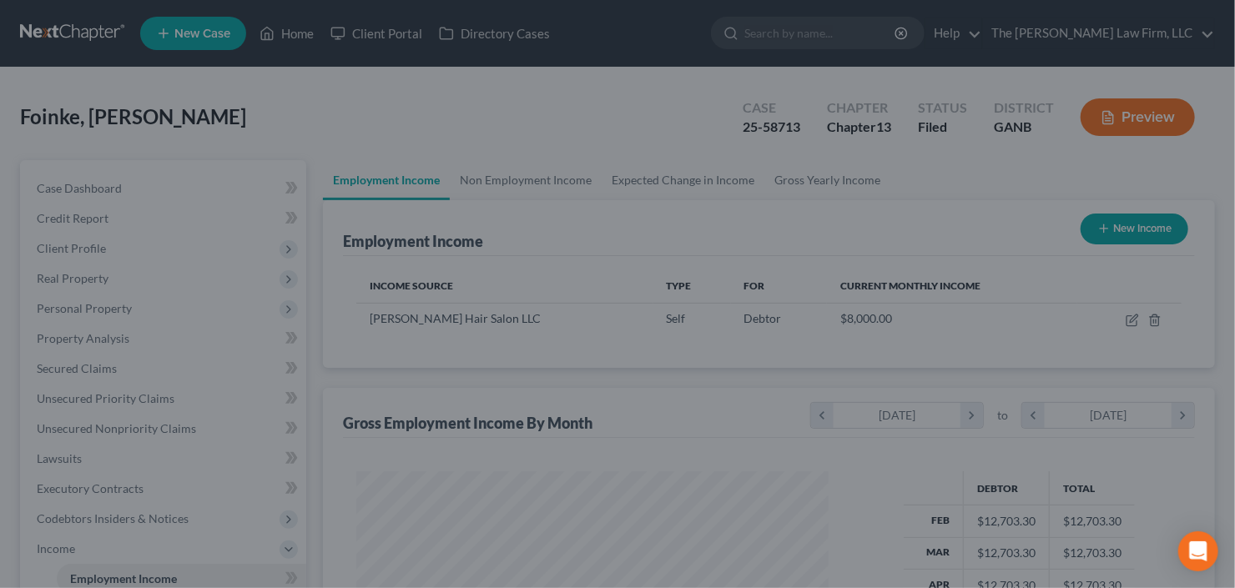
scroll to position [833957, 833753]
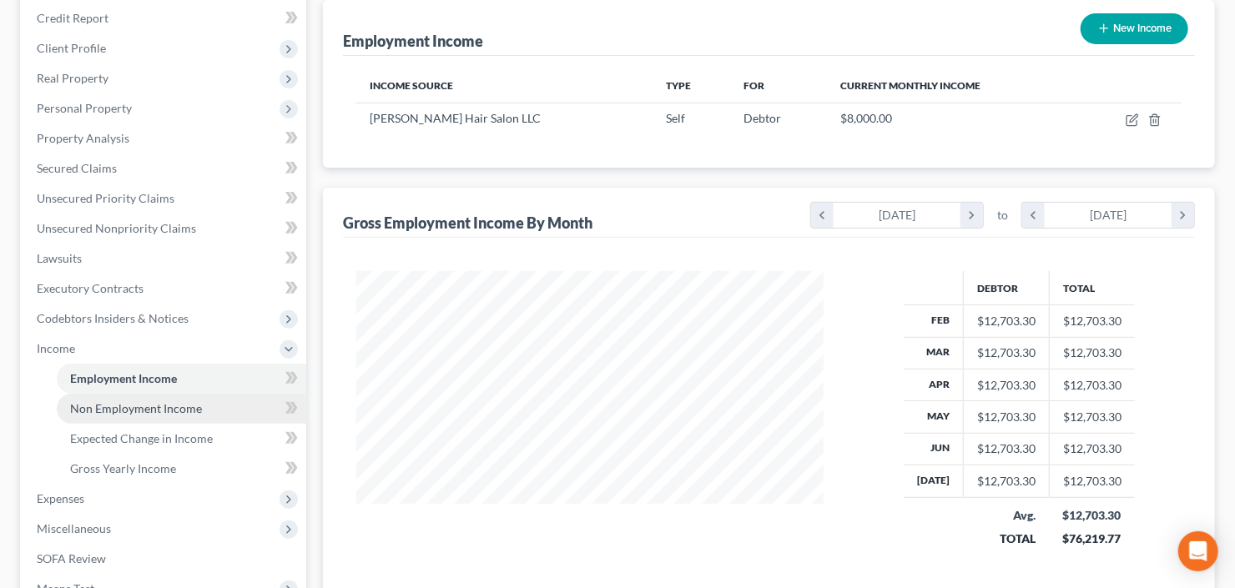
click at [132, 410] on span "Non Employment Income" at bounding box center [136, 408] width 132 height 14
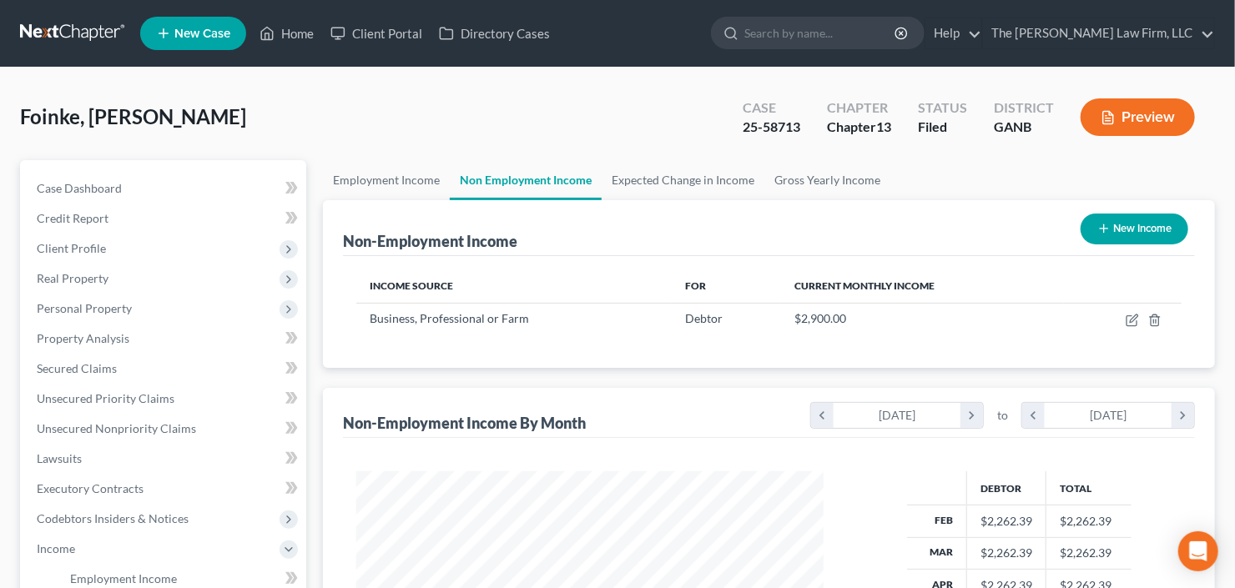
scroll to position [298, 501]
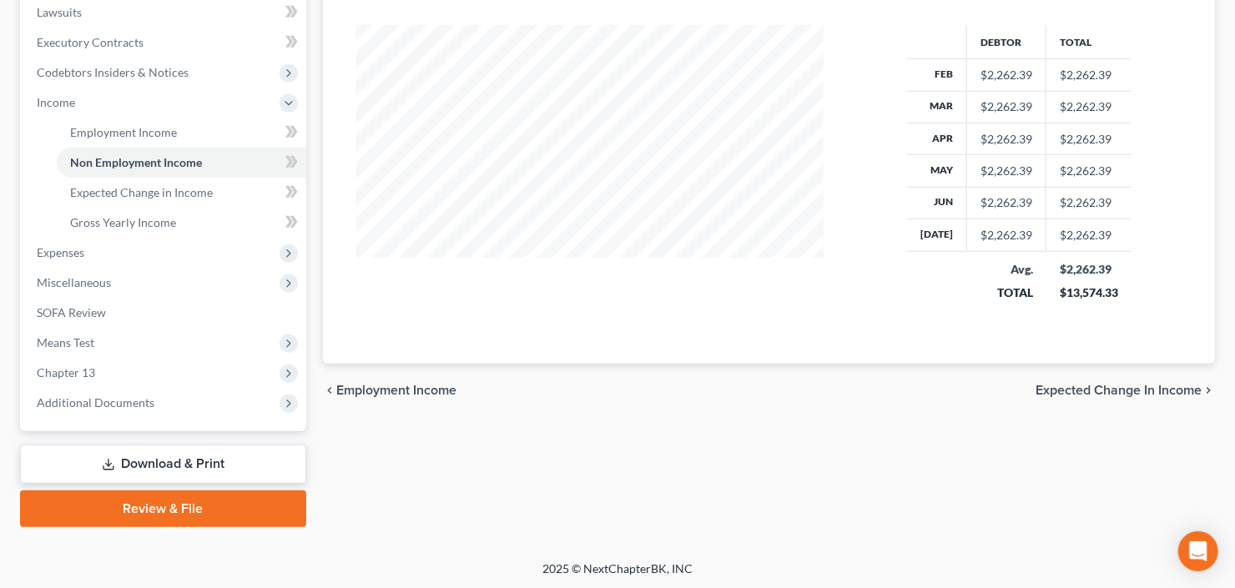
click at [109, 476] on link "Download & Print" at bounding box center [163, 464] width 286 height 39
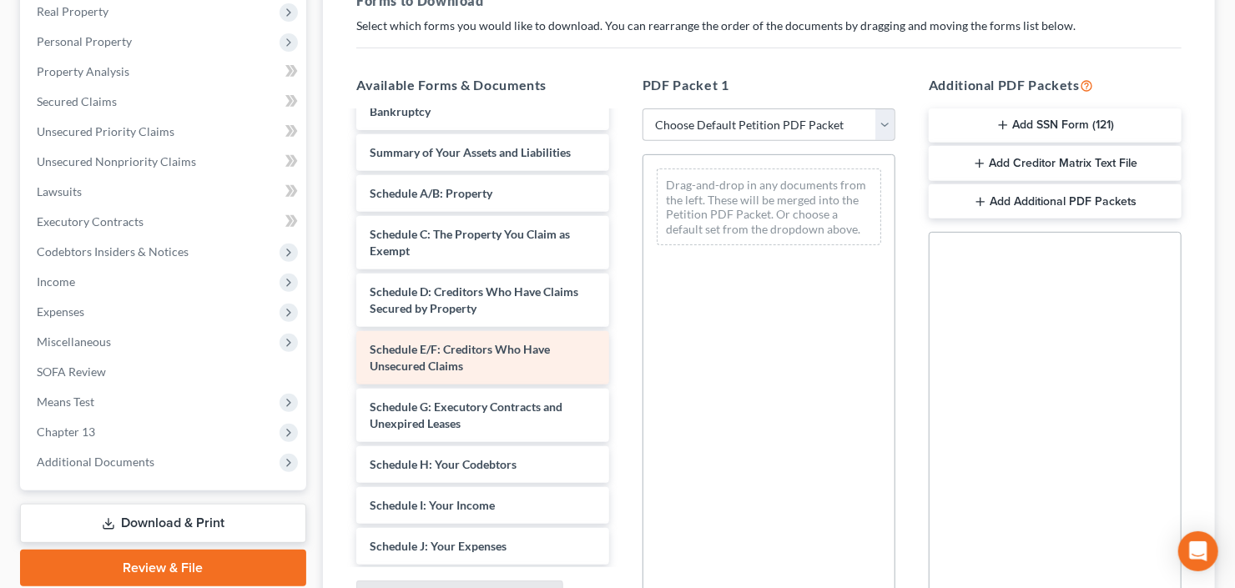
scroll to position [267, 0]
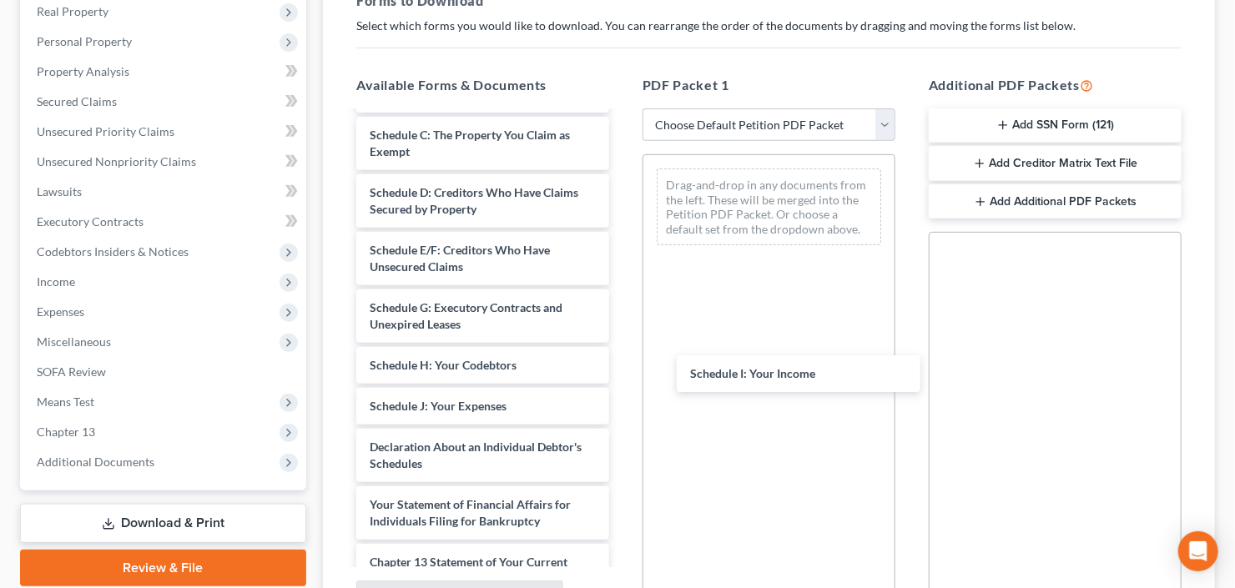
drag, startPoint x: 451, startPoint y: 410, endPoint x: 893, endPoint y: 305, distance: 454.3
click at [622, 370] on div "Schedule I: Your Income 202508Foinke_FatoumataB_06531_GAN_CC_039937623-pdf Chap…" at bounding box center [482, 340] width 279 height 989
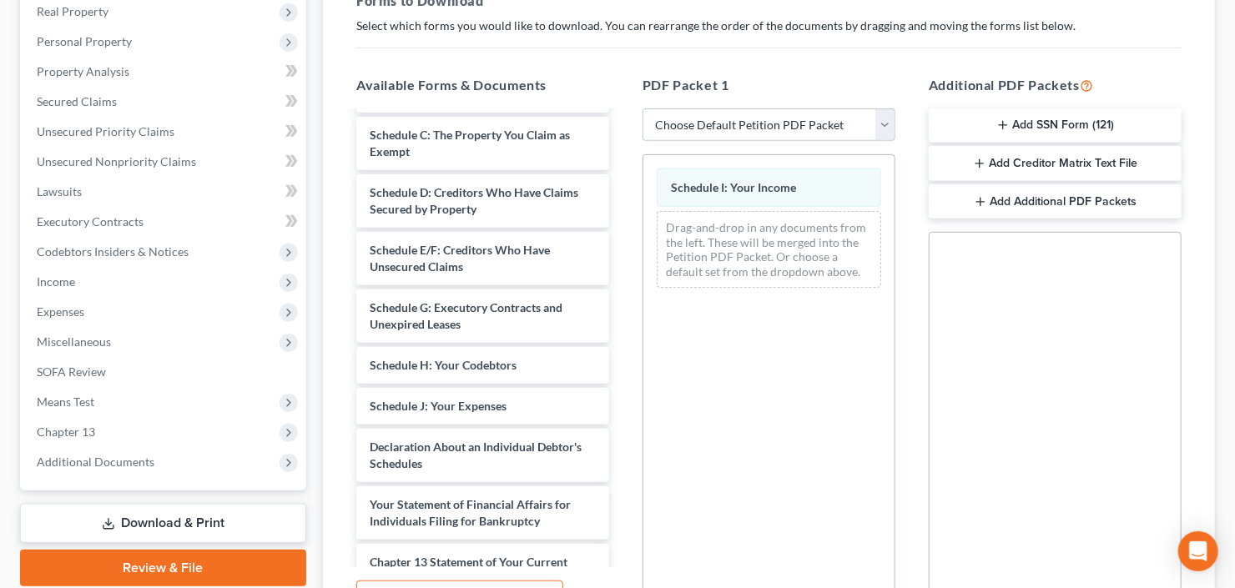
click at [622, 360] on div "202508Foinke_FatoumataB_06531_GAN_CC_039937623-pdf Chapter 13 Plan (Northern Di…" at bounding box center [482, 340] width 279 height 989
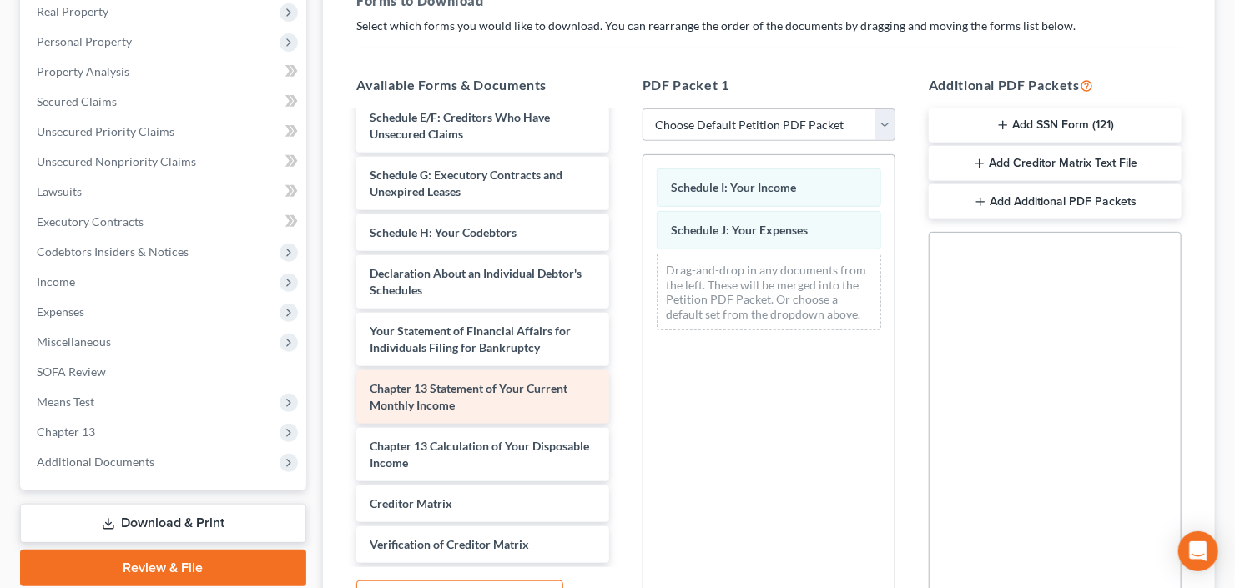
scroll to position [400, 0]
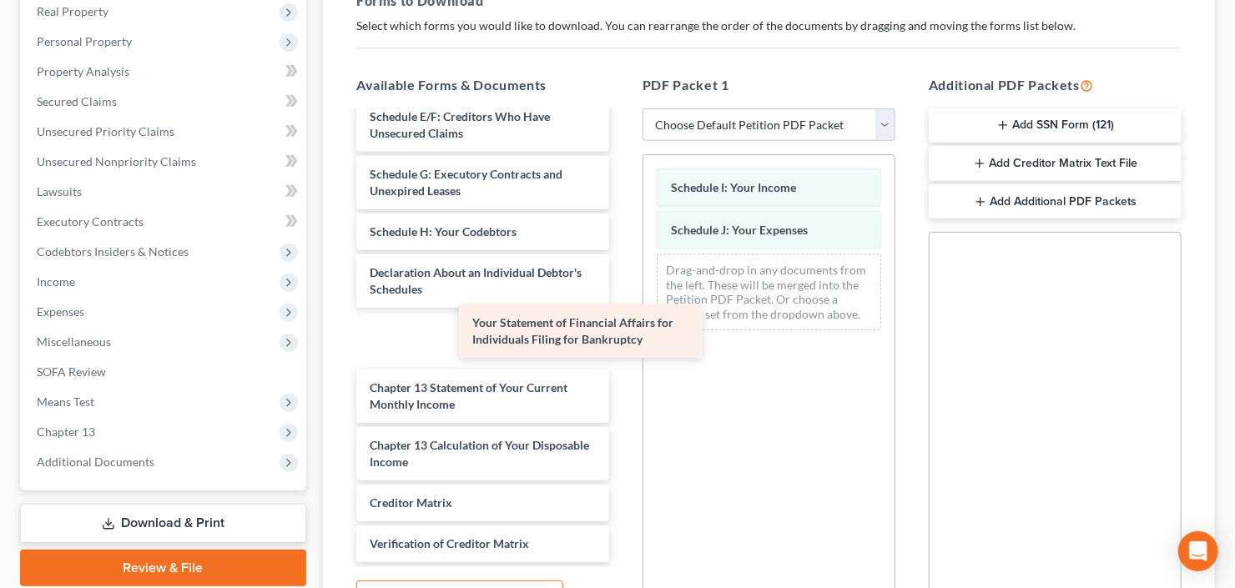
drag, startPoint x: 451, startPoint y: 350, endPoint x: 755, endPoint y: 270, distance: 314.1
click at [622, 254] on div "Your Statement of Financial Affairs for Individuals Filing for Bankruptcy 20250…" at bounding box center [482, 186] width 279 height 949
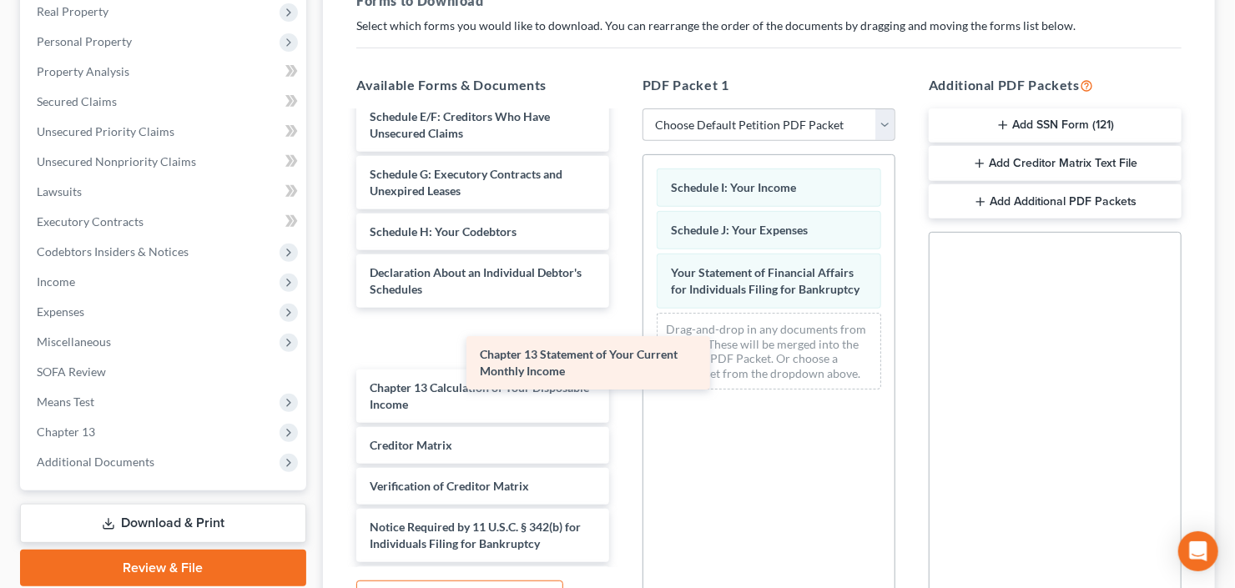
drag, startPoint x: 481, startPoint y: 340, endPoint x: 786, endPoint y: 311, distance: 306.7
click at [622, 323] on div "Chapter 13 Statement of Your Current Monthly Income 202508Foinke_FatoumataB_065…" at bounding box center [482, 157] width 279 height 891
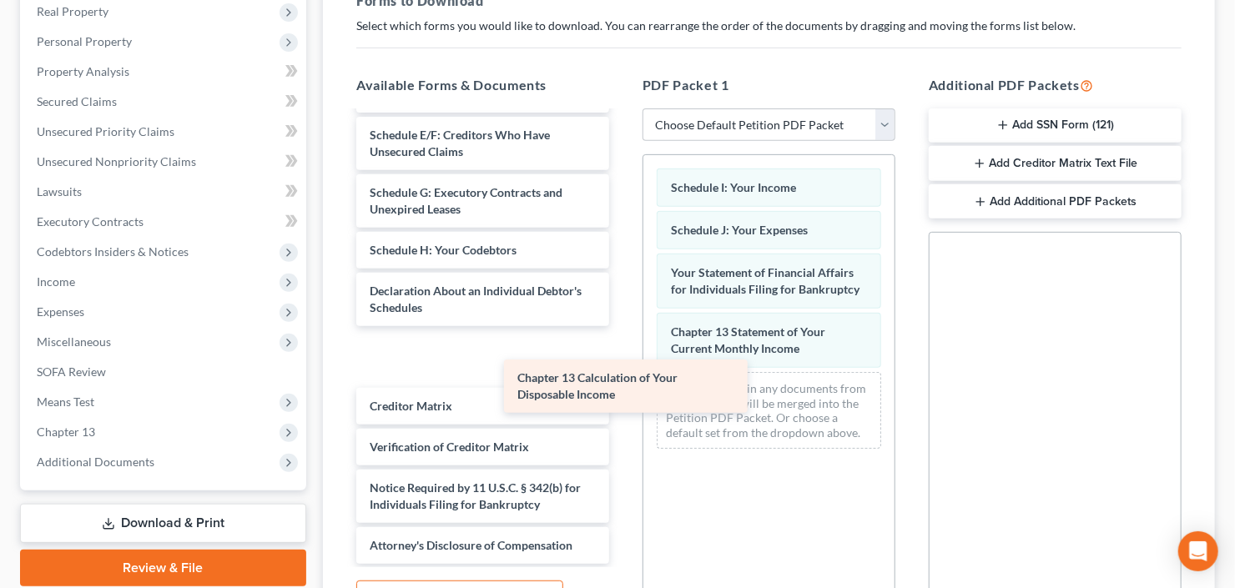
drag, startPoint x: 466, startPoint y: 365, endPoint x: 790, endPoint y: 386, distance: 325.2
click at [622, 395] on div "Chapter 13 Calculation of Your Disposable Income 202508Foinke_FatoumataB_06531_…" at bounding box center [482, 147] width 279 height 833
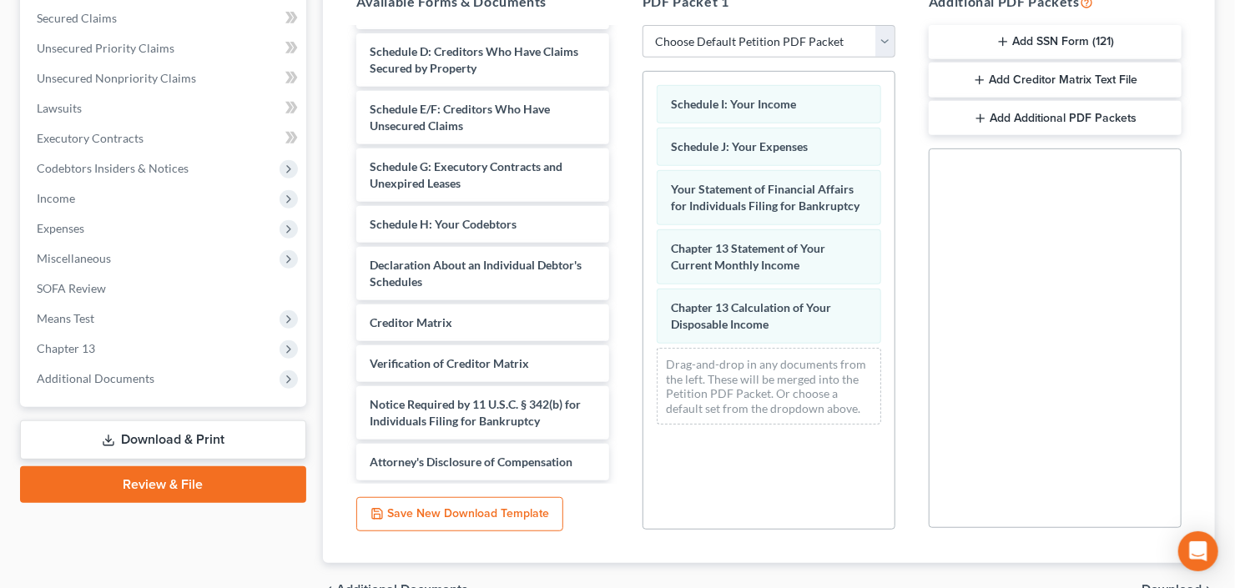
scroll to position [440, 0]
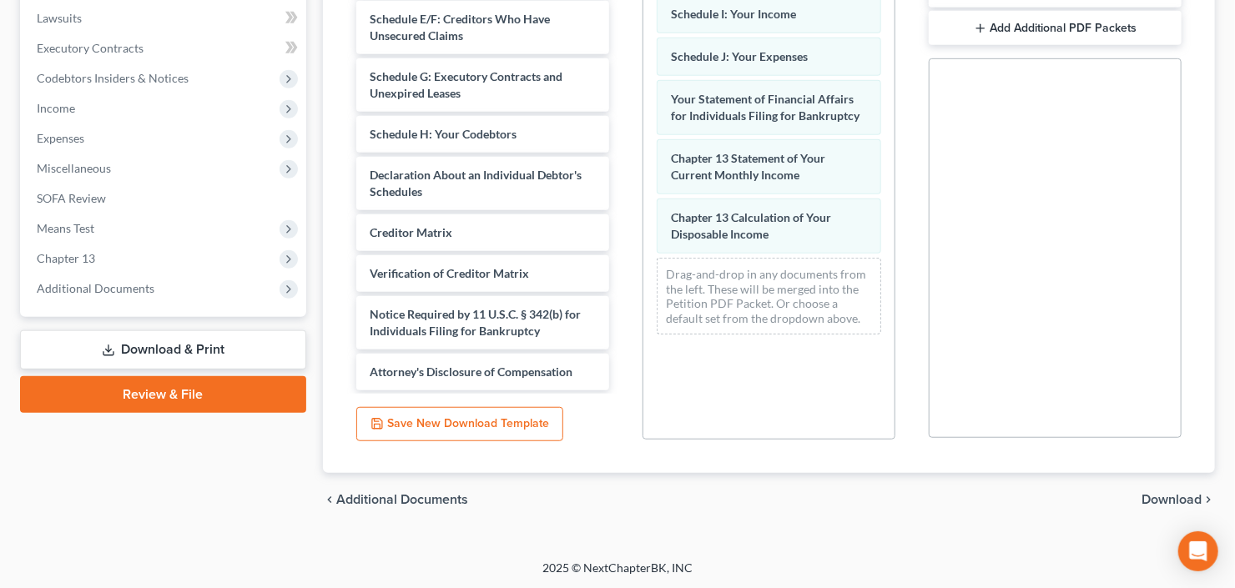
click at [1175, 484] on div "chevron_left Additional Documents Download chevron_right" at bounding box center [769, 499] width 892 height 53
click at [1181, 497] on span "Download" at bounding box center [1171, 499] width 60 height 13
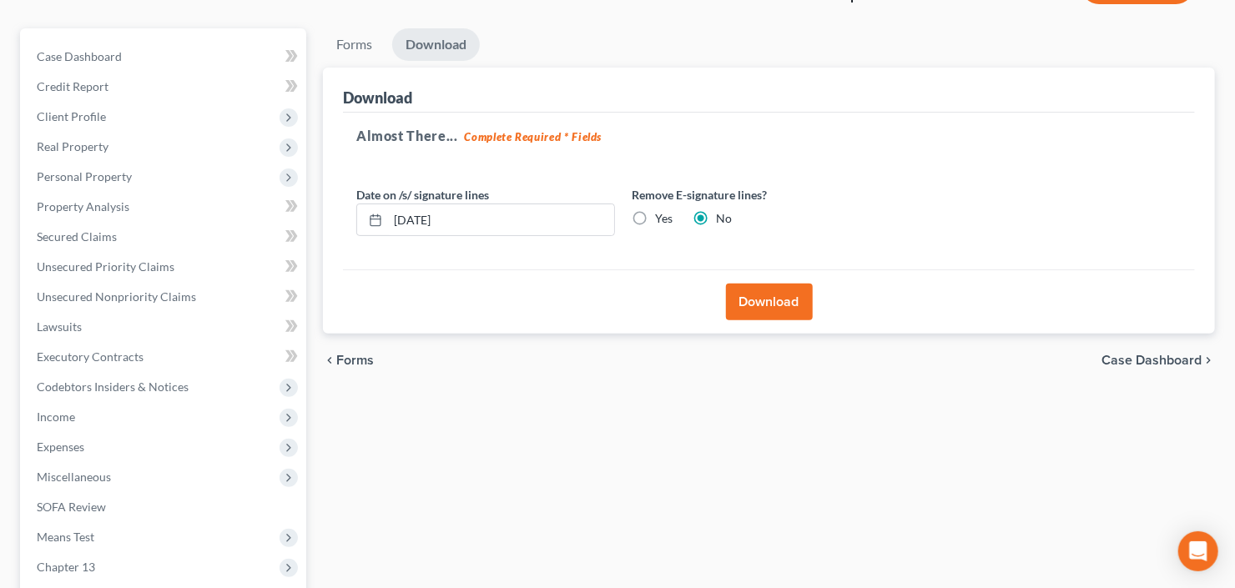
scroll to position [0, 0]
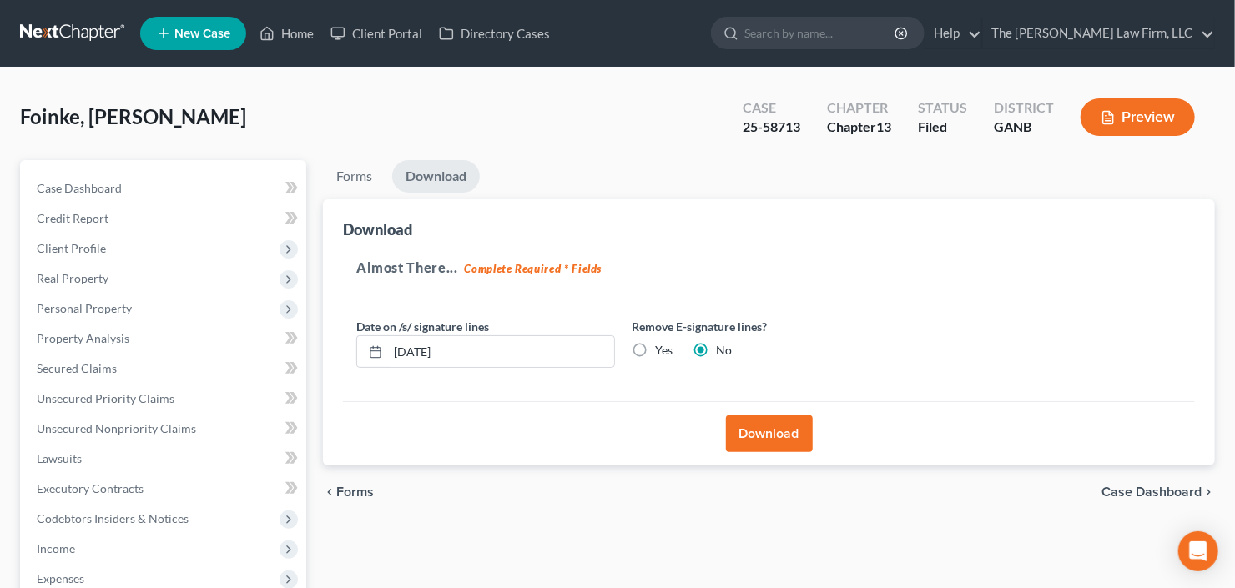
click at [762, 441] on button "Download" at bounding box center [769, 433] width 87 height 37
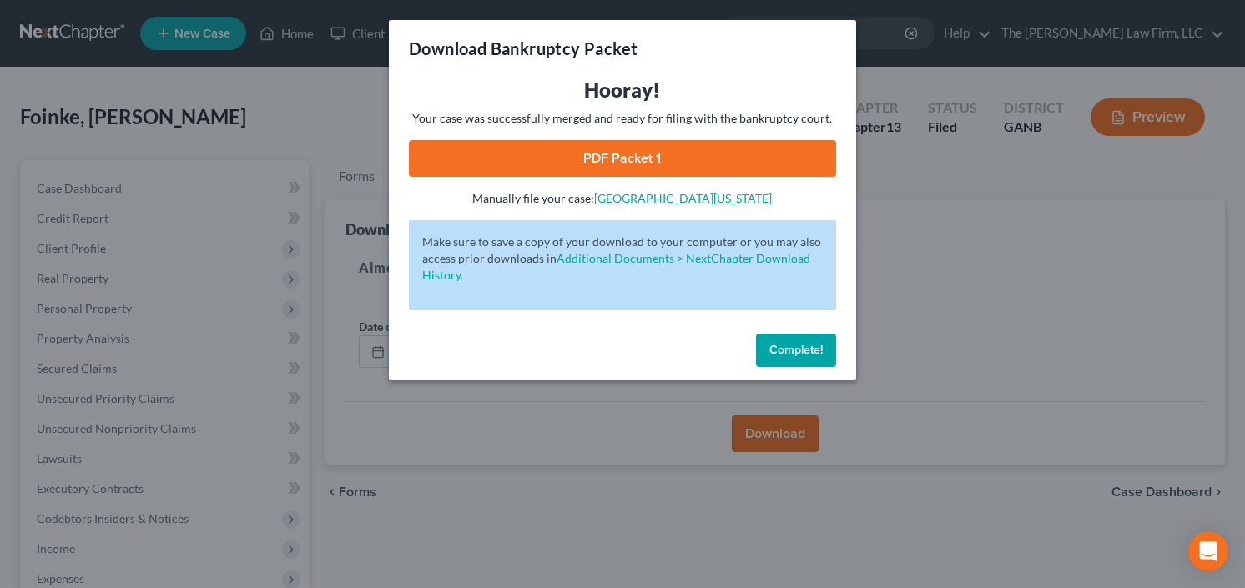
click at [644, 164] on link "PDF Packet 1" at bounding box center [622, 158] width 427 height 37
click at [587, 155] on link "PDF Packet 1" at bounding box center [622, 158] width 427 height 37
click at [788, 346] on span "Complete!" at bounding box center [795, 350] width 53 height 14
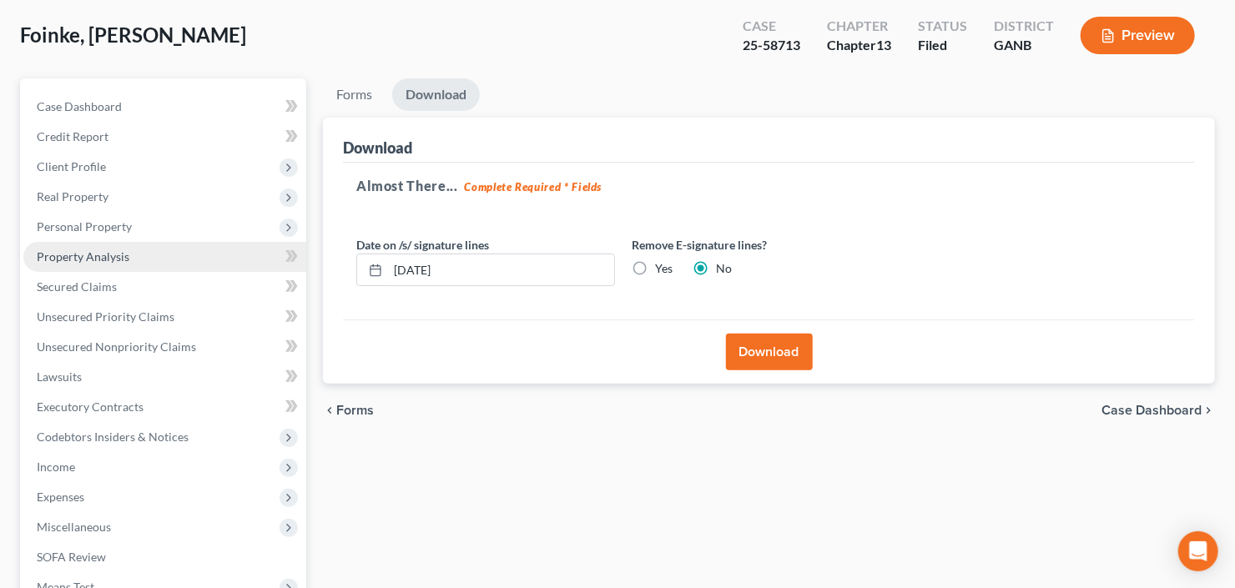
scroll to position [133, 0]
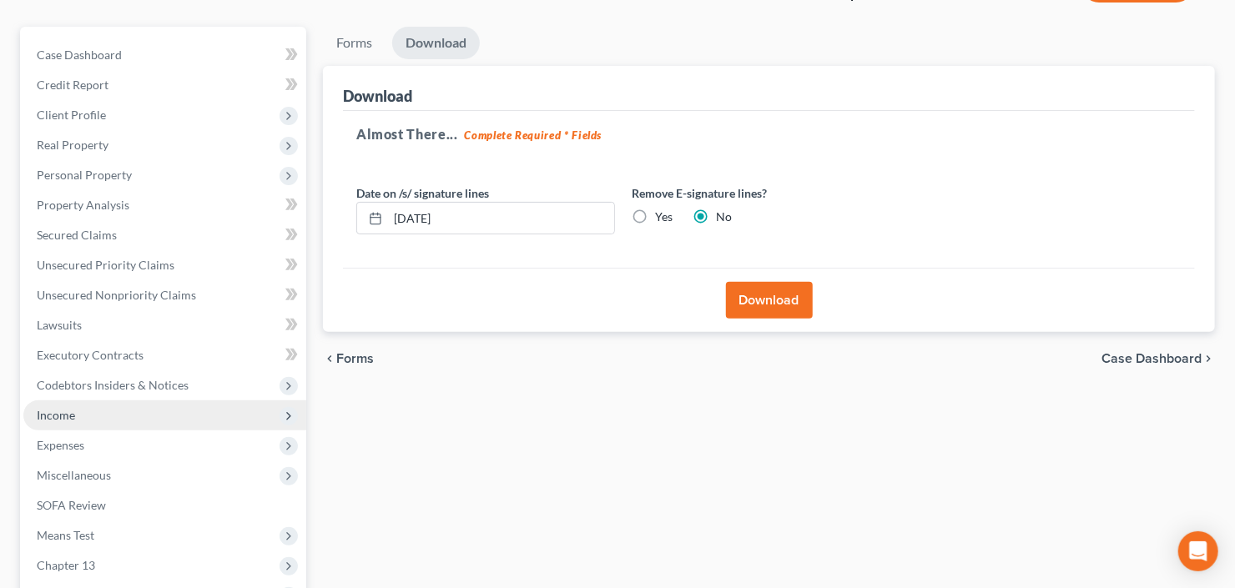
click at [134, 405] on span "Income" at bounding box center [164, 415] width 283 height 30
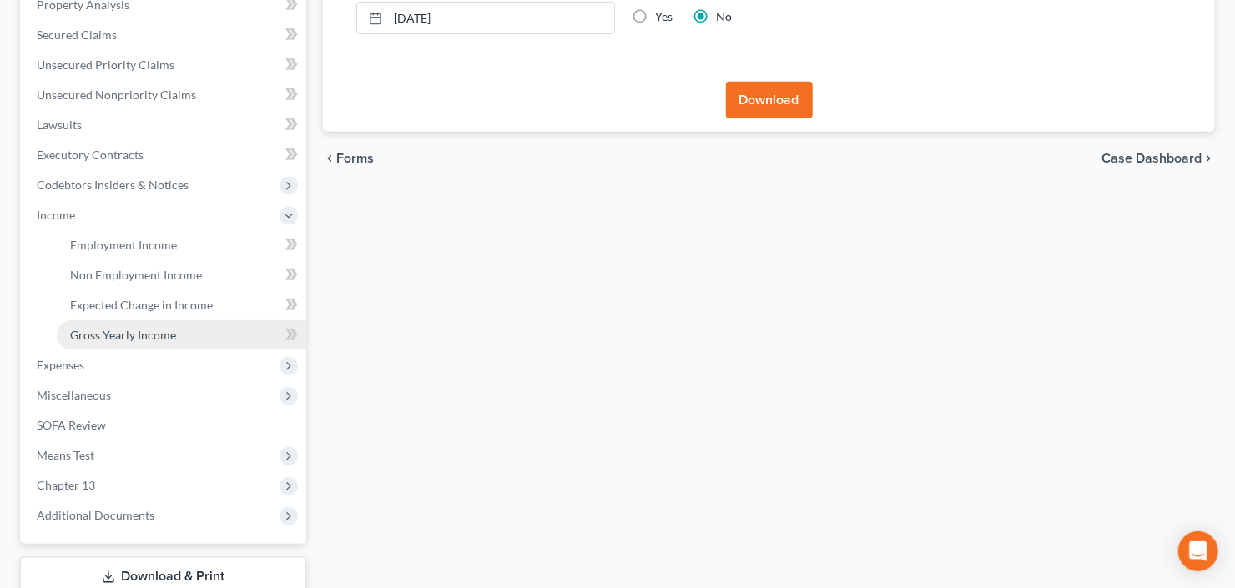
click at [155, 329] on span "Gross Yearly Income" at bounding box center [123, 335] width 106 height 14
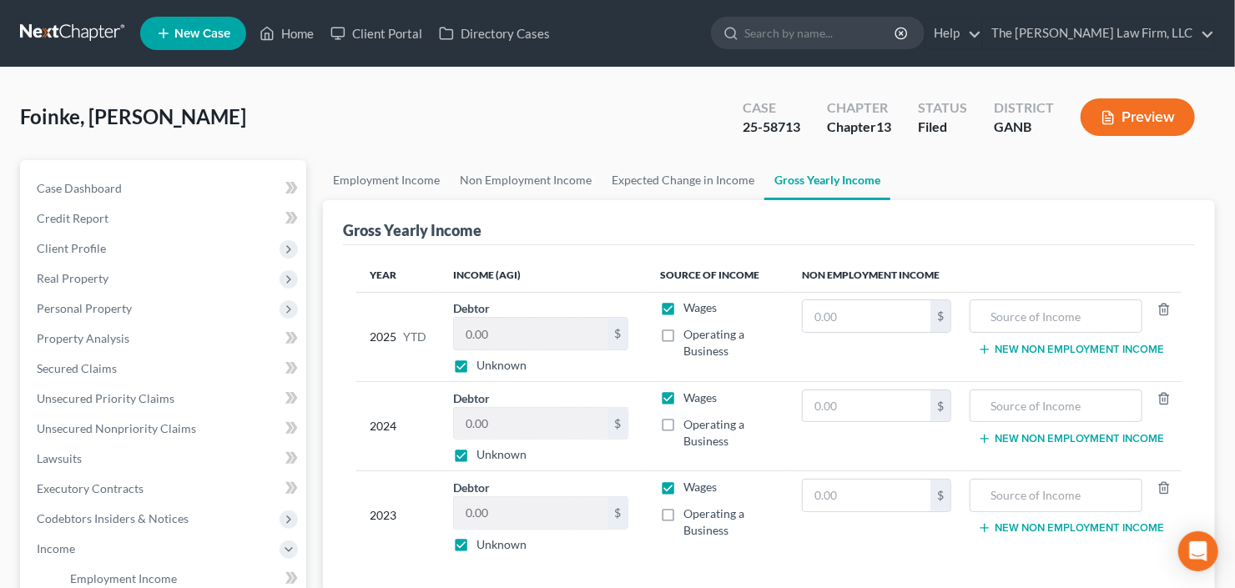
click at [476, 357] on label "Unknown" at bounding box center [501, 365] width 50 height 17
click at [483, 357] on input "Unknown" at bounding box center [488, 362] width 11 height 11
checkbox input "false"
click at [476, 447] on label "Unknown" at bounding box center [501, 454] width 50 height 17
click at [483, 447] on input "Unknown" at bounding box center [488, 451] width 11 height 11
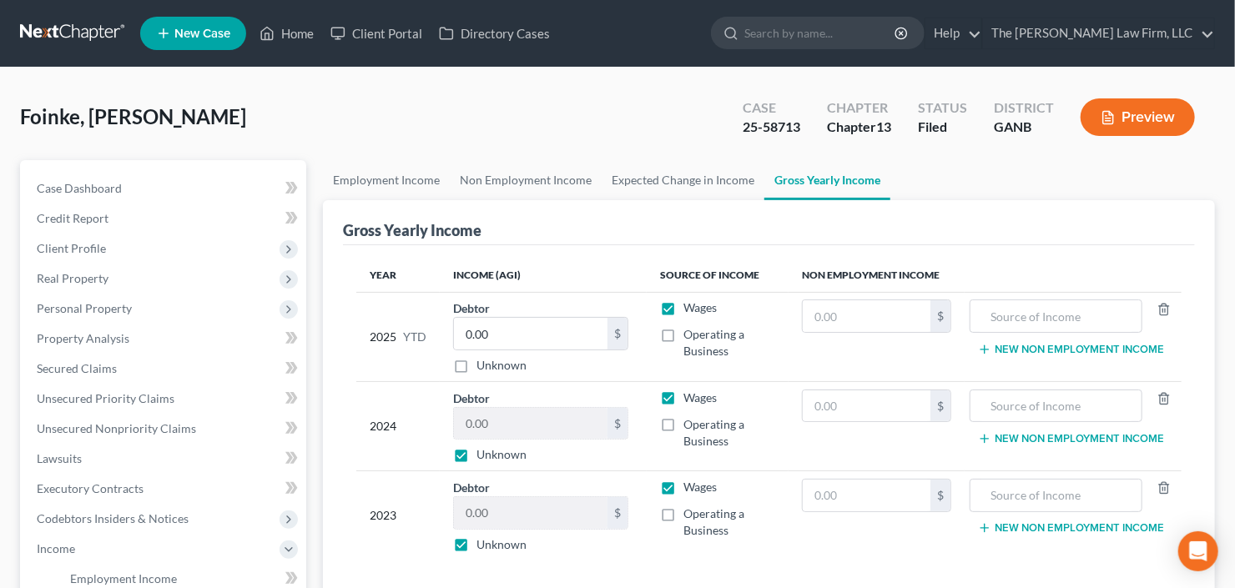
checkbox input "false"
click at [490, 427] on input "0.00" at bounding box center [531, 424] width 154 height 32
type input "47,200"
click at [476, 546] on label "Unknown" at bounding box center [501, 544] width 50 height 17
click at [483, 546] on input "Unknown" at bounding box center [488, 541] width 11 height 11
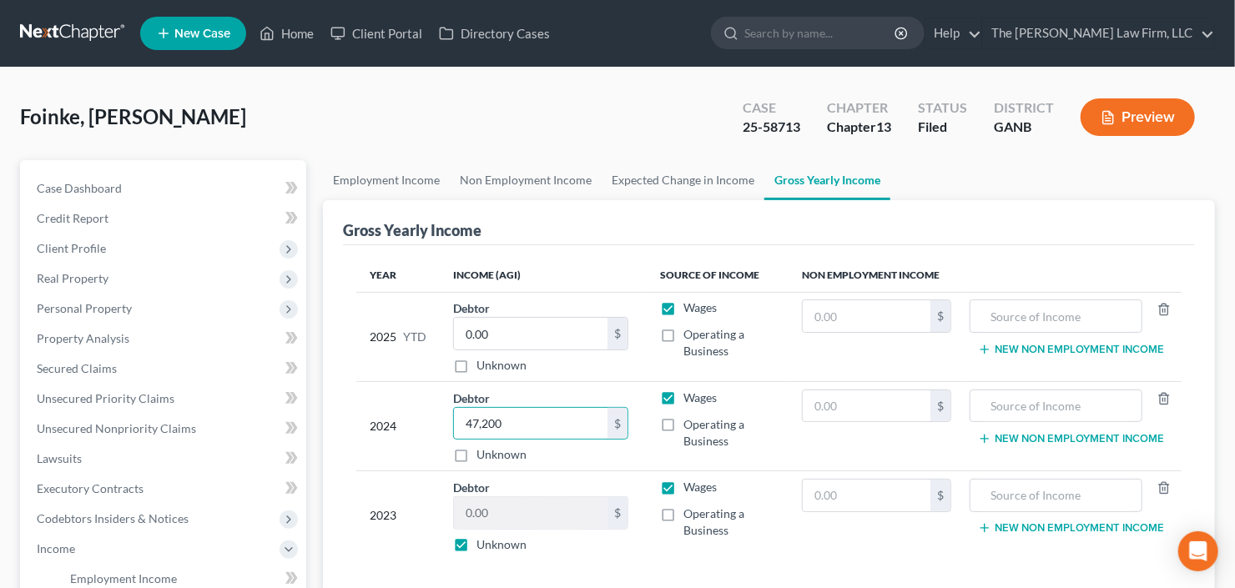
checkbox input "false"
click at [530, 507] on input "0.00" at bounding box center [531, 513] width 154 height 32
click at [683, 335] on label "Operating a Business" at bounding box center [729, 342] width 92 height 33
click at [690, 335] on input "Operating a Business" at bounding box center [695, 331] width 11 height 11
checkbox input "true"
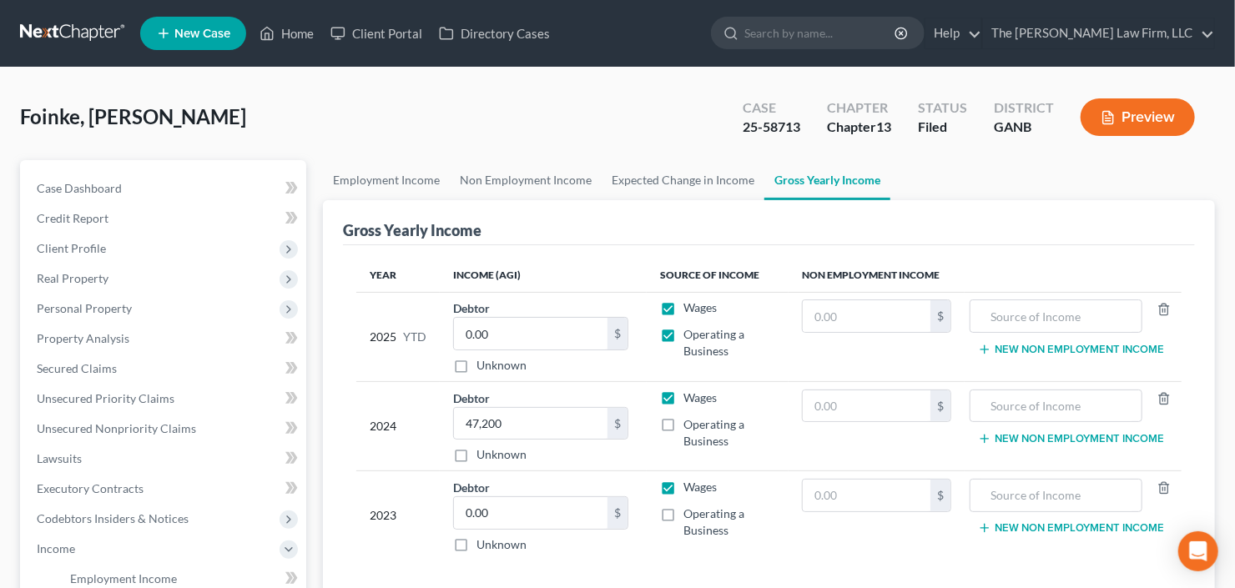
click at [683, 425] on label "Operating a Business" at bounding box center [729, 432] width 92 height 33
click at [690, 425] on input "Operating a Business" at bounding box center [695, 421] width 11 height 11
checkbox input "true"
click at [683, 511] on label "Operating a Business" at bounding box center [729, 522] width 92 height 33
click at [690, 511] on input "Operating a Business" at bounding box center [695, 511] width 11 height 11
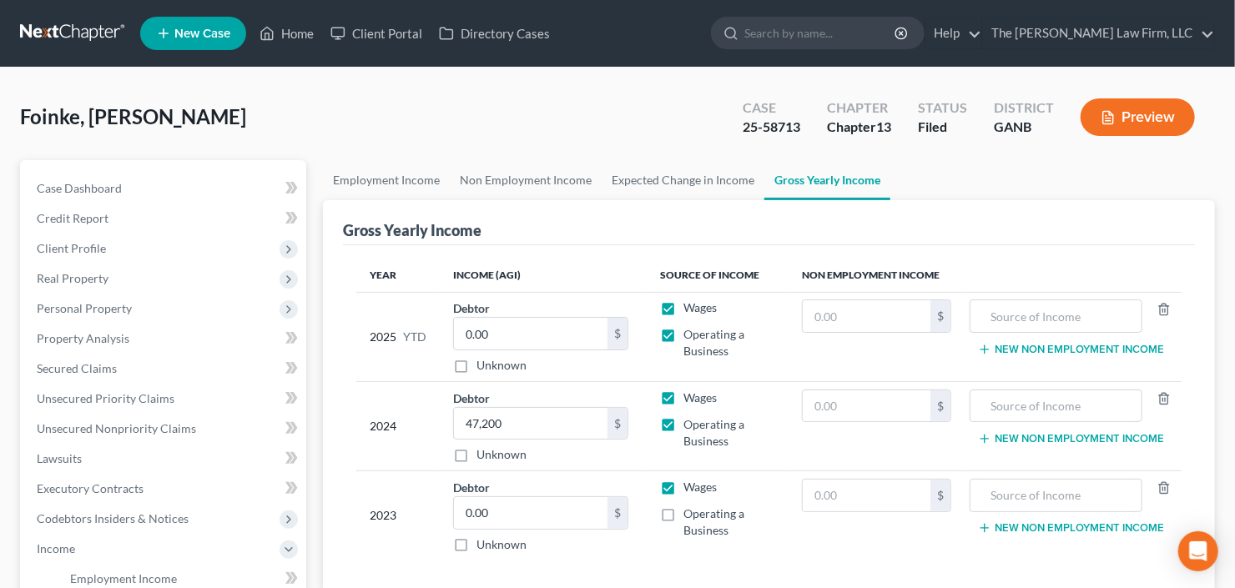
checkbox input "true"
click at [521, 506] on input "0.00" at bounding box center [531, 513] width 154 height 32
click at [683, 305] on label "Wages" at bounding box center [699, 307] width 33 height 17
click at [690, 305] on input "Wages" at bounding box center [695, 304] width 11 height 11
checkbox input "false"
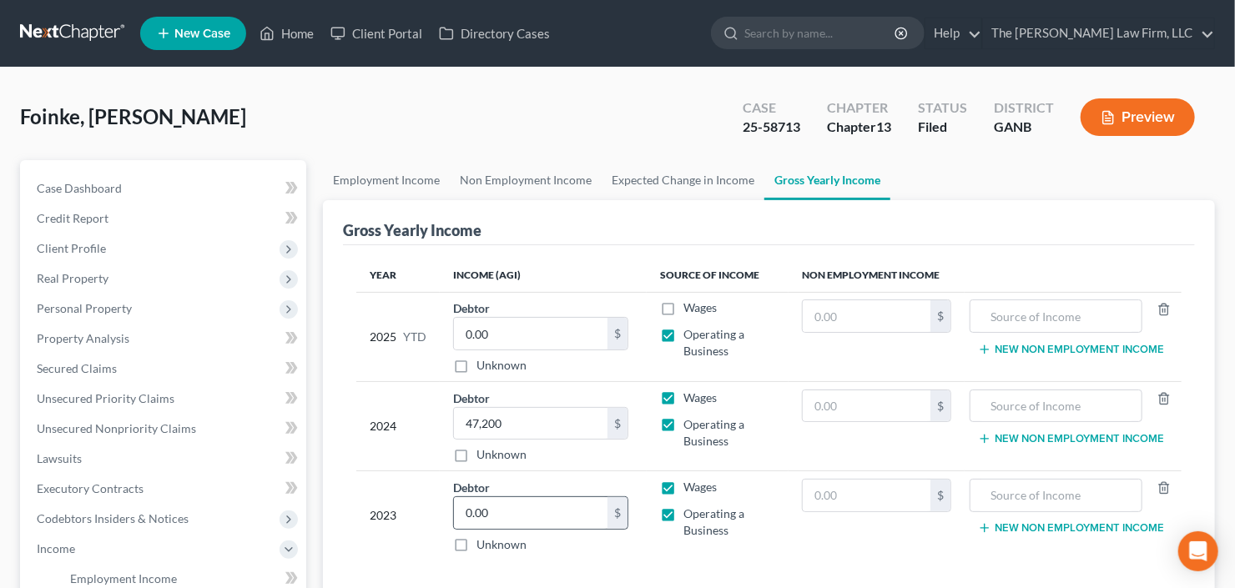
click at [551, 526] on div "0.00 $ Unknown" at bounding box center [540, 524] width 175 height 57
click at [549, 517] on input "0.00" at bounding box center [531, 513] width 154 height 32
type input "47,000"
click at [479, 324] on input "0.00" at bounding box center [531, 334] width 154 height 32
type input "35,400"
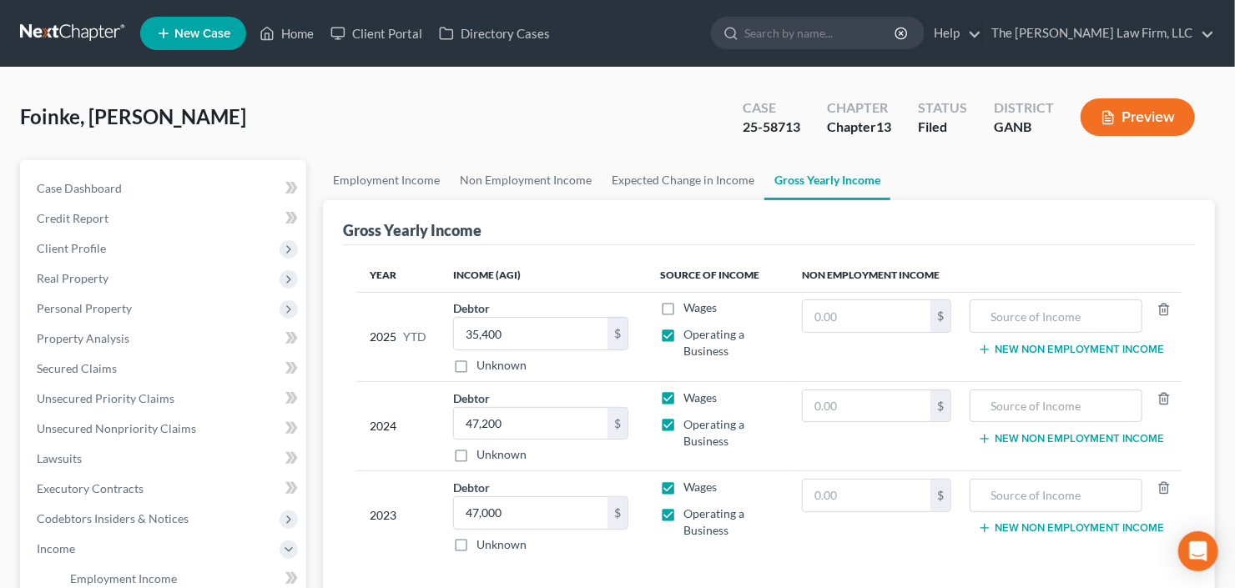
click at [683, 393] on label "Wages" at bounding box center [699, 398] width 33 height 17
click at [690, 393] on input "Wages" at bounding box center [695, 395] width 11 height 11
checkbox input "false"
click at [683, 486] on label "Wages" at bounding box center [699, 487] width 33 height 17
click at [690, 486] on input "Wages" at bounding box center [695, 484] width 11 height 11
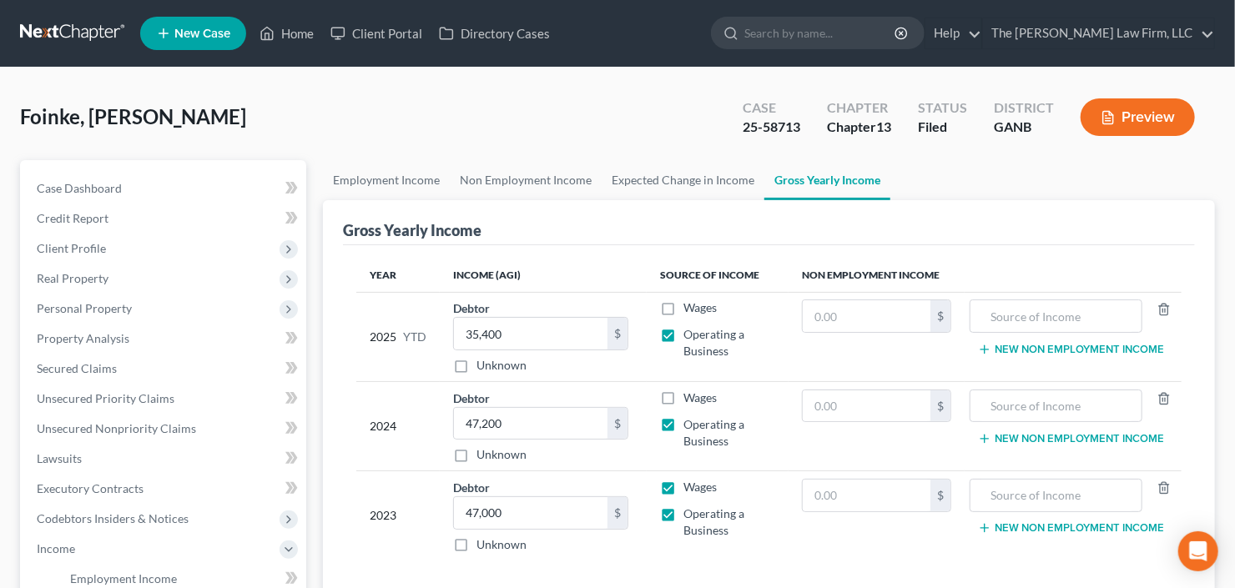
checkbox input "false"
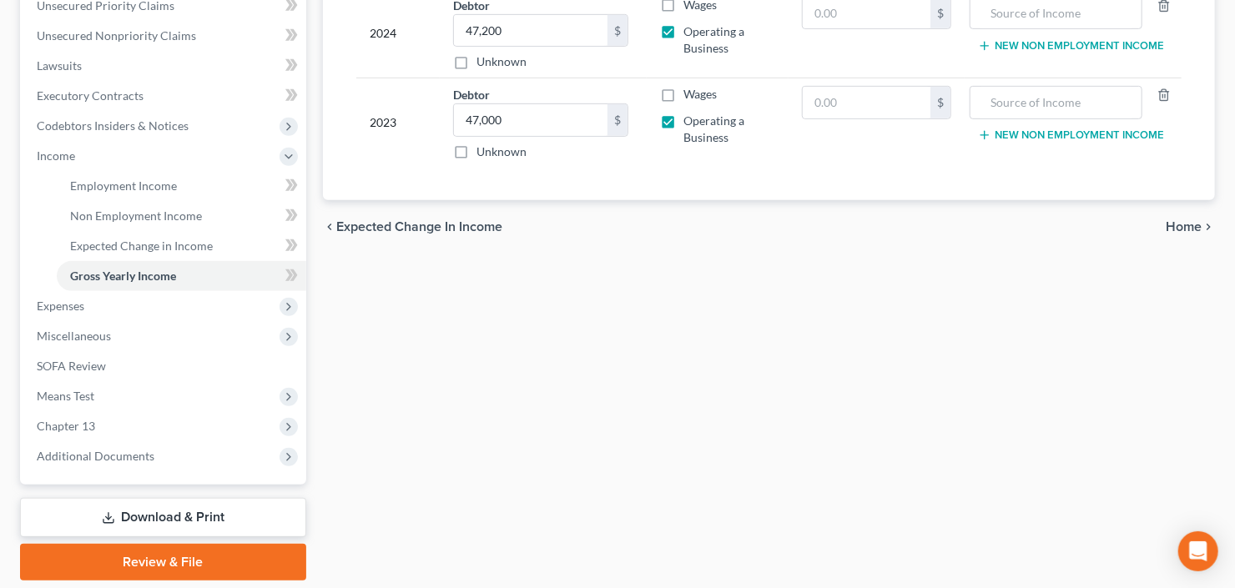
scroll to position [446, 0]
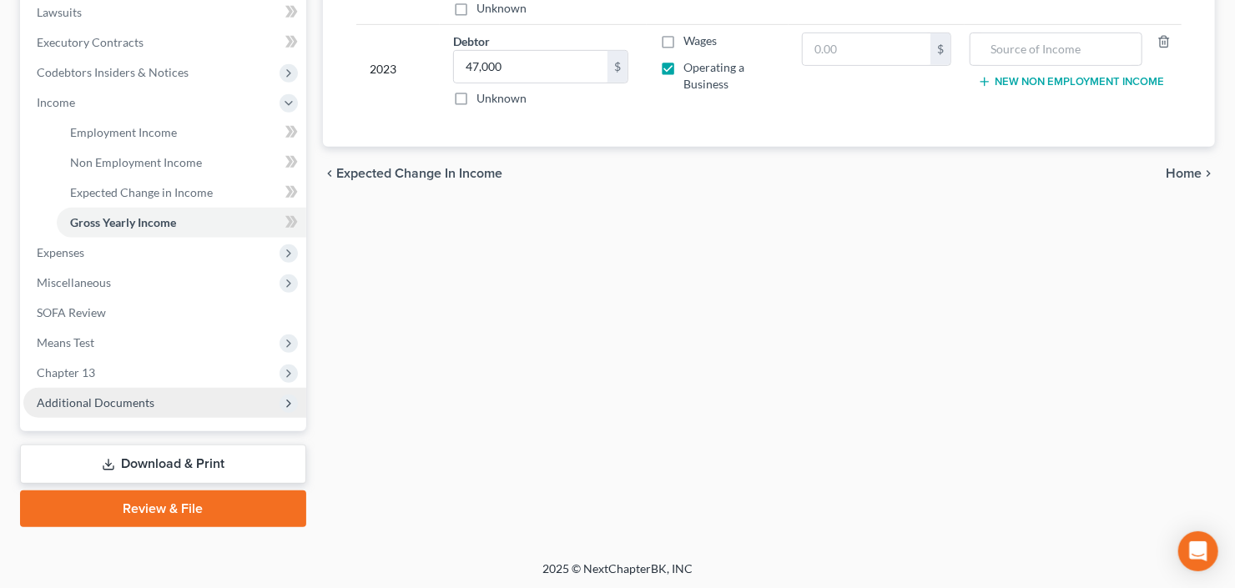
click at [115, 399] on span "Additional Documents" at bounding box center [96, 402] width 118 height 14
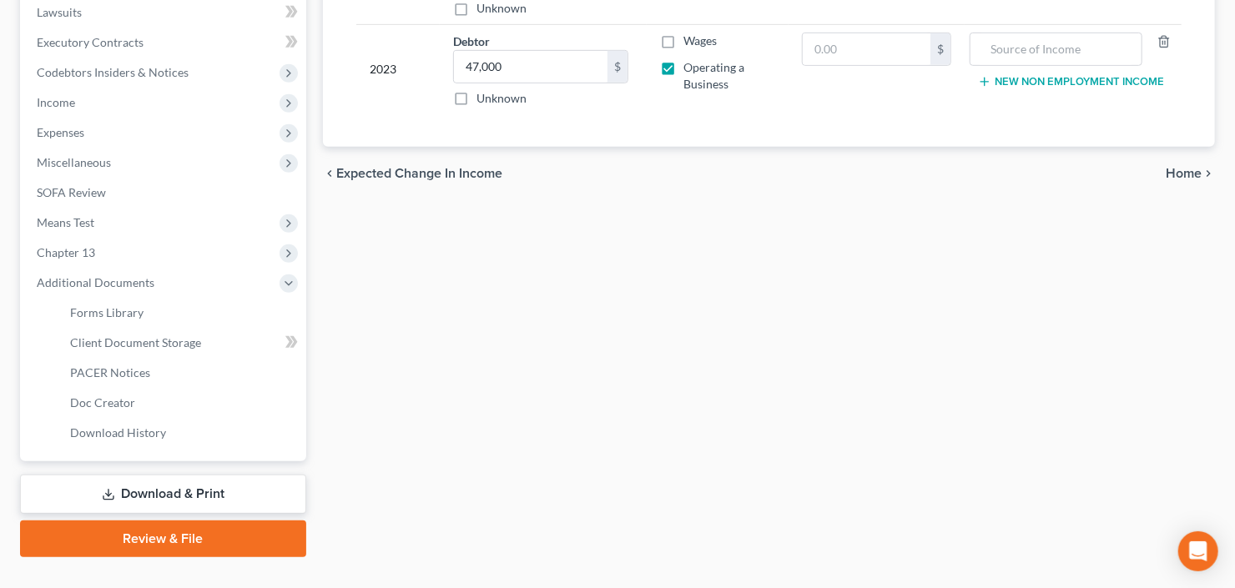
click at [144, 493] on link "Download & Print" at bounding box center [163, 494] width 286 height 39
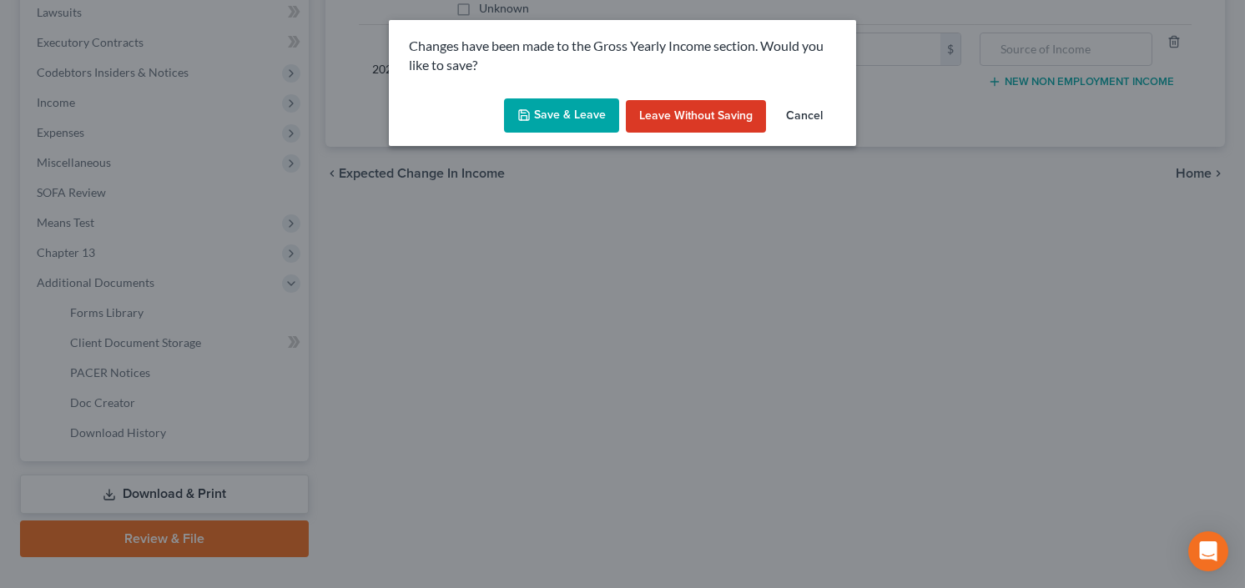
click at [568, 113] on button "Save & Leave" at bounding box center [561, 115] width 115 height 35
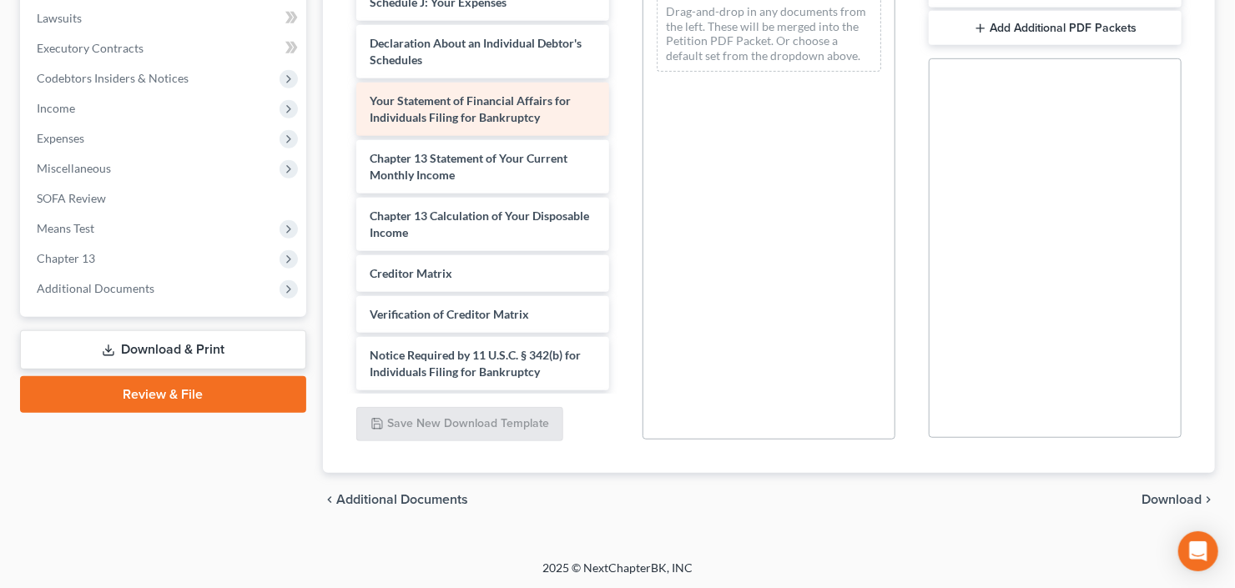
scroll to position [445, 0]
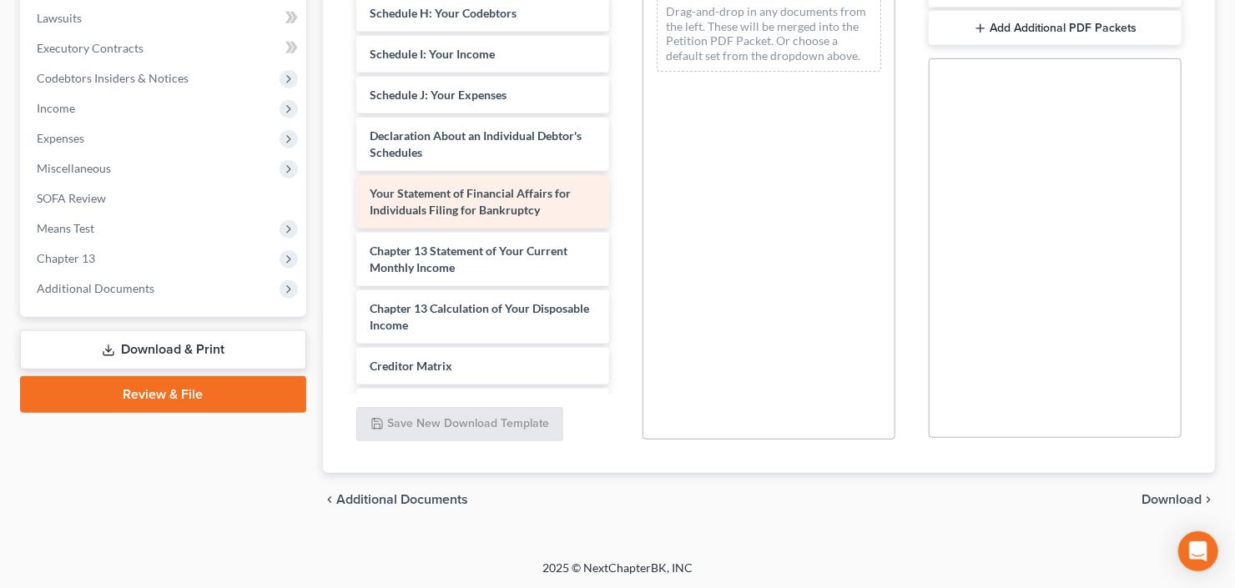
click at [622, 158] on div "202508Foinke_FatoumataB_06531_GAN_CC_039937623-pdf Chapter 13 Plan (Northern Di…" at bounding box center [482, 9] width 279 height 1030
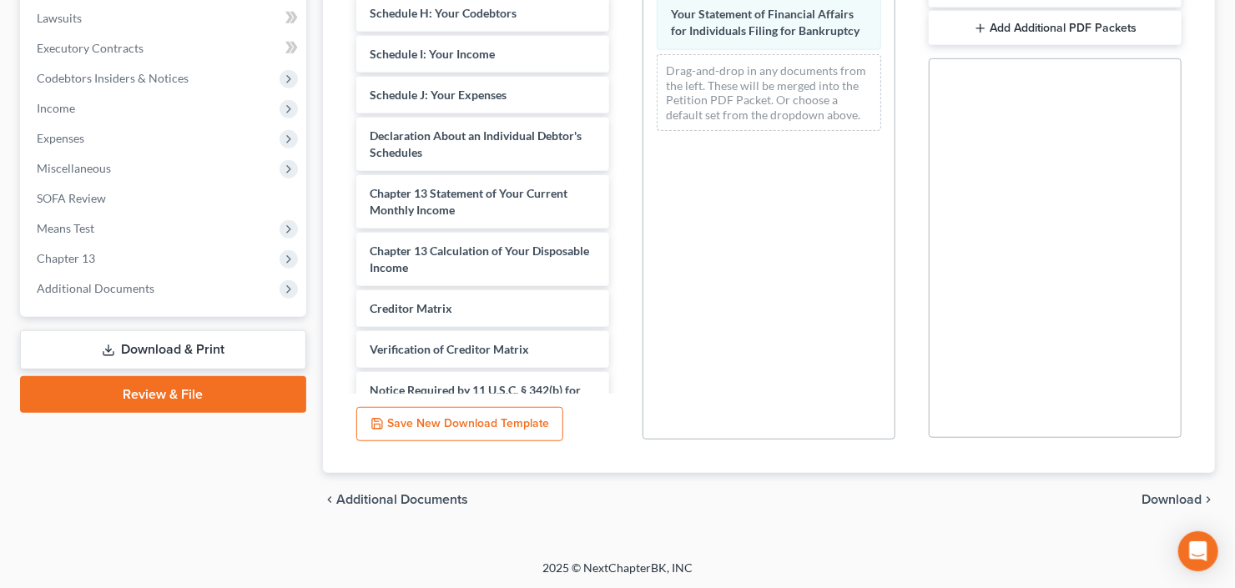
click at [1169, 493] on span "Download" at bounding box center [1171, 499] width 60 height 13
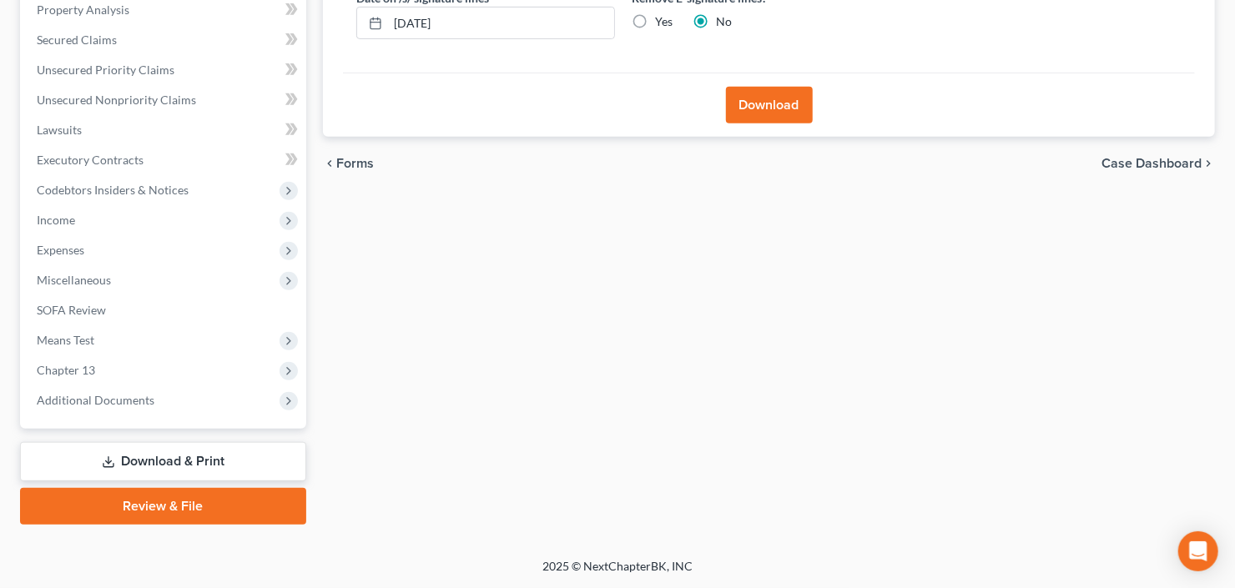
scroll to position [325, 0]
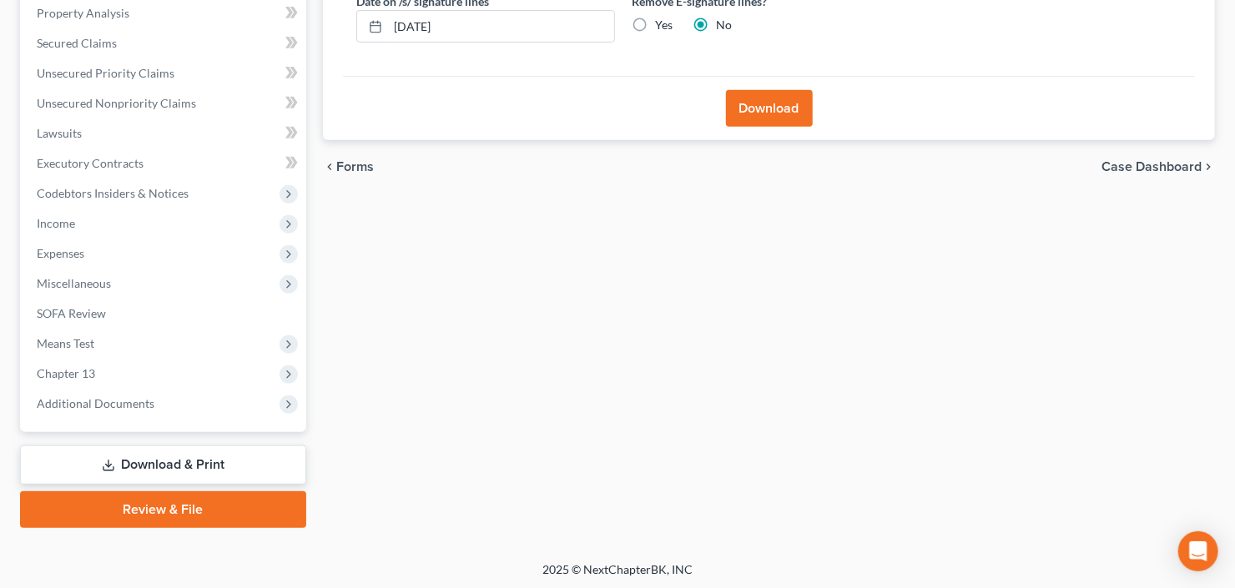
click at [764, 125] on div "Download" at bounding box center [769, 108] width 852 height 64
click at [766, 116] on button "Download" at bounding box center [769, 108] width 87 height 37
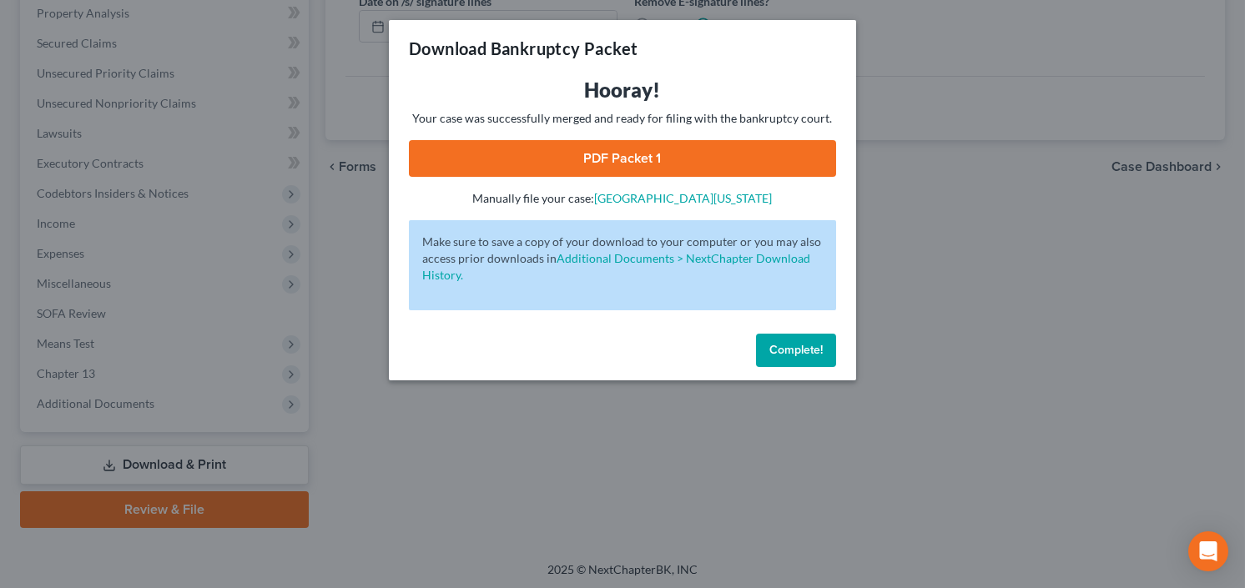
click at [590, 148] on link "PDF Packet 1" at bounding box center [622, 158] width 427 height 37
click at [789, 352] on span "Complete!" at bounding box center [795, 350] width 53 height 14
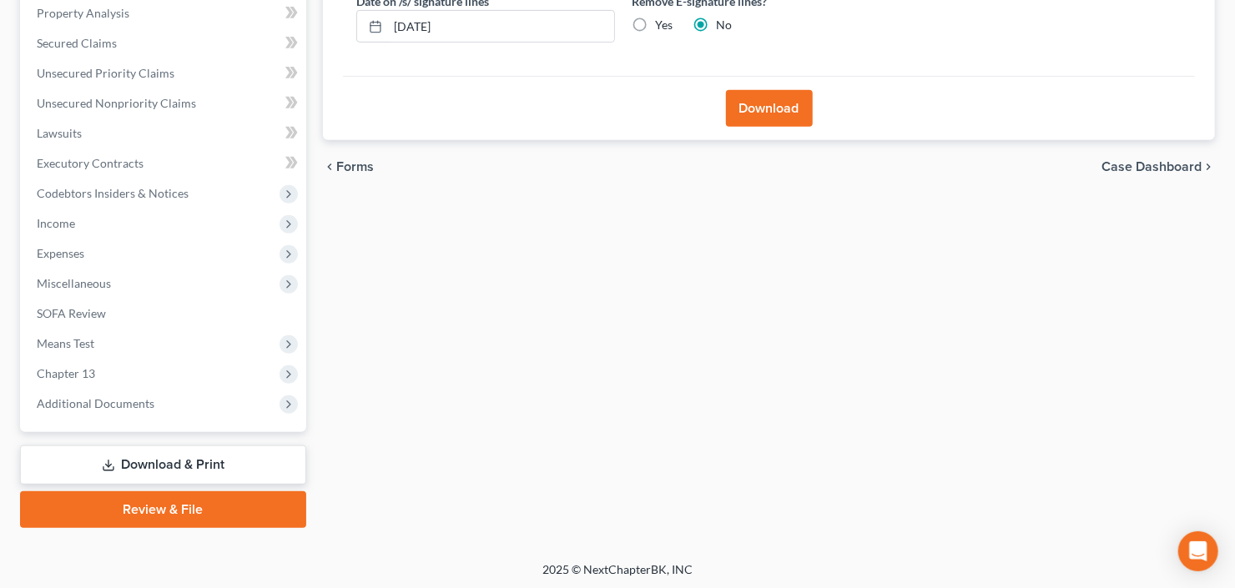
drag, startPoint x: 150, startPoint y: 463, endPoint x: 203, endPoint y: 457, distance: 52.9
click at [150, 463] on link "Download & Print" at bounding box center [163, 464] width 286 height 39
click at [124, 410] on span "Additional Documents" at bounding box center [164, 404] width 283 height 30
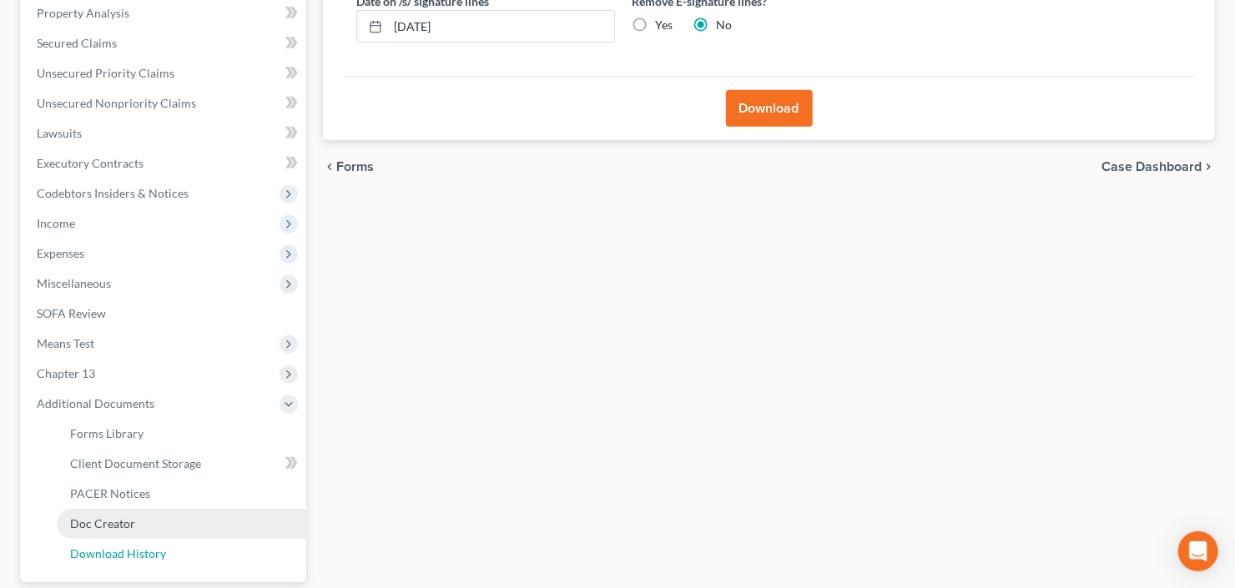
click at [116, 541] on link "Download History" at bounding box center [181, 554] width 249 height 30
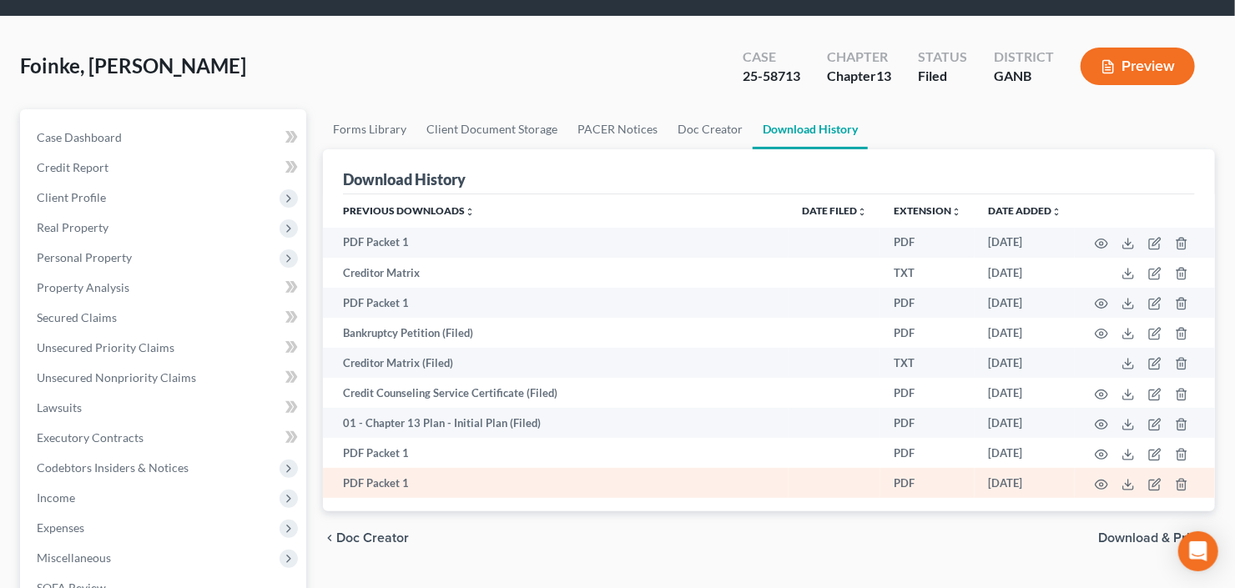
scroll to position [200, 0]
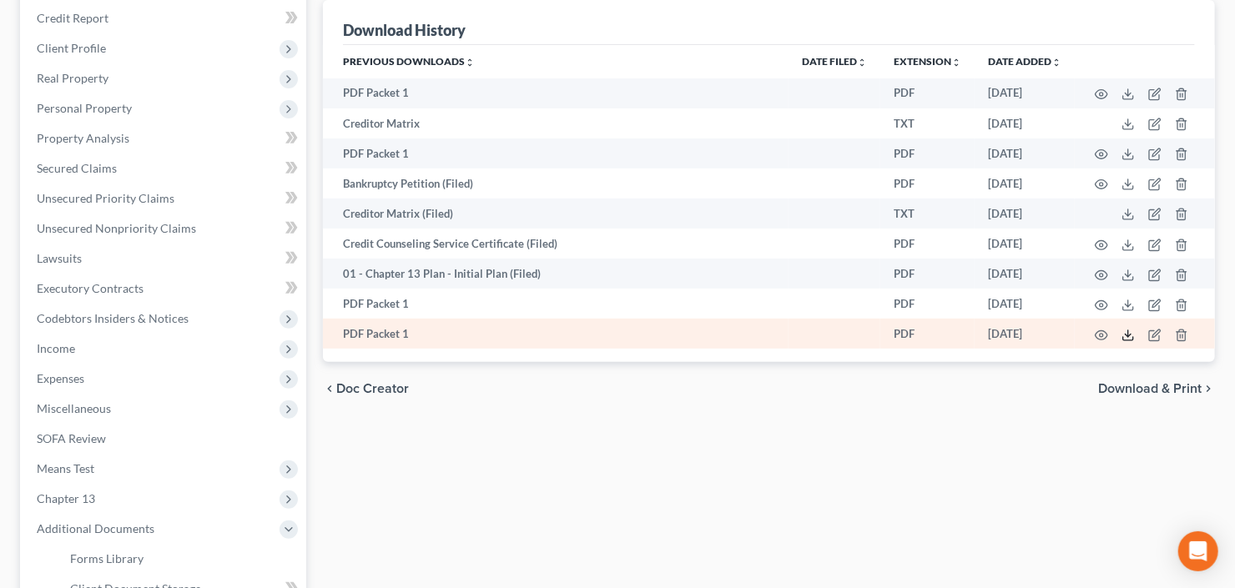
click at [1130, 335] on icon at bounding box center [1127, 335] width 13 height 13
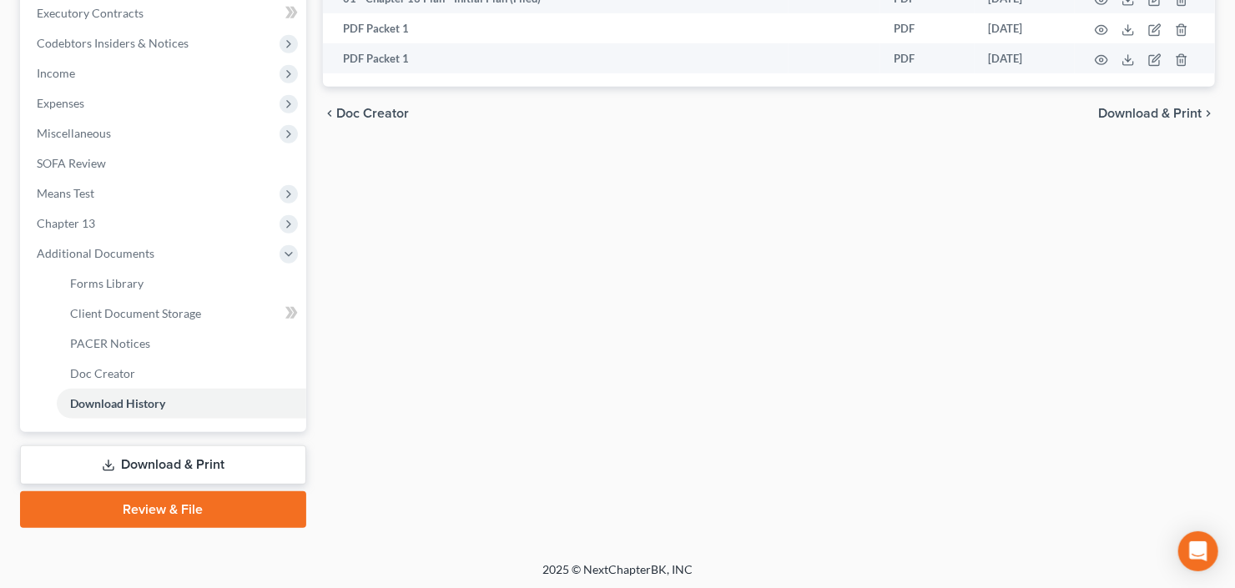
click at [133, 471] on link "Download & Print" at bounding box center [163, 464] width 286 height 39
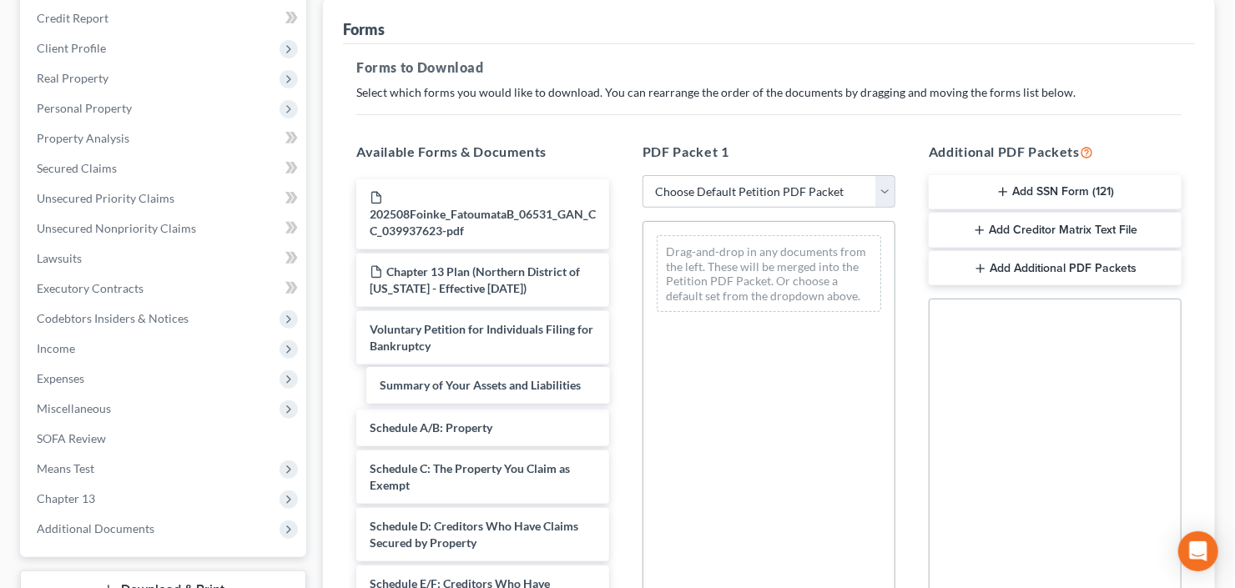
drag, startPoint x: 470, startPoint y: 395, endPoint x: 676, endPoint y: 288, distance: 232.1
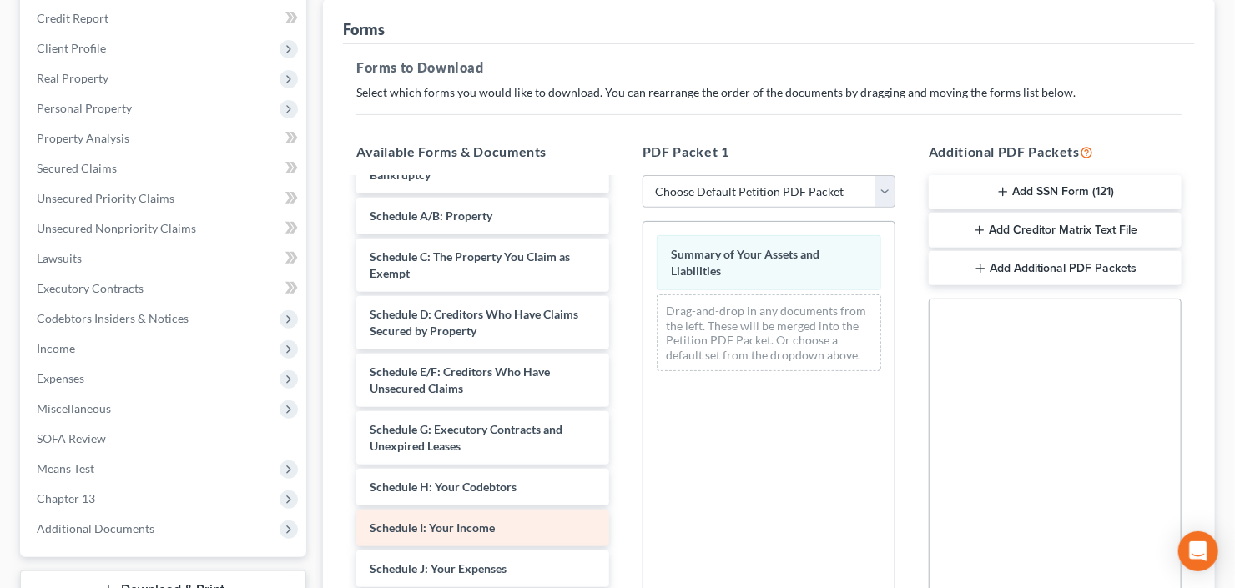
scroll to position [267, 0]
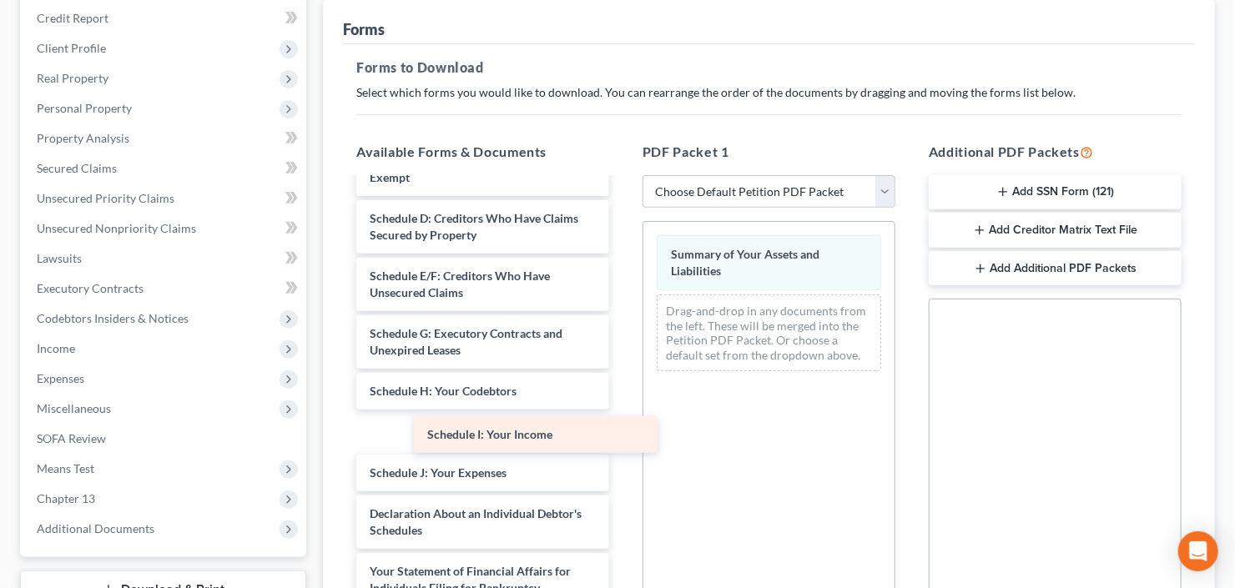
drag, startPoint x: 440, startPoint y: 439, endPoint x: 801, endPoint y: 390, distance: 363.7
click at [622, 426] on div "Schedule I: Your Income 202508Foinke_FatoumataB_06531_GAN_CC_039937623-pdf Chap…" at bounding box center [482, 406] width 279 height 989
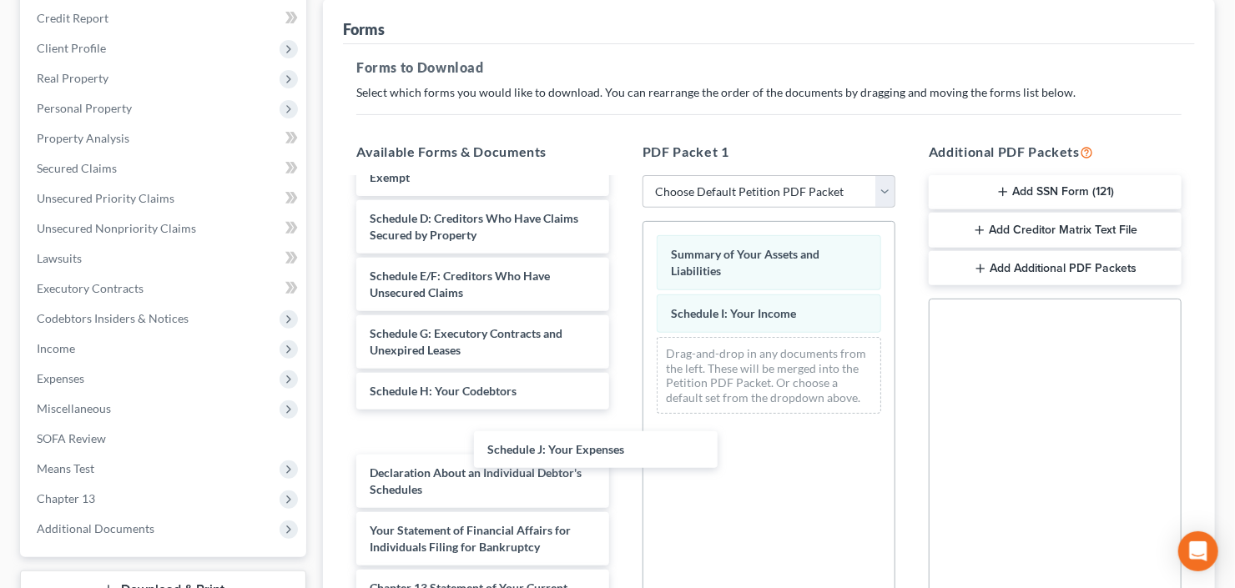
drag, startPoint x: 455, startPoint y: 431, endPoint x: 682, endPoint y: 433, distance: 226.9
click at [622, 433] on div "Schedule J: Your Expenses 202508Foinke_FatoumataB_06531_GAN_CC_039937623-pdf Ch…" at bounding box center [482, 386] width 279 height 949
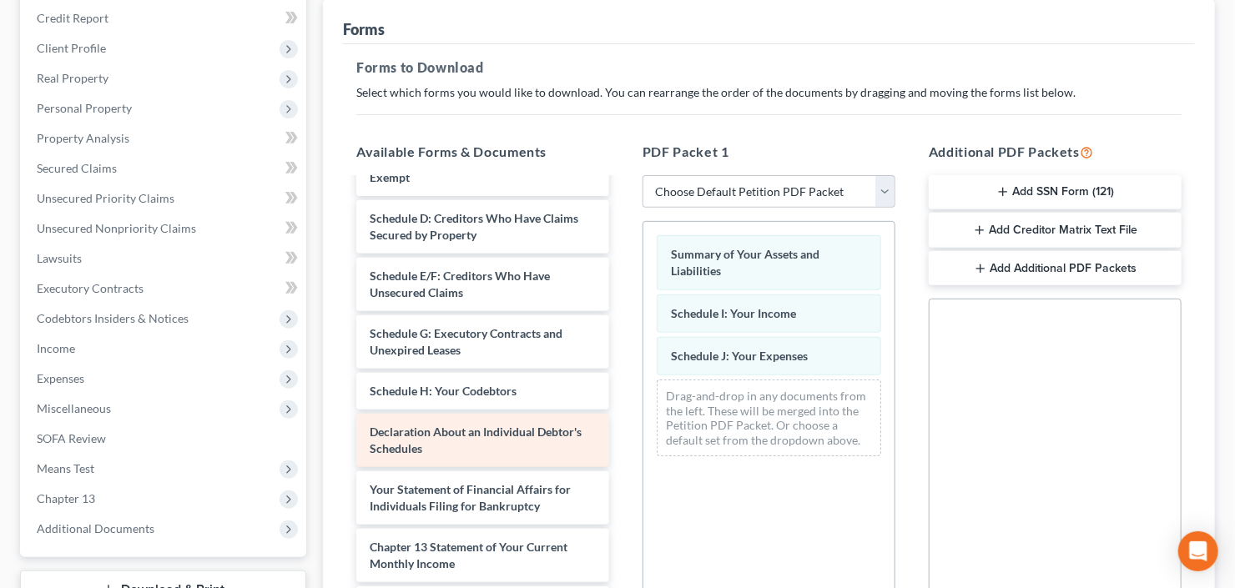
click at [622, 454] on div "202508Foinke_FatoumataB_06531_GAN_CC_039937623-pdf Chapter 13 Plan (Northern Di…" at bounding box center [482, 366] width 279 height 908
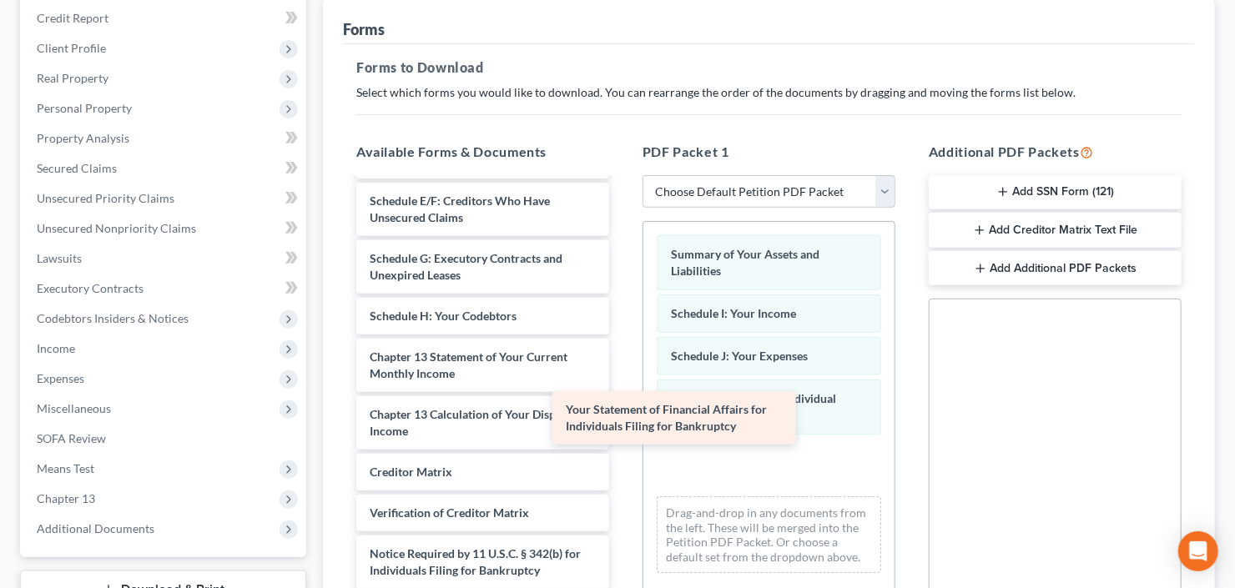
scroll to position [341, 0]
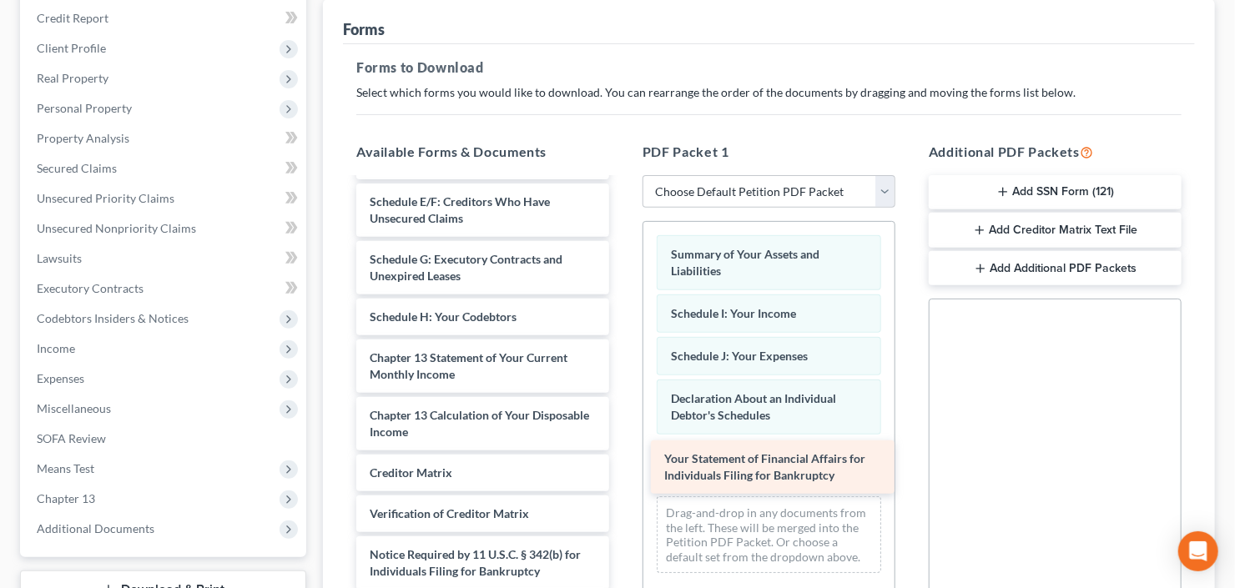
drag, startPoint x: 662, startPoint y: 433, endPoint x: 760, endPoint y: 482, distance: 110.1
click at [622, 482] on div "Your Statement of Financial Affairs for Individuals Filing for Bankruptcy 20250…" at bounding box center [482, 234] width 279 height 793
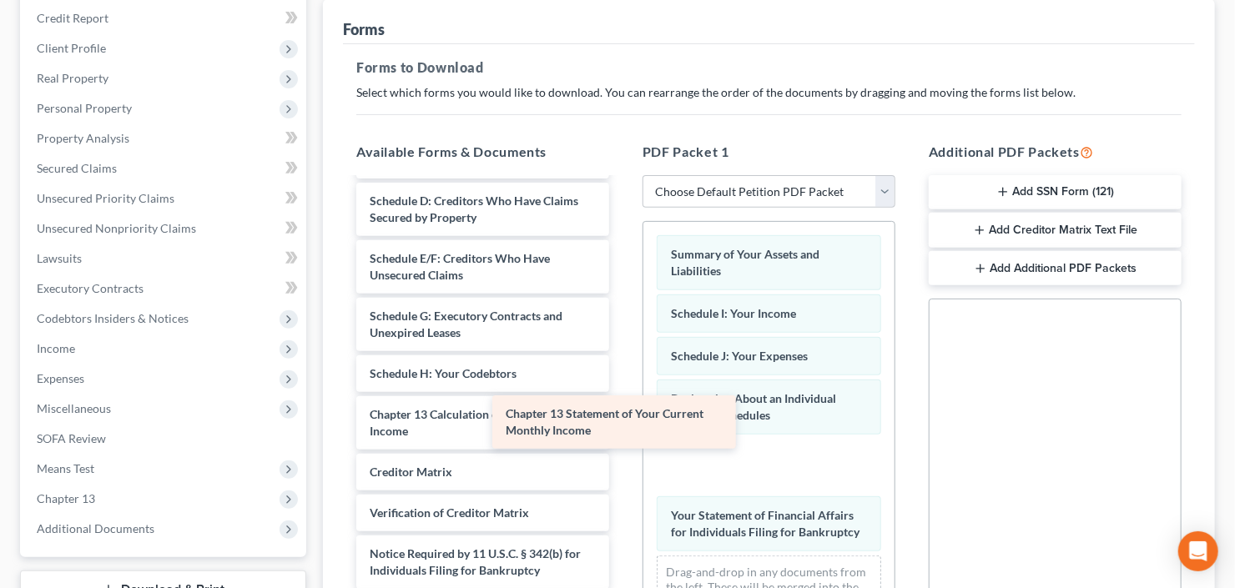
scroll to position [284, 0]
drag, startPoint x: 633, startPoint y: 427, endPoint x: 747, endPoint y: 471, distance: 121.5
click at [622, 485] on div "Chapter 13 Statement of Your Current Monthly Income 202508Foinke_FatoumataB_065…" at bounding box center [482, 263] width 279 height 735
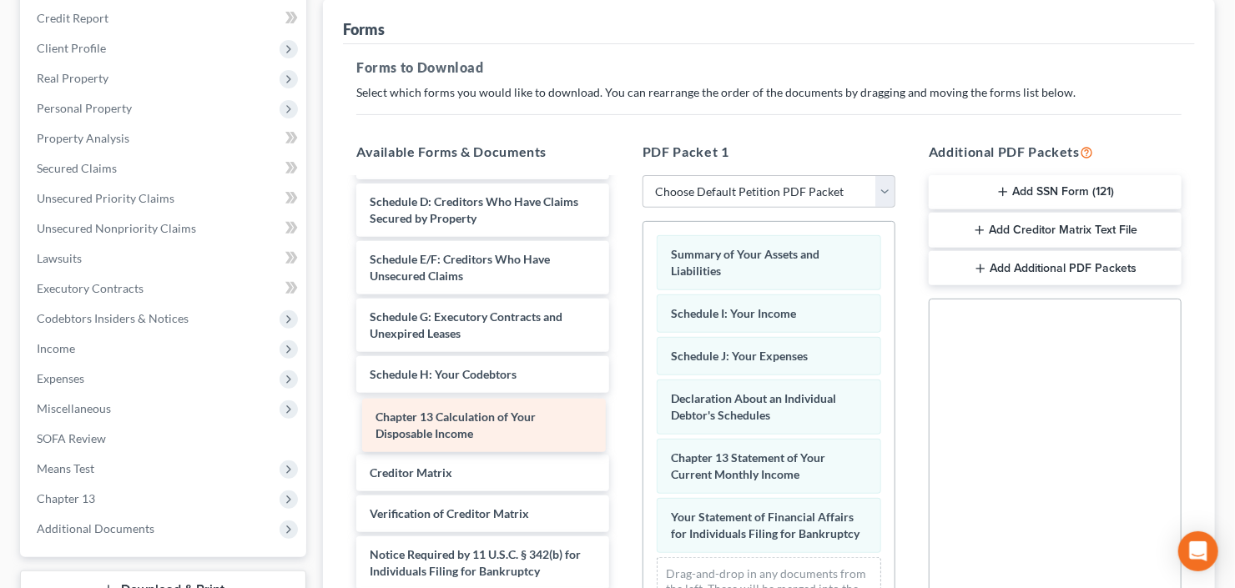
scroll to position [226, 0]
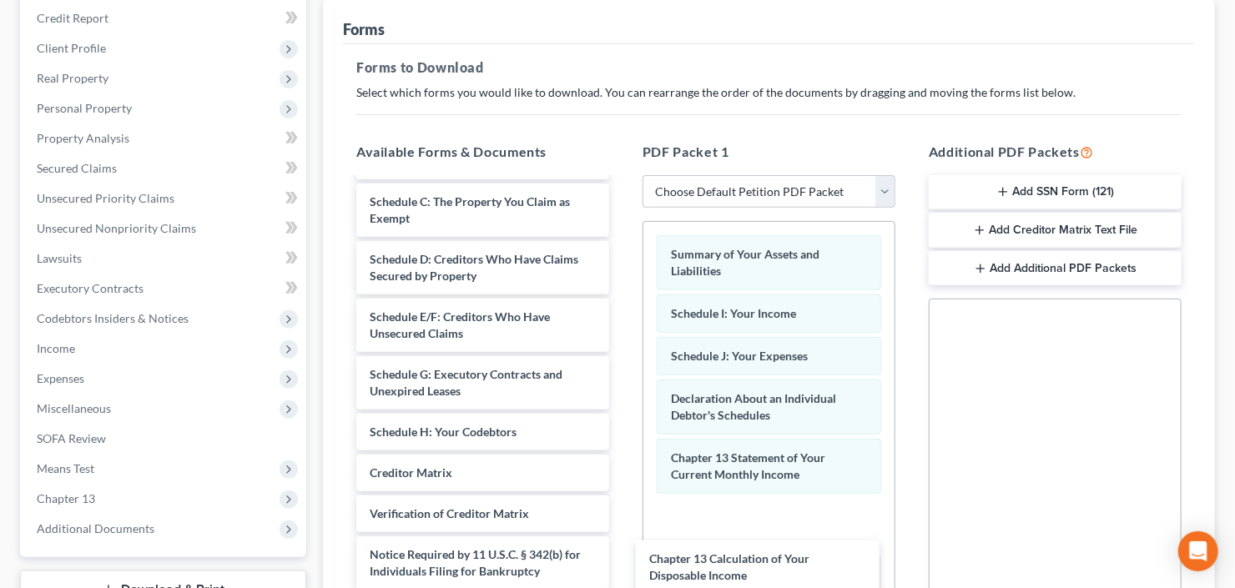
drag, startPoint x: 491, startPoint y: 416, endPoint x: 778, endPoint y: 554, distance: 317.5
click at [622, 562] on div "Chapter 13 Calculation of Your Disposable Income 202508Foinke_FatoumataB_06531_…" at bounding box center [482, 291] width 279 height 677
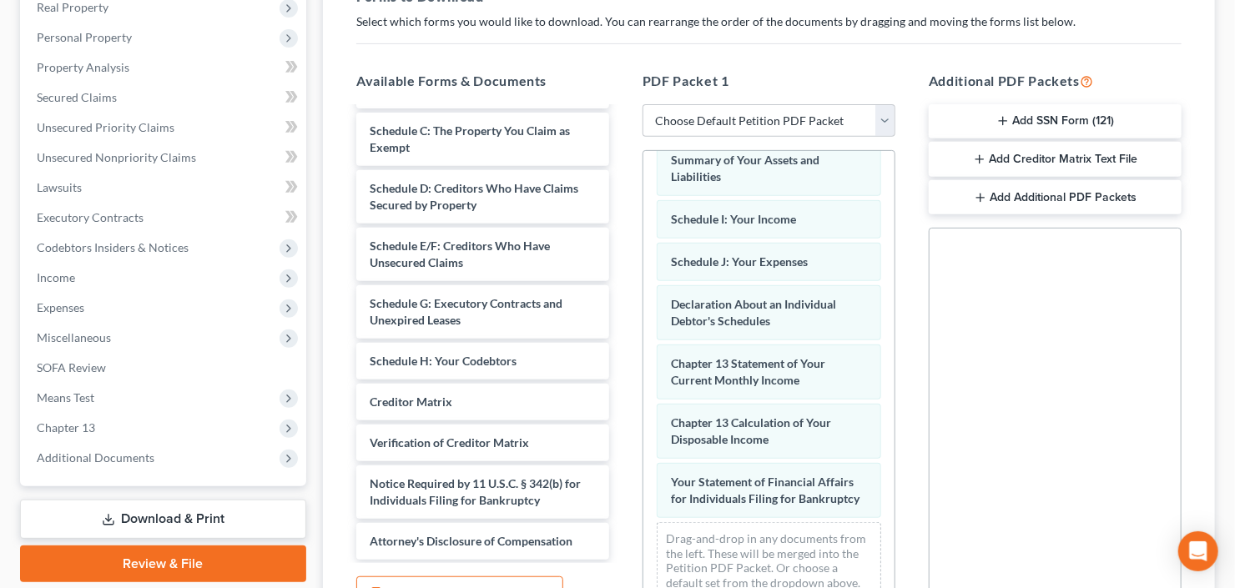
scroll to position [440, 0]
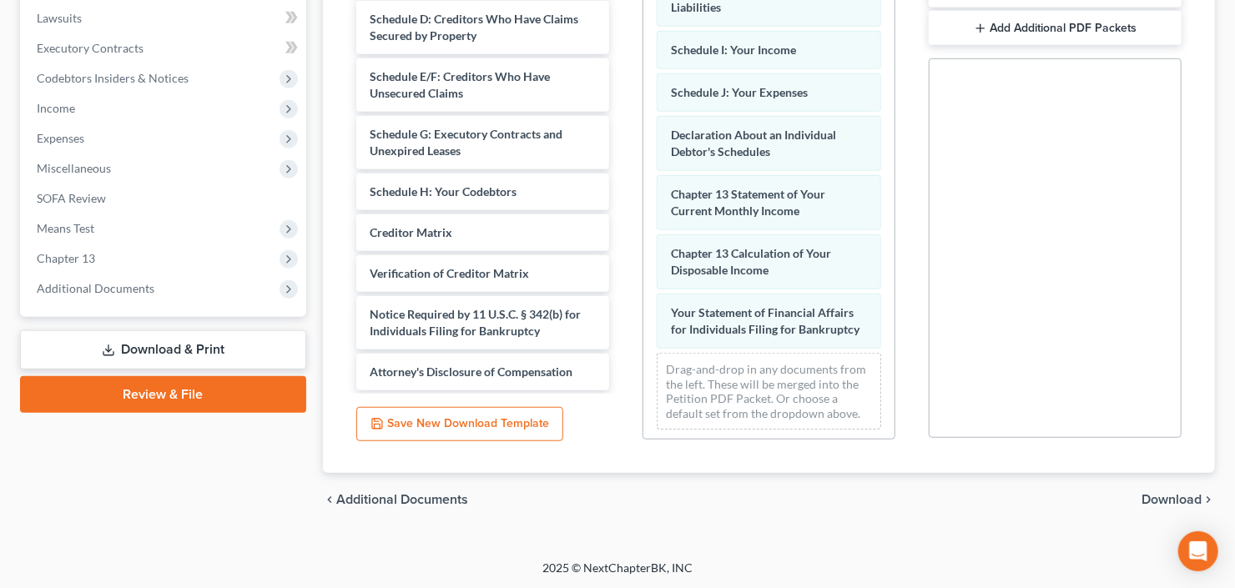
click at [1165, 493] on span "Download" at bounding box center [1171, 499] width 60 height 13
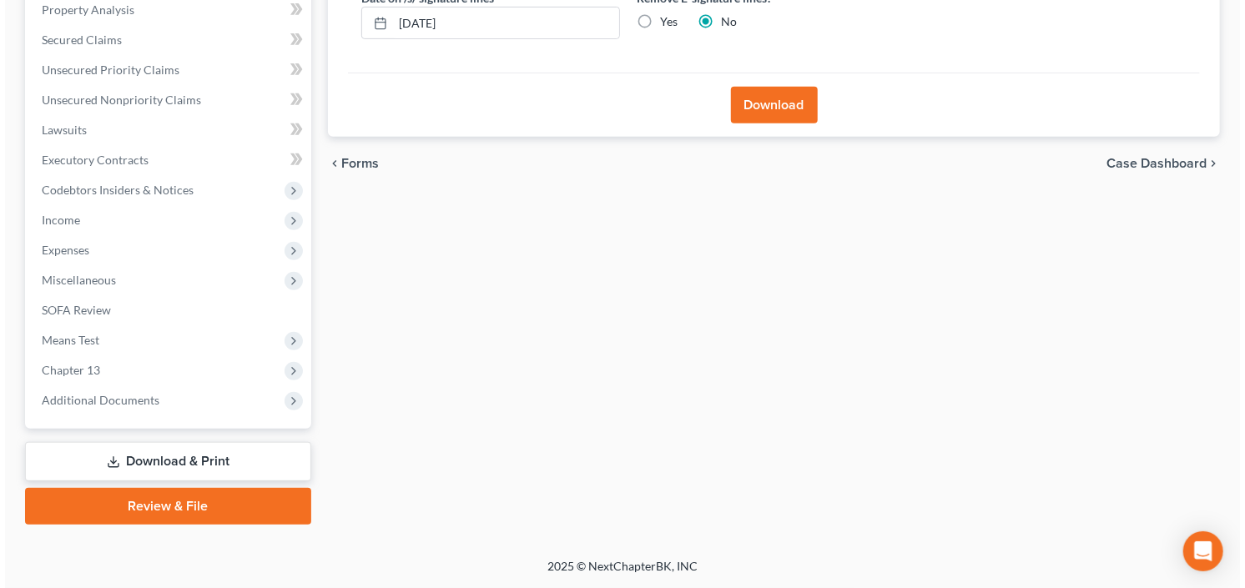
scroll to position [325, 0]
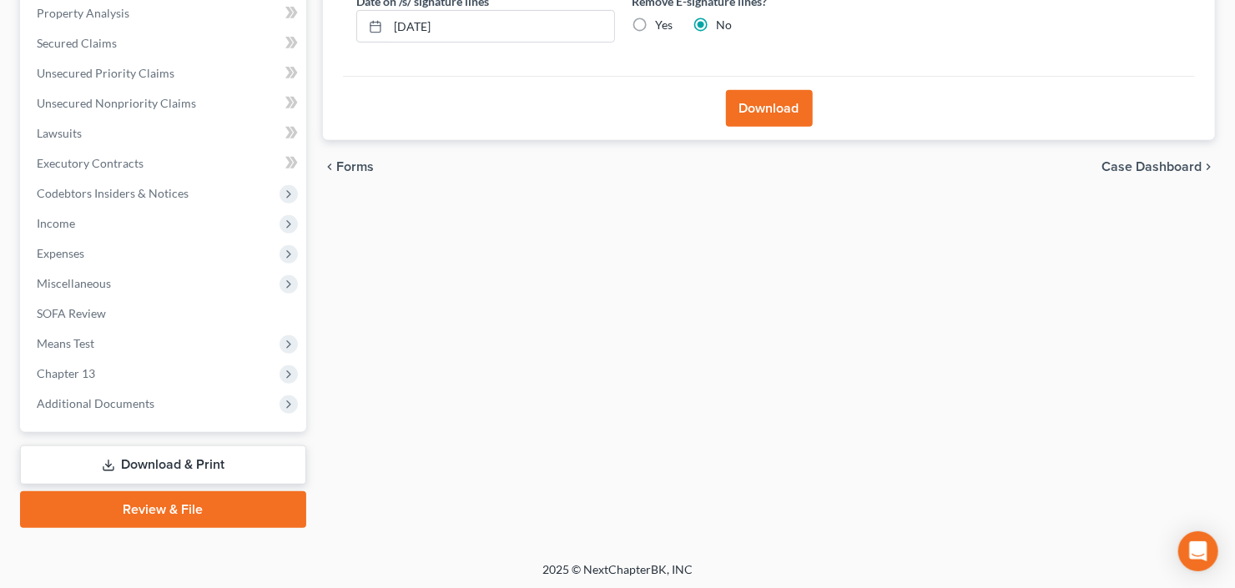
click at [768, 103] on button "Download" at bounding box center [769, 108] width 87 height 37
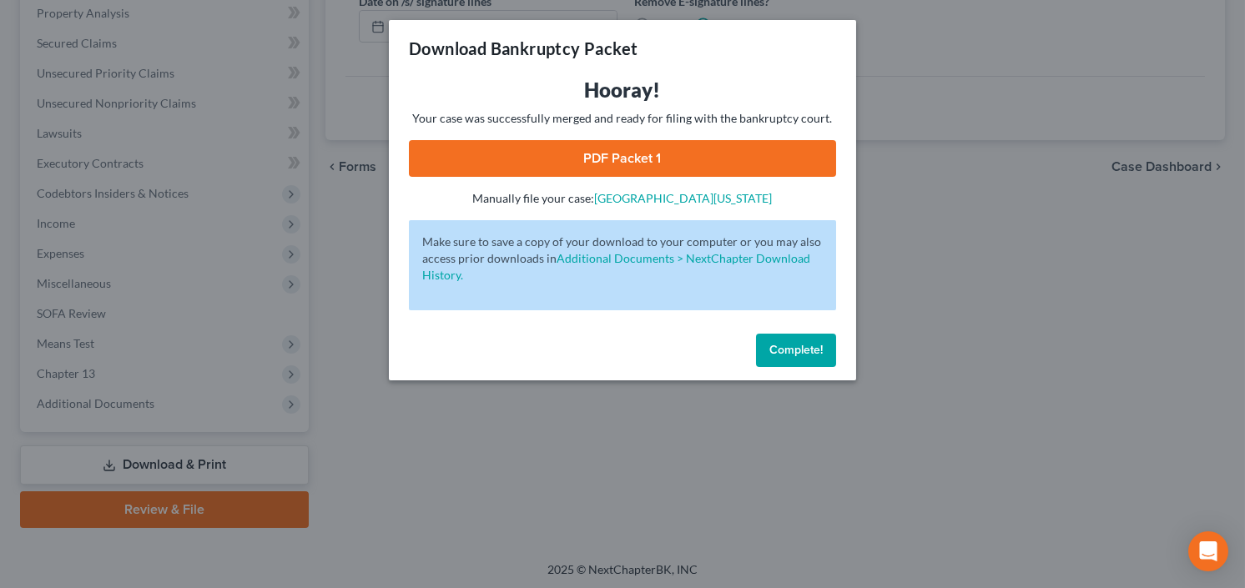
click at [655, 158] on link "PDF Packet 1" at bounding box center [622, 158] width 427 height 37
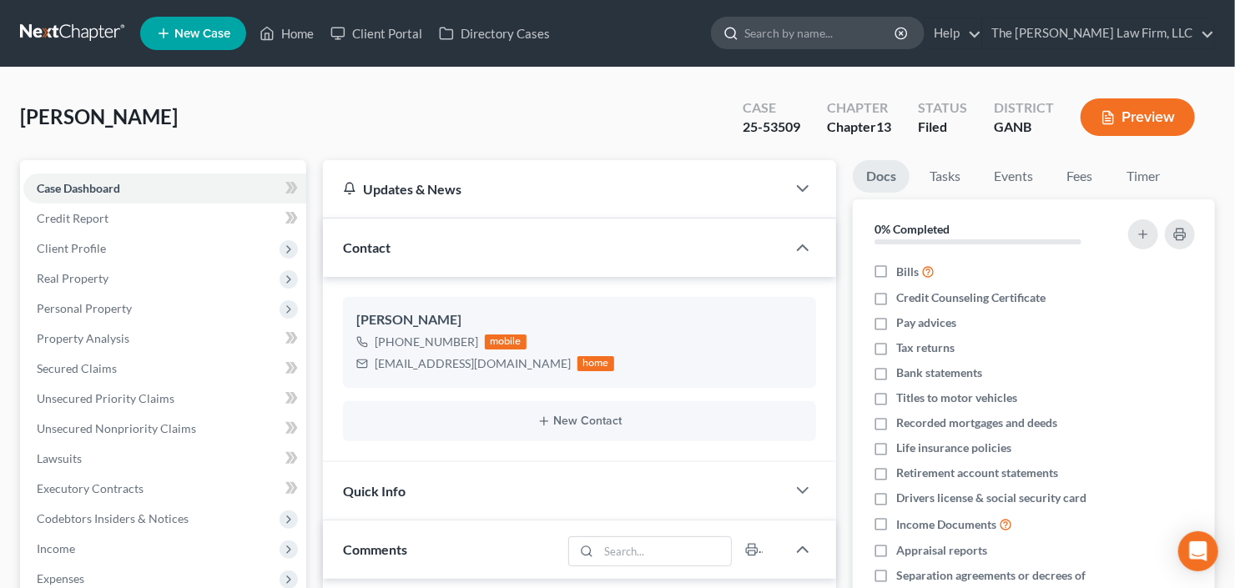
scroll to position [150, 0]
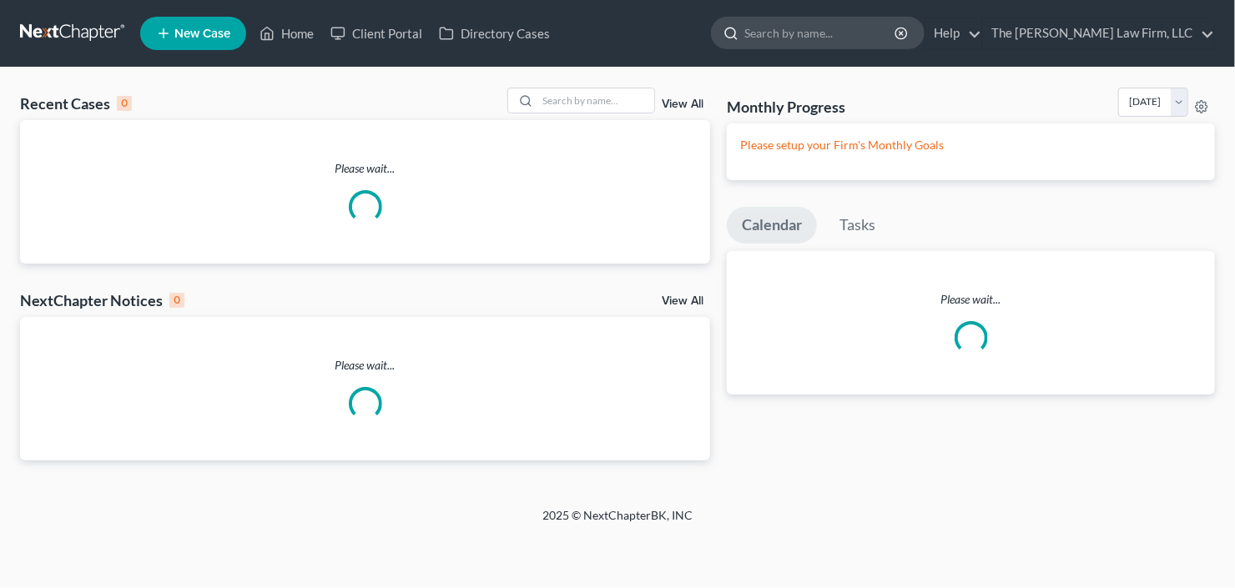
click at [873, 34] on input "search" at bounding box center [820, 33] width 153 height 31
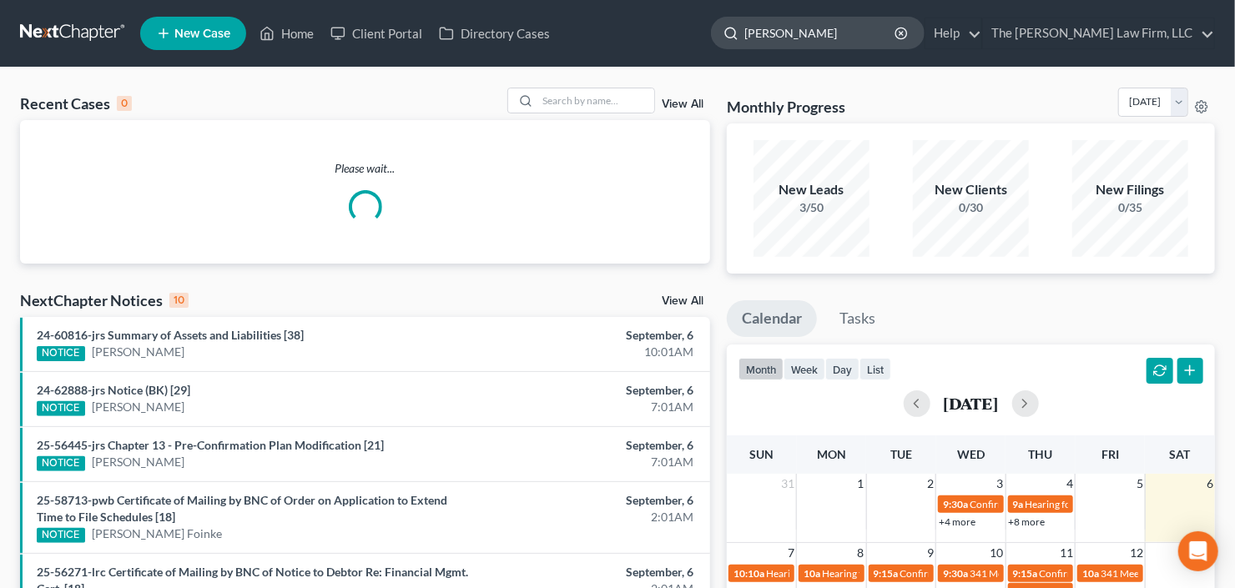
type input "[PERSON_NAME]"
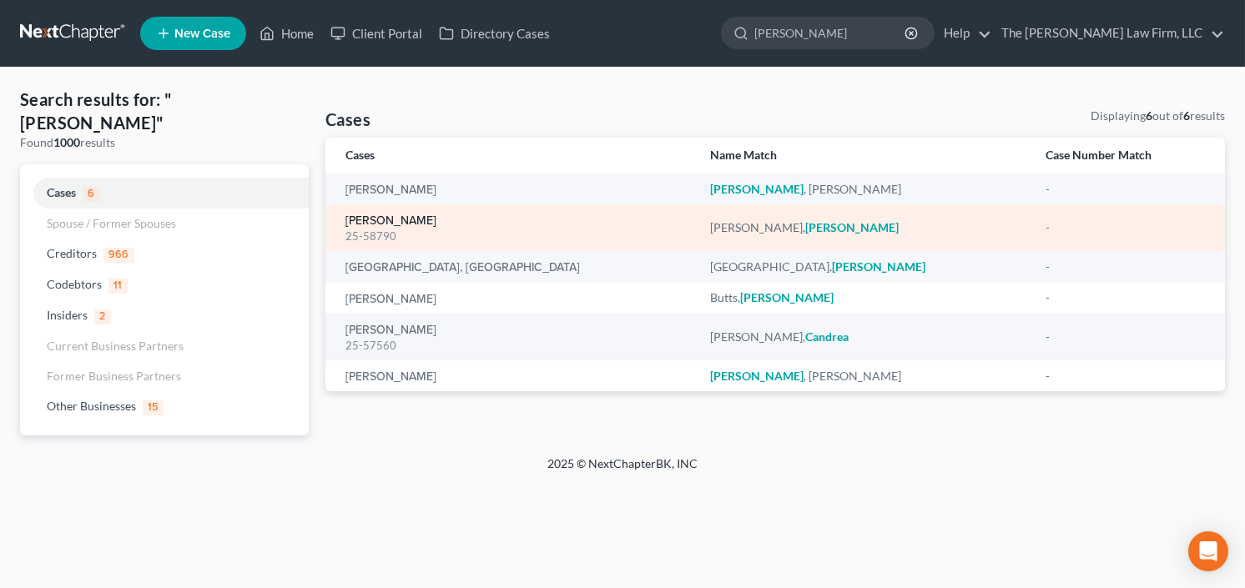
click at [374, 222] on link "[PERSON_NAME]" at bounding box center [390, 221] width 91 height 12
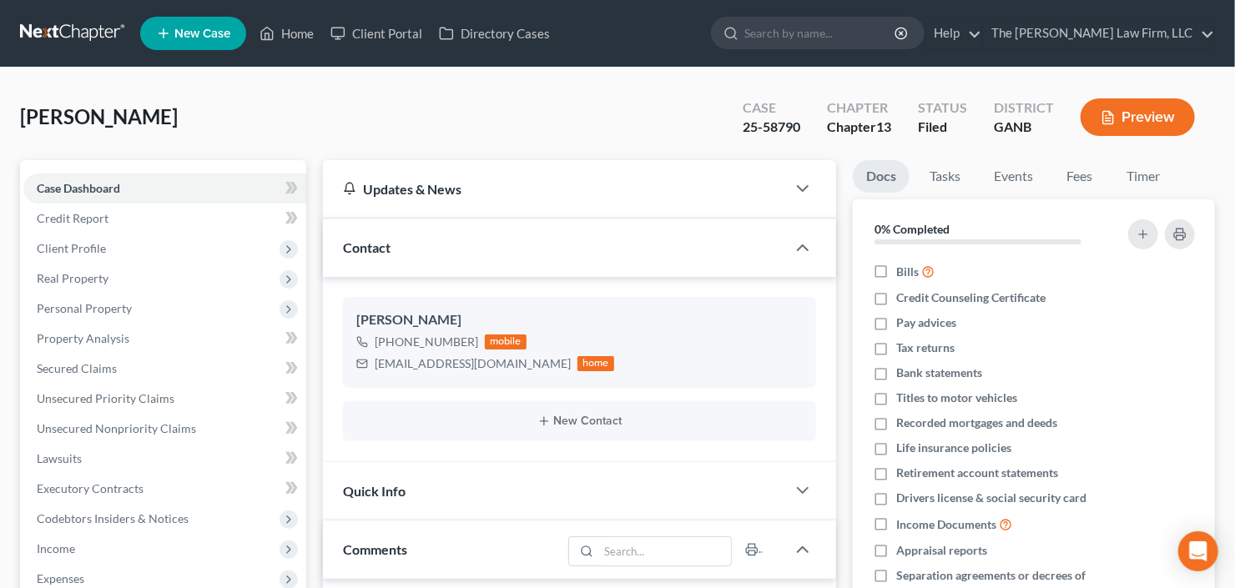
scroll to position [267, 0]
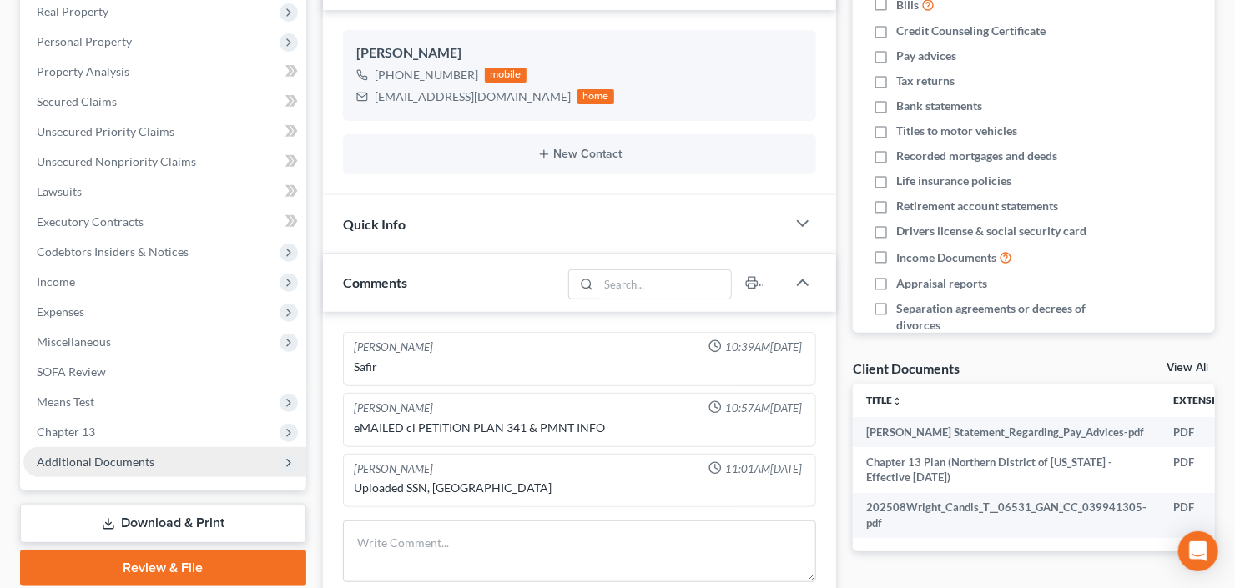
click at [108, 462] on span "Additional Documents" at bounding box center [96, 462] width 118 height 14
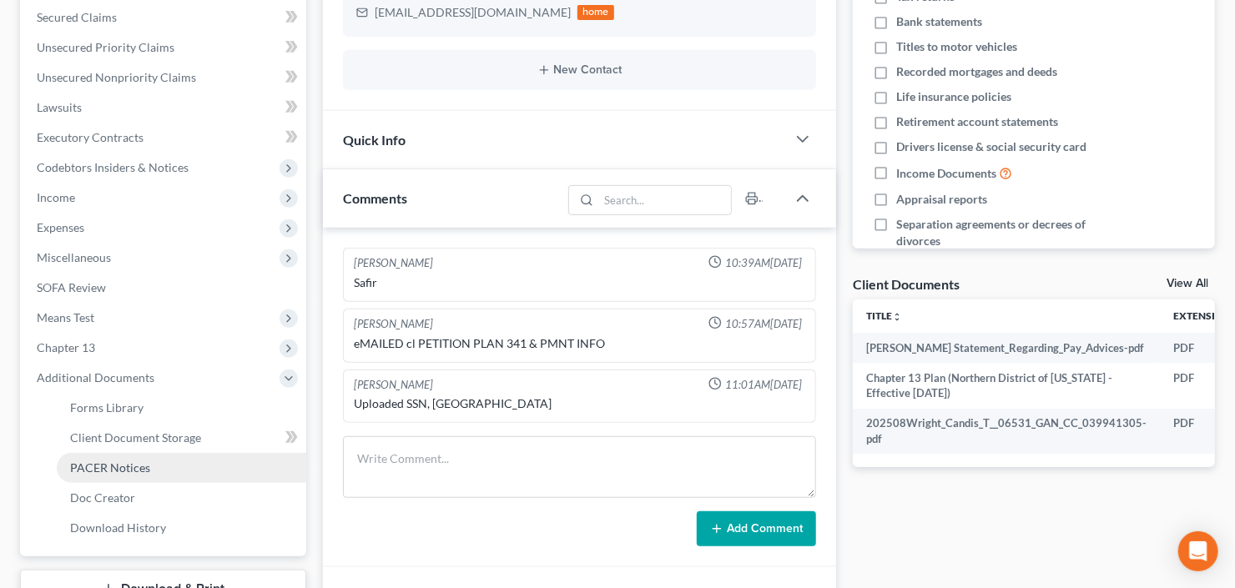
scroll to position [400, 0]
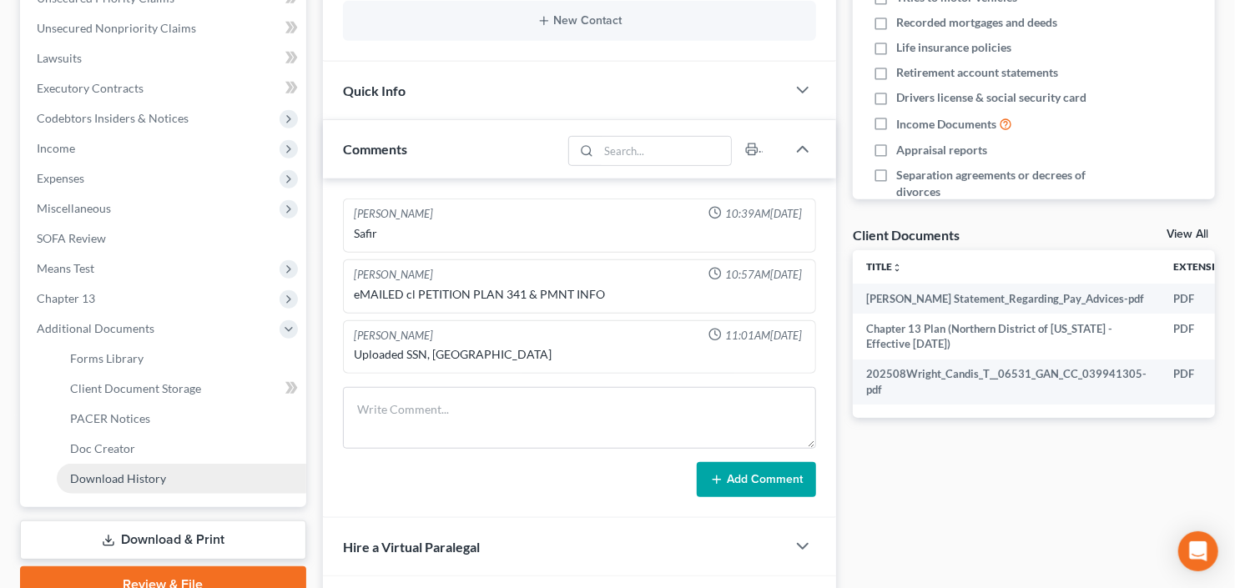
click at [155, 482] on span "Download History" at bounding box center [118, 478] width 96 height 14
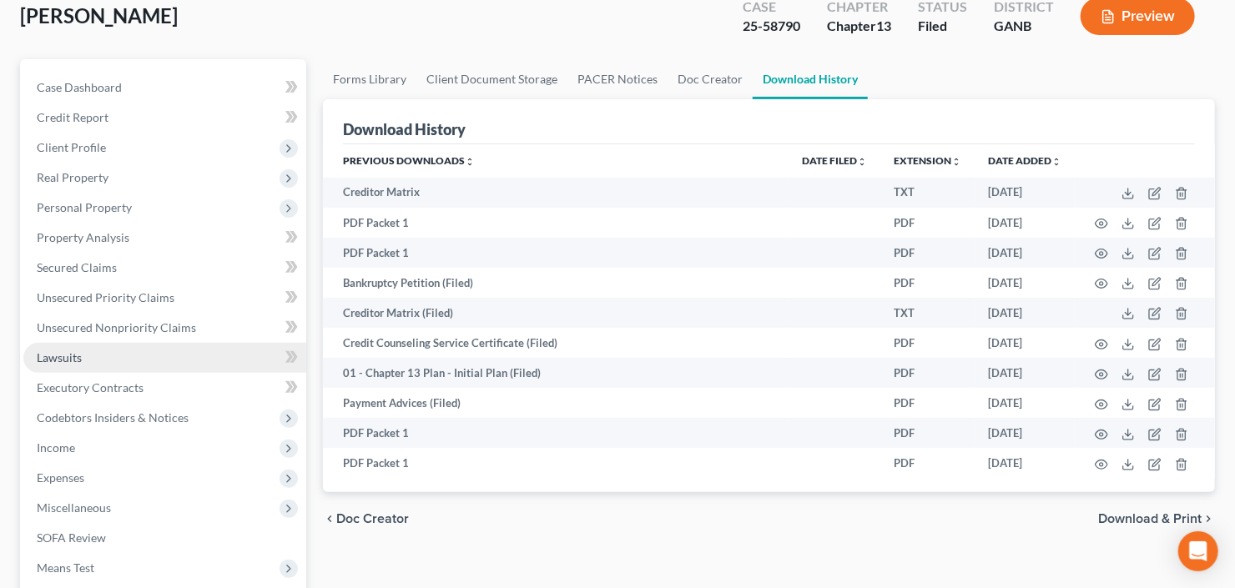
scroll to position [133, 0]
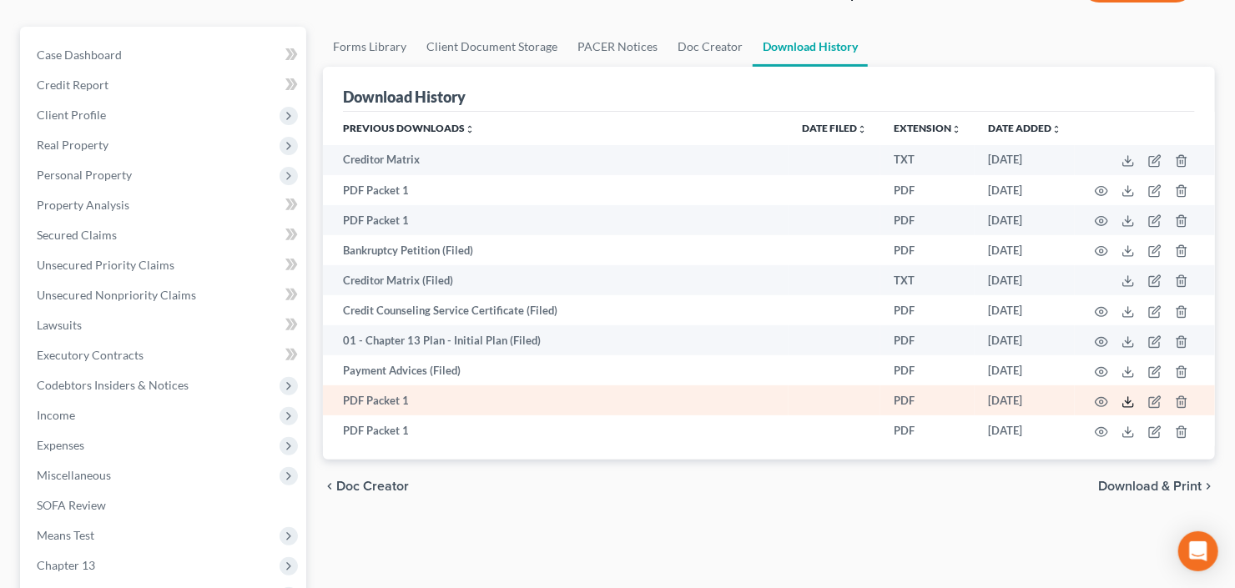
click at [1125, 402] on icon at bounding box center [1127, 401] width 13 height 13
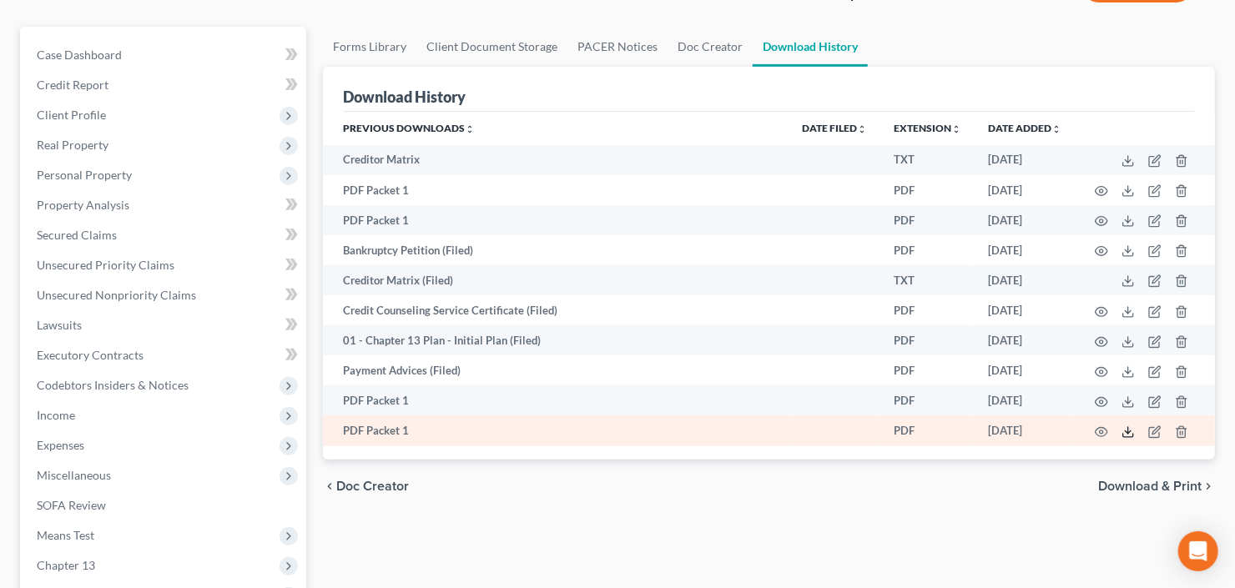
click at [1129, 428] on icon at bounding box center [1127, 431] width 13 height 13
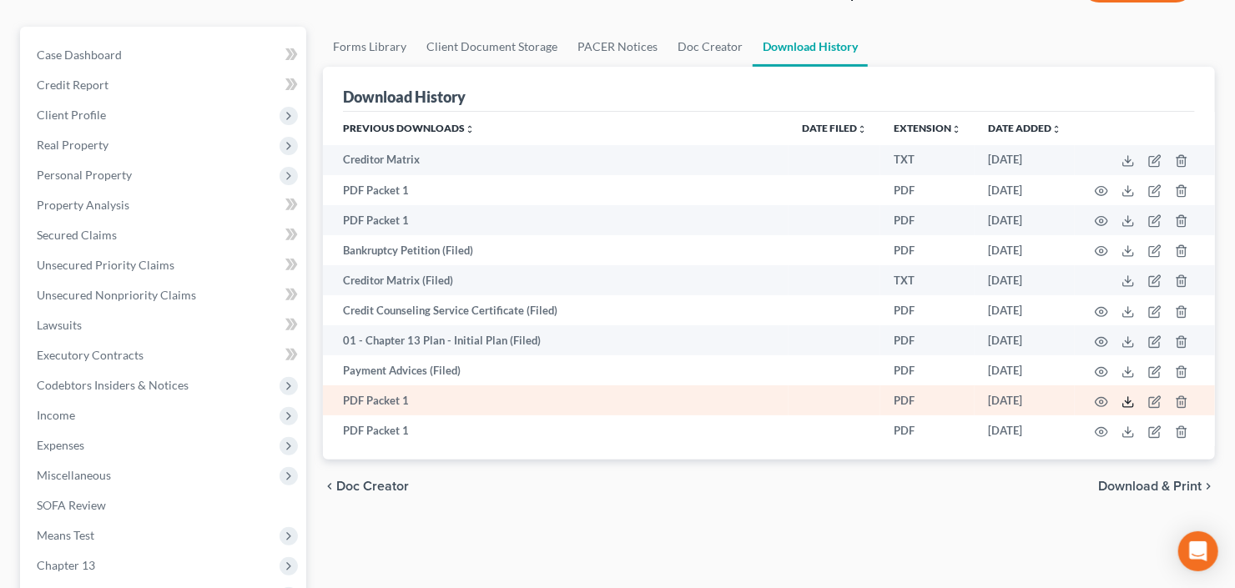
click at [1126, 401] on icon at bounding box center [1127, 401] width 13 height 13
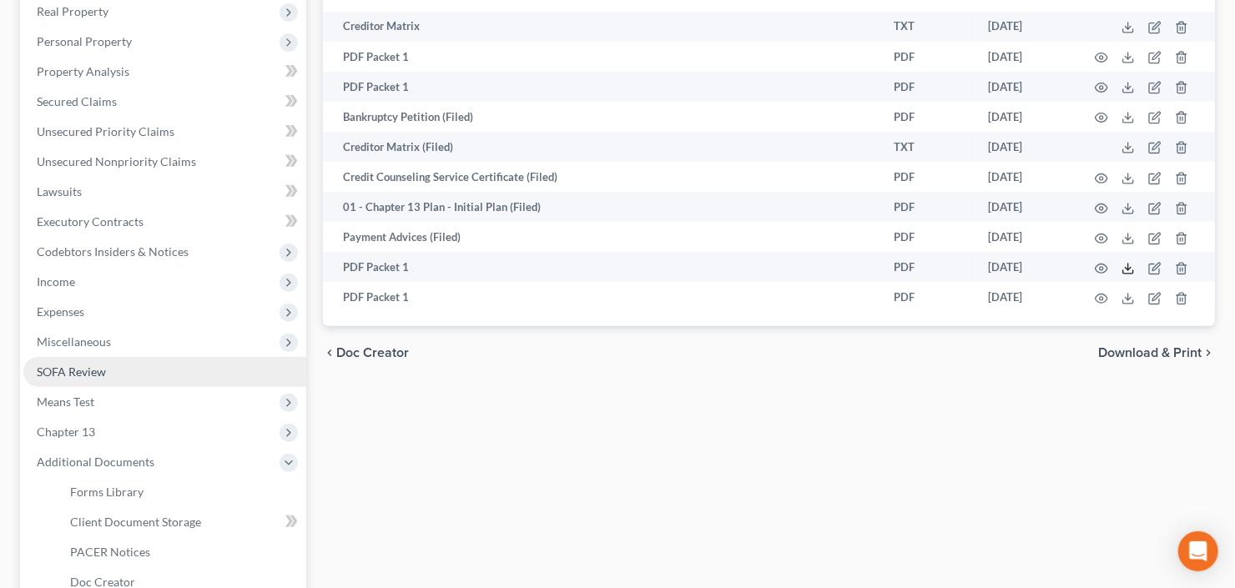
scroll to position [334, 0]
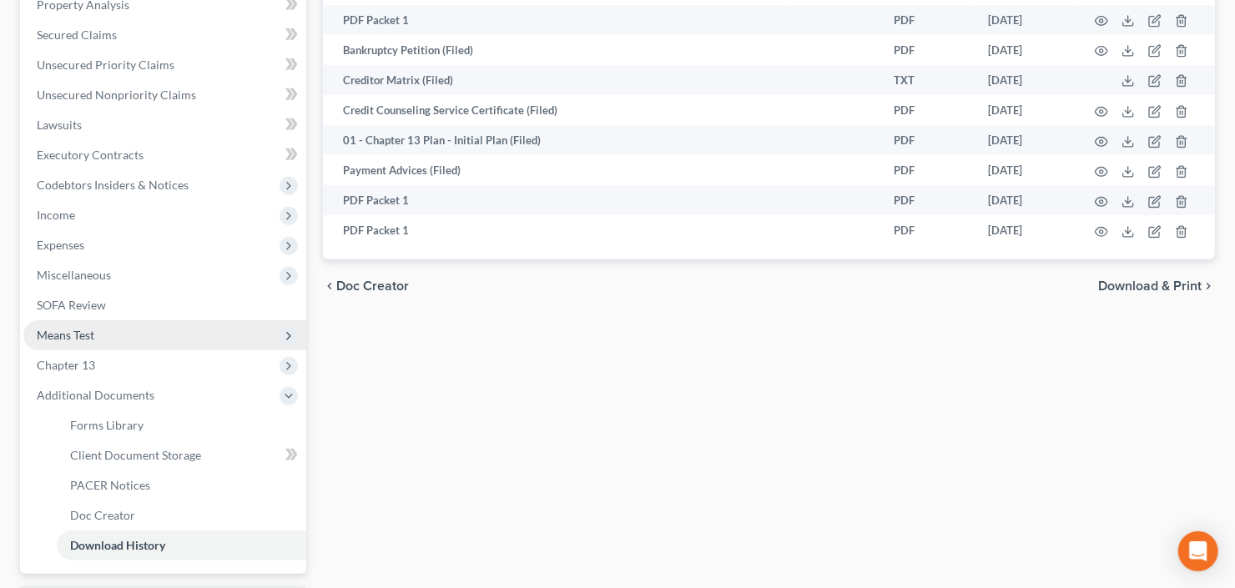
click at [130, 337] on span "Means Test" at bounding box center [164, 335] width 283 height 30
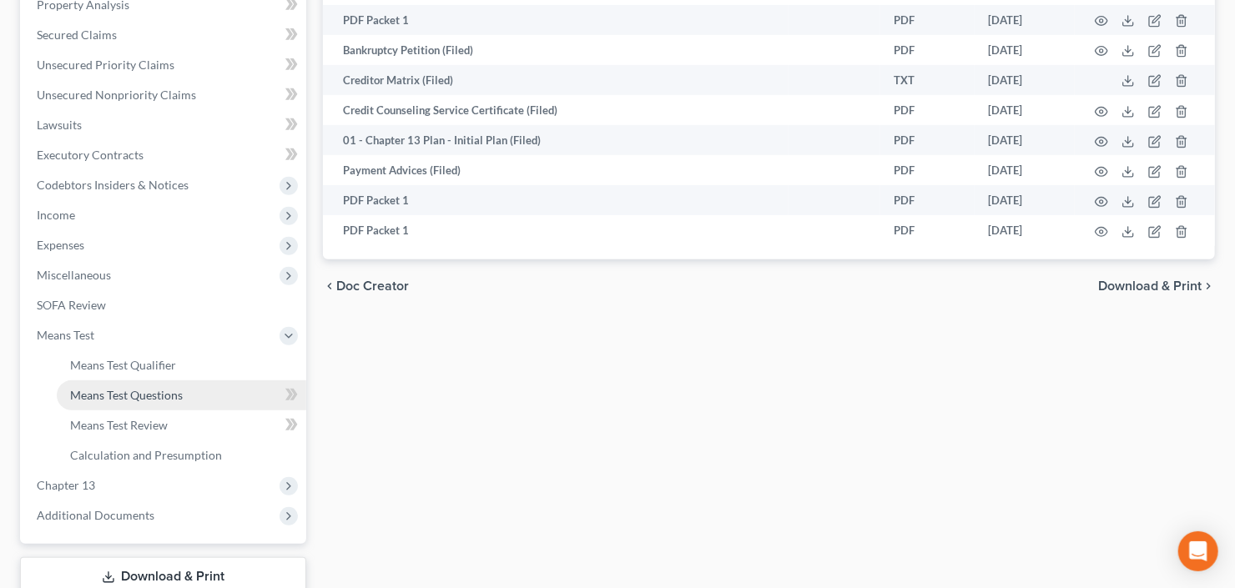
click at [134, 390] on span "Means Test Questions" at bounding box center [126, 395] width 113 height 14
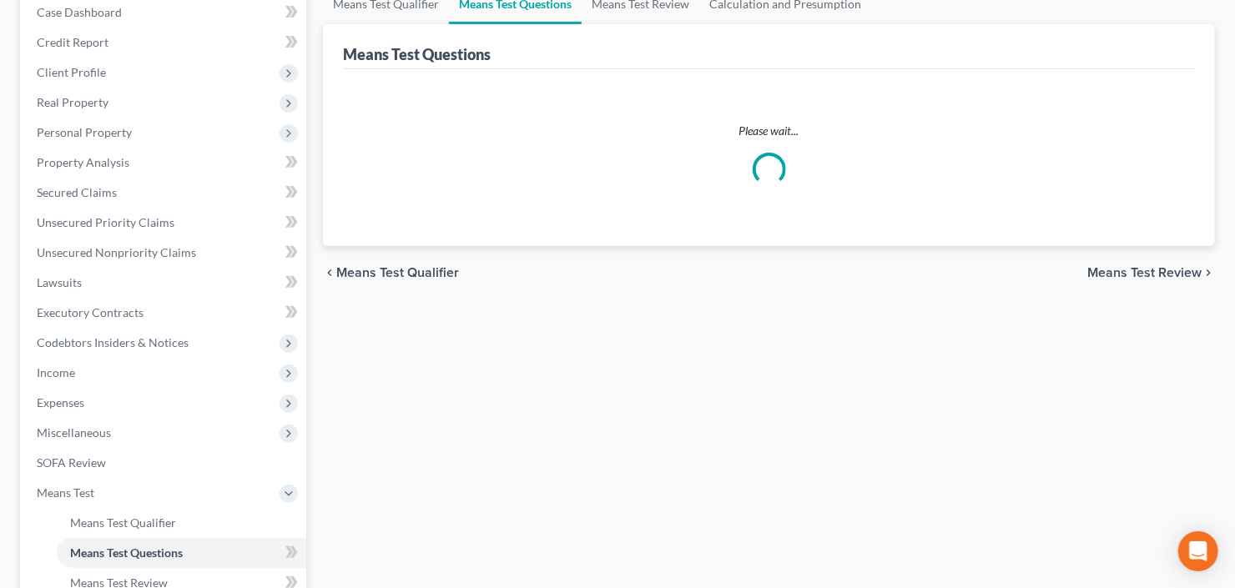
scroll to position [200, 0]
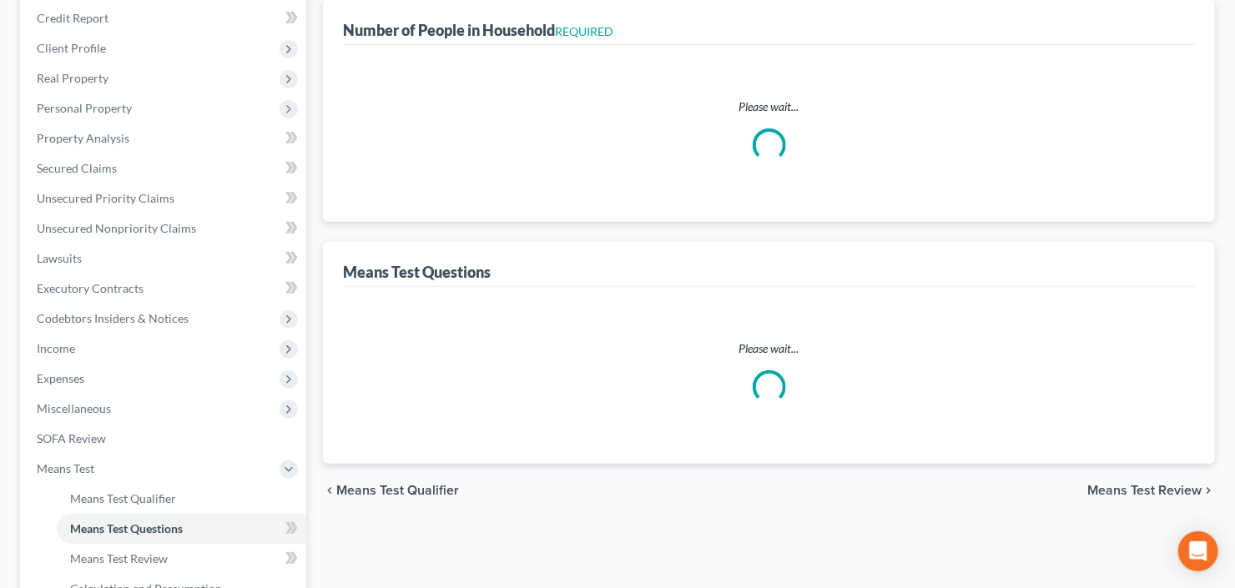
select select "0"
select select "60"
select select "1"
select select "60"
select select "1"
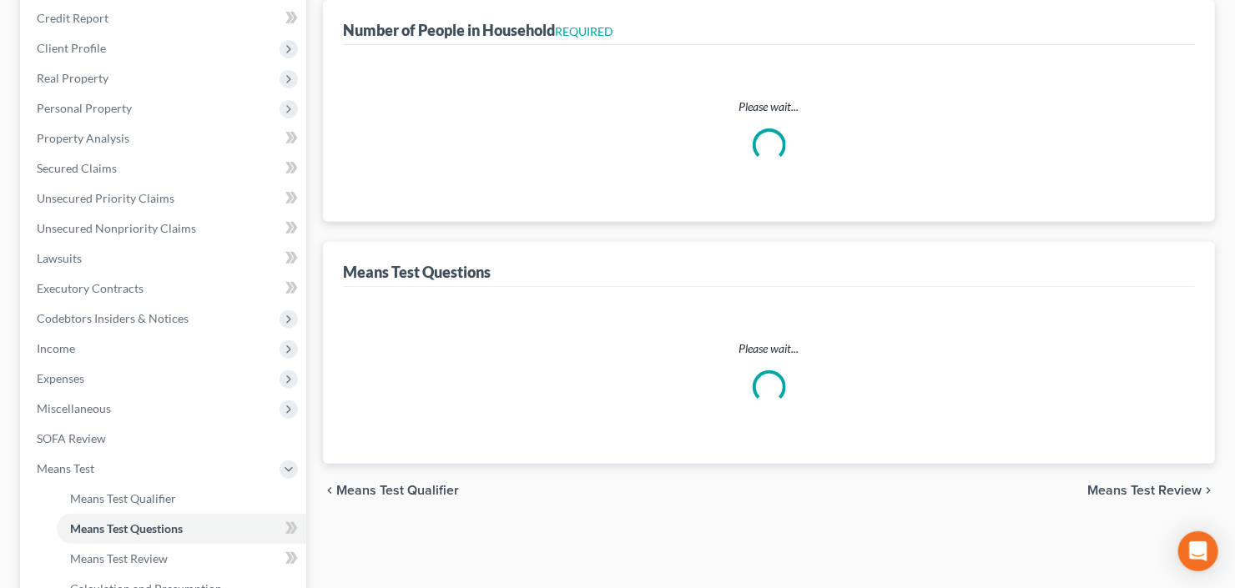
select select "1"
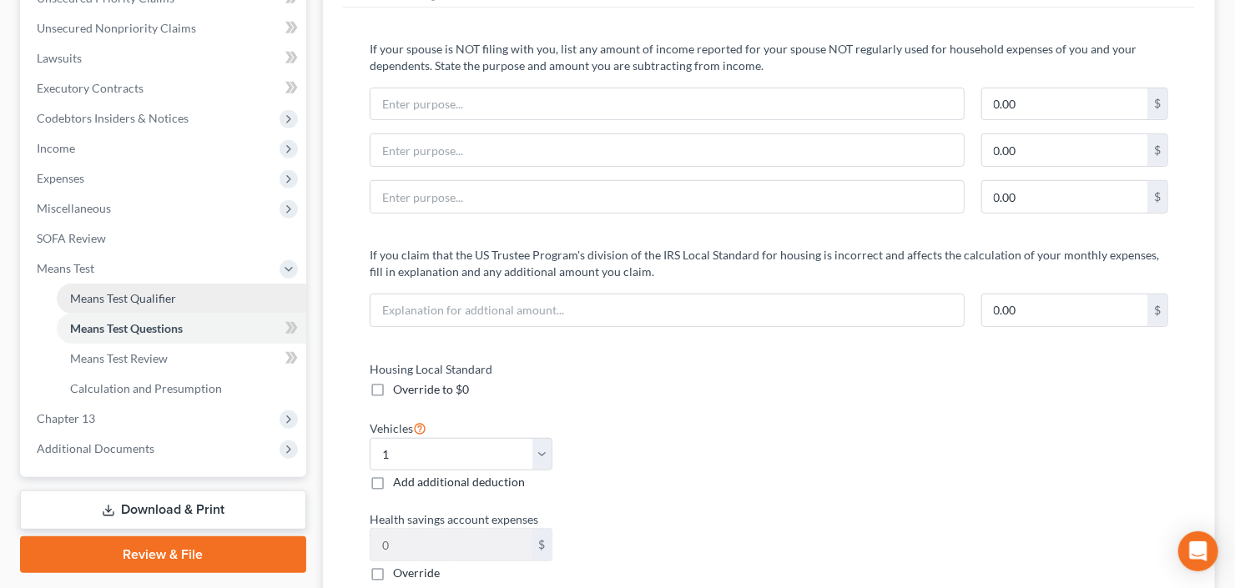
click at [145, 300] on span "Means Test Qualifier" at bounding box center [123, 298] width 106 height 14
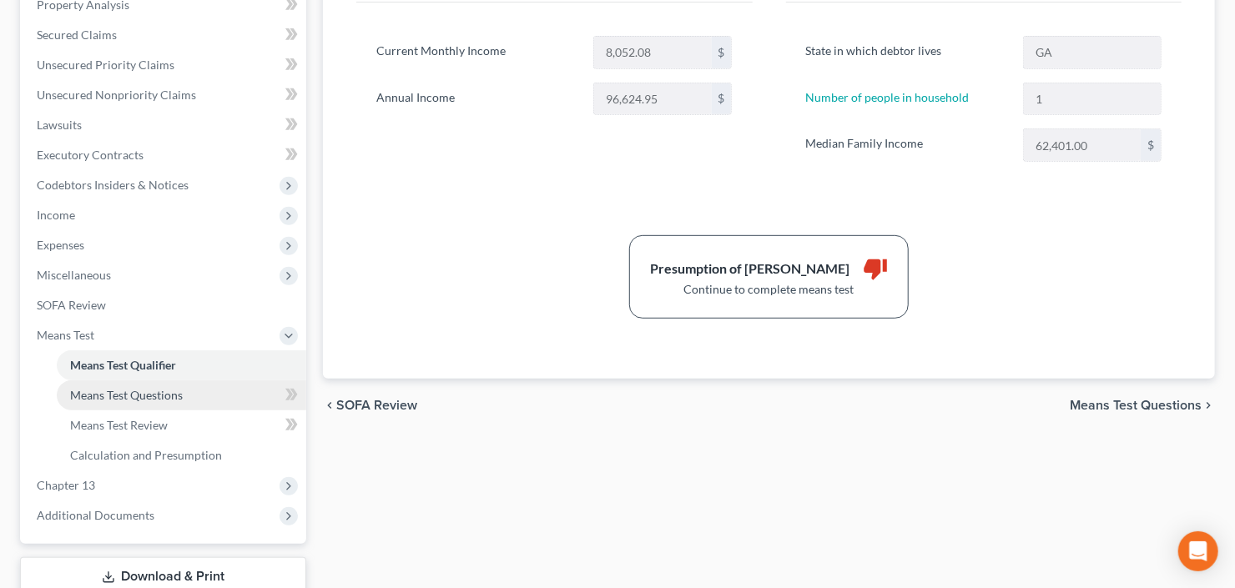
click at [119, 407] on link "Means Test Questions" at bounding box center [181, 395] width 249 height 30
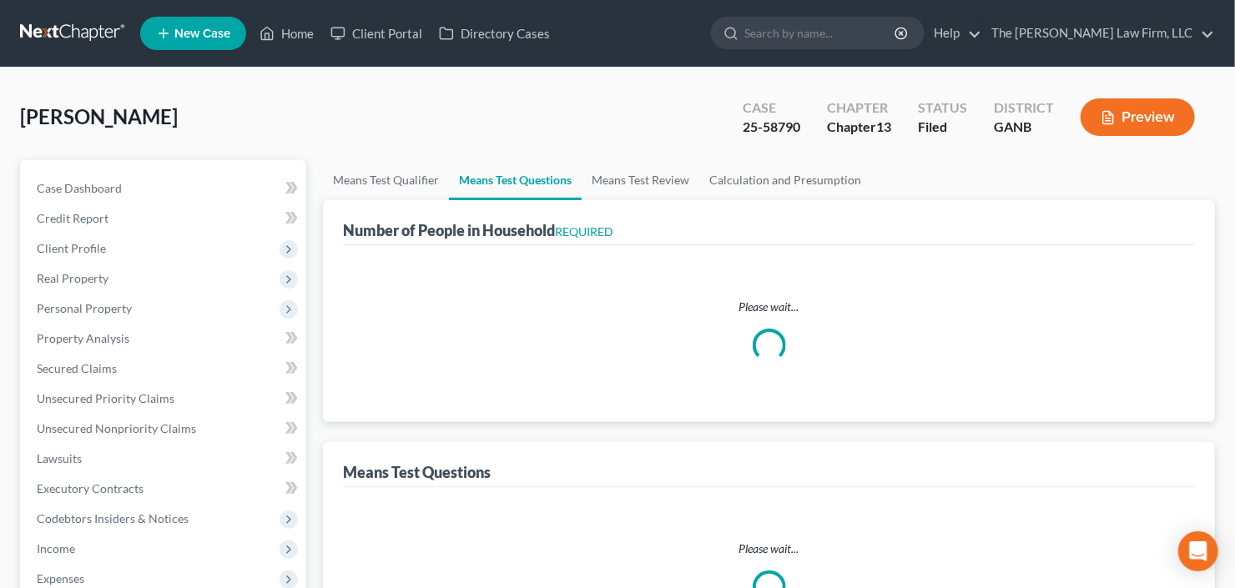
select select "0"
select select "60"
select select "1"
select select "60"
select select "1"
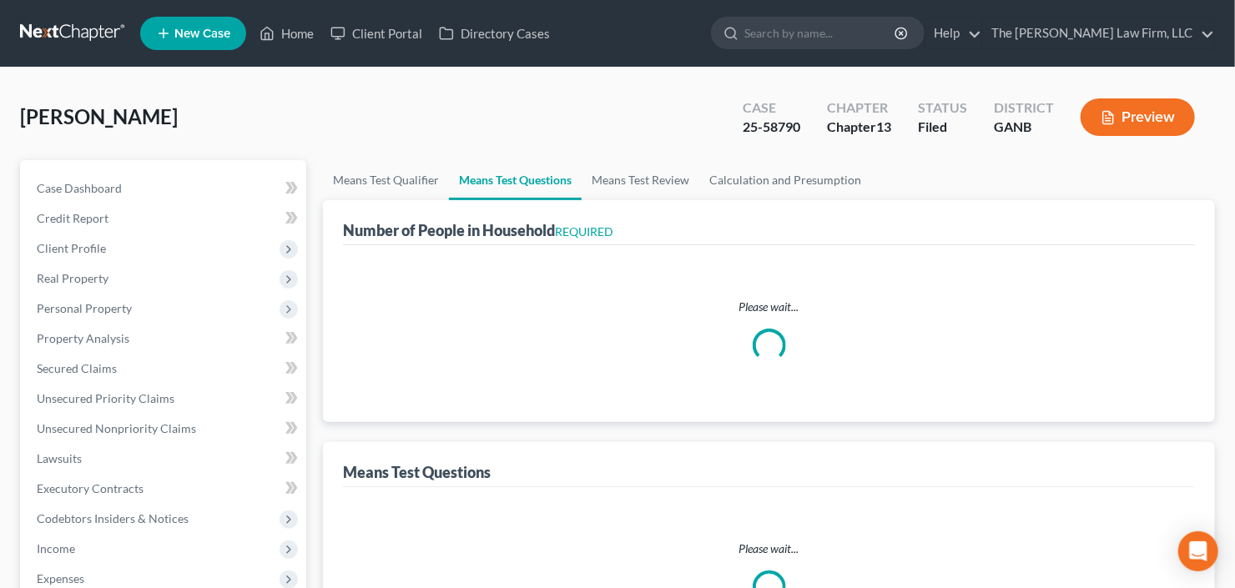
select select "1"
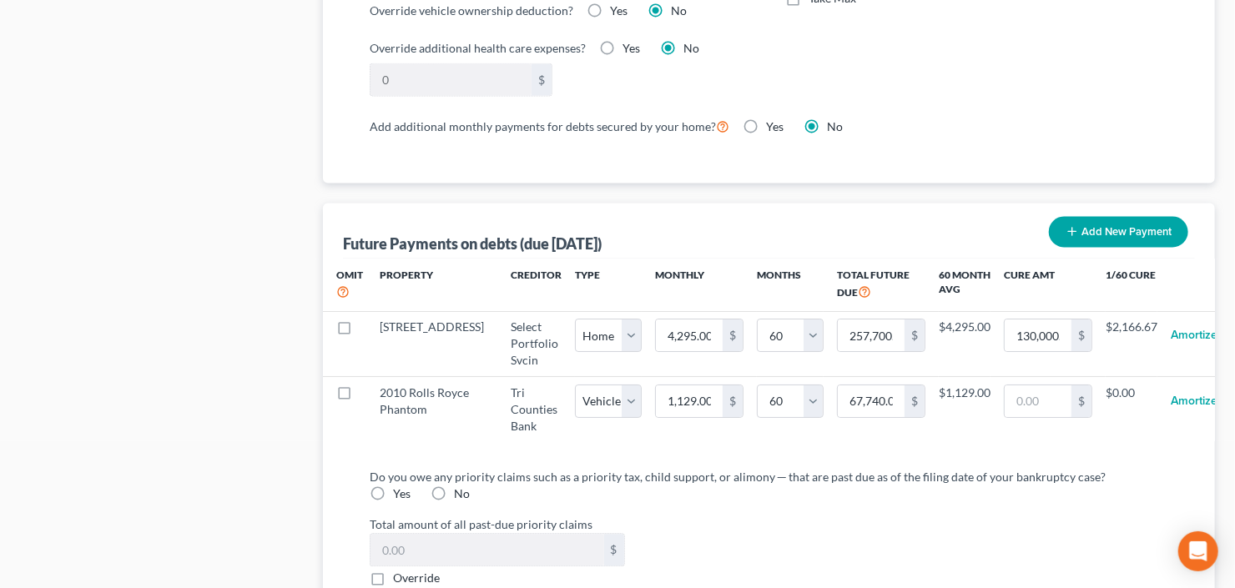
scroll to position [1468, 0]
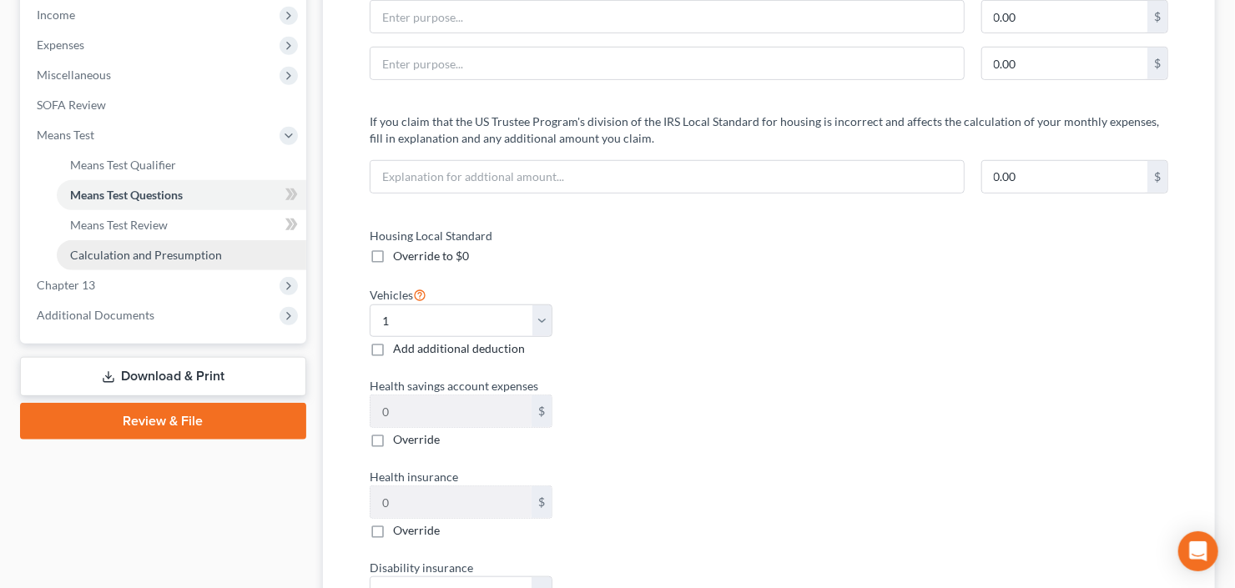
click at [163, 252] on span "Calculation and Presumption" at bounding box center [146, 255] width 152 height 14
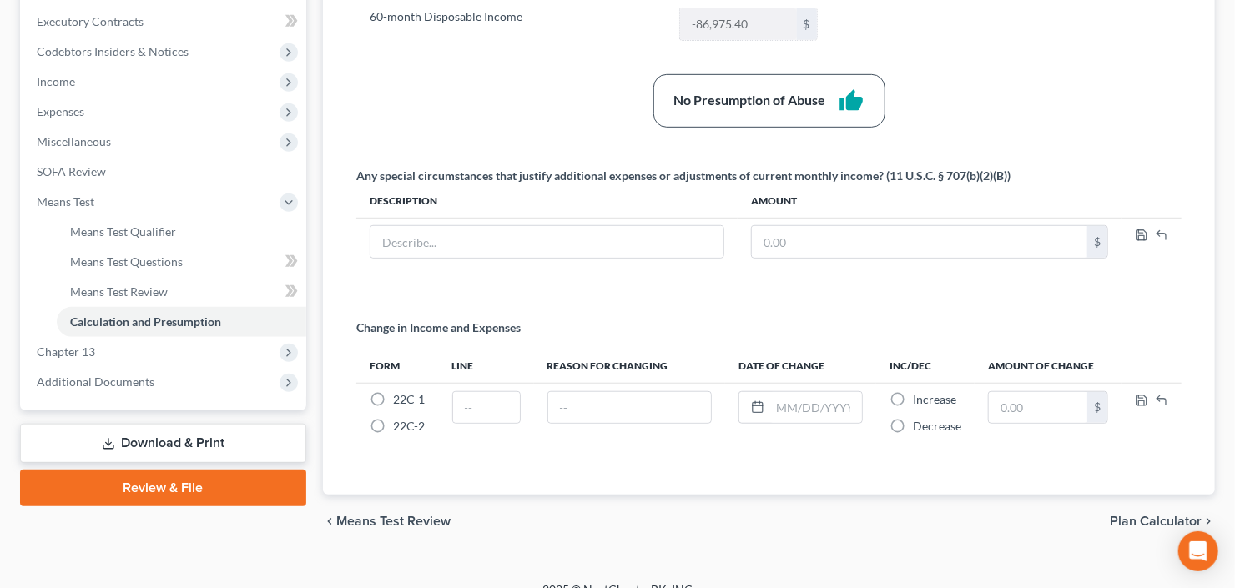
click at [145, 451] on link "Download & Print" at bounding box center [163, 443] width 286 height 39
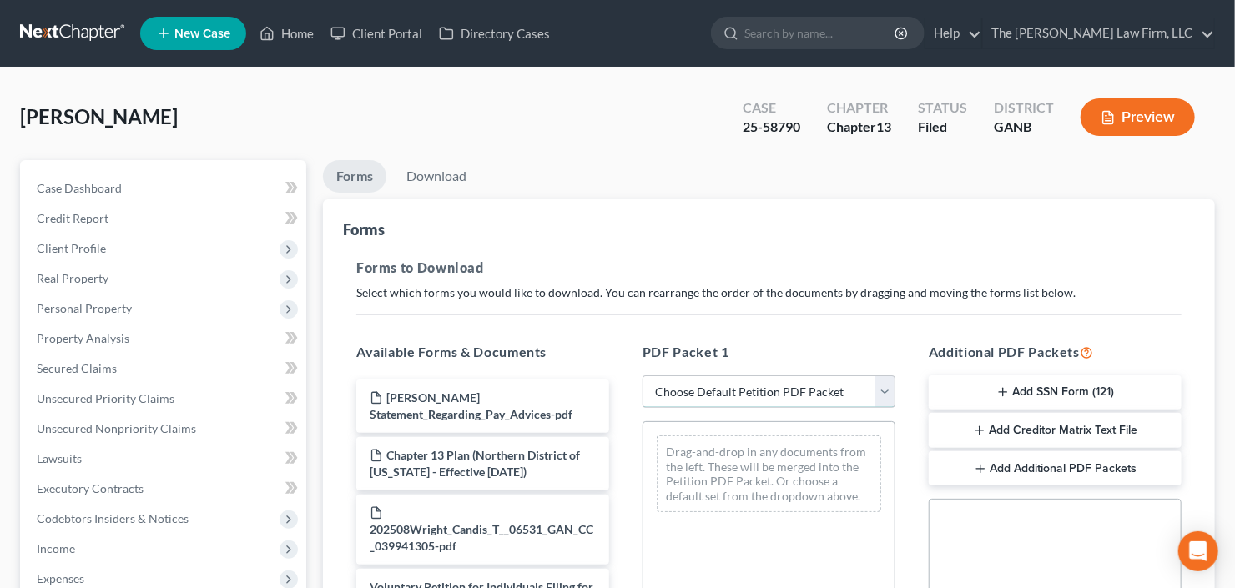
click at [749, 390] on select "Choose Default Petition PDF Packet Complete Bankruptcy Petition (all forms and …" at bounding box center [768, 391] width 253 height 33
select select "0"
click at [642, 375] on select "Choose Default Petition PDF Packet Complete Bankruptcy Petition (all forms and …" at bounding box center [768, 391] width 253 height 33
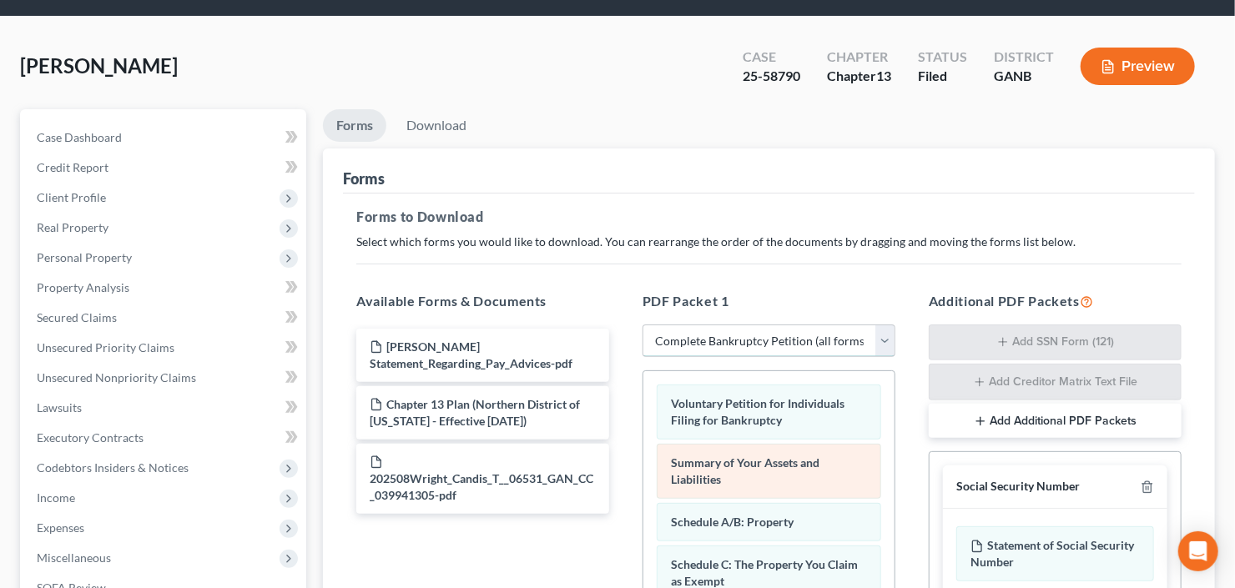
scroll to position [133, 0]
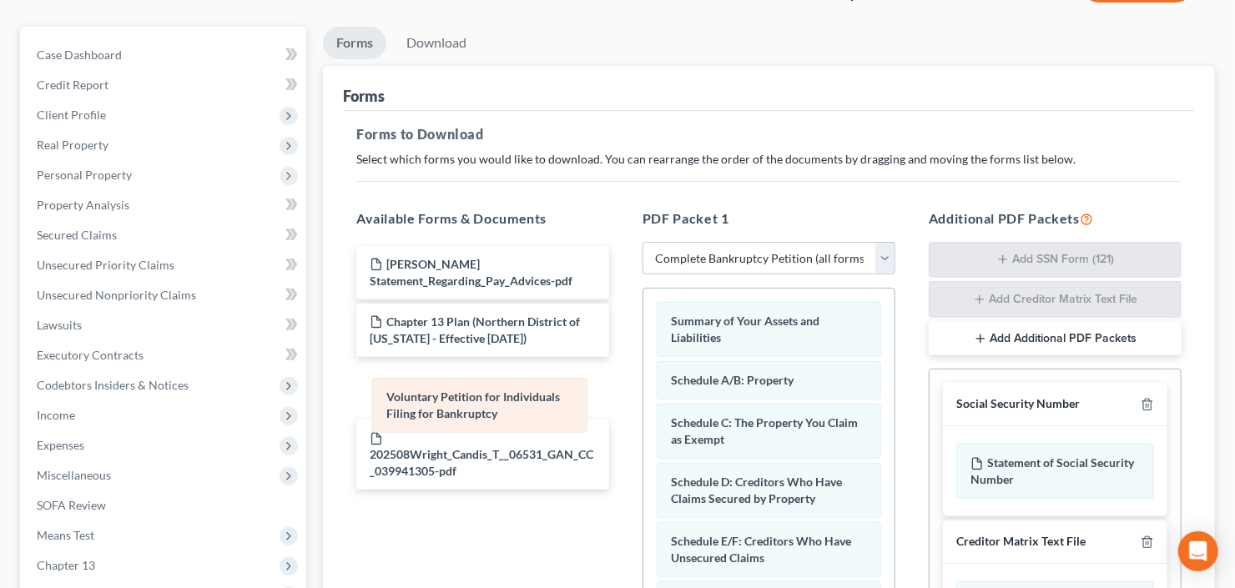
drag, startPoint x: 783, startPoint y: 325, endPoint x: 493, endPoint y: 424, distance: 306.0
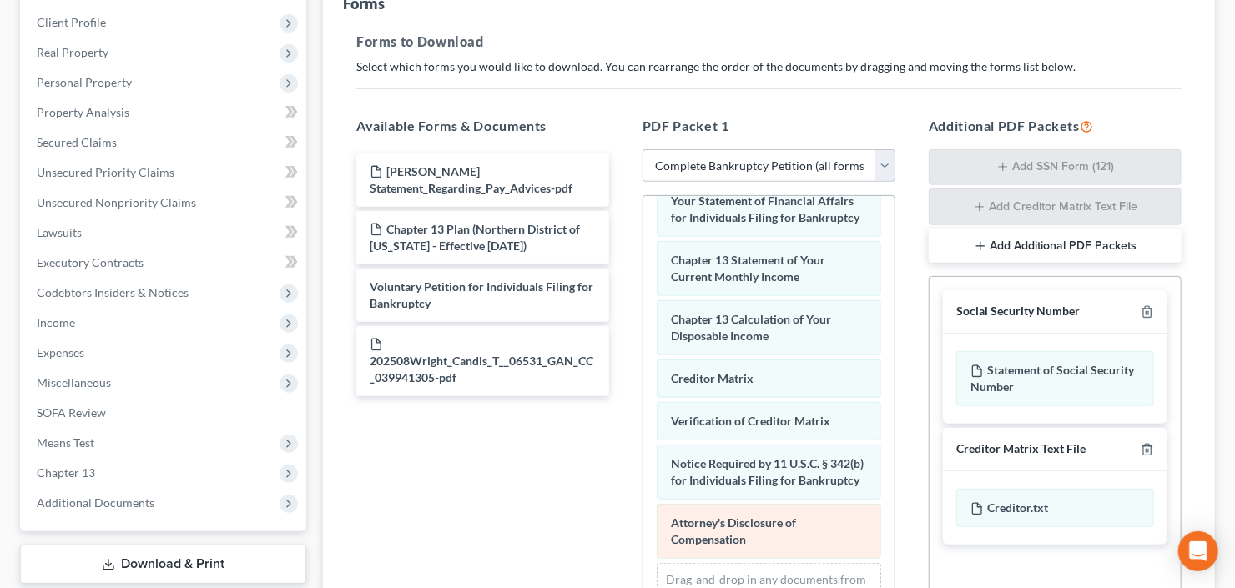
scroll to position [334, 0]
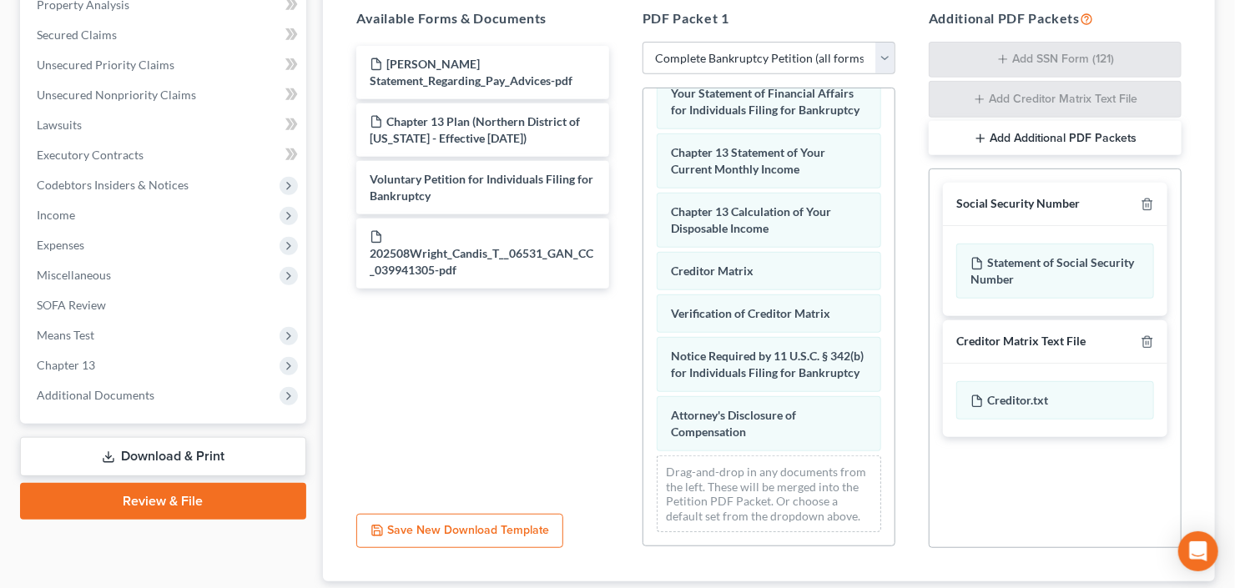
click at [643, 337] on div "Summary of Your Assets and Liabilities Schedule A/B: Property Schedule C: The P…" at bounding box center [768, 40] width 251 height 1010
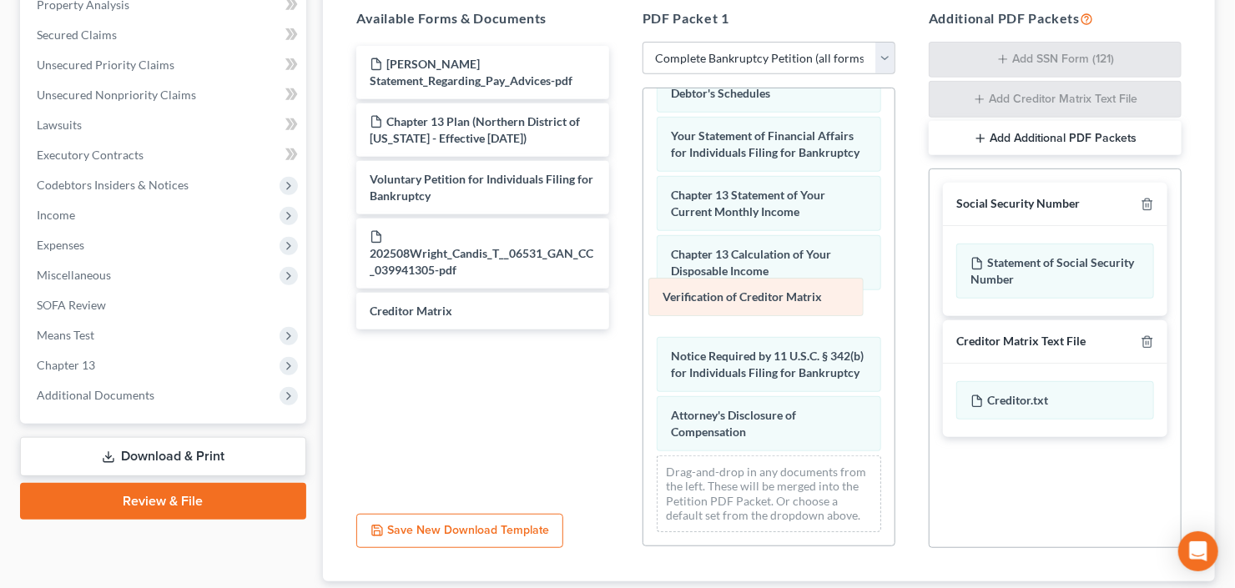
drag, startPoint x: 741, startPoint y: 294, endPoint x: 456, endPoint y: 355, distance: 291.9
click at [643, 355] on div "Verification of Creditor Matrix Summary of Your Assets and Liabilities Schedule…" at bounding box center [768, 62] width 251 height 968
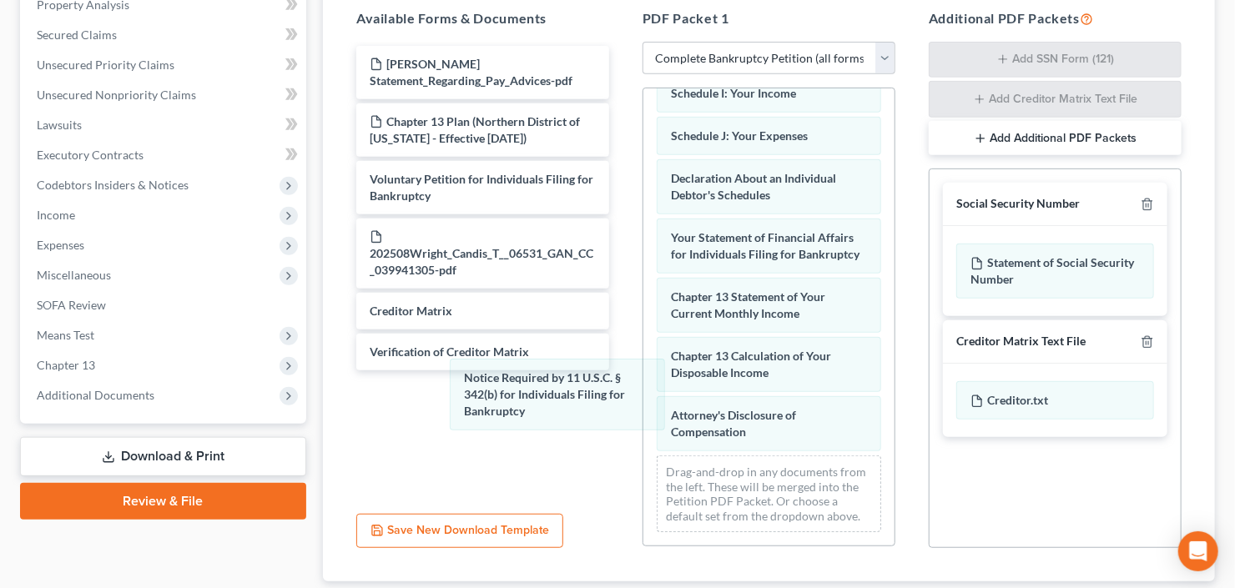
drag, startPoint x: 736, startPoint y: 348, endPoint x: 650, endPoint y: 397, distance: 99.0
click at [643, 390] on div "Notice Required by 11 U.S.C. § 342(b) for Individuals Filing for Bankruptcy Sum…" at bounding box center [768, 113] width 251 height 866
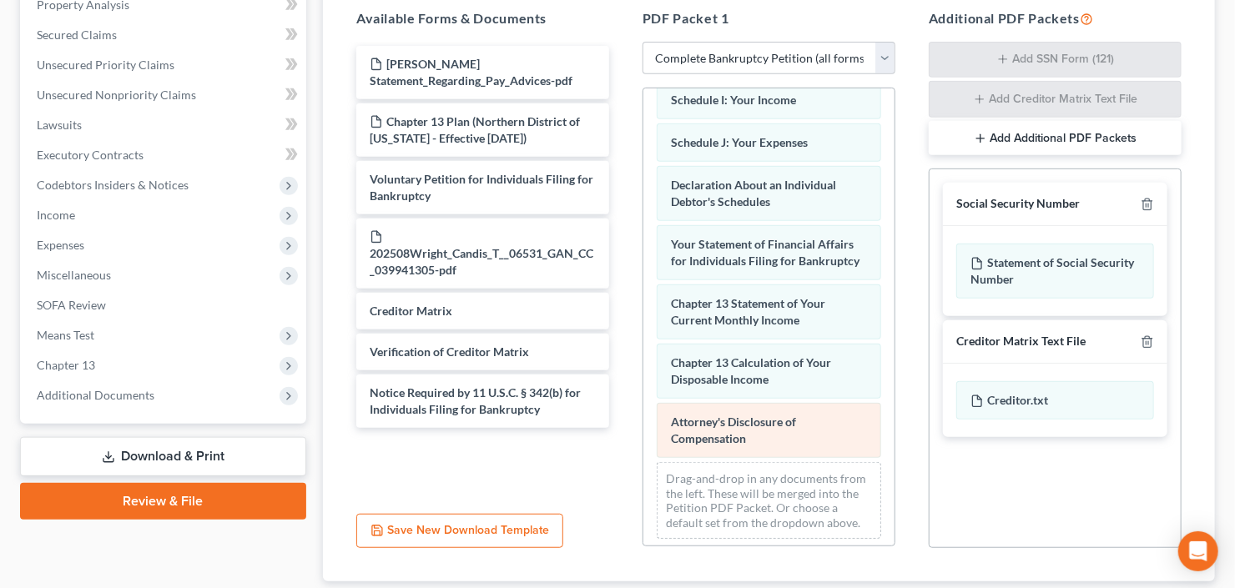
click at [643, 415] on div "Summary of Your Assets and Liabilities Schedule A/B: Property Schedule C: The P…" at bounding box center [768, 119] width 251 height 866
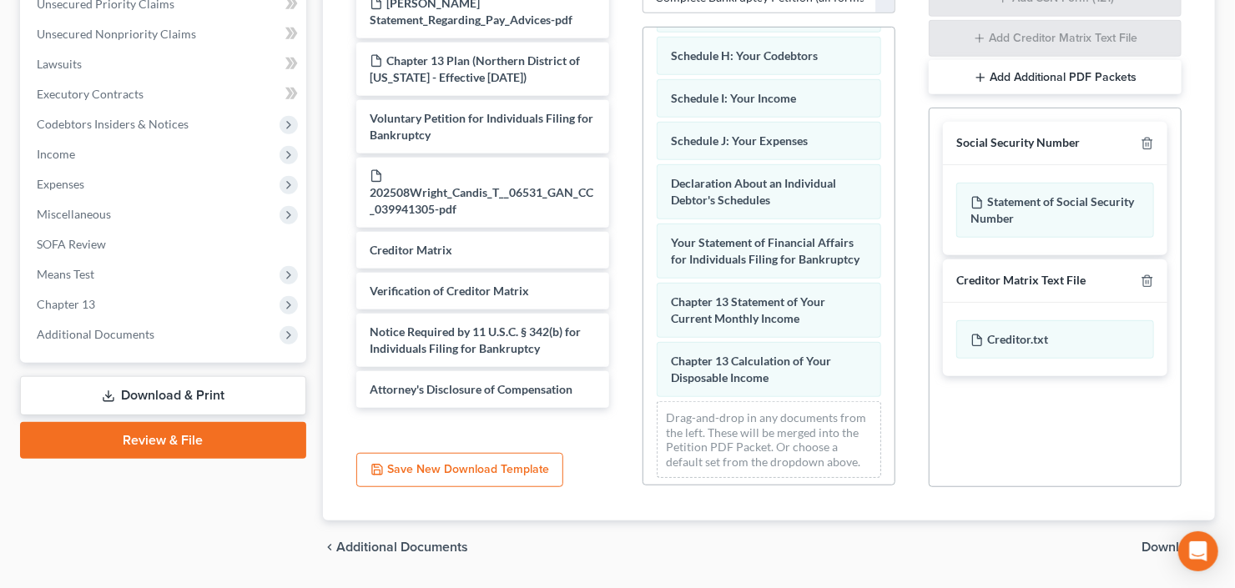
scroll to position [440, 0]
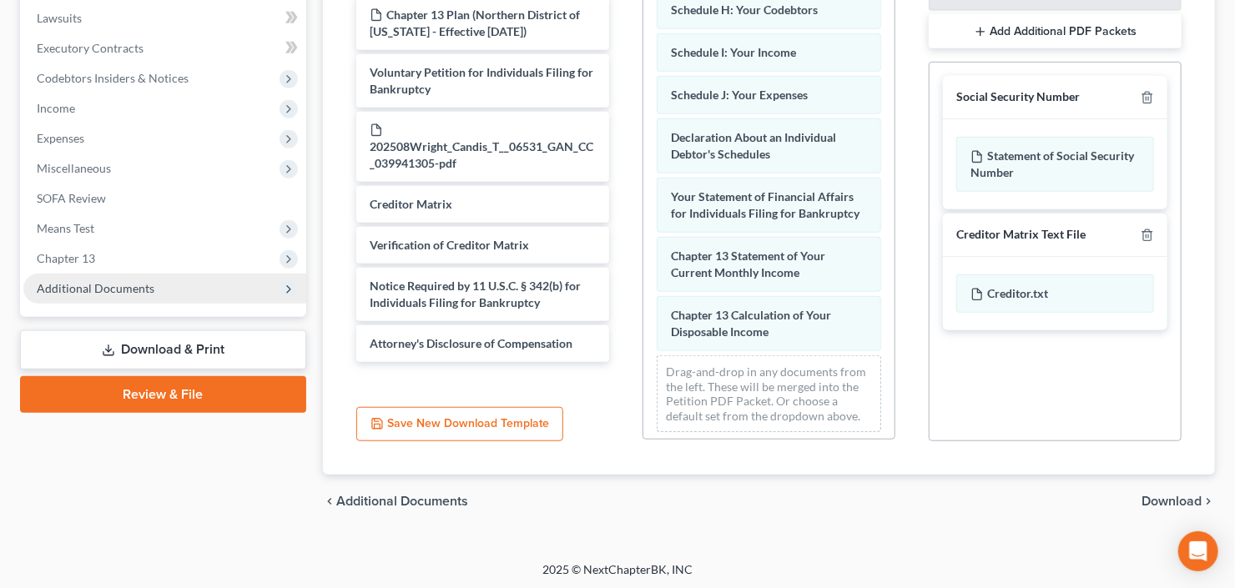
click at [98, 294] on span "Additional Documents" at bounding box center [164, 289] width 283 height 30
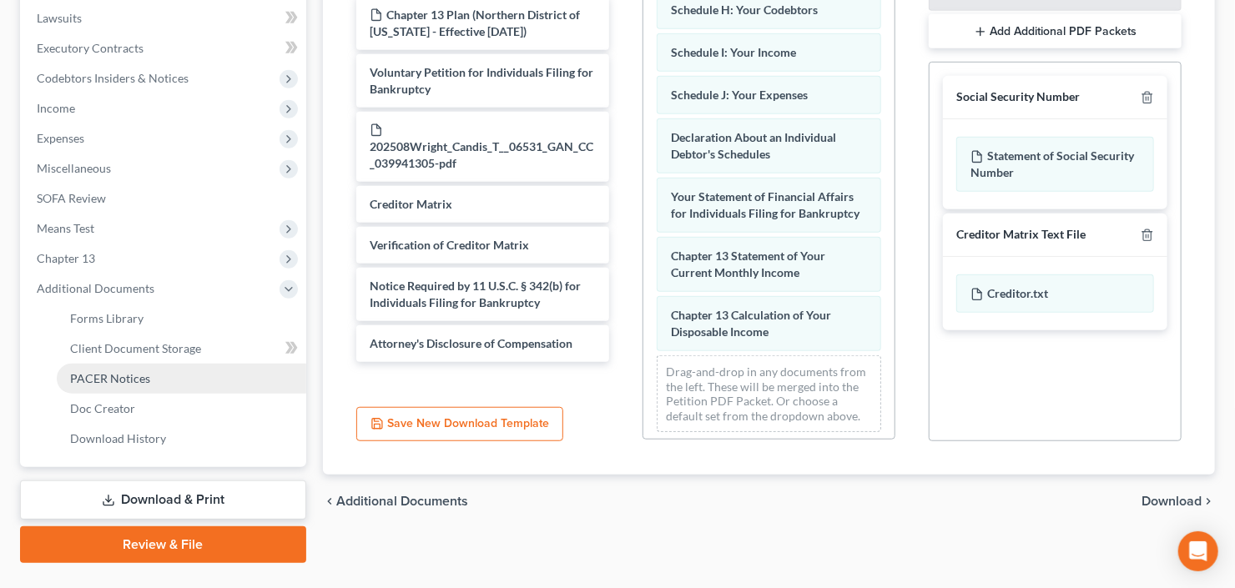
click at [134, 371] on span "PACER Notices" at bounding box center [110, 378] width 80 height 14
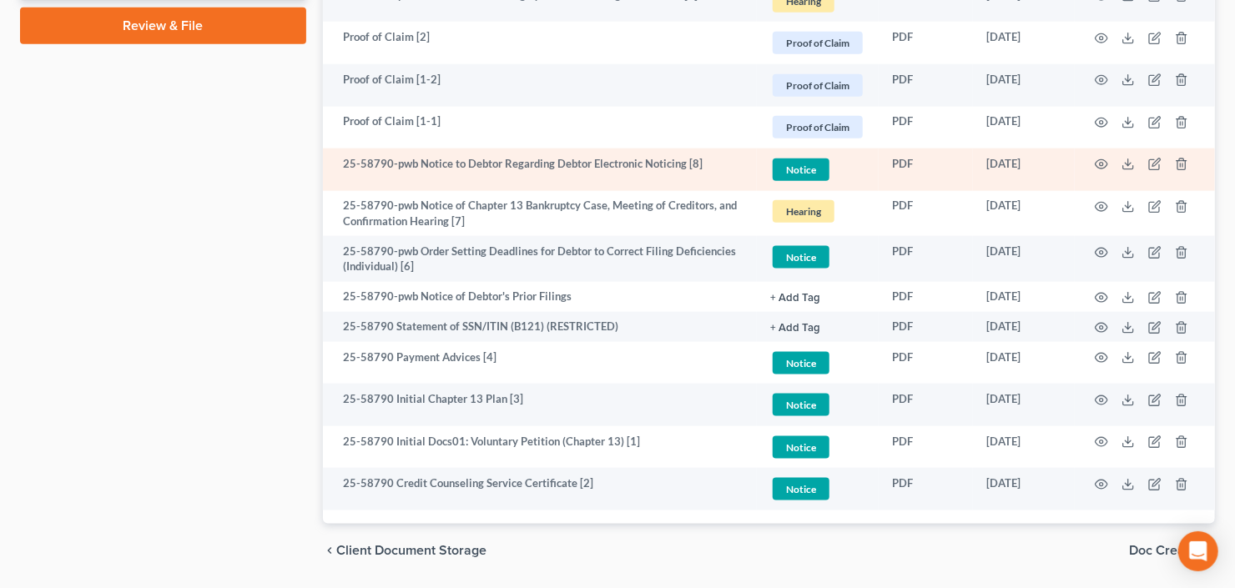
scroll to position [1009, 0]
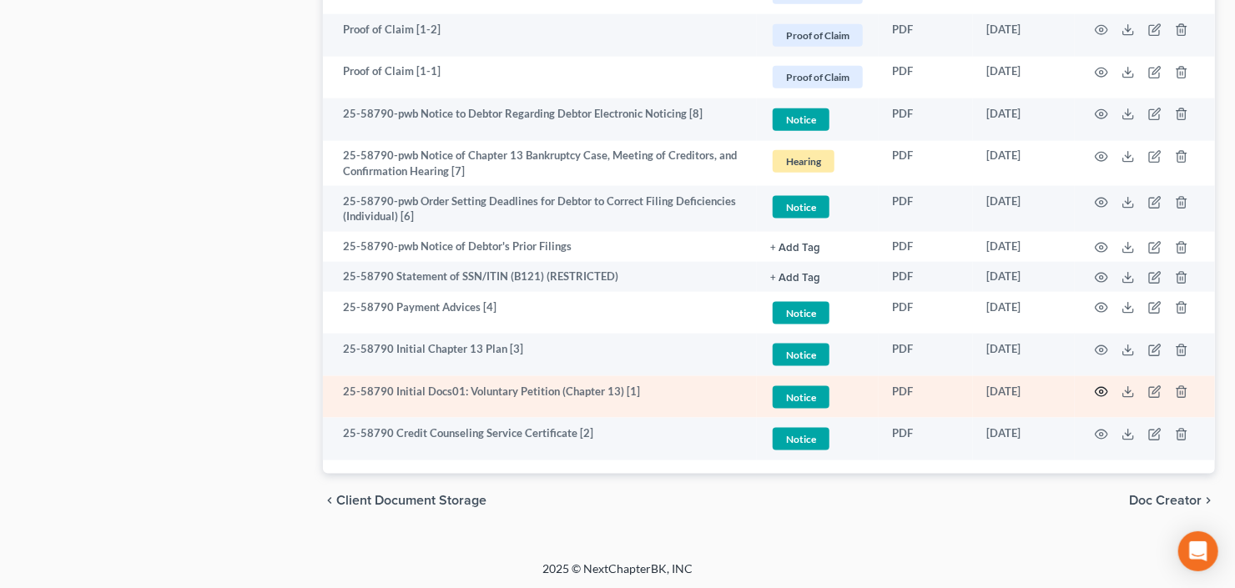
click at [1100, 391] on circle "button" at bounding box center [1101, 391] width 3 height 3
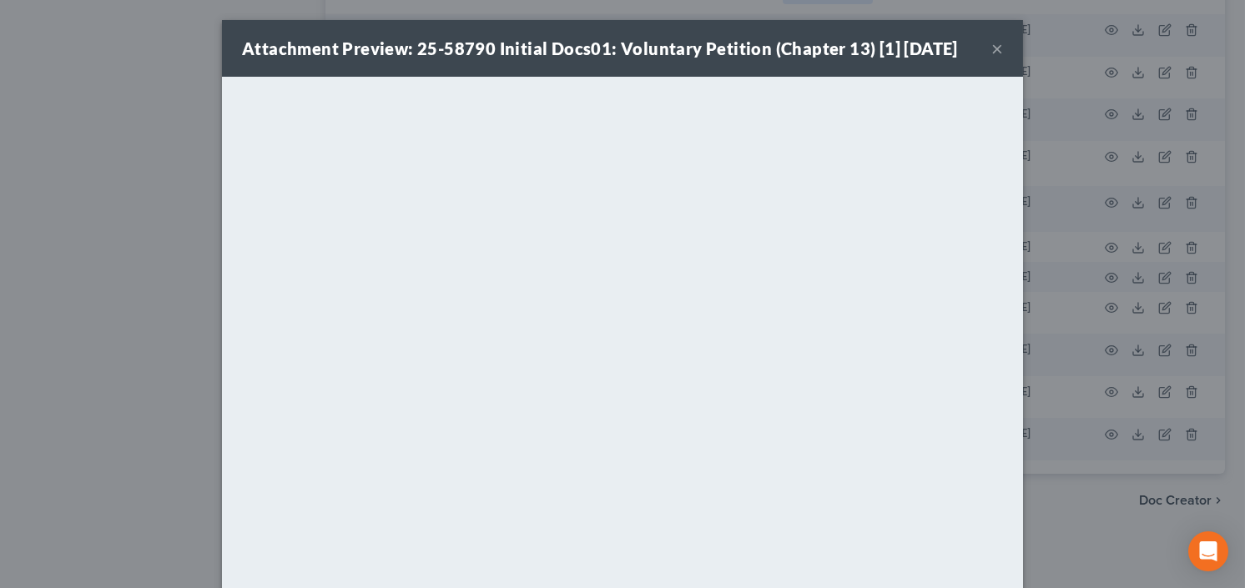
click at [992, 46] on button "×" at bounding box center [997, 48] width 12 height 20
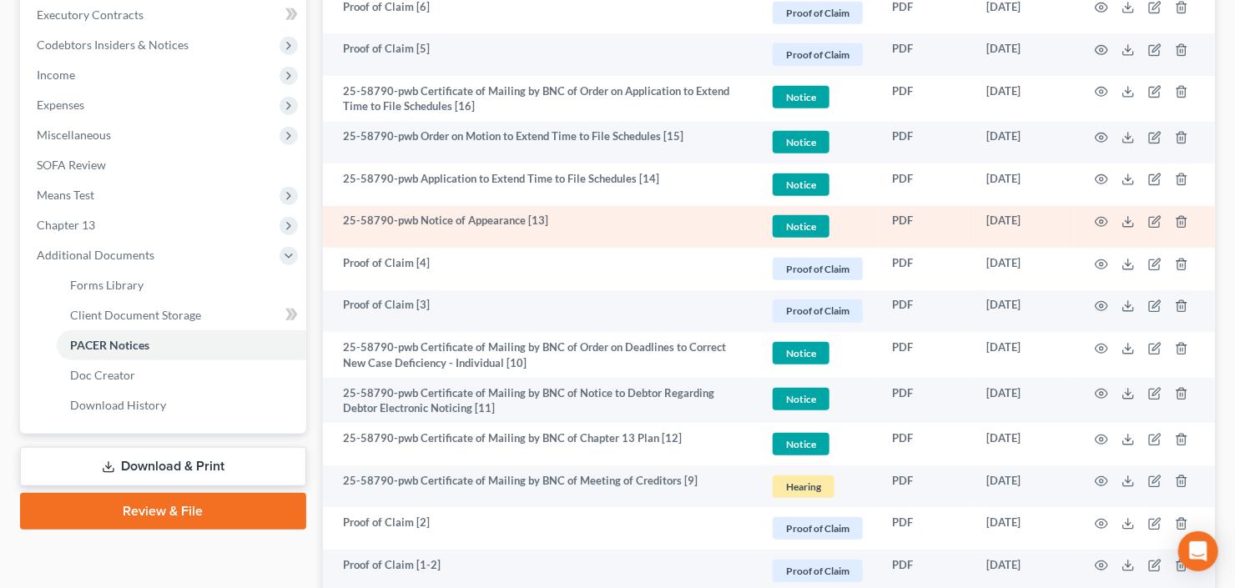
scroll to position [476, 0]
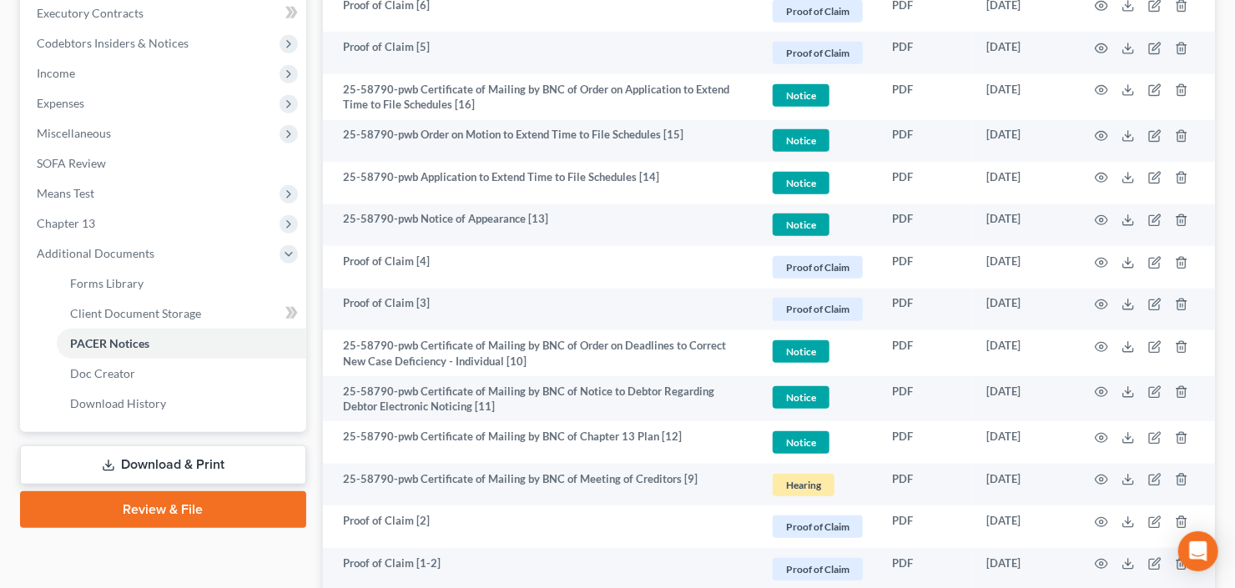
drag, startPoint x: 154, startPoint y: 459, endPoint x: 264, endPoint y: 439, distance: 111.9
click at [154, 459] on link "Download & Print" at bounding box center [163, 464] width 286 height 39
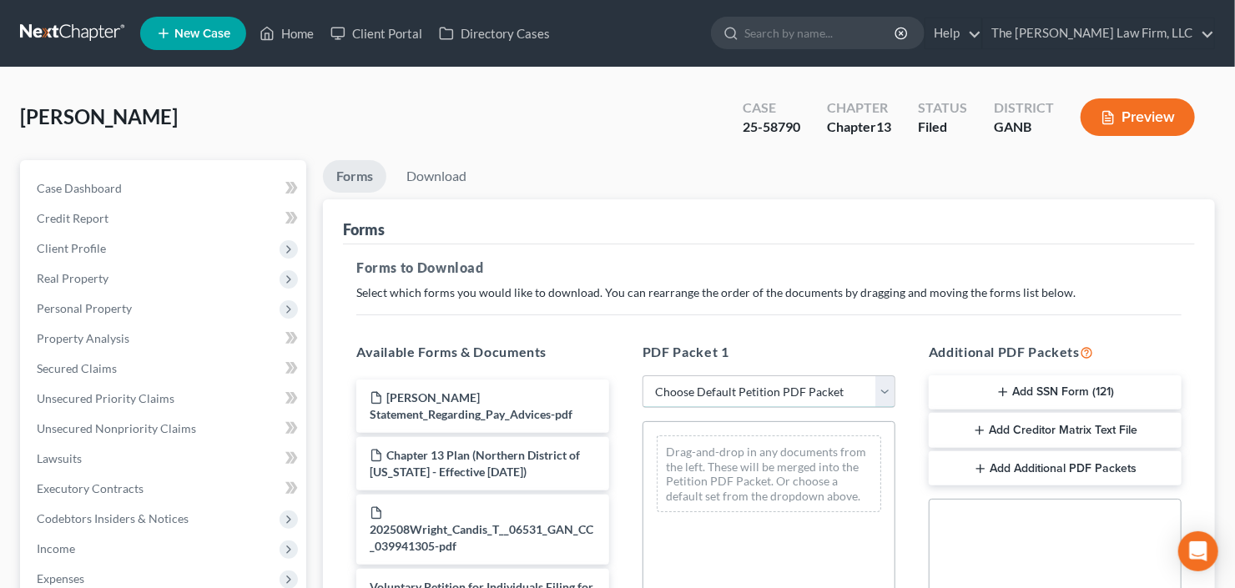
drag, startPoint x: 752, startPoint y: 393, endPoint x: 758, endPoint y: 404, distance: 12.3
click at [752, 393] on select "Choose Default Petition PDF Packet Complete Bankruptcy Petition (all forms and …" at bounding box center [768, 391] width 253 height 33
select select "0"
click at [642, 375] on select "Choose Default Petition PDF Packet Complete Bankruptcy Petition (all forms and …" at bounding box center [768, 391] width 253 height 33
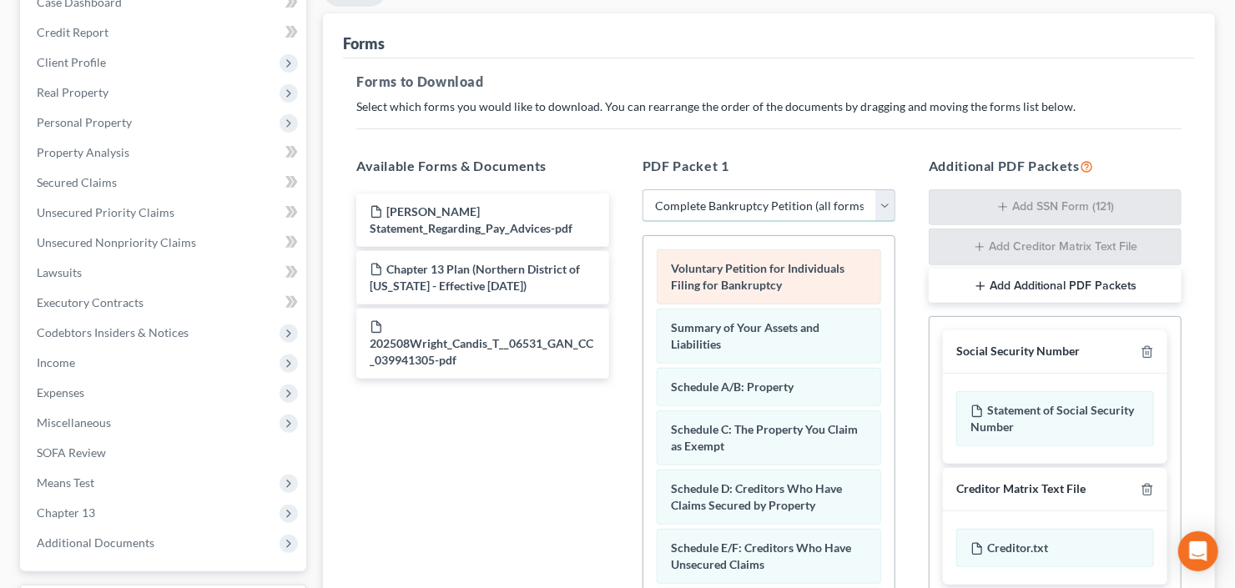
scroll to position [200, 0]
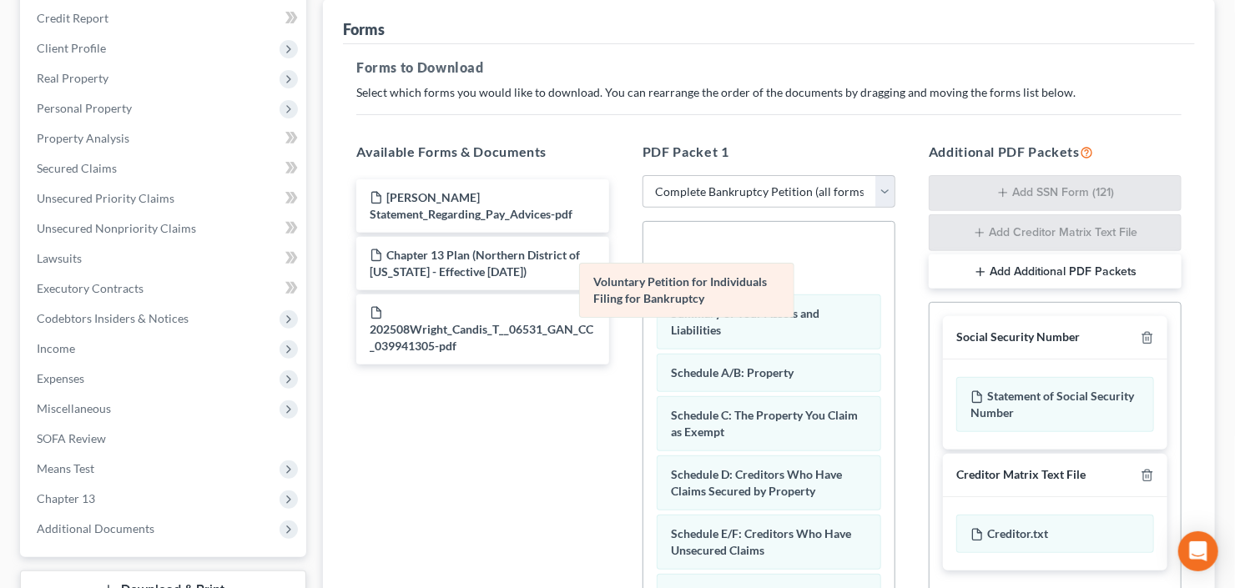
drag, startPoint x: 775, startPoint y: 256, endPoint x: 478, endPoint y: 339, distance: 308.3
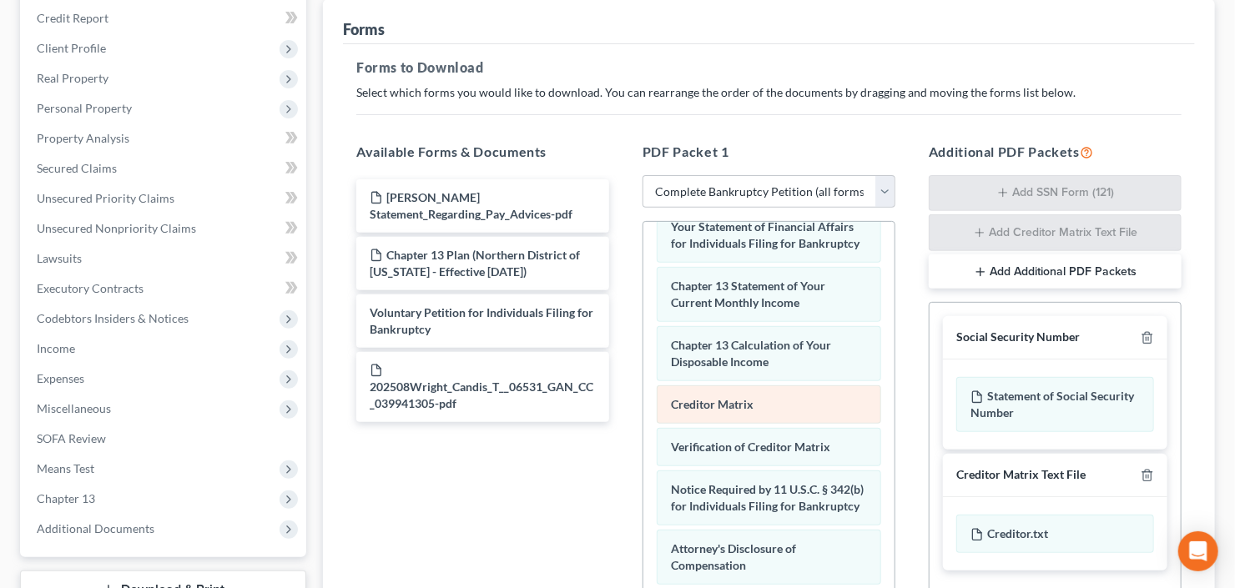
click at [643, 461] on div "Summary of Your Assets and Liabilities Schedule A/B: Property Schedule C: The P…" at bounding box center [768, 174] width 251 height 1010
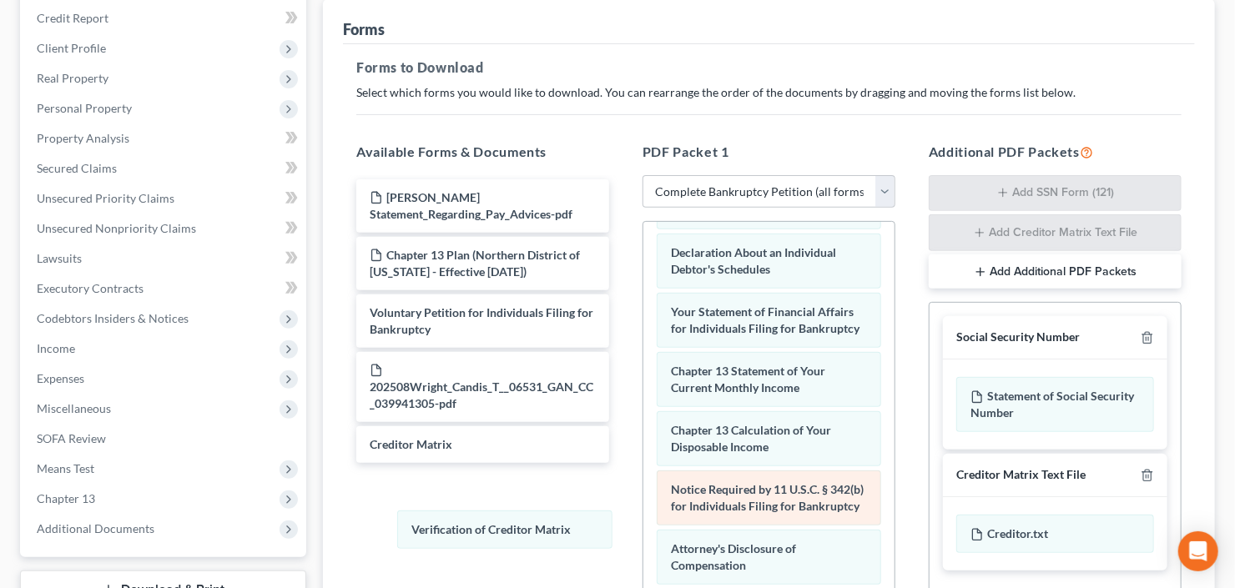
drag, startPoint x: 593, startPoint y: 506, endPoint x: 716, endPoint y: 496, distance: 123.0
click at [643, 535] on div "Verification of Creditor Matrix Summary of Your Assets and Liabilities Schedule…" at bounding box center [768, 216] width 251 height 925
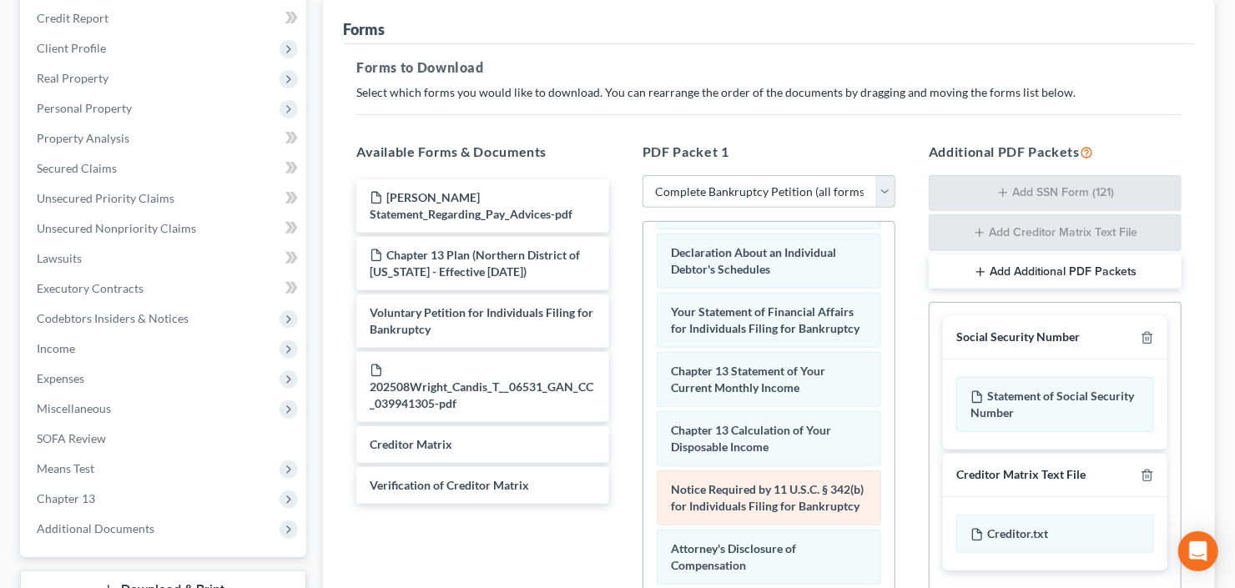
click at [643, 520] on div "Summary of Your Assets and Liabilities Schedule A/B: Property Schedule C: The P…" at bounding box center [768, 216] width 251 height 925
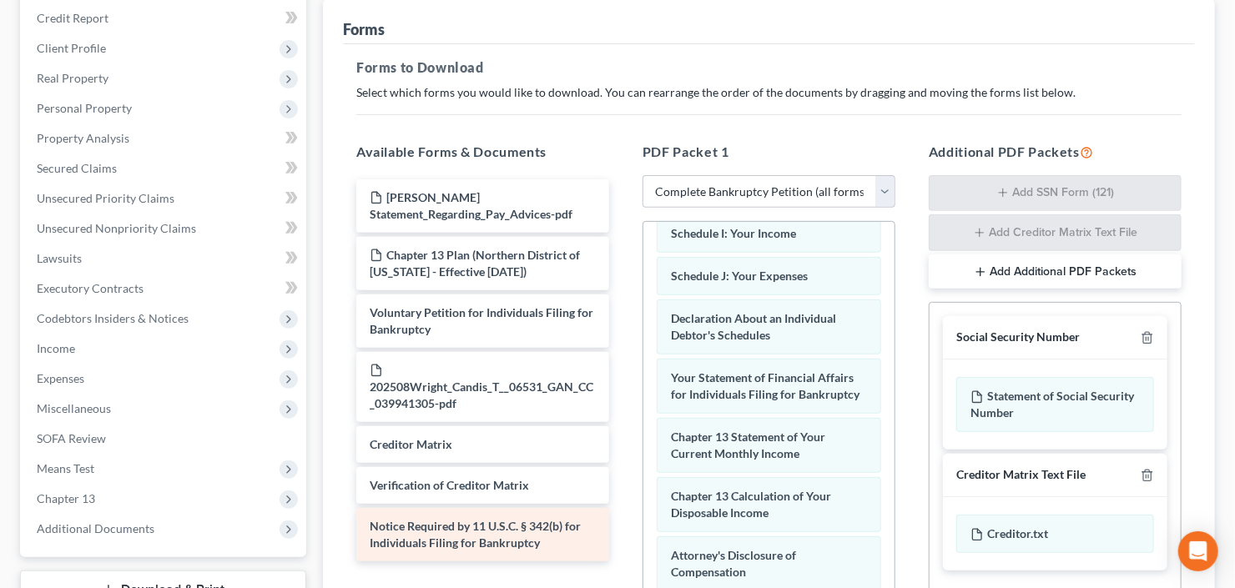
click at [643, 543] on div "Summary of Your Assets and Liabilities Schedule A/B: Property Schedule C: The P…" at bounding box center [768, 253] width 251 height 866
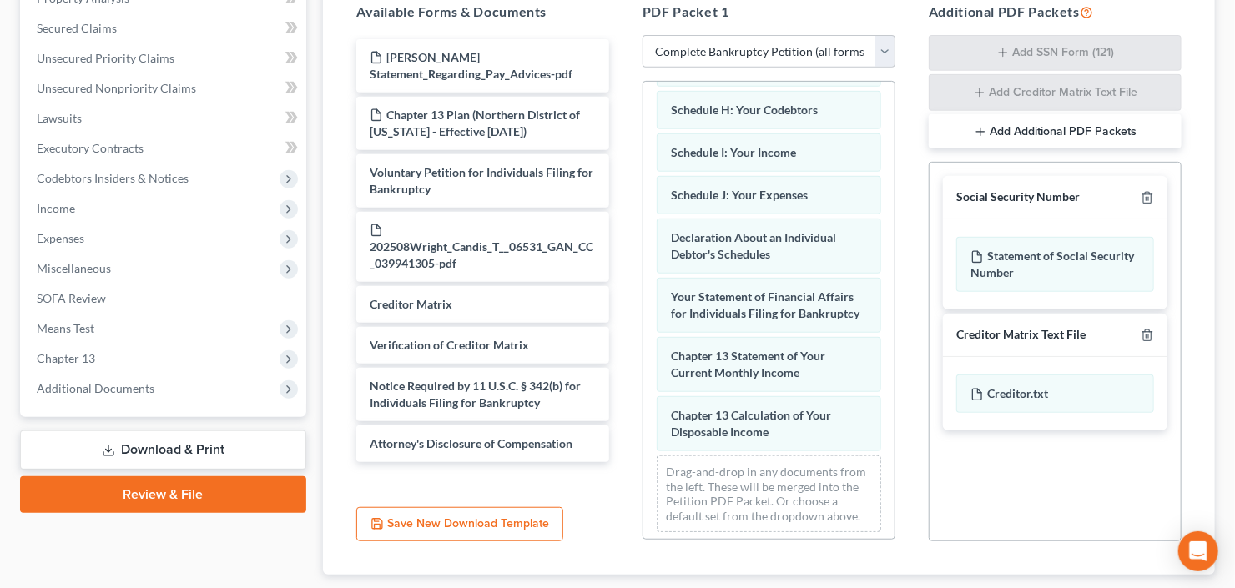
scroll to position [440, 0]
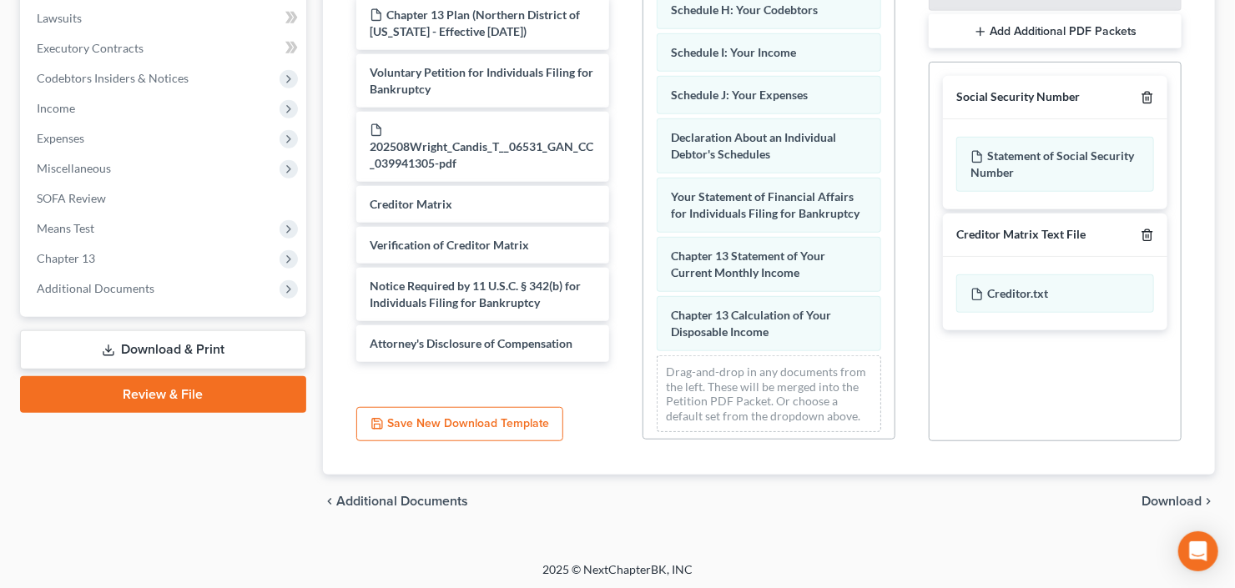
click at [1150, 93] on icon "button" at bounding box center [1147, 98] width 8 height 11
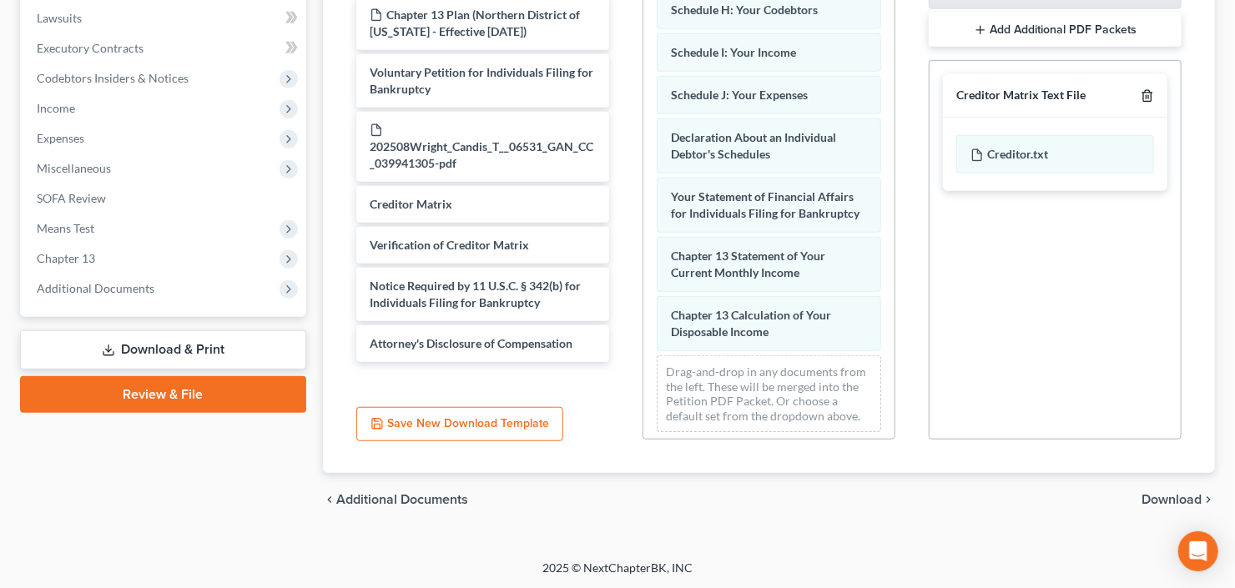
click at [1150, 91] on icon "button" at bounding box center [1147, 96] width 8 height 11
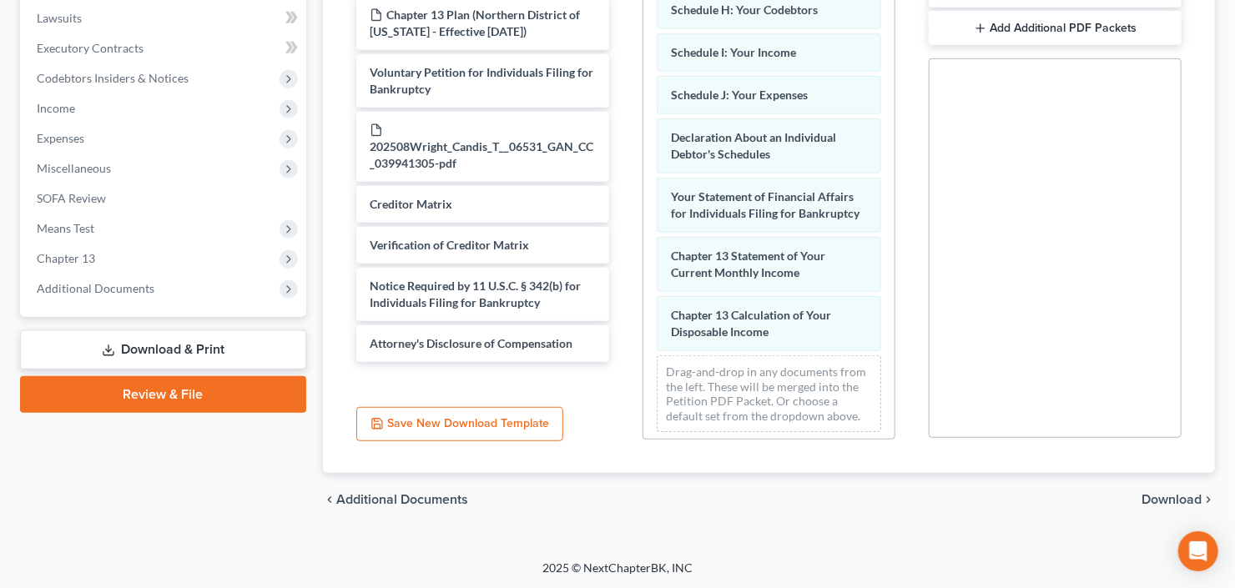
click at [1172, 493] on span "Download" at bounding box center [1171, 499] width 60 height 13
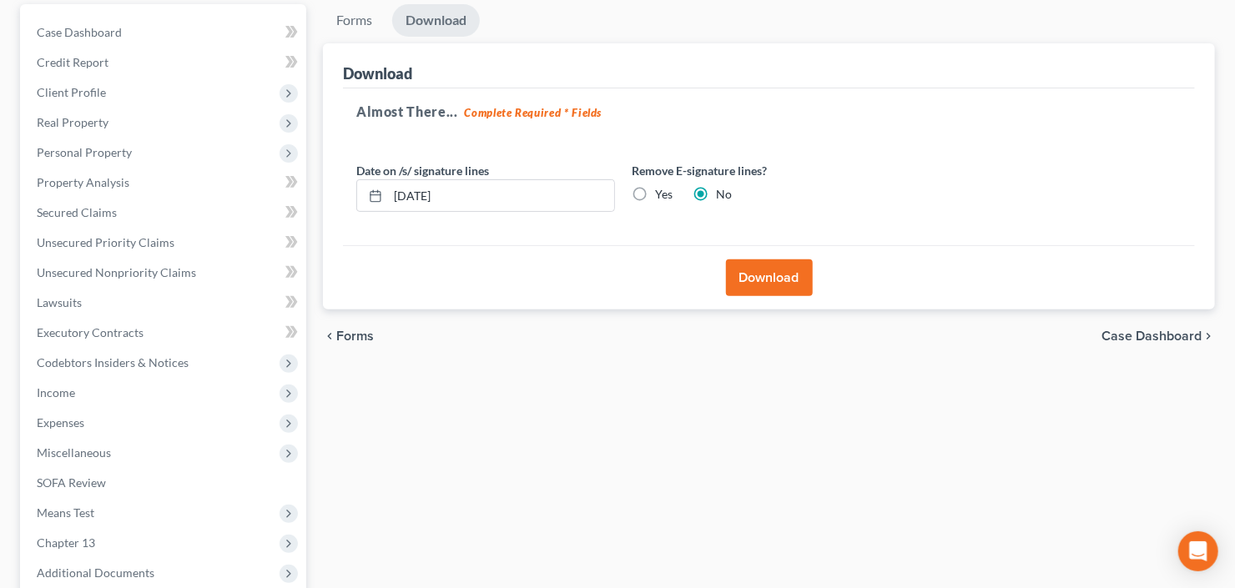
scroll to position [125, 0]
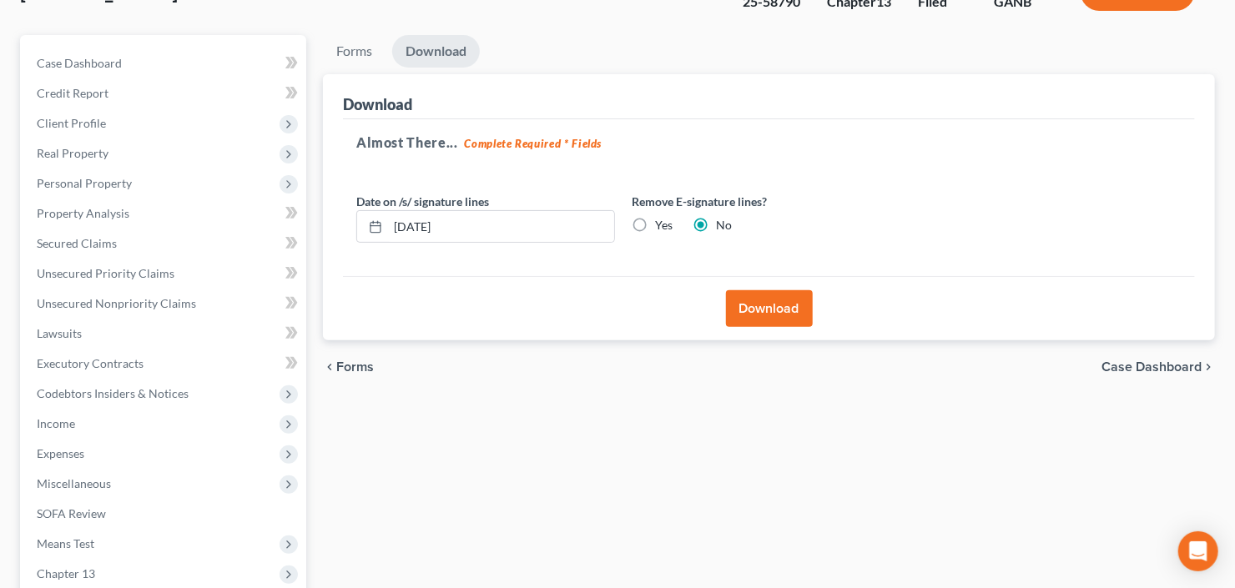
click at [718, 303] on div "Download" at bounding box center [769, 308] width 852 height 64
click at [778, 311] on button "Download" at bounding box center [769, 308] width 87 height 37
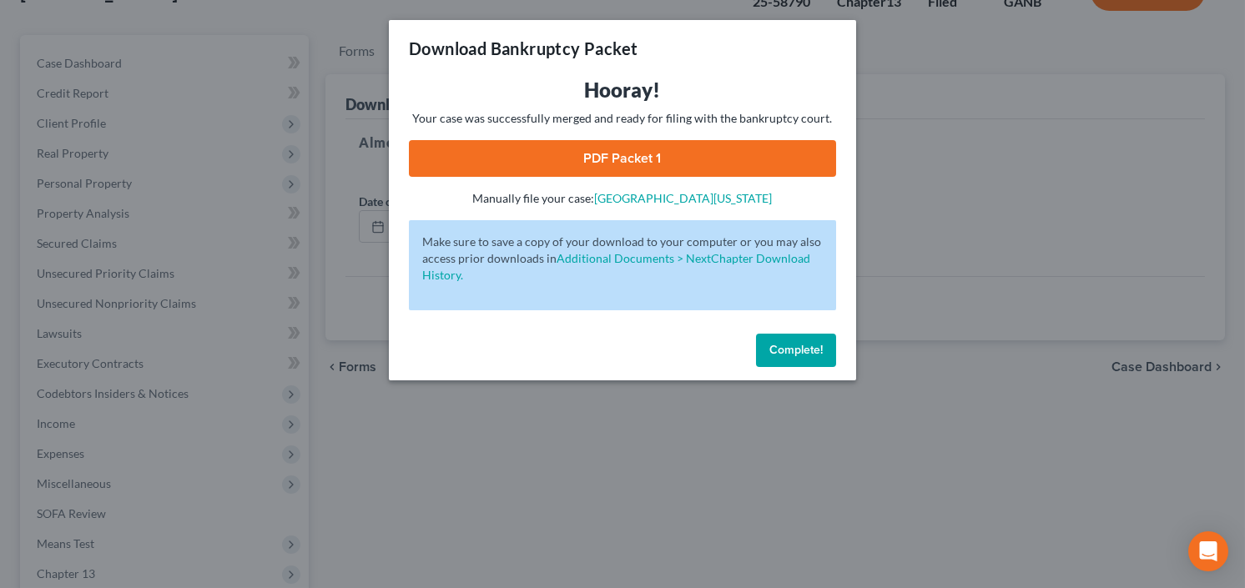
click at [682, 160] on link "PDF Packet 1" at bounding box center [622, 158] width 427 height 37
click at [619, 172] on link "PDF Packet 1" at bounding box center [622, 158] width 427 height 37
click at [776, 344] on span "Complete!" at bounding box center [795, 350] width 53 height 14
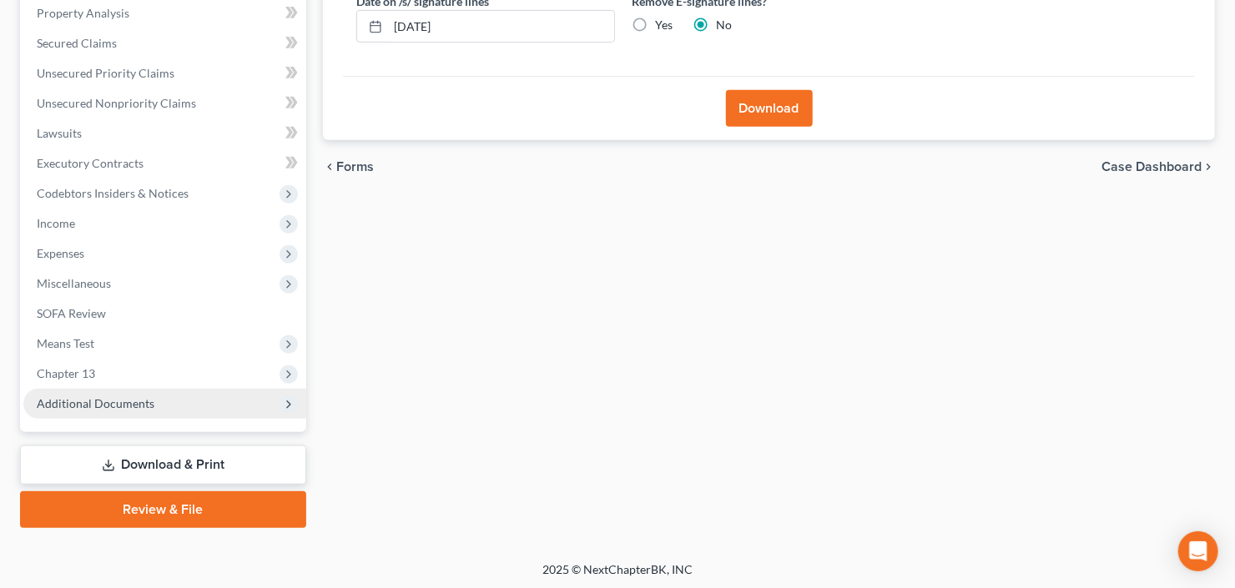
click at [138, 396] on span "Additional Documents" at bounding box center [96, 403] width 118 height 14
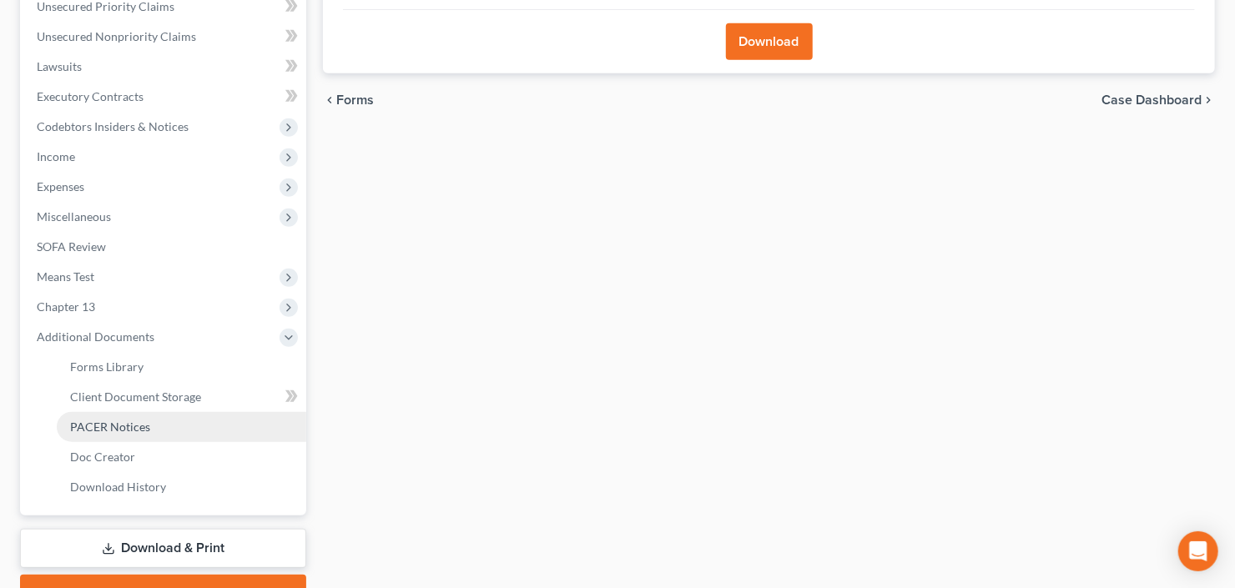
click at [124, 420] on span "PACER Notices" at bounding box center [110, 427] width 80 height 14
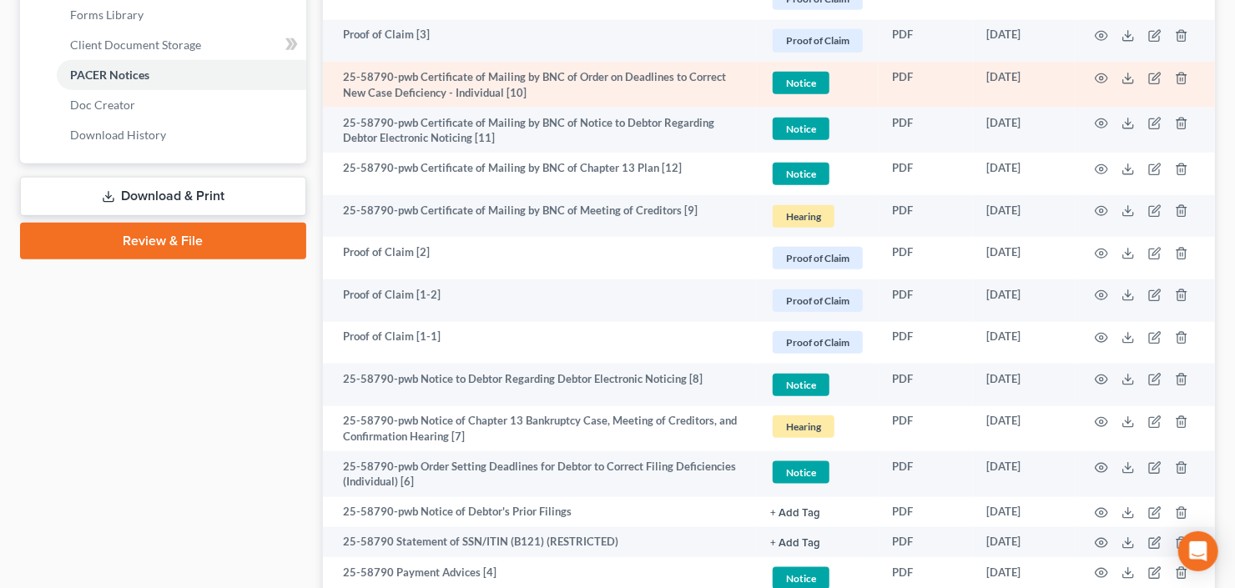
scroll to position [1009, 0]
